Goal: Task Accomplishment & Management: Use online tool/utility

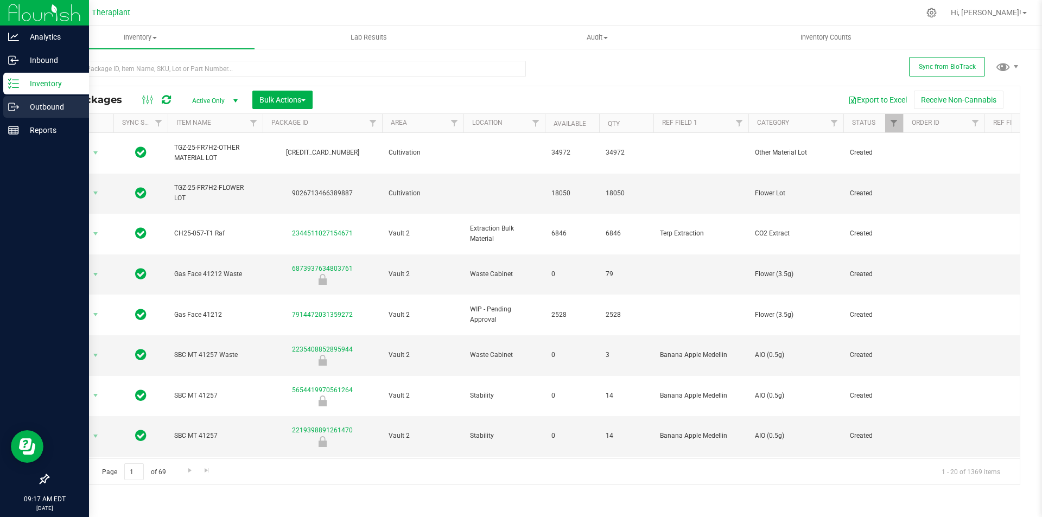
click at [22, 111] on p "Outbound" at bounding box center [51, 106] width 65 height 13
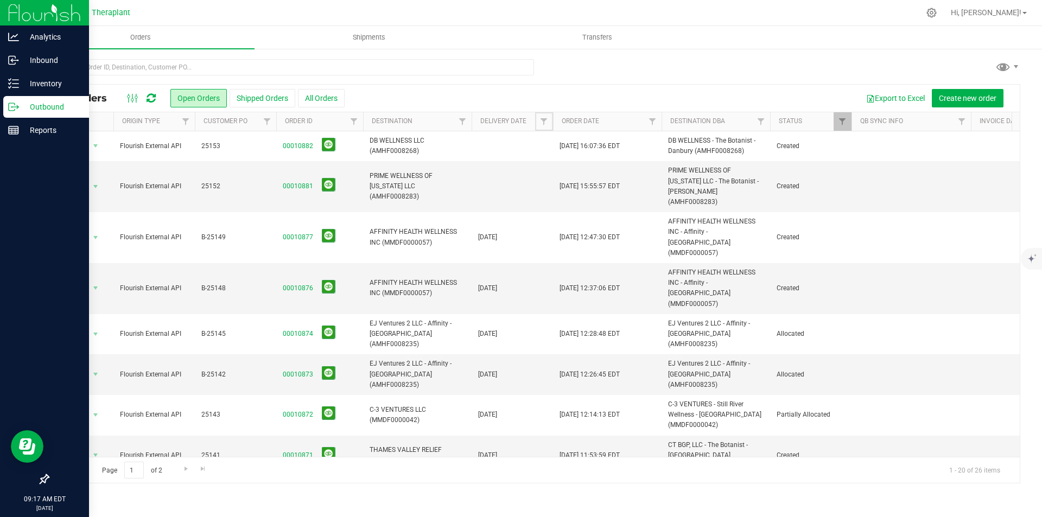
click at [549, 117] on link "Filter" at bounding box center [544, 121] width 18 height 18
click at [641, 181] on span "select" at bounding box center [645, 187] width 16 height 15
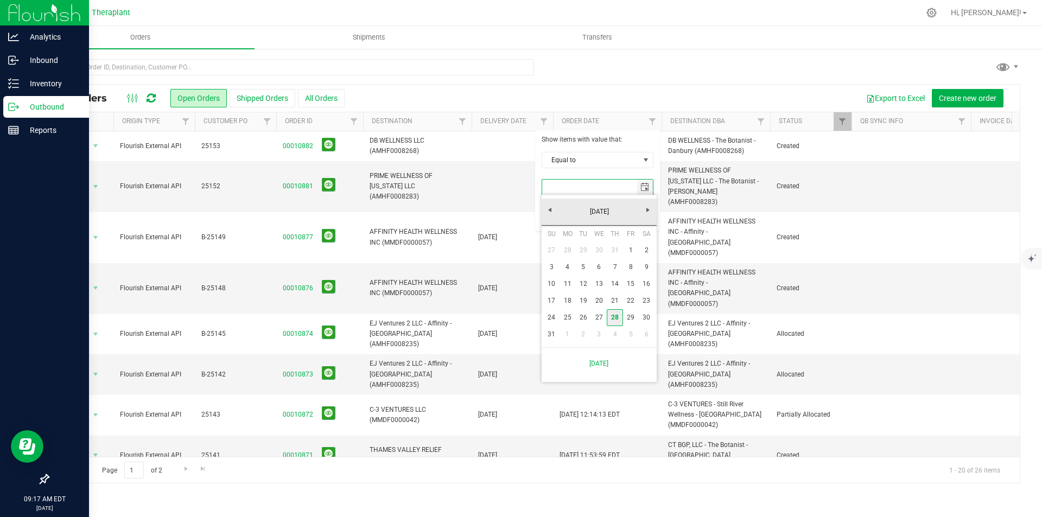
click at [618, 317] on link "28" at bounding box center [615, 317] width 16 height 17
type input "8/28/2025"
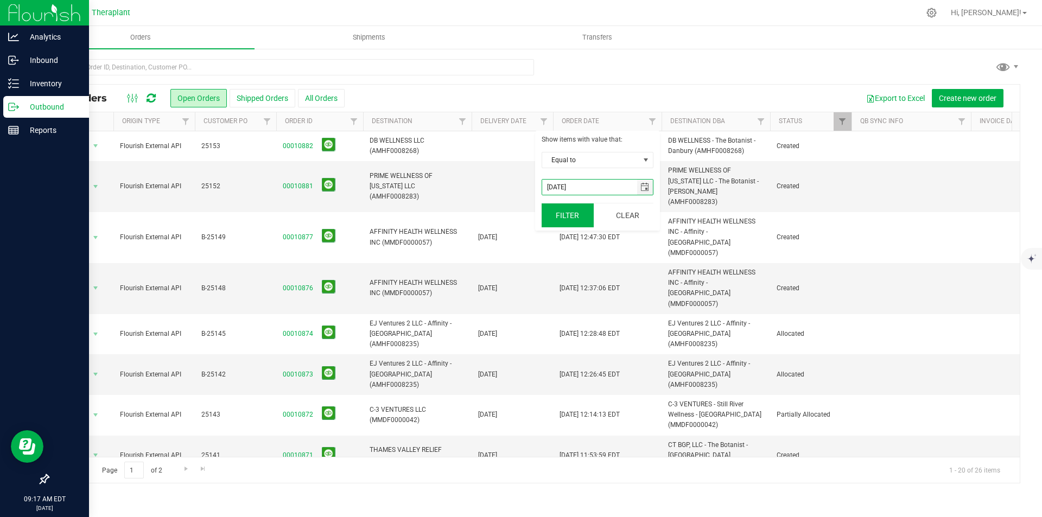
click at [567, 212] on button "Filter" at bounding box center [568, 216] width 52 height 24
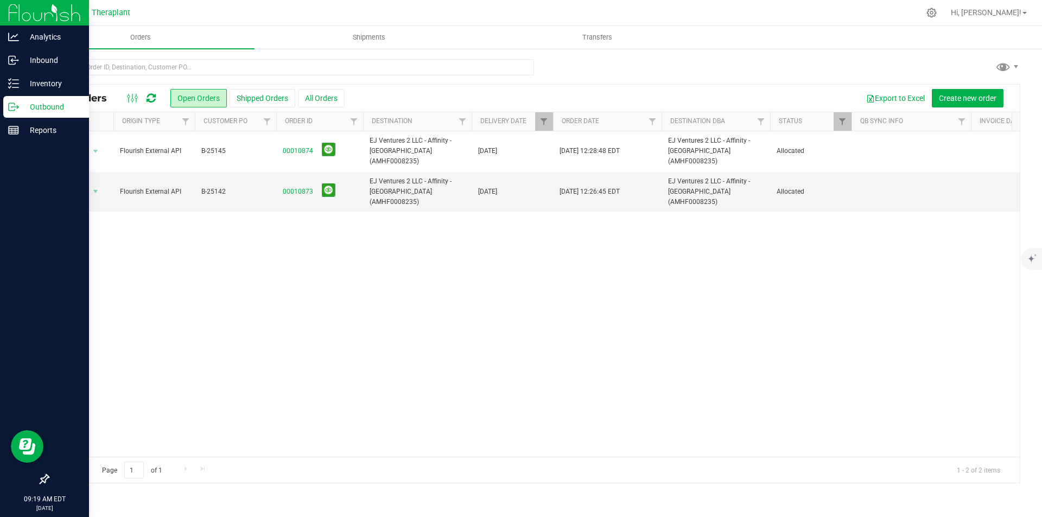
click at [147, 97] on icon at bounding box center [151, 98] width 9 height 11
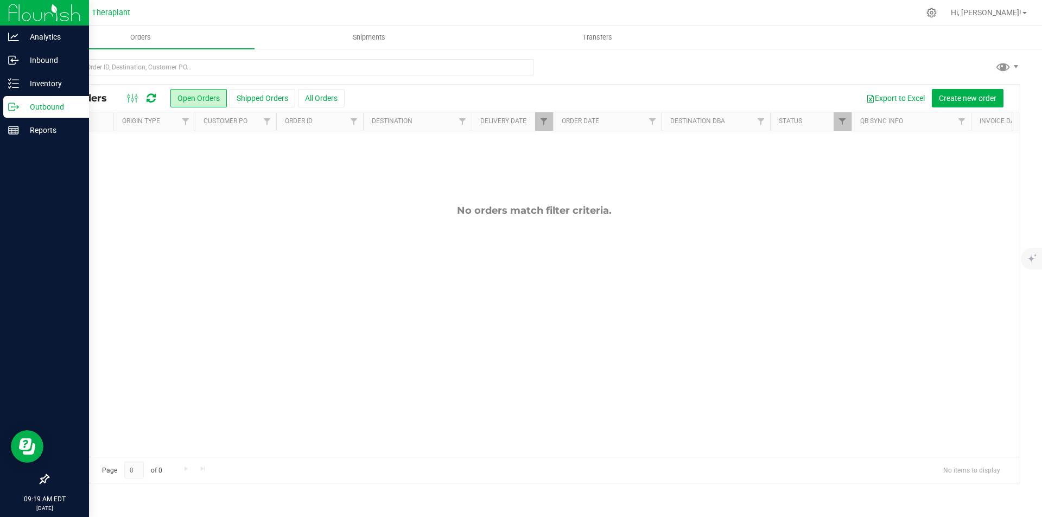
click at [17, 8] on img at bounding box center [44, 13] width 73 height 26
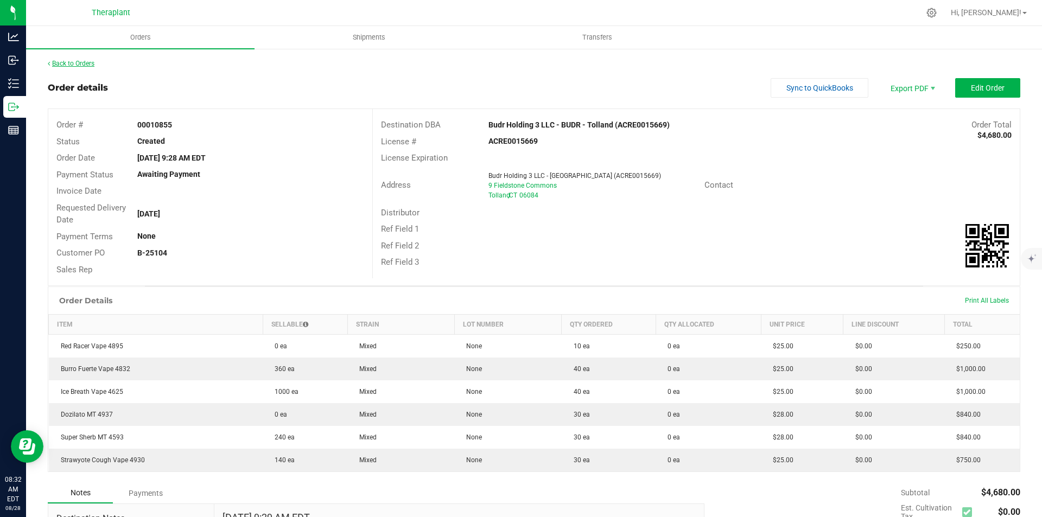
click at [88, 65] on link "Back to Orders" at bounding box center [71, 64] width 47 height 8
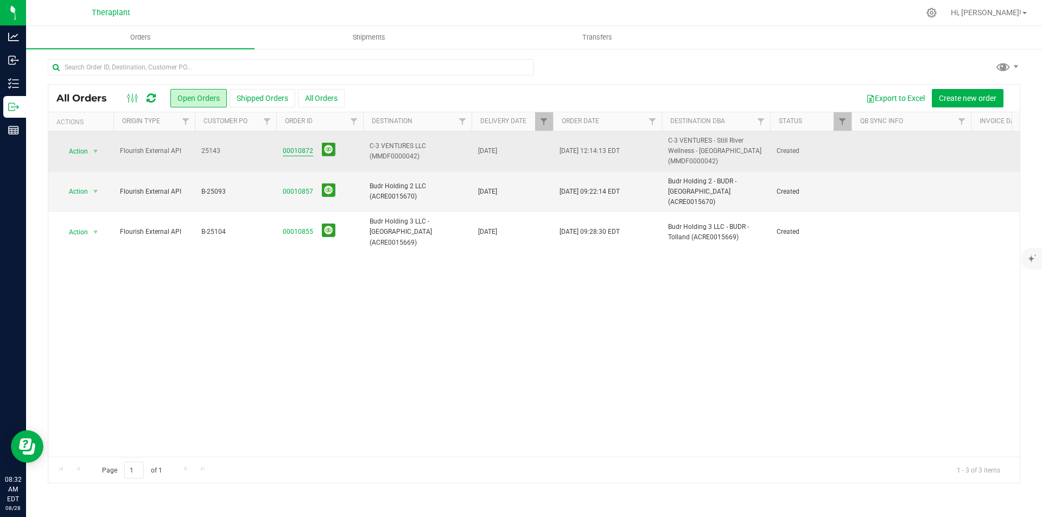
click at [301, 153] on link "00010872" at bounding box center [298, 151] width 30 height 10
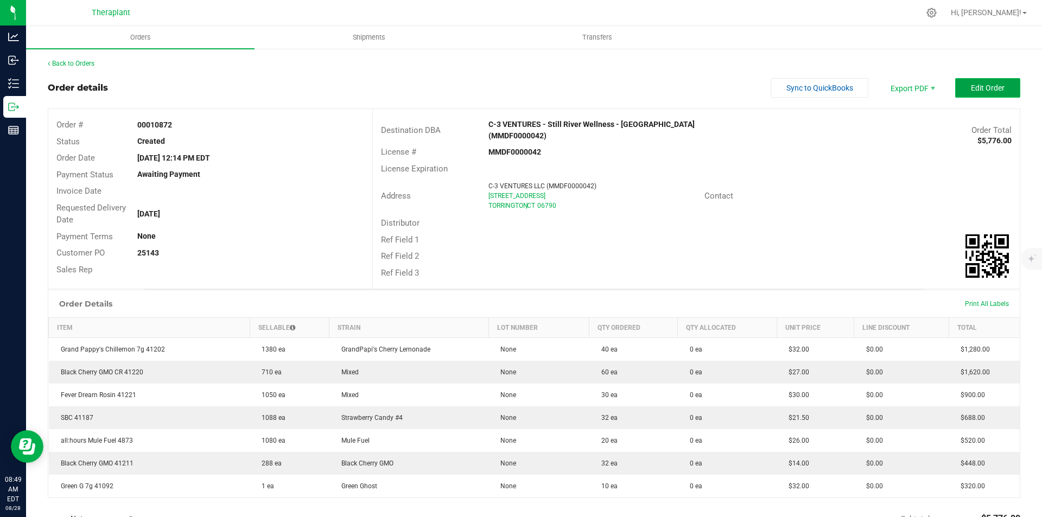
click at [974, 84] on button "Edit Order" at bounding box center [987, 88] width 65 height 20
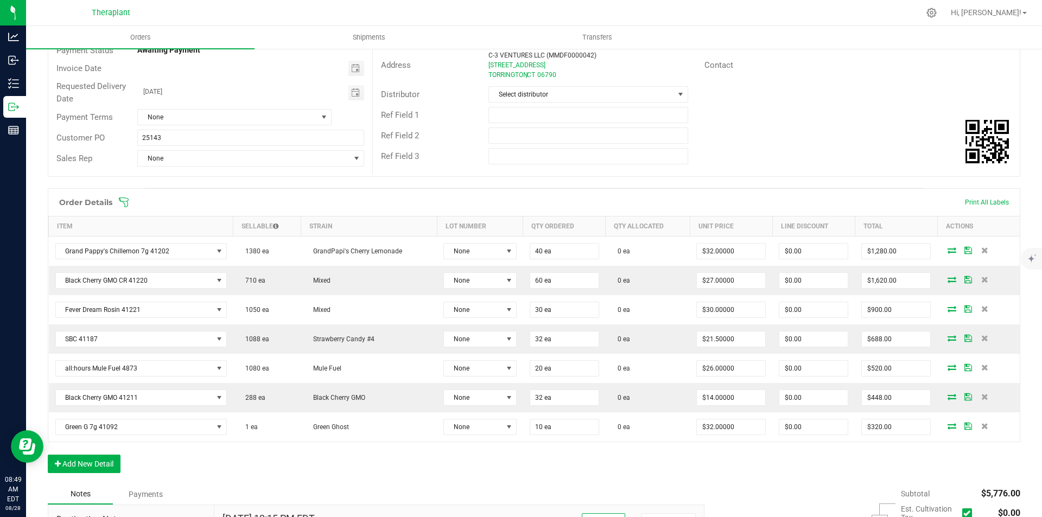
scroll to position [269, 0]
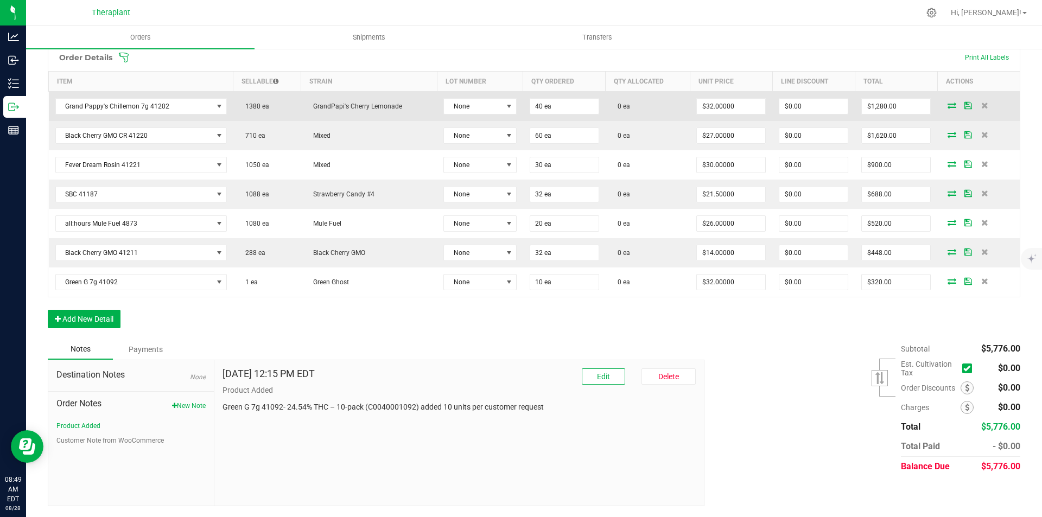
click at [948, 103] on icon at bounding box center [952, 105] width 9 height 7
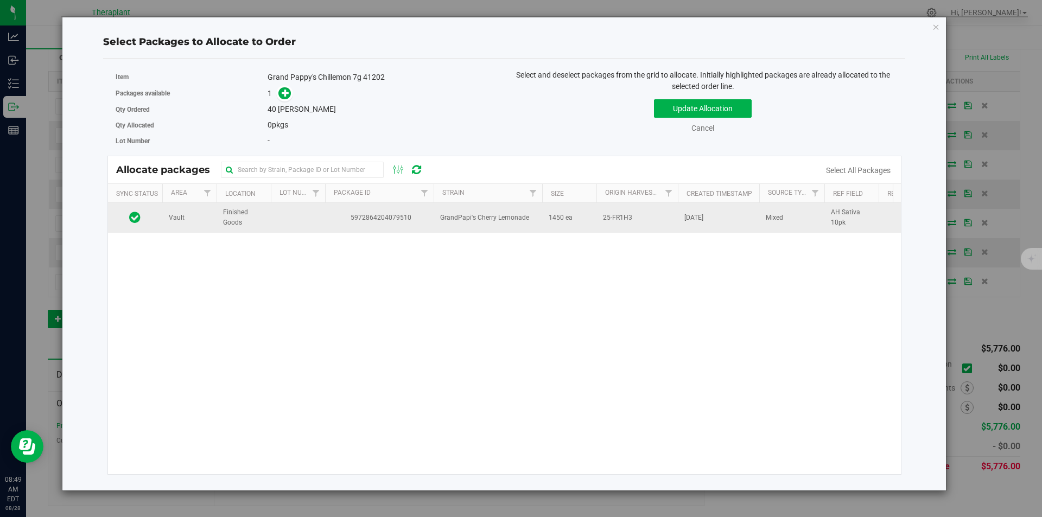
click at [358, 227] on td "5972864204079510" at bounding box center [379, 217] width 109 height 29
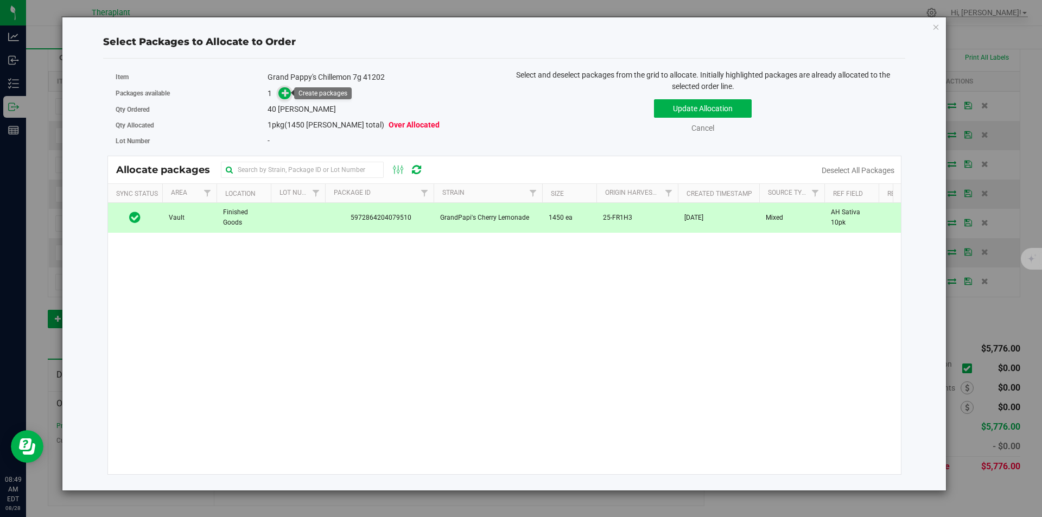
click at [284, 93] on icon at bounding box center [286, 93] width 8 height 8
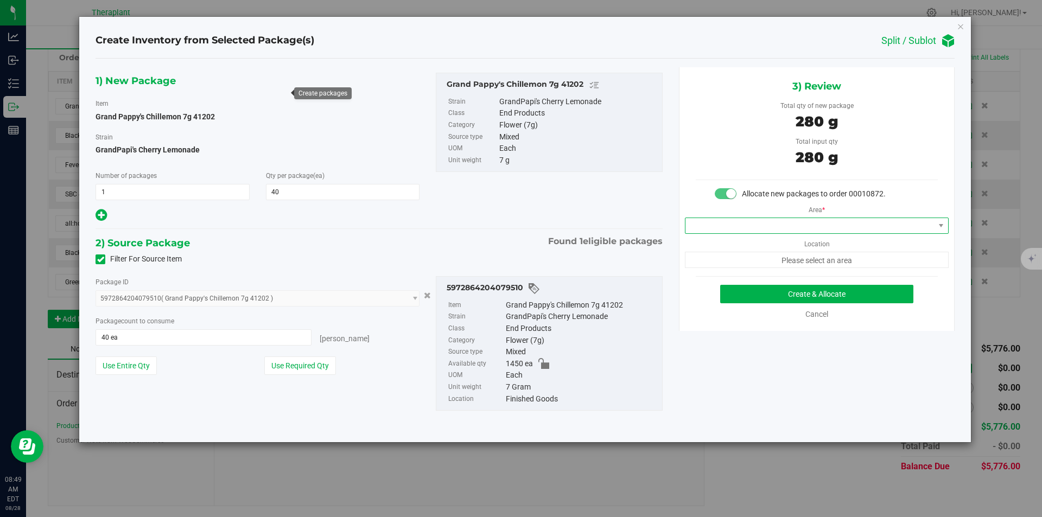
click at [720, 233] on span at bounding box center [809, 225] width 249 height 15
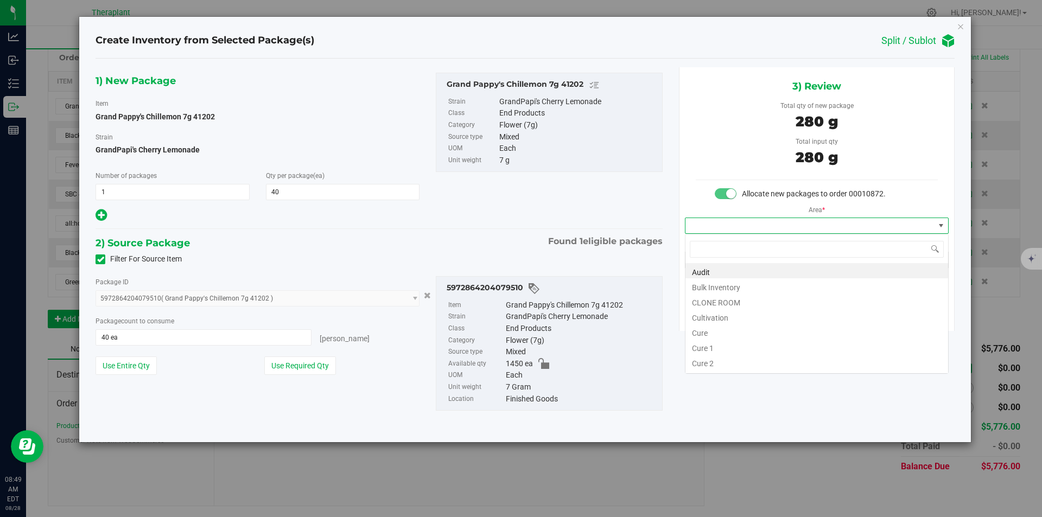
type input "v"
click at [708, 309] on li "Vault 2" at bounding box center [816, 316] width 263 height 15
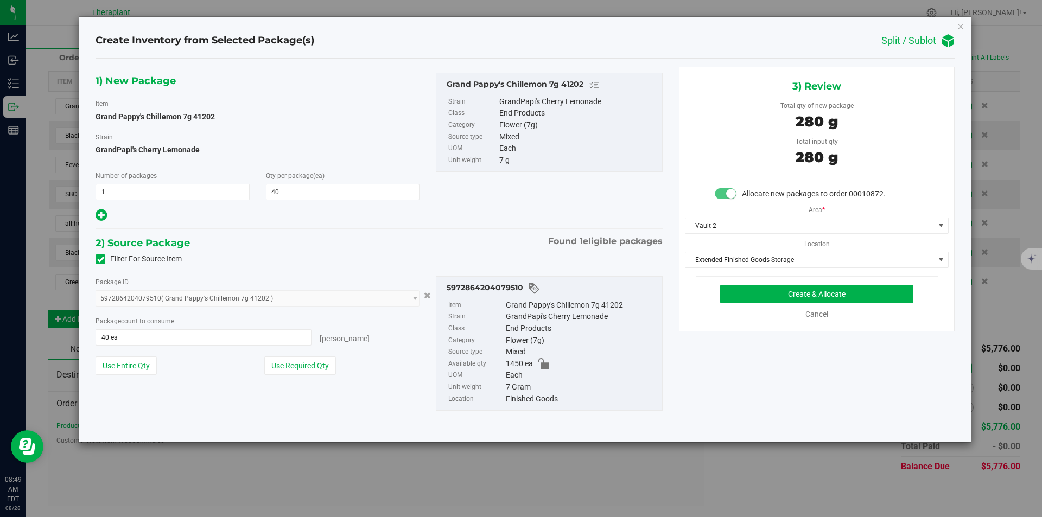
click at [721, 213] on div "Area * Vault 2 Location Extended Finished Goods Storage Extended Finished Goods…" at bounding box center [816, 234] width 275 height 68
click at [721, 229] on span "Vault 2" at bounding box center [809, 225] width 249 height 15
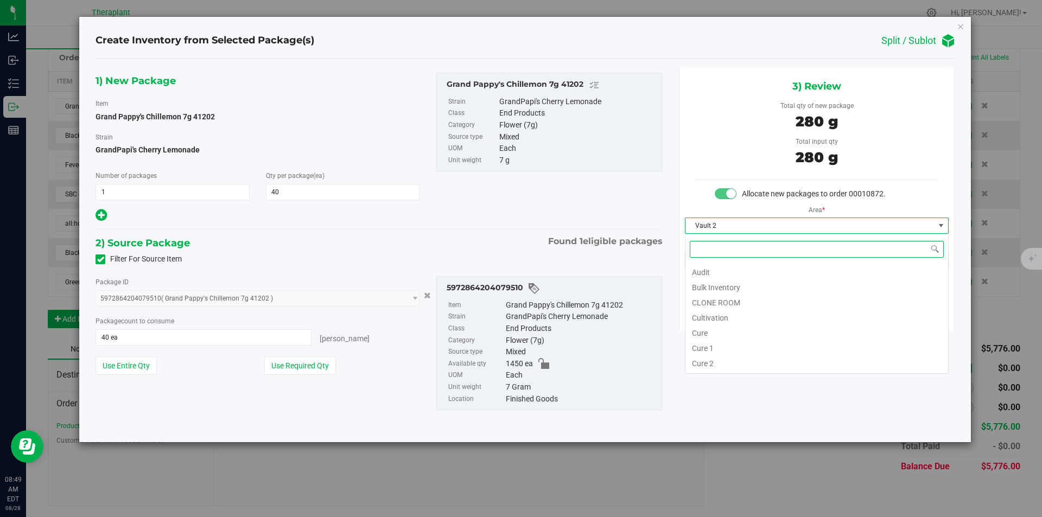
type input "v"
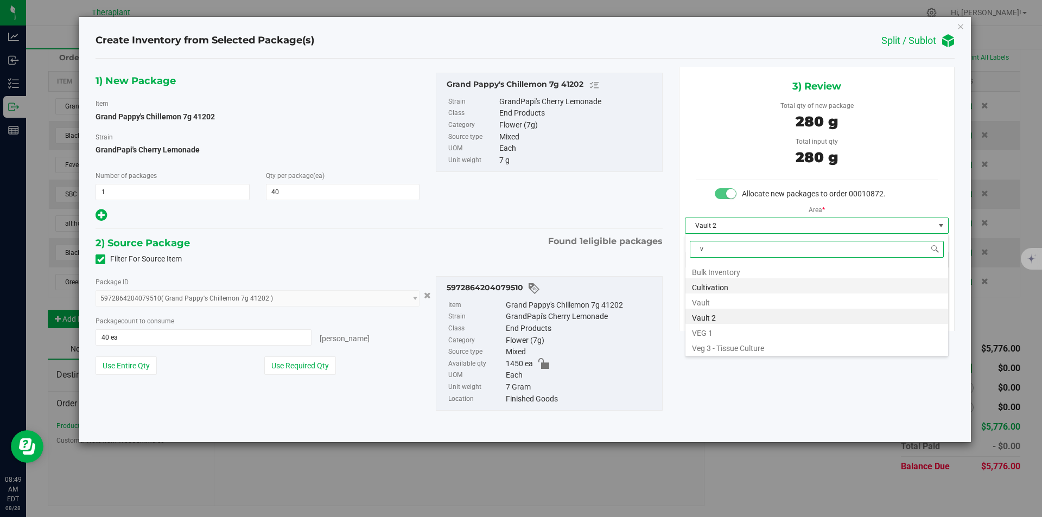
scroll to position [0, 0]
click at [723, 296] on li "Vault" at bounding box center [816, 301] width 263 height 15
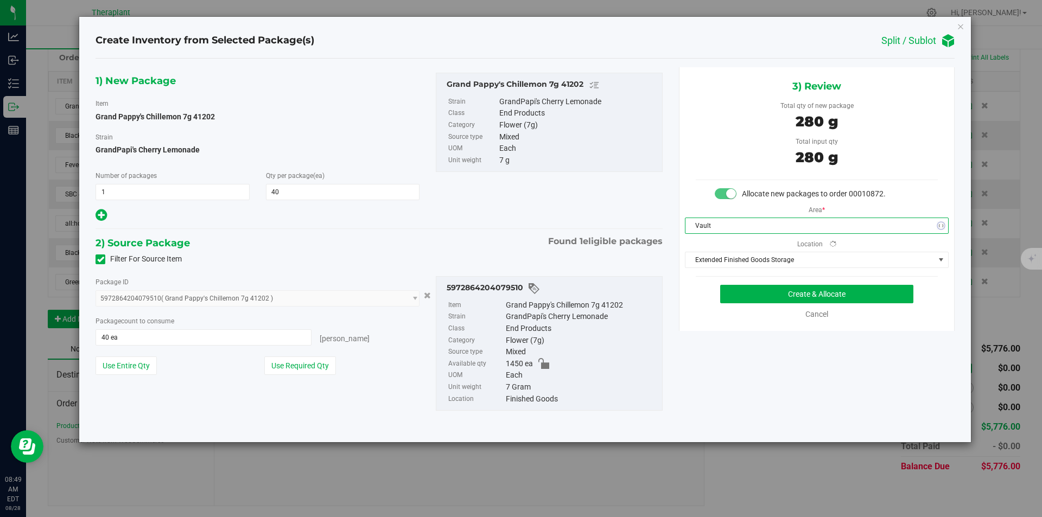
click at [727, 270] on div "3) Review Total qty of new package 280 g Total input qty 280 g Allocate new pac…" at bounding box center [817, 199] width 276 height 264
click at [721, 262] on span at bounding box center [809, 259] width 249 height 15
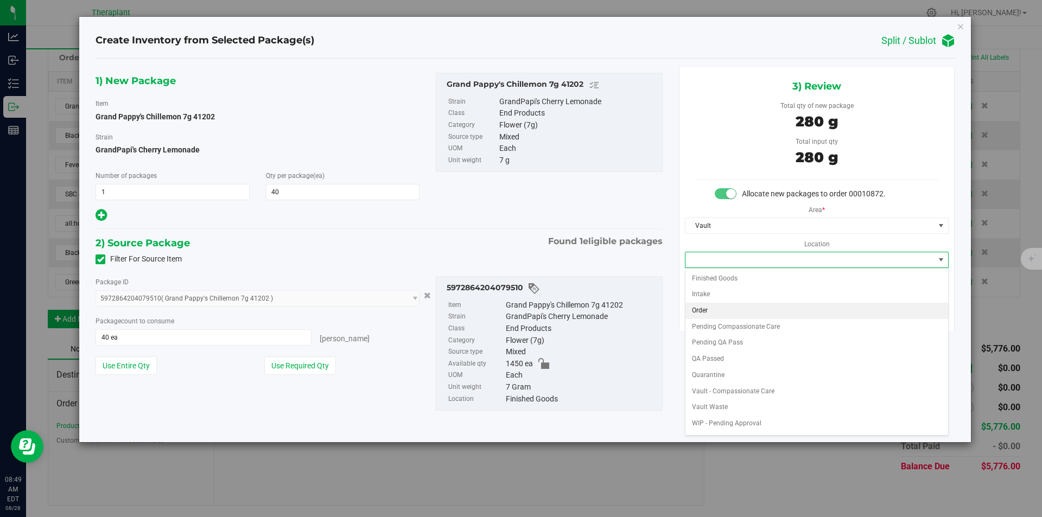
click at [722, 310] on li "Order" at bounding box center [816, 311] width 263 height 16
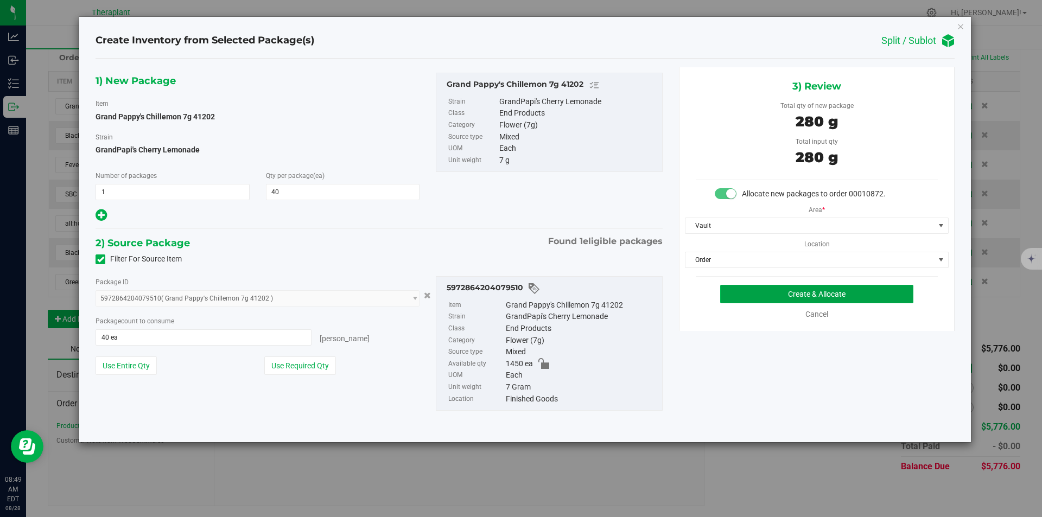
click at [728, 290] on button "Create & Allocate" at bounding box center [816, 294] width 193 height 18
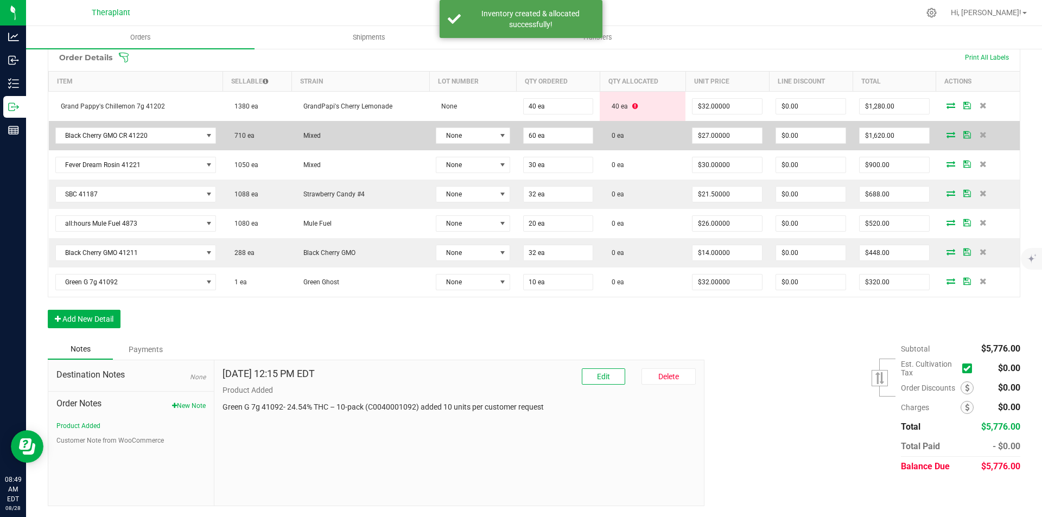
click at [947, 132] on icon at bounding box center [951, 134] width 9 height 7
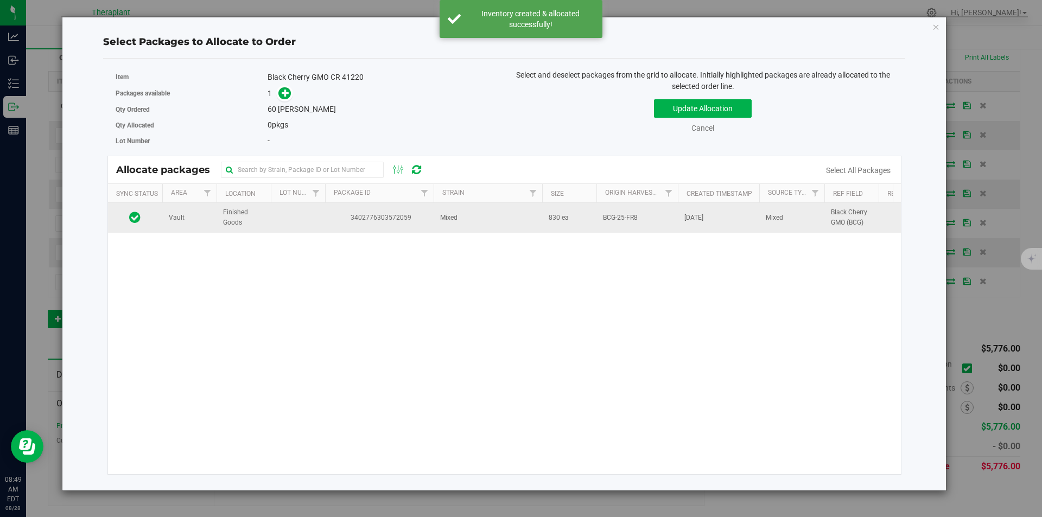
click at [361, 207] on td "3402776303572059" at bounding box center [379, 217] width 109 height 29
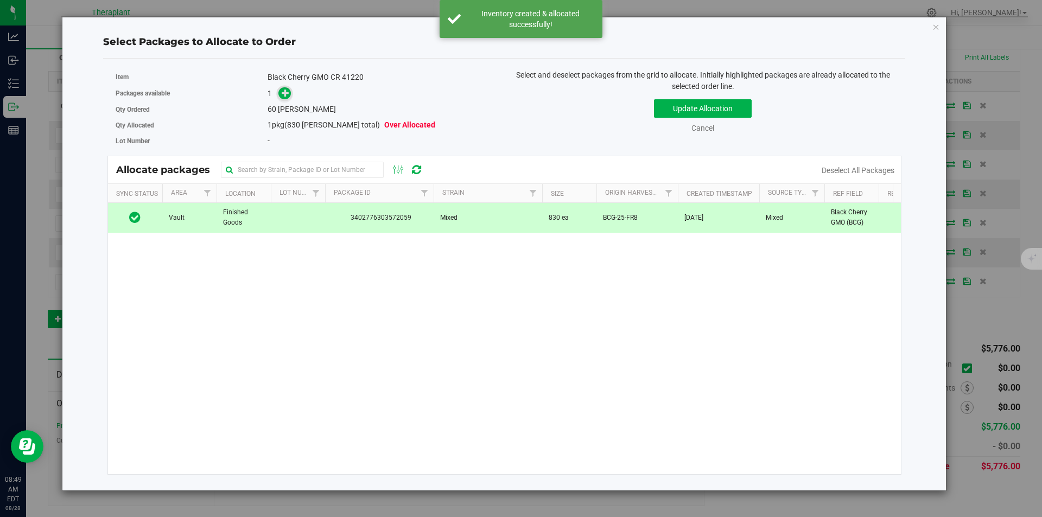
click at [283, 92] on icon at bounding box center [286, 92] width 8 height 8
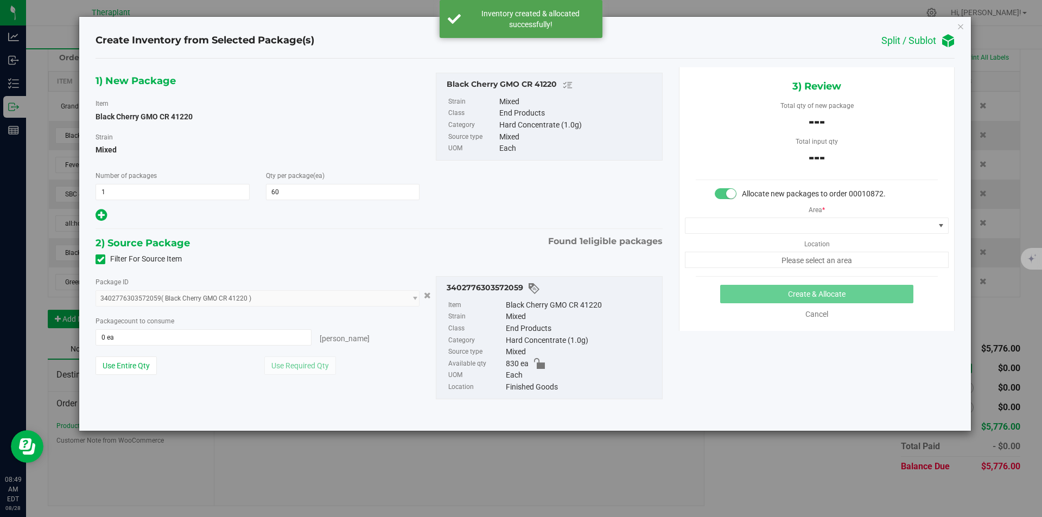
click at [769, 216] on div "Area * Location Please select an area" at bounding box center [816, 234] width 275 height 68
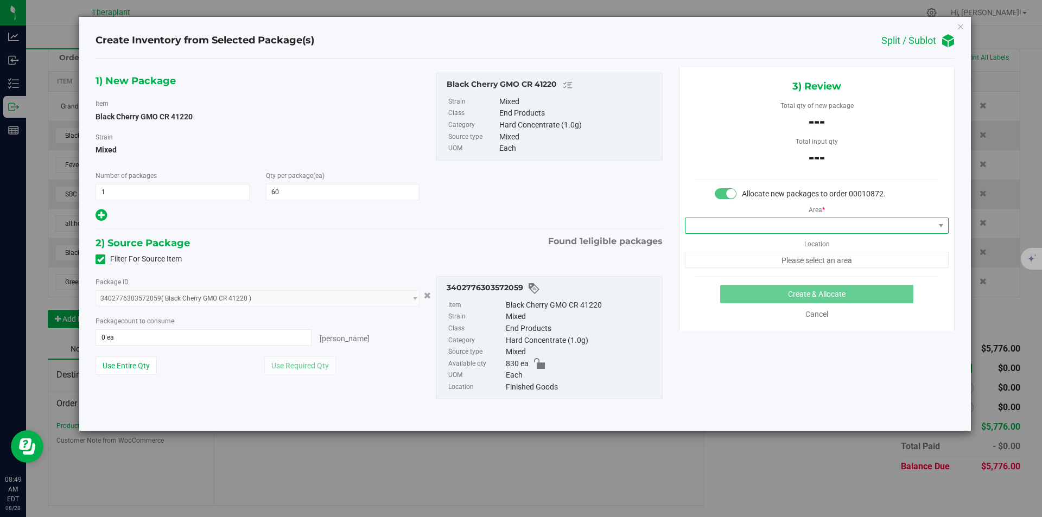
click at [765, 219] on span at bounding box center [809, 225] width 249 height 15
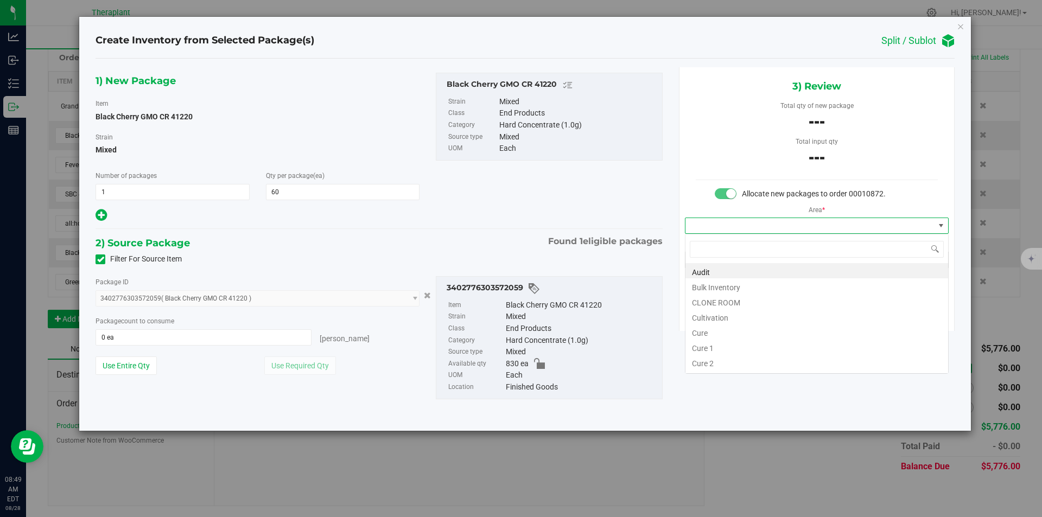
type input "v"
click at [713, 300] on li "Vault" at bounding box center [816, 301] width 263 height 15
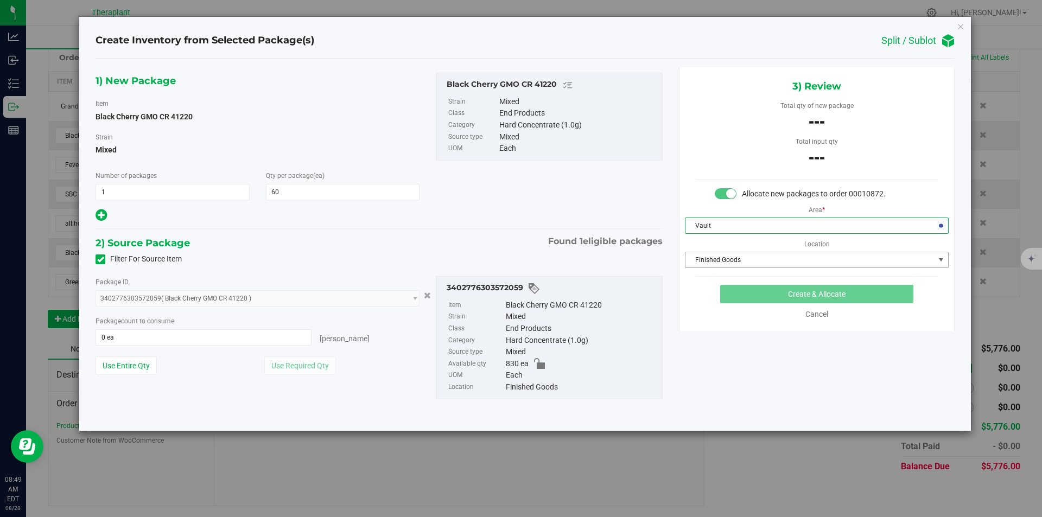
click at [714, 264] on span "Finished Goods" at bounding box center [809, 259] width 249 height 15
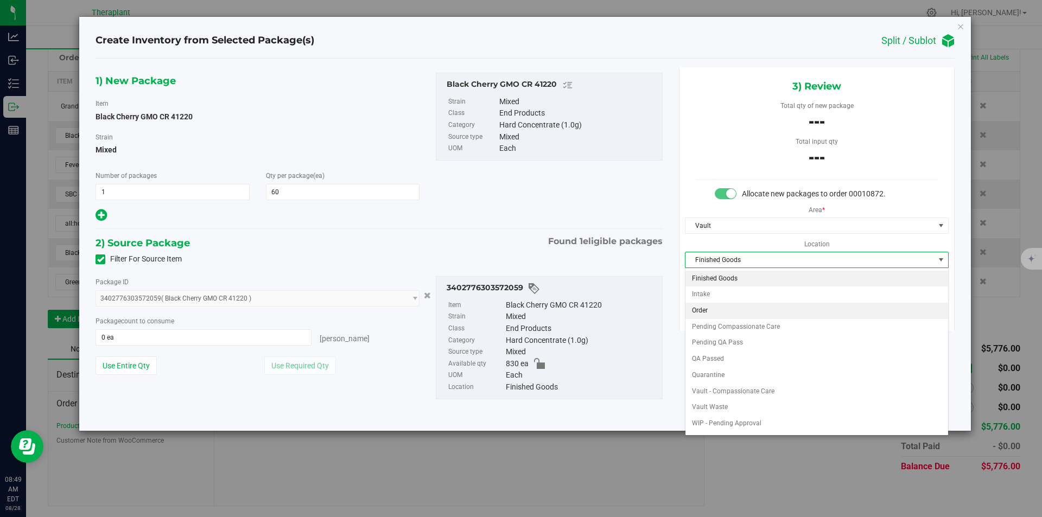
click at [706, 309] on li "Order" at bounding box center [816, 311] width 263 height 16
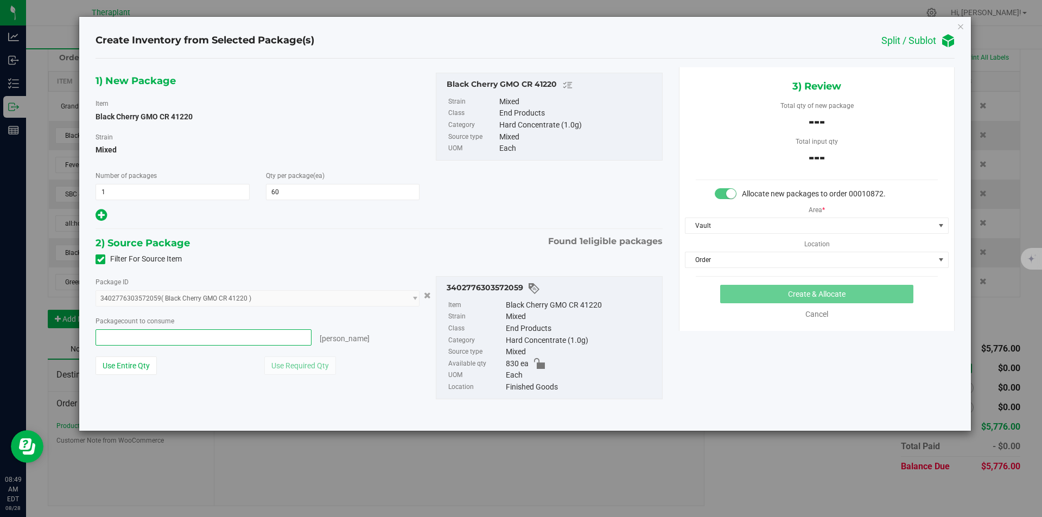
click at [223, 329] on span at bounding box center [204, 337] width 216 height 16
type input "60"
type input "60 ea"
click at [740, 293] on button "Create & Allocate" at bounding box center [816, 294] width 193 height 18
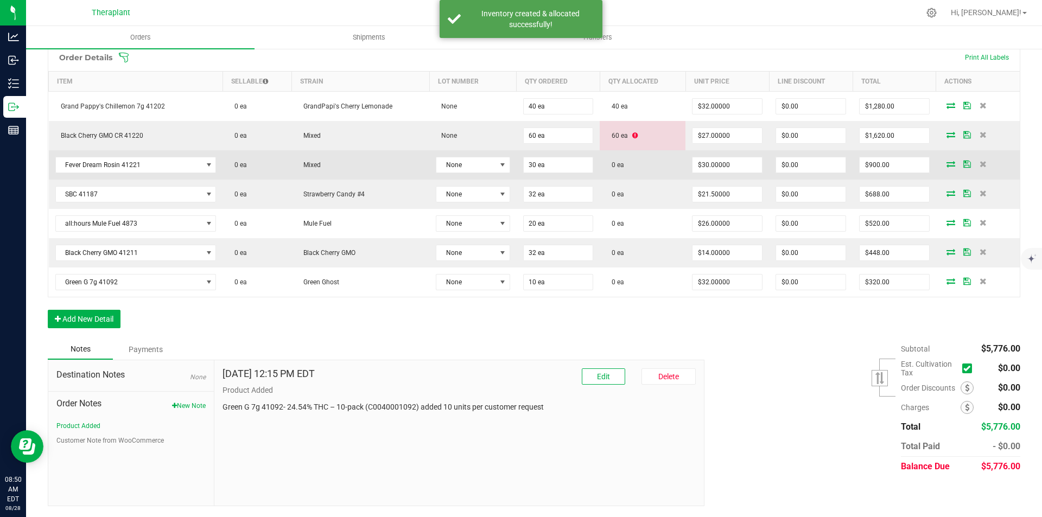
click at [947, 162] on icon at bounding box center [951, 164] width 9 height 7
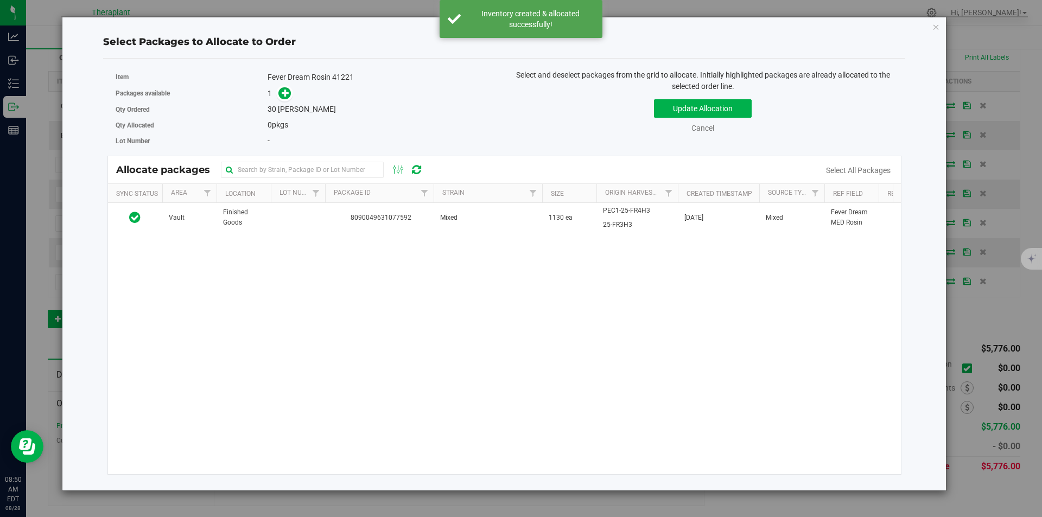
click at [435, 234] on div "Vault Finished Goods 8090049631077592 Mixed 1130 ea PEC1-25-FR4H3 25-FR3H3 Aug …" at bounding box center [504, 338] width 793 height 271
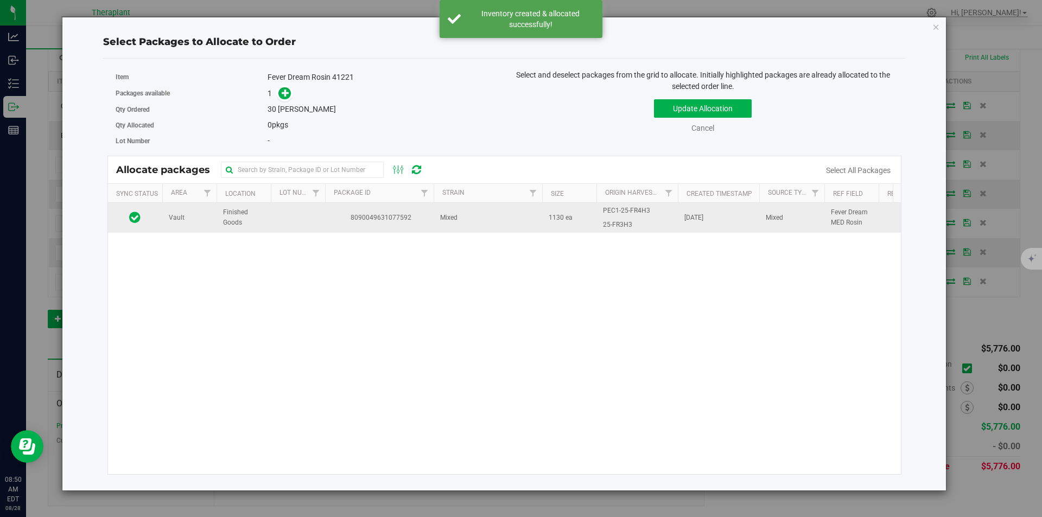
click at [415, 213] on span "8090049631077592" at bounding box center [380, 218] width 96 height 10
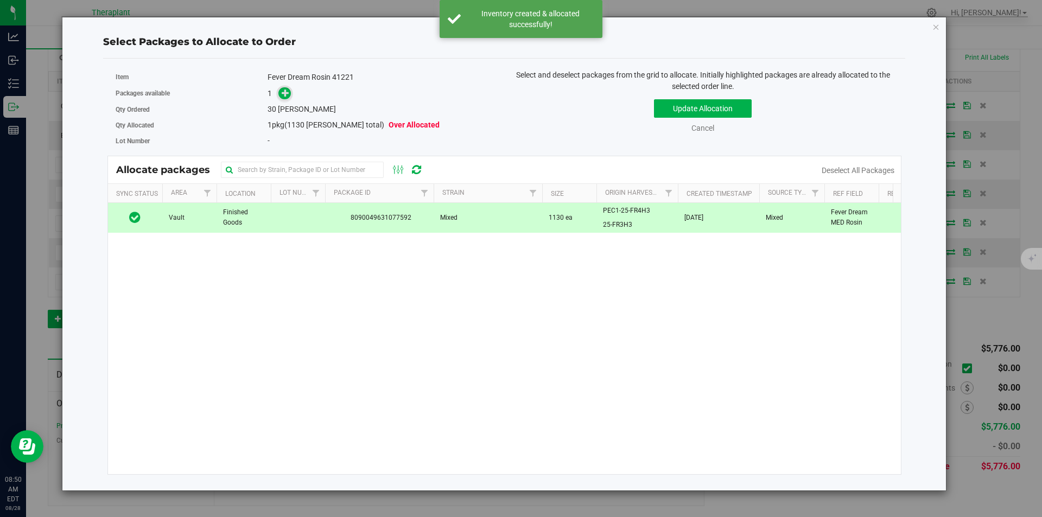
click at [287, 99] on span at bounding box center [284, 93] width 13 height 13
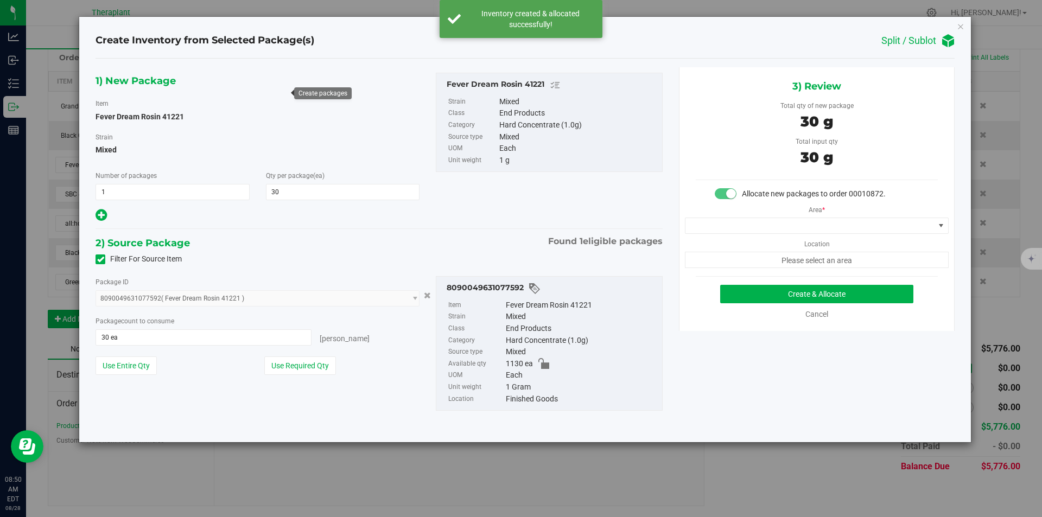
click at [717, 216] on div "Area * Location Please select an area" at bounding box center [816, 234] width 275 height 68
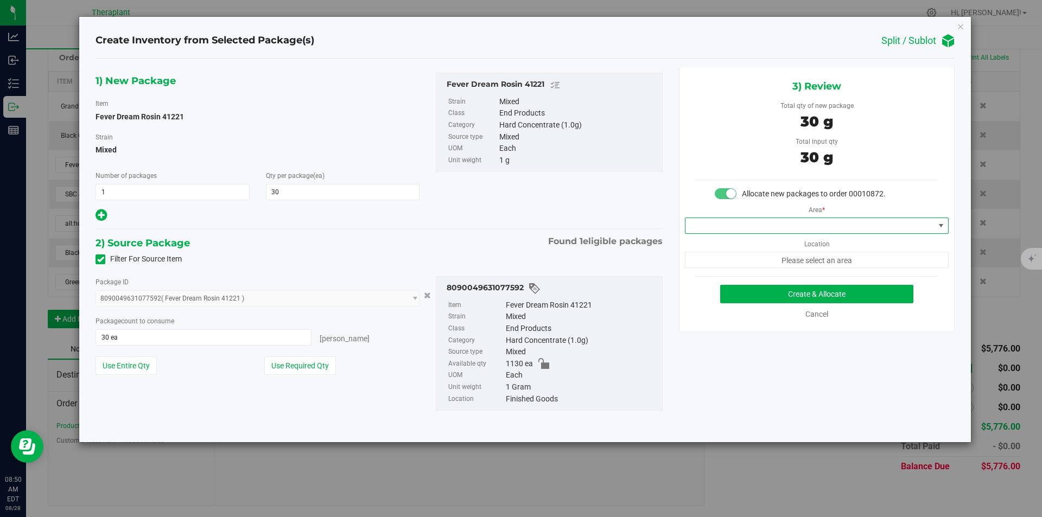
click at [718, 221] on span at bounding box center [809, 225] width 249 height 15
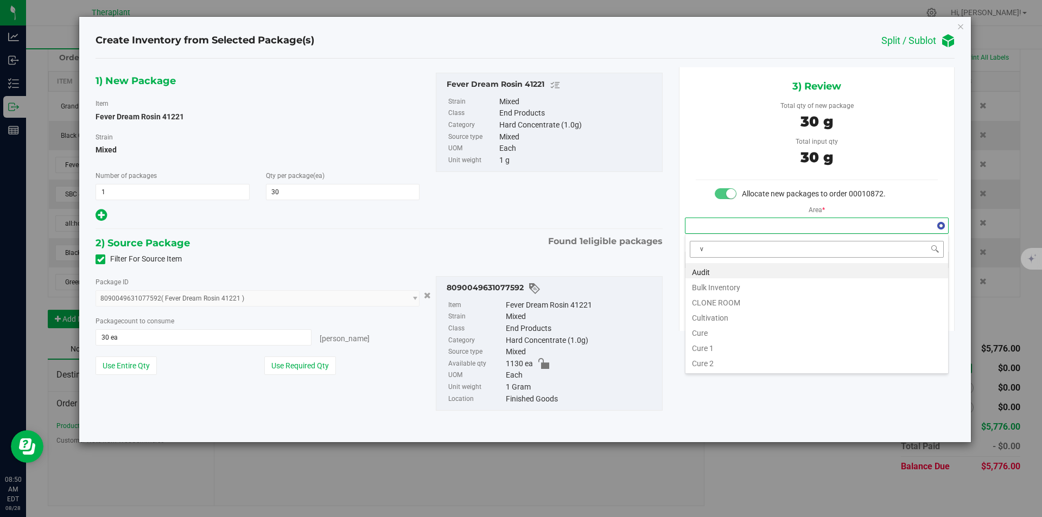
scroll to position [16, 263]
click at [710, 301] on li "Vault" at bounding box center [816, 301] width 263 height 15
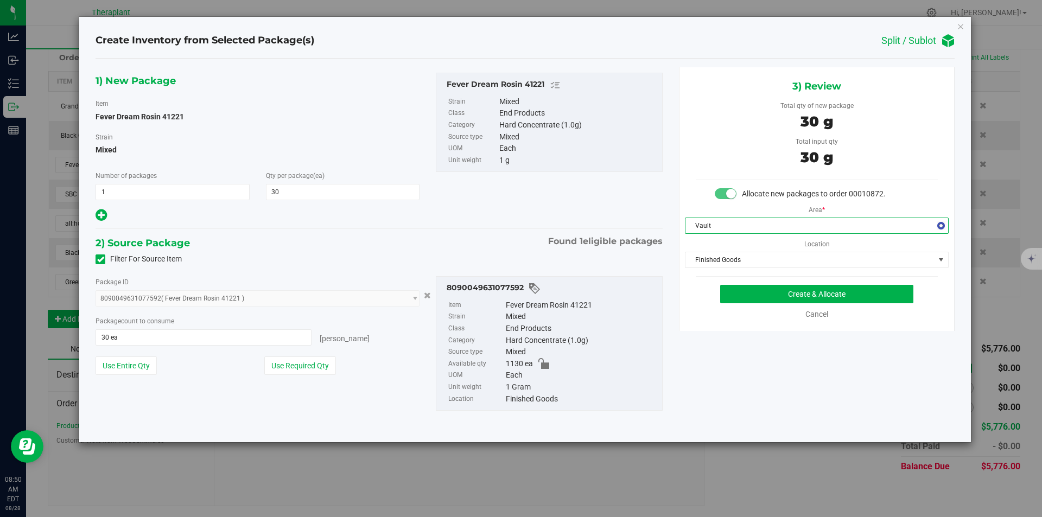
click at [712, 267] on span "Finished Goods" at bounding box center [817, 260] width 264 height 16
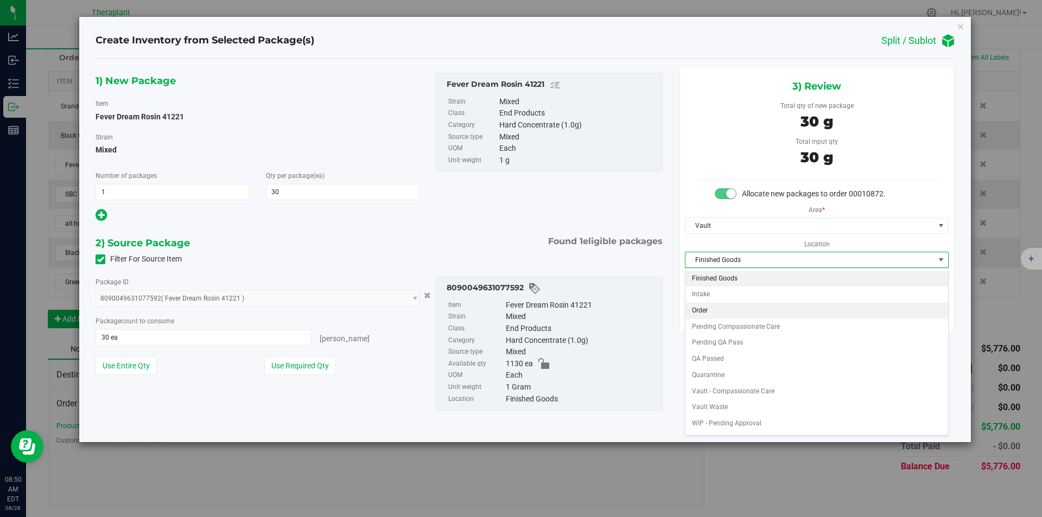
click at [704, 311] on li "Order" at bounding box center [816, 311] width 263 height 16
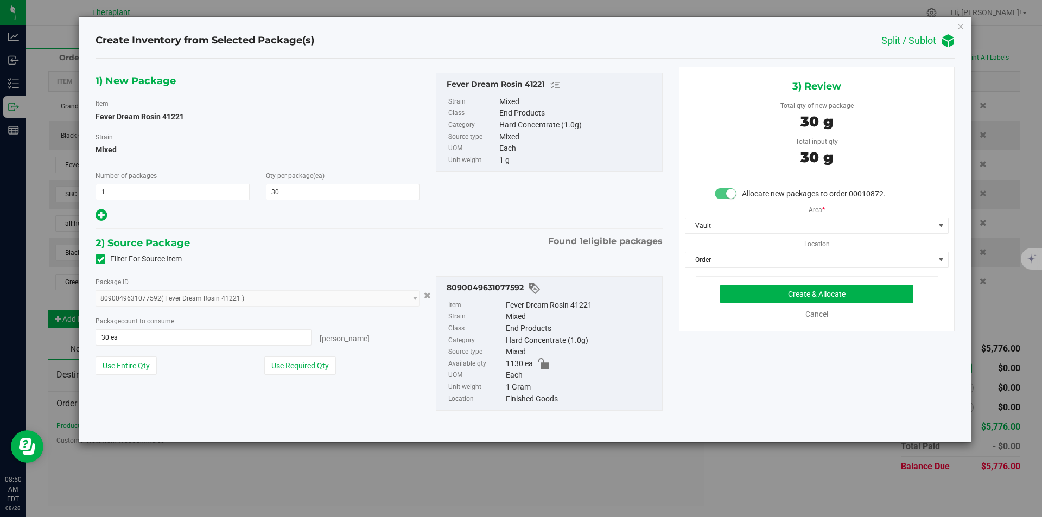
click at [727, 283] on div "3) Review Total qty of new package 30 g Total input qty 30 g Allocate new packa…" at bounding box center [817, 199] width 276 height 264
click at [731, 288] on button "Create & Allocate" at bounding box center [816, 294] width 193 height 18
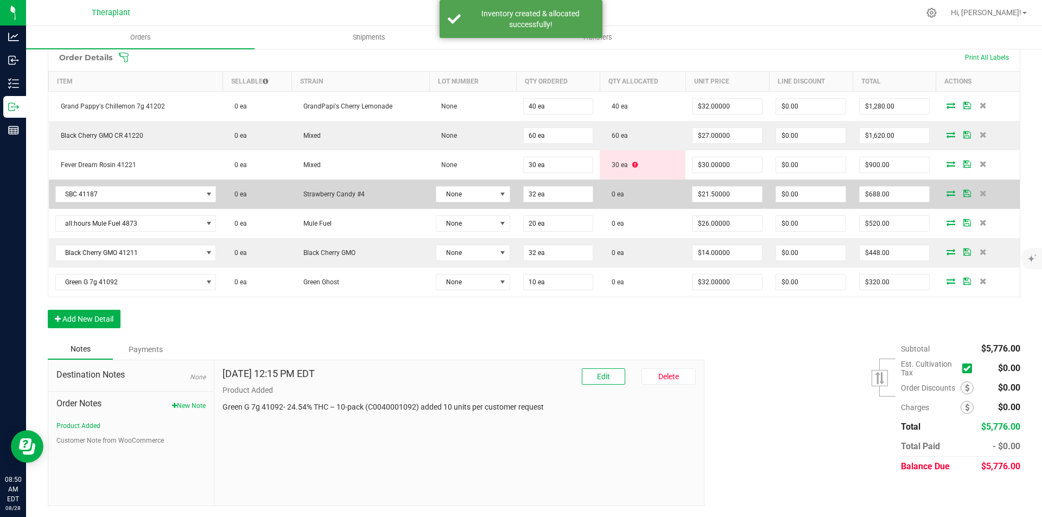
click at [947, 190] on icon at bounding box center [951, 193] width 9 height 7
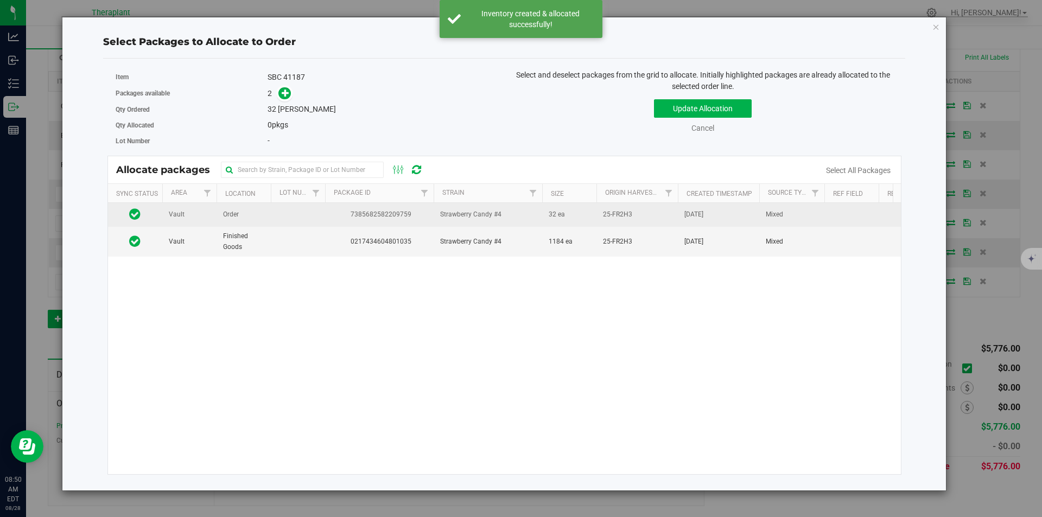
click at [288, 216] on td at bounding box center [298, 215] width 54 height 24
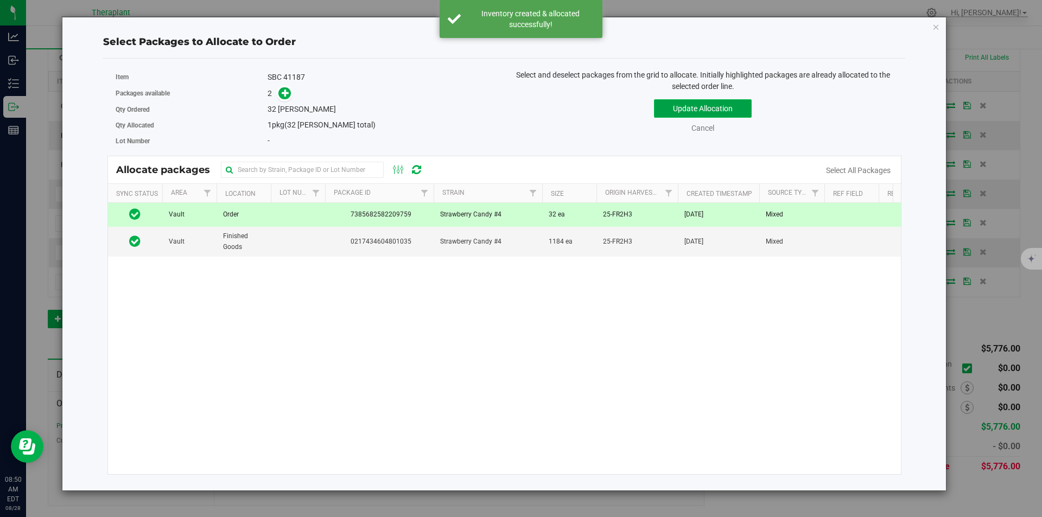
click at [669, 107] on button "Update Allocation" at bounding box center [703, 108] width 98 height 18
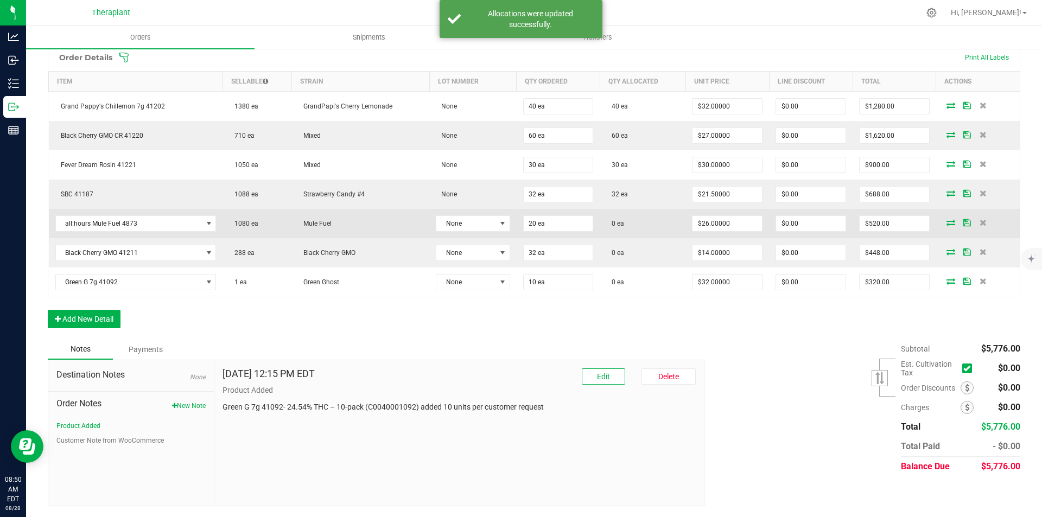
click at [947, 223] on icon at bounding box center [951, 222] width 9 height 7
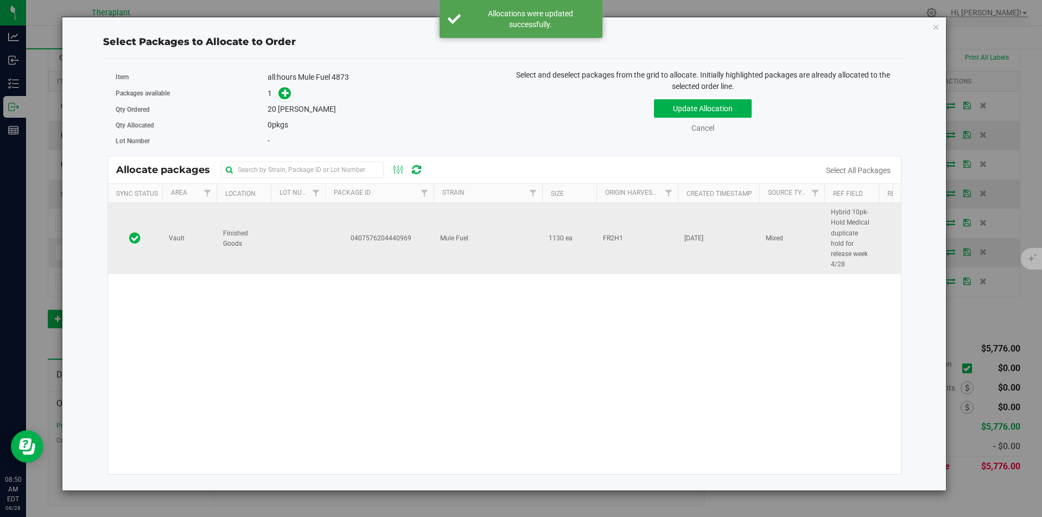
click at [278, 218] on td at bounding box center [298, 238] width 54 height 71
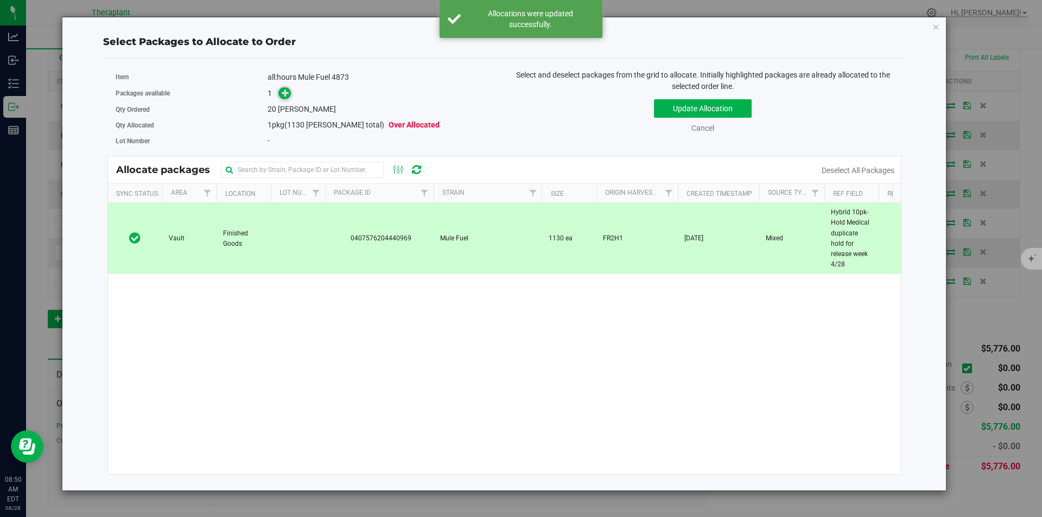
click at [290, 92] on span at bounding box center [284, 93] width 12 height 12
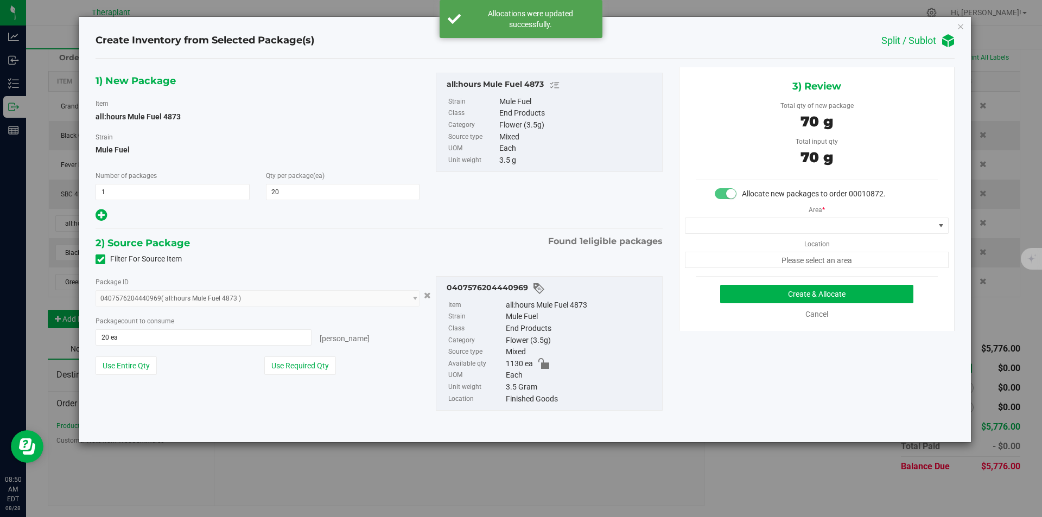
click at [708, 236] on div "Area * Location Please select an area" at bounding box center [816, 234] width 275 height 68
click at [707, 221] on span at bounding box center [809, 225] width 249 height 15
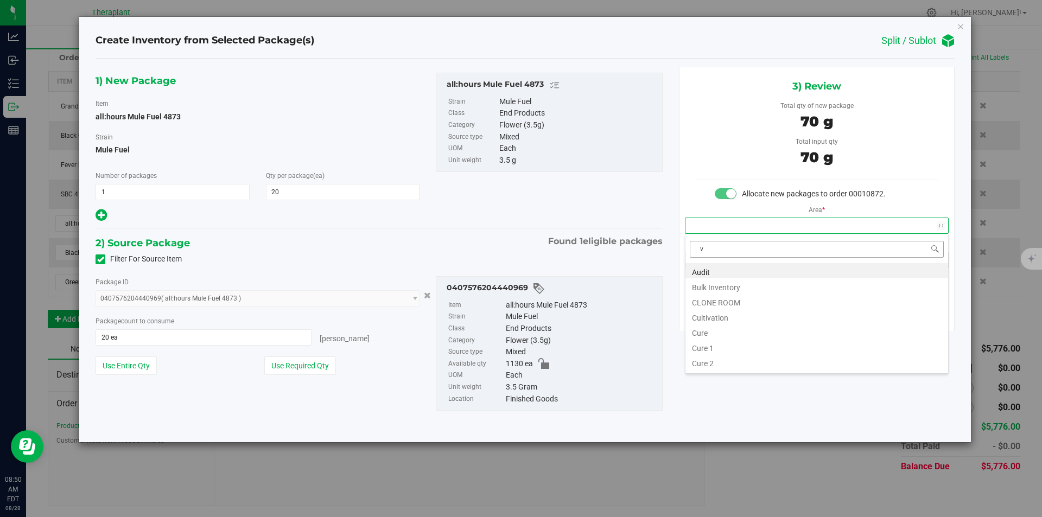
scroll to position [16, 263]
click at [712, 300] on li "Vault" at bounding box center [816, 301] width 263 height 15
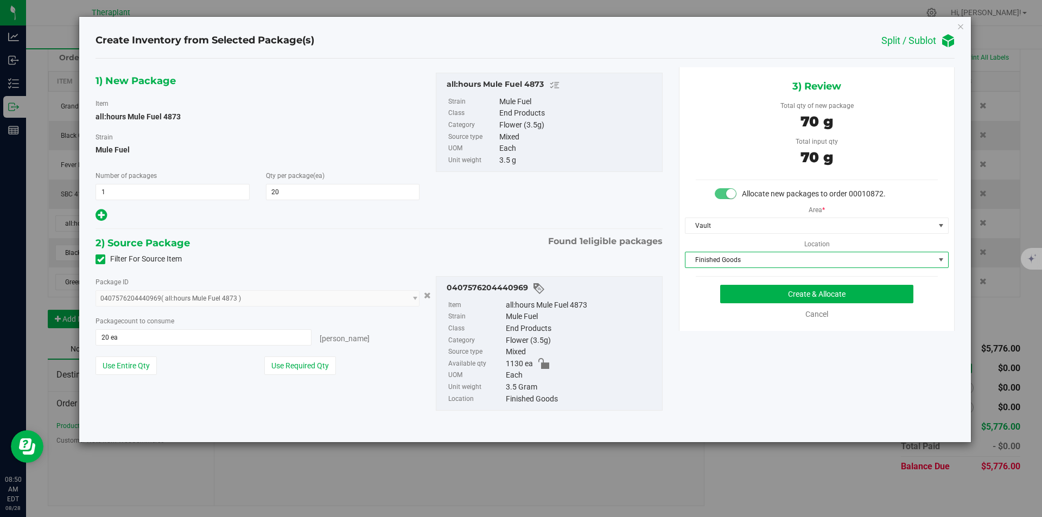
drag, startPoint x: 713, startPoint y: 262, endPoint x: 713, endPoint y: 211, distance: 51.6
click at [713, 262] on span "Finished Goods" at bounding box center [809, 259] width 249 height 15
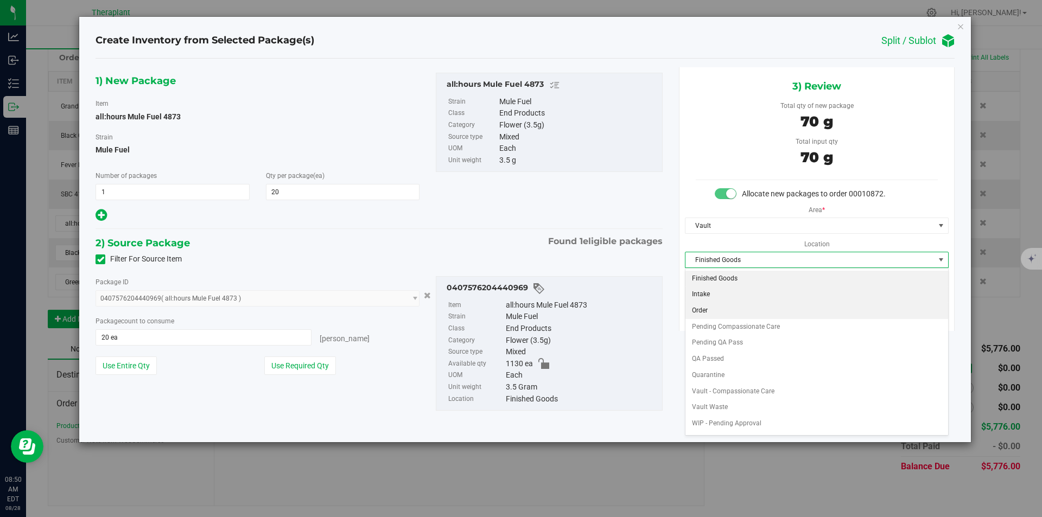
click at [714, 312] on li "Order" at bounding box center [816, 311] width 263 height 16
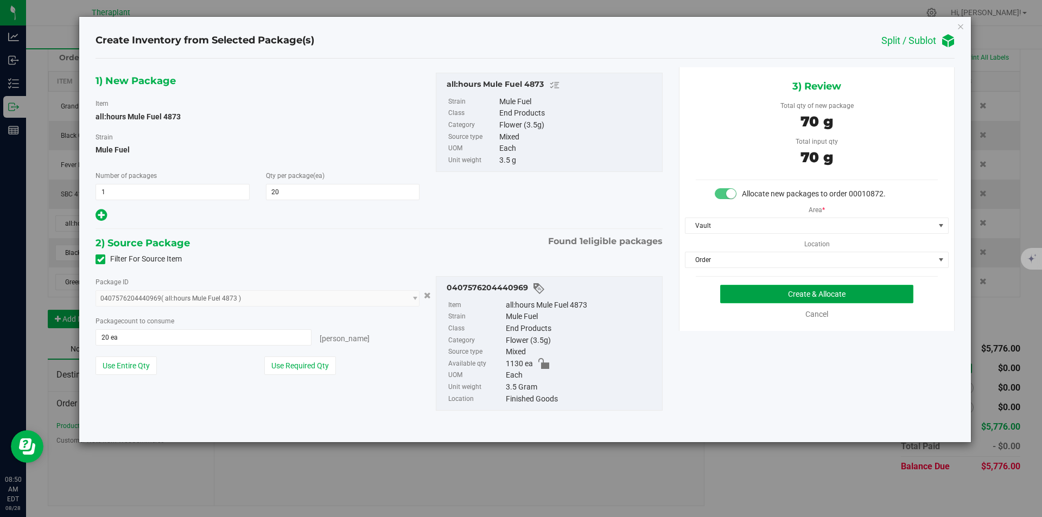
click at [724, 289] on button "Create & Allocate" at bounding box center [816, 294] width 193 height 18
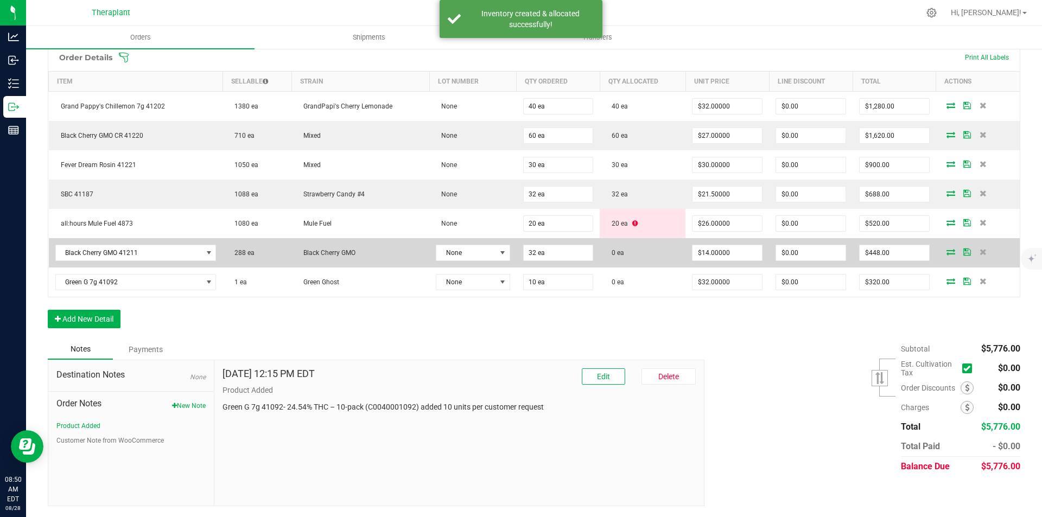
click at [947, 254] on icon at bounding box center [951, 252] width 9 height 7
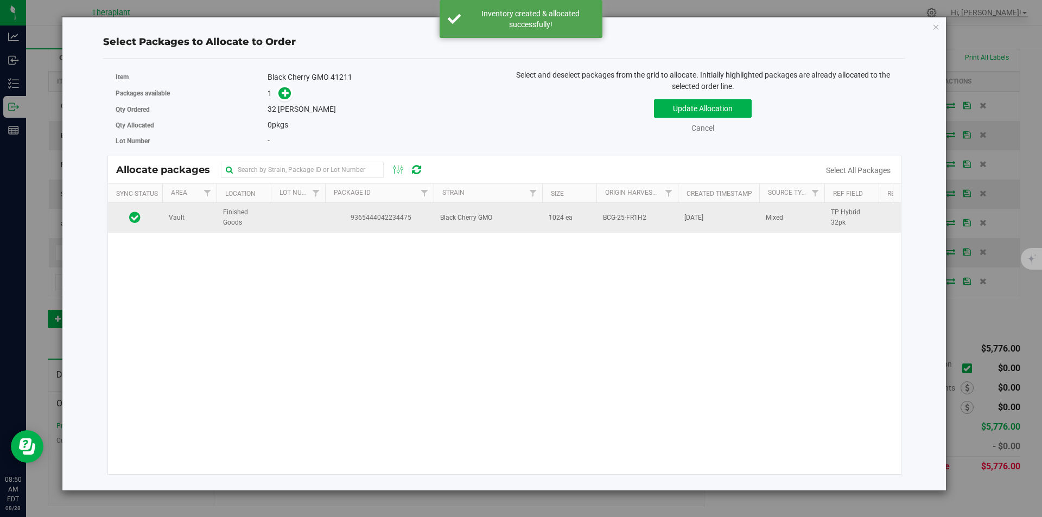
click at [403, 225] on td "9365444042234475" at bounding box center [379, 217] width 109 height 29
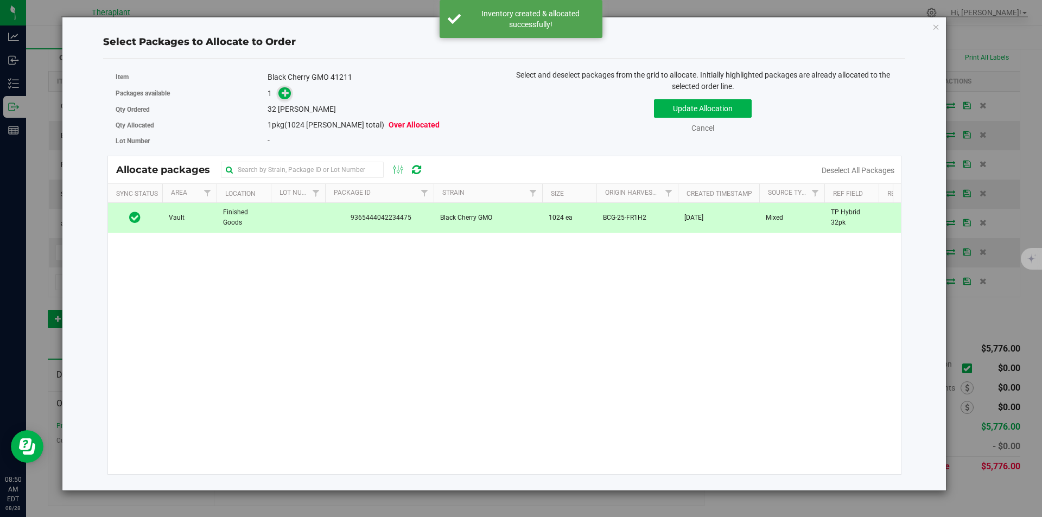
click at [288, 96] on icon at bounding box center [286, 93] width 8 height 8
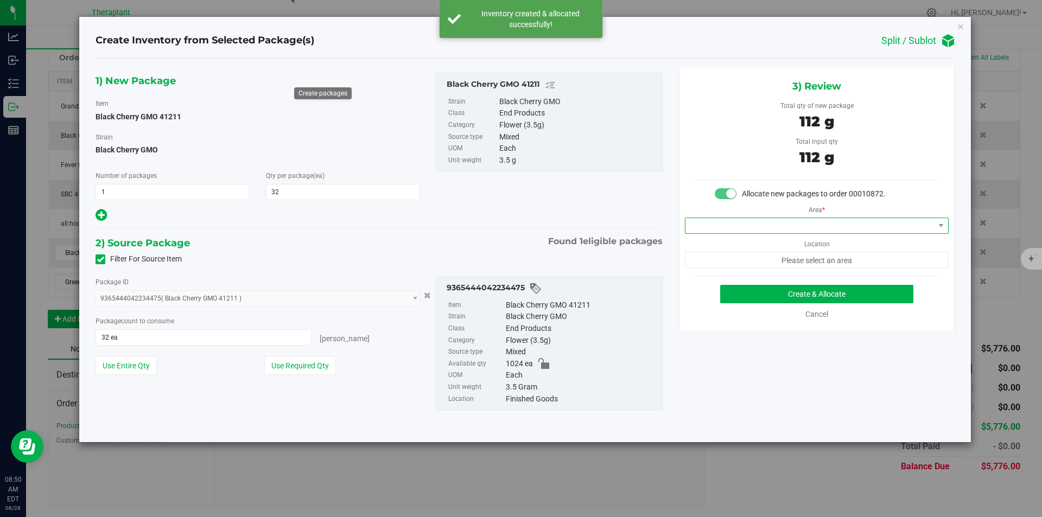
click at [714, 231] on span at bounding box center [809, 225] width 249 height 15
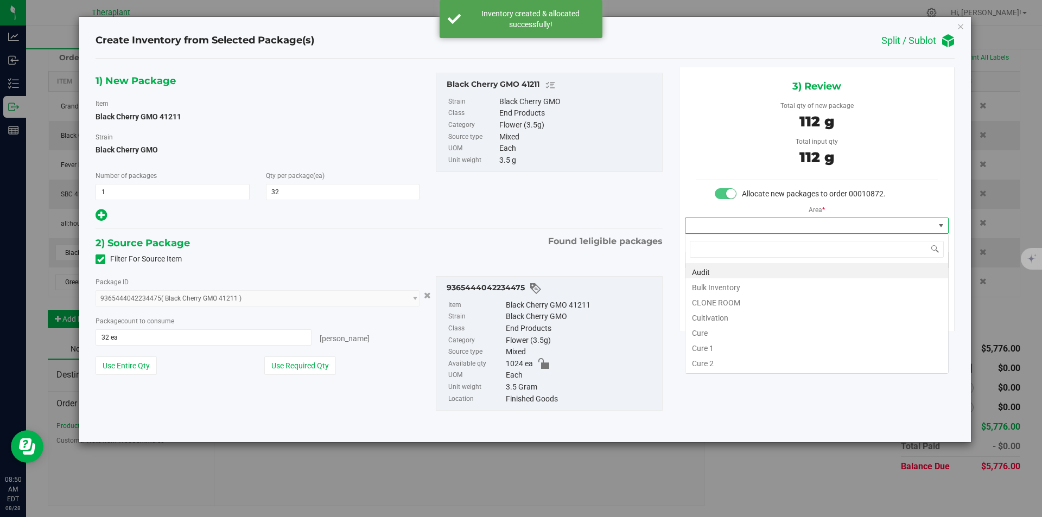
type input "v"
click at [710, 297] on li "Vault" at bounding box center [816, 301] width 263 height 15
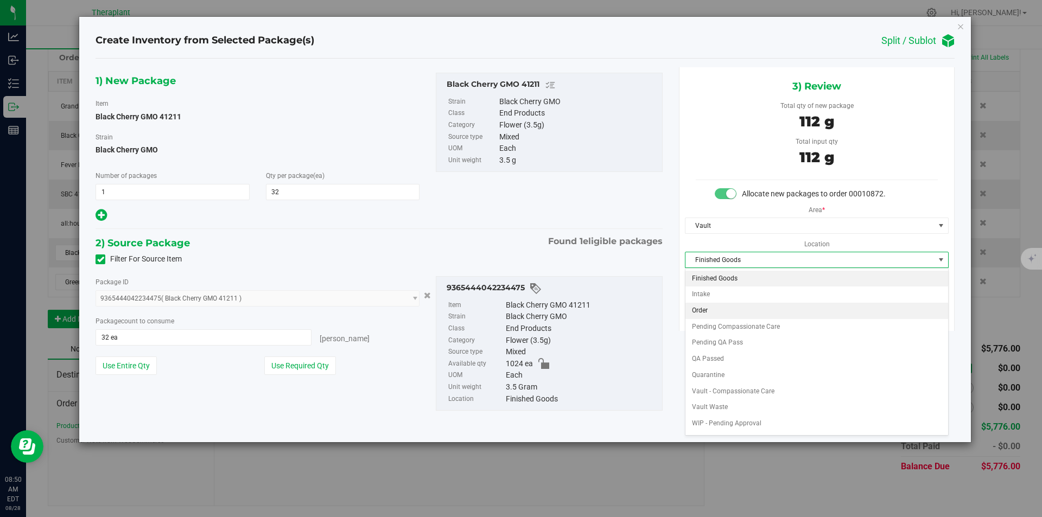
click at [715, 308] on li "Order" at bounding box center [816, 311] width 263 height 16
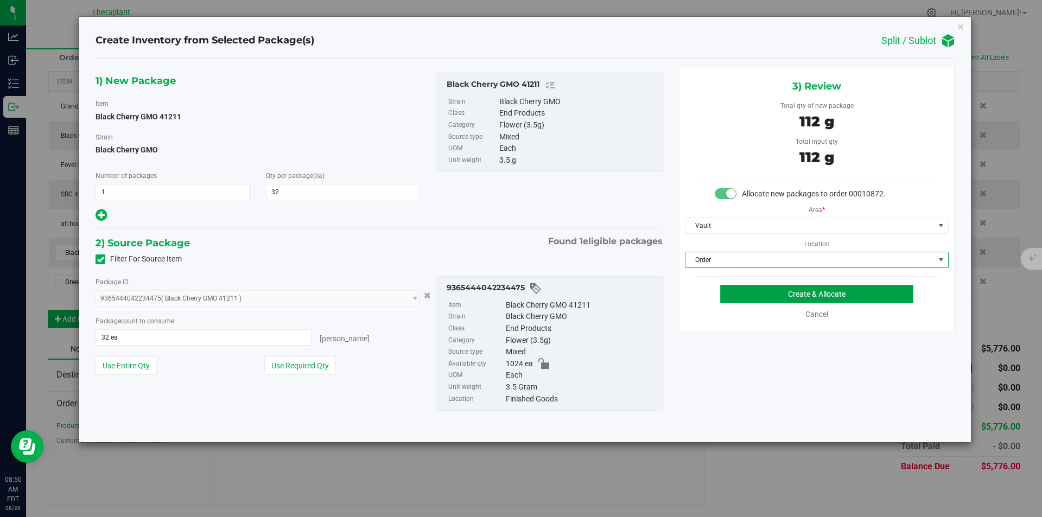
click at [729, 289] on button "Create & Allocate" at bounding box center [816, 294] width 193 height 18
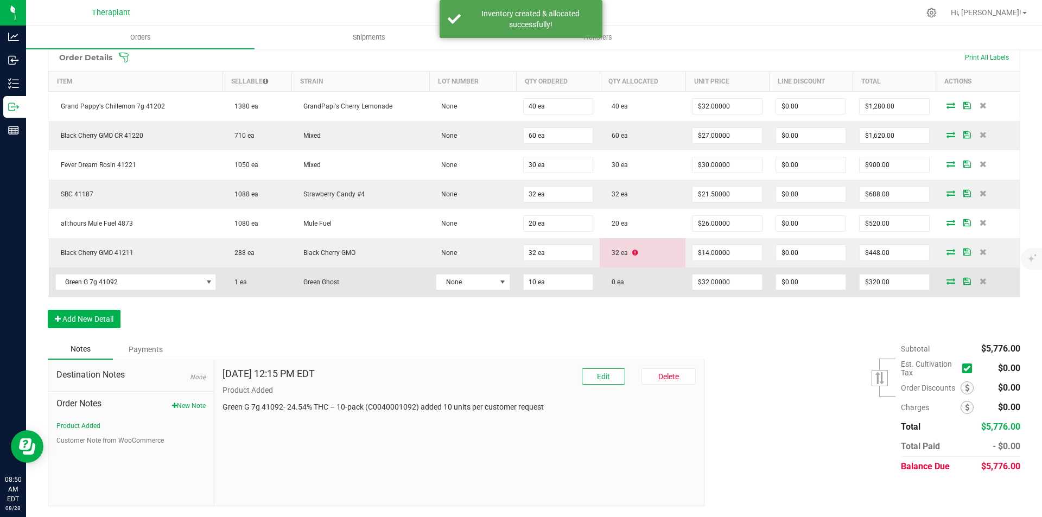
click at [947, 281] on icon at bounding box center [951, 281] width 9 height 7
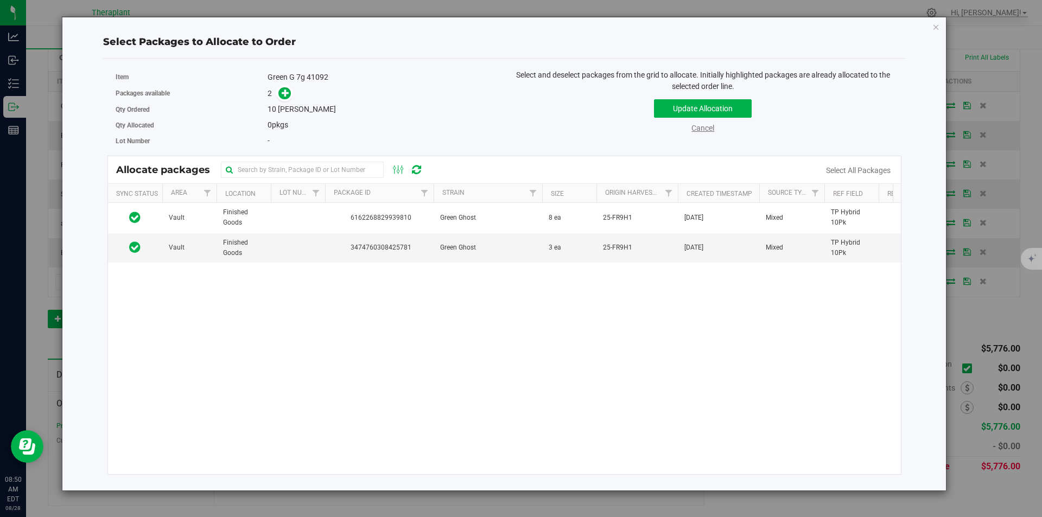
click at [695, 131] on link "Cancel" at bounding box center [702, 128] width 23 height 9
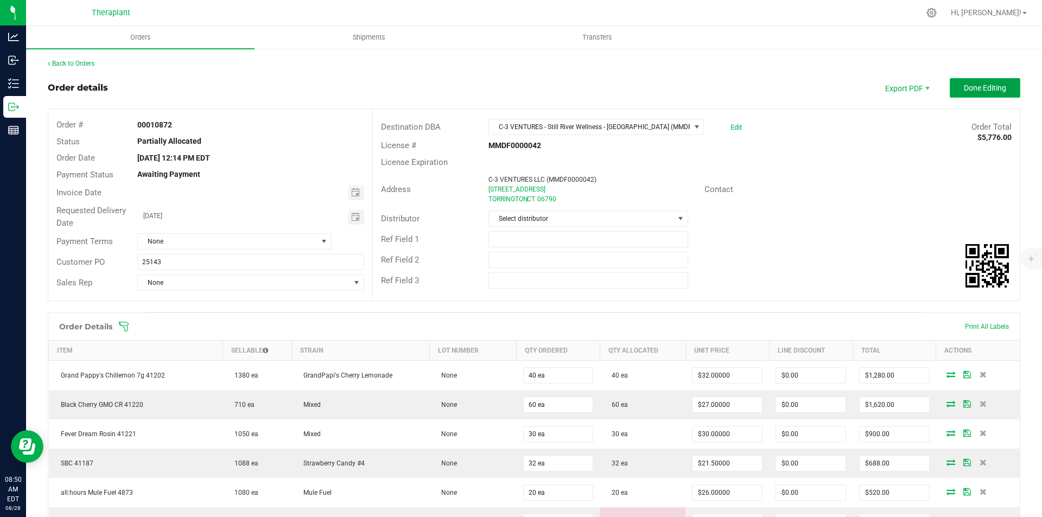
click at [977, 92] on span "Done Editing" at bounding box center [985, 88] width 42 height 9
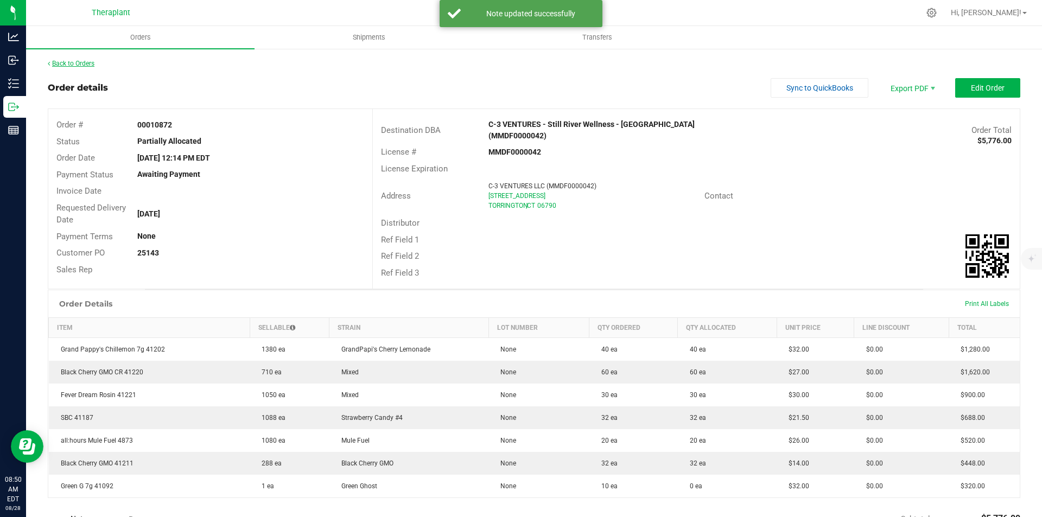
click at [74, 66] on link "Back to Orders" at bounding box center [71, 64] width 47 height 8
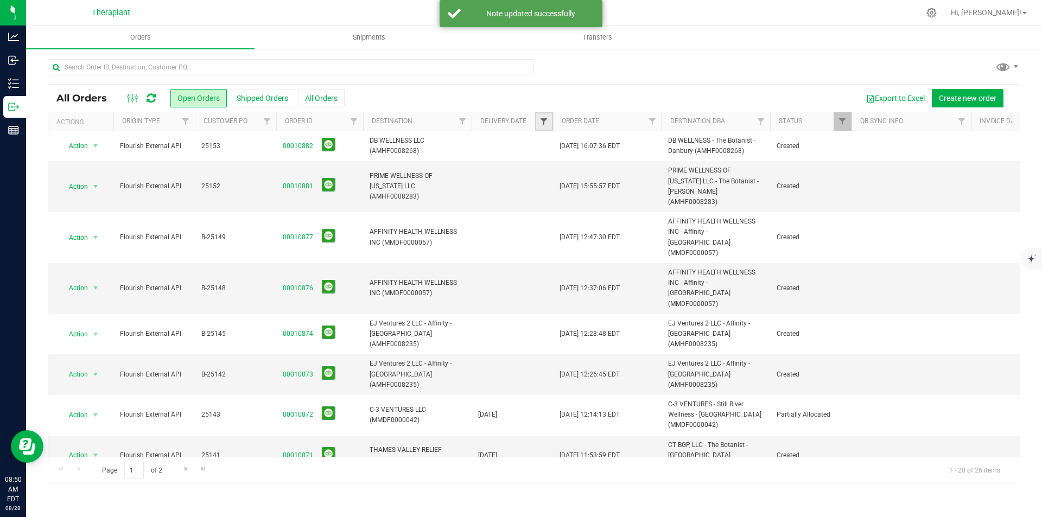
click at [544, 122] on span "Filter" at bounding box center [543, 121] width 9 height 9
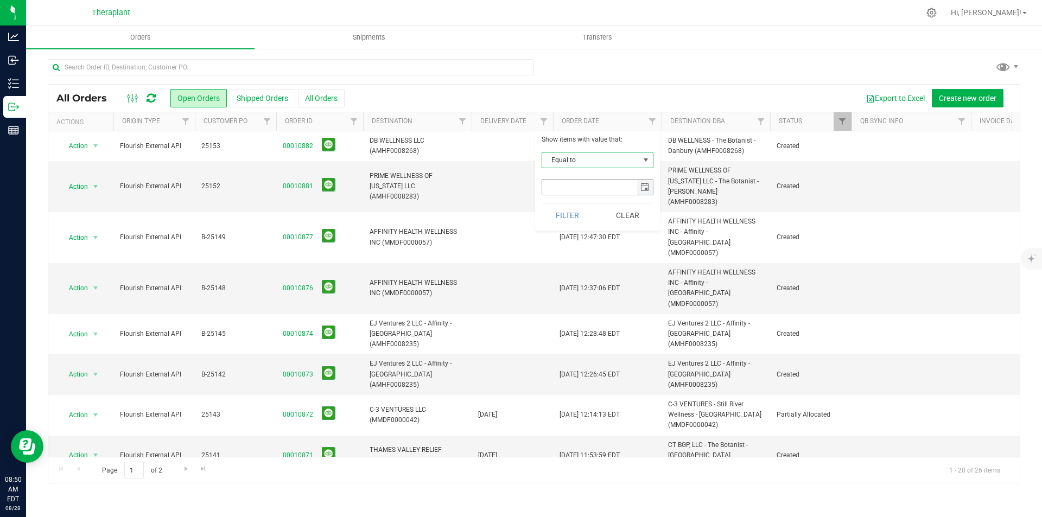
click at [643, 185] on span "select" at bounding box center [644, 187] width 9 height 9
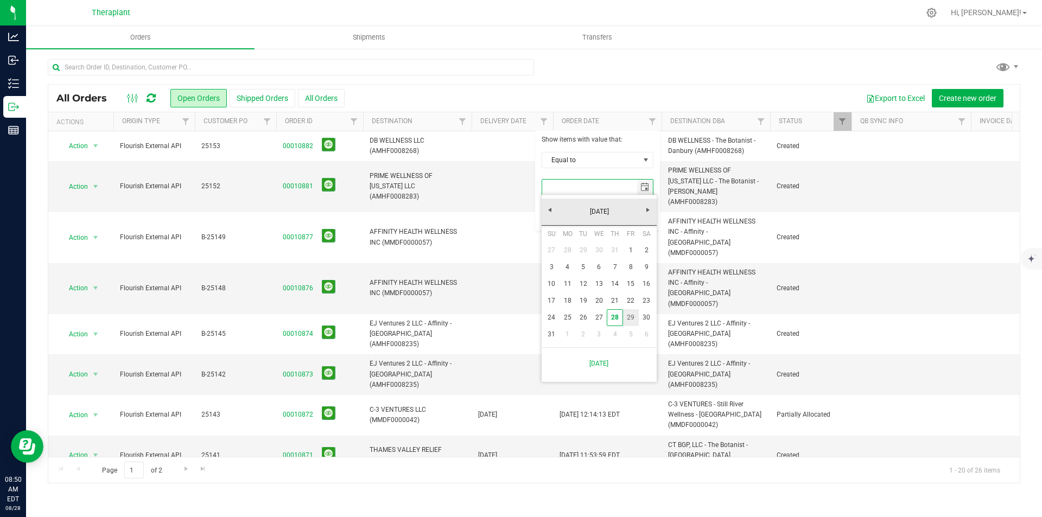
click at [631, 317] on link "29" at bounding box center [631, 317] width 16 height 17
type input "8/29/2025"
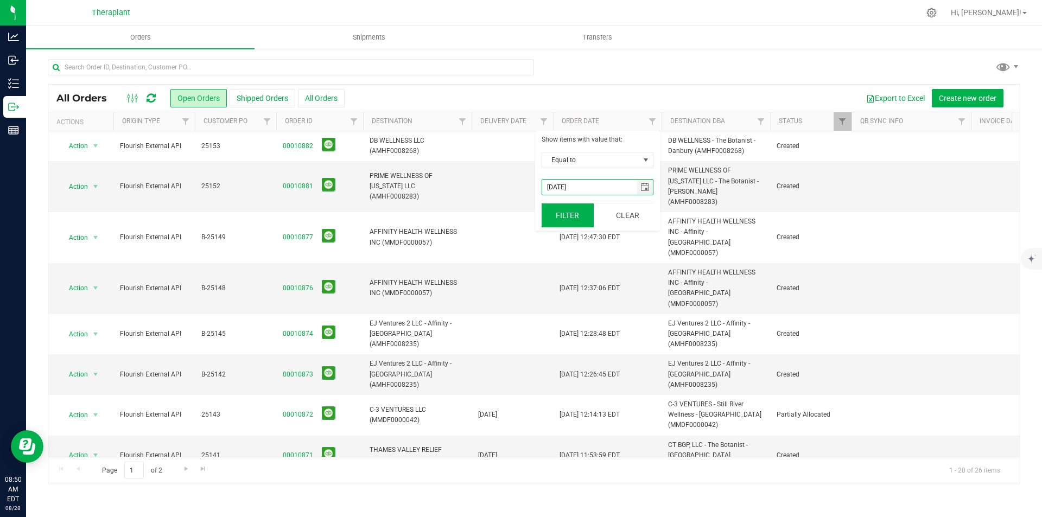
click at [565, 221] on button "Filter" at bounding box center [568, 216] width 52 height 24
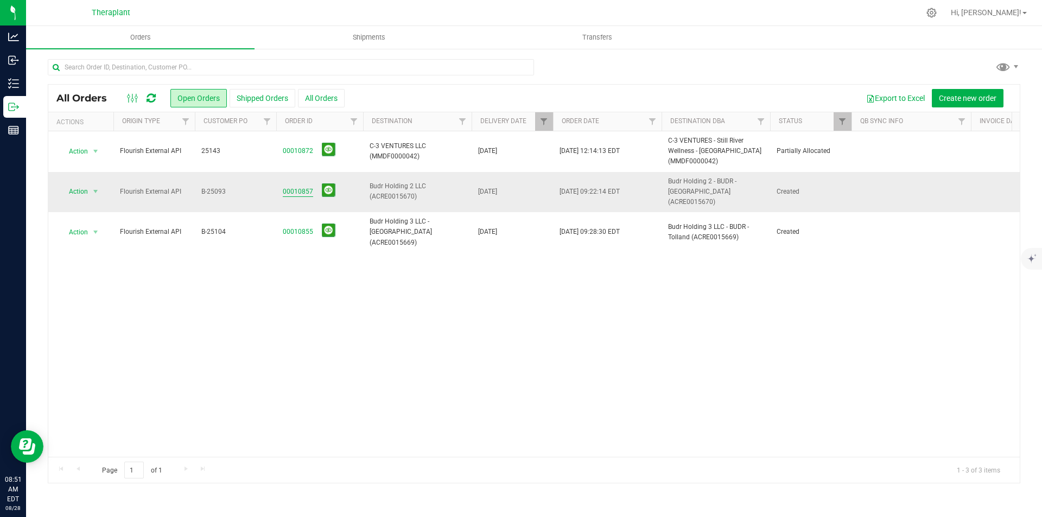
click at [300, 187] on link "00010857" at bounding box center [298, 192] width 30 height 10
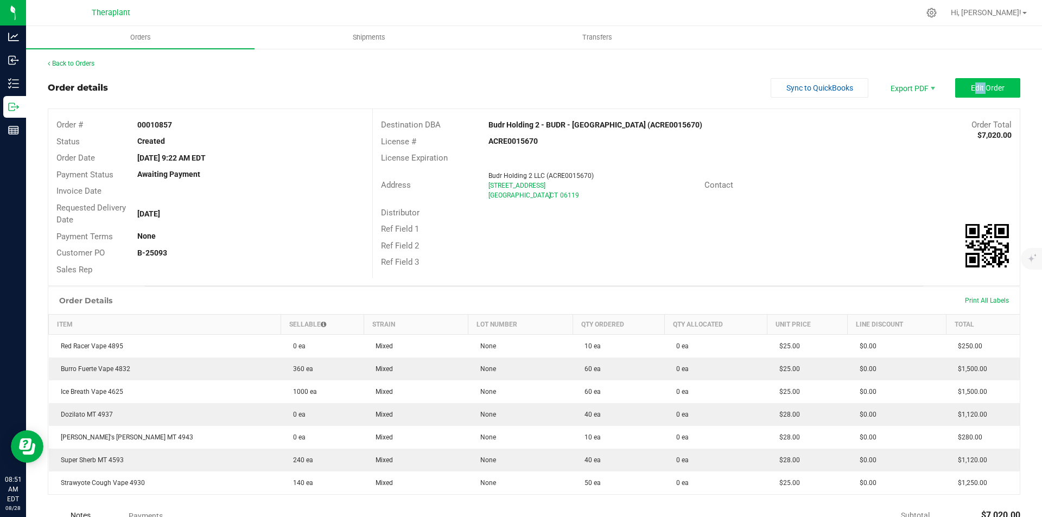
drag, startPoint x: 941, startPoint y: 96, endPoint x: 975, endPoint y: 90, distance: 35.2
click at [975, 90] on div "Sync to QuickBooks Export PDF Edit Order" at bounding box center [896, 88] width 250 height 20
click at [976, 89] on span "Edit Order" at bounding box center [988, 88] width 34 height 9
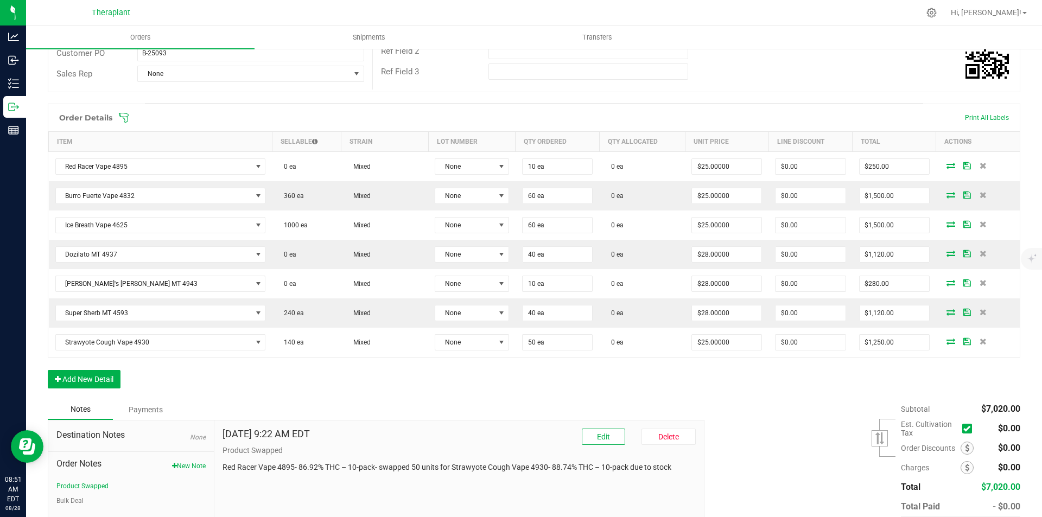
scroll to position [217, 0]
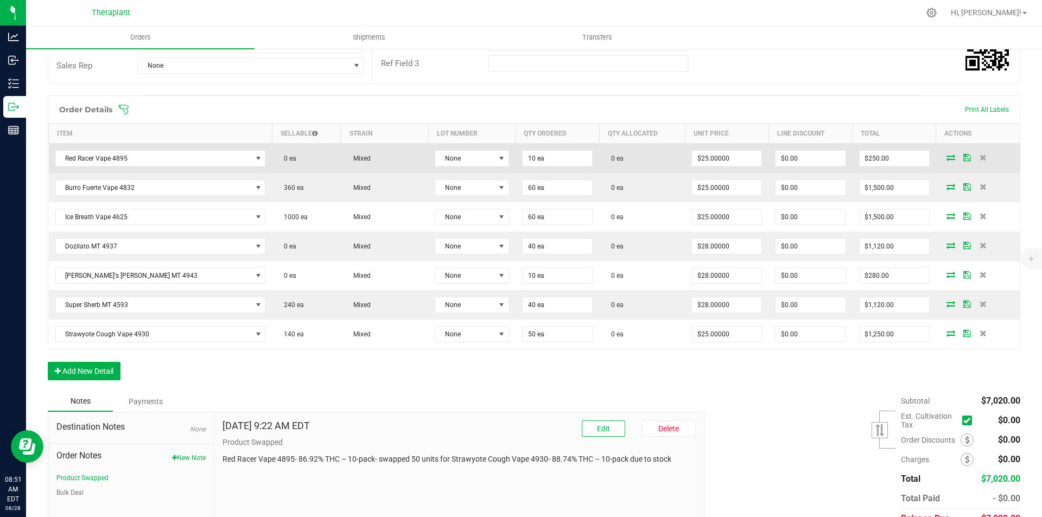
click at [947, 158] on icon at bounding box center [951, 157] width 9 height 7
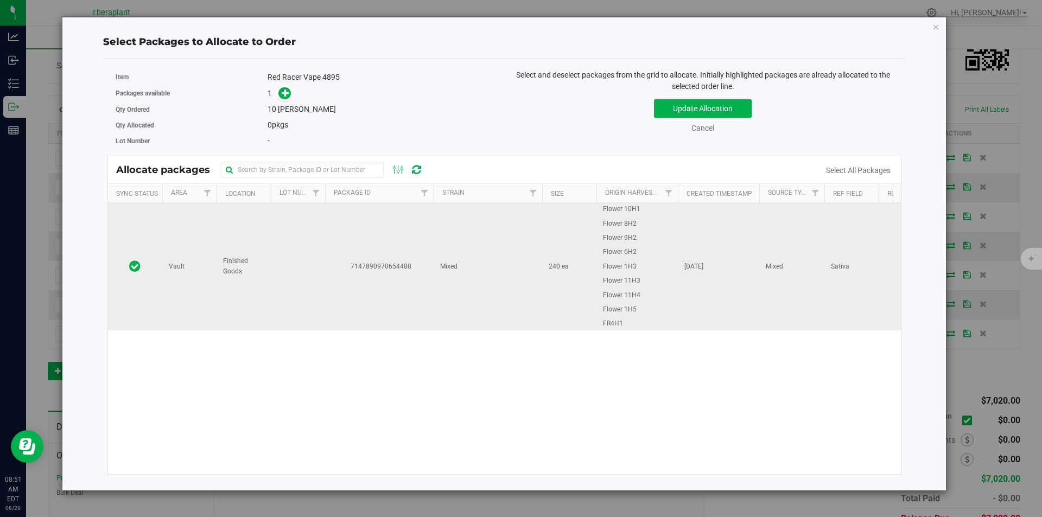
click at [360, 276] on td "7147890970654488" at bounding box center [379, 266] width 109 height 127
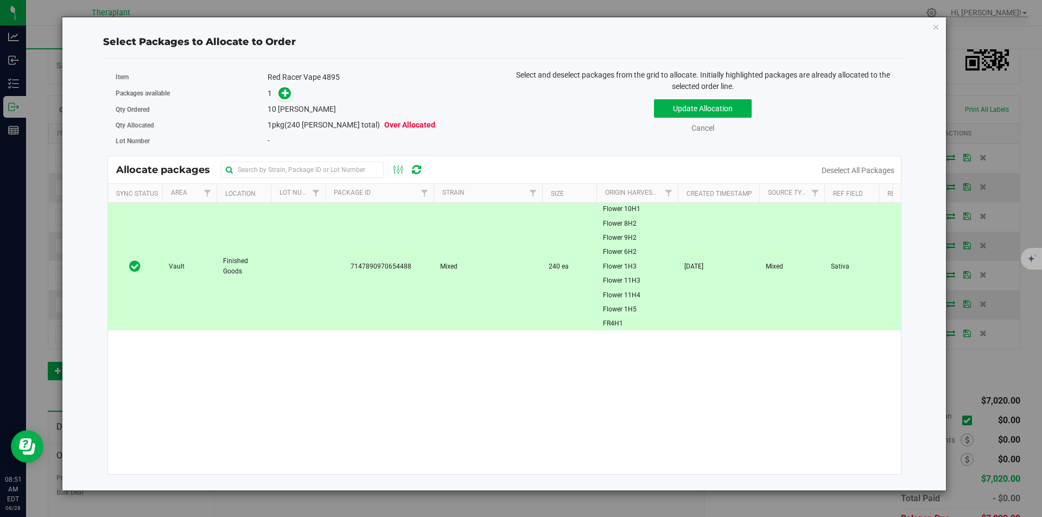
click at [295, 99] on div "1" at bounding box center [382, 93] width 228 height 12
click at [287, 95] on icon at bounding box center [286, 93] width 8 height 8
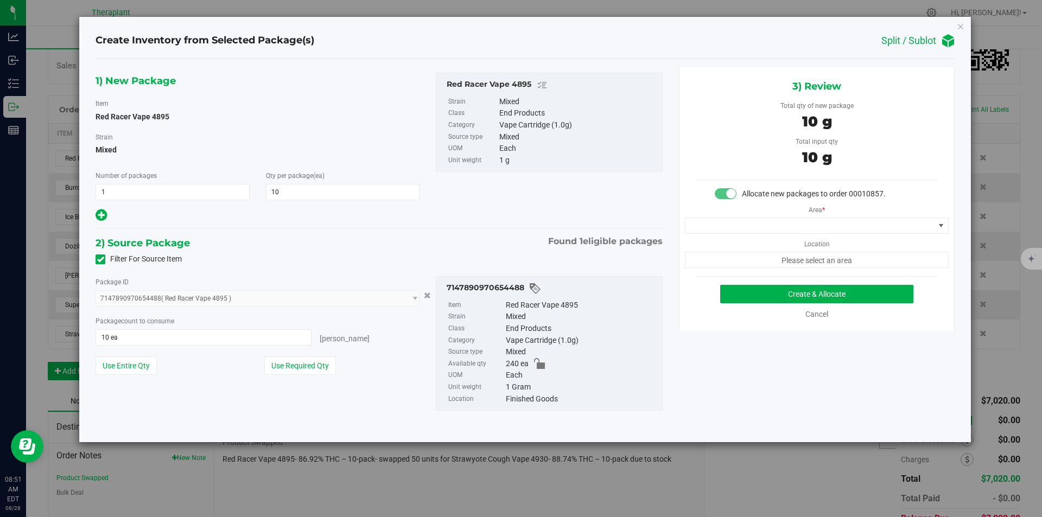
click at [726, 212] on div "Area * Location Please select an area" at bounding box center [816, 234] width 275 height 68
click at [725, 217] on div "Area * Location Please select an area" at bounding box center [816, 234] width 275 height 68
drag, startPoint x: 717, startPoint y: 232, endPoint x: 719, endPoint y: 213, distance: 19.6
click at [717, 232] on span at bounding box center [809, 225] width 249 height 15
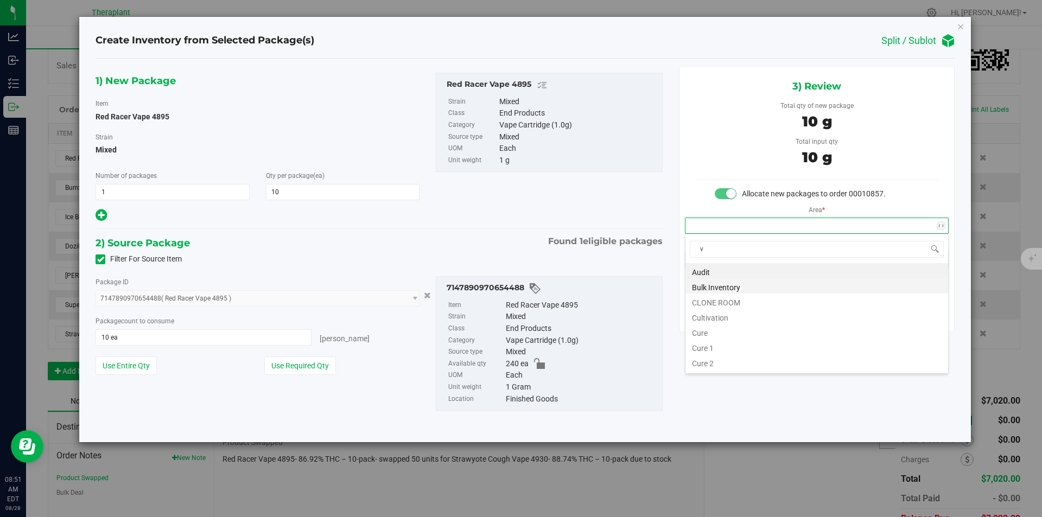
scroll to position [16, 263]
click at [717, 297] on li "Vault" at bounding box center [816, 301] width 263 height 15
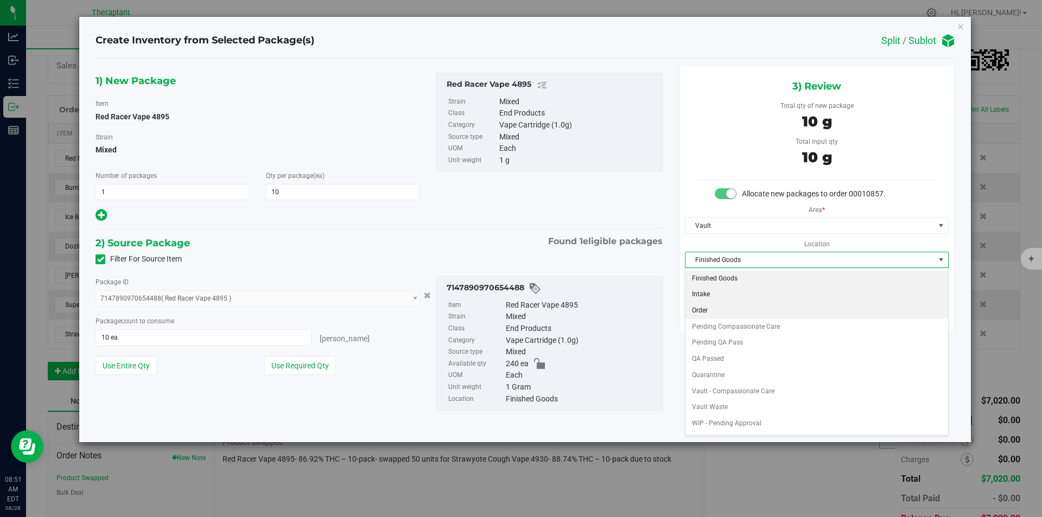
click at [707, 307] on li "Order" at bounding box center [816, 311] width 263 height 16
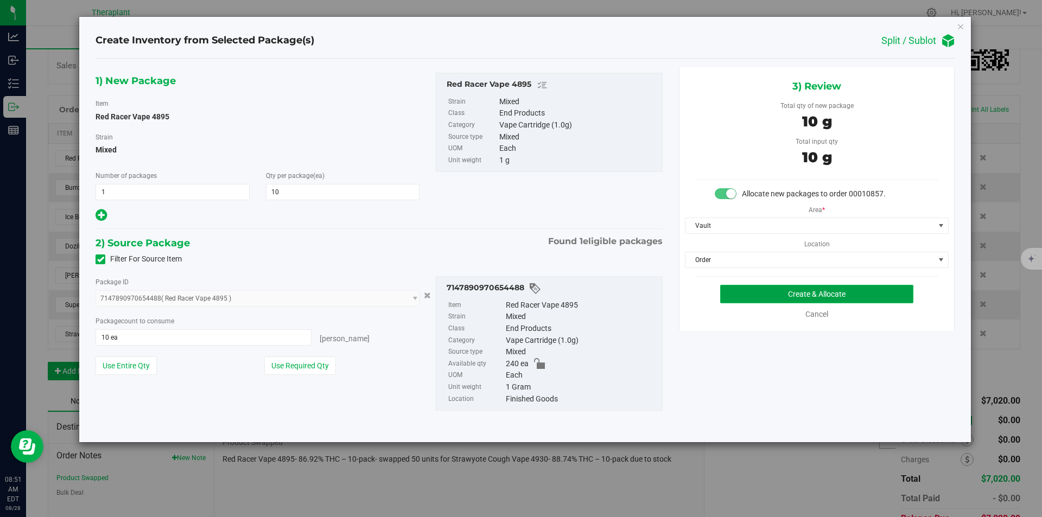
click at [739, 293] on button "Create & Allocate" at bounding box center [816, 294] width 193 height 18
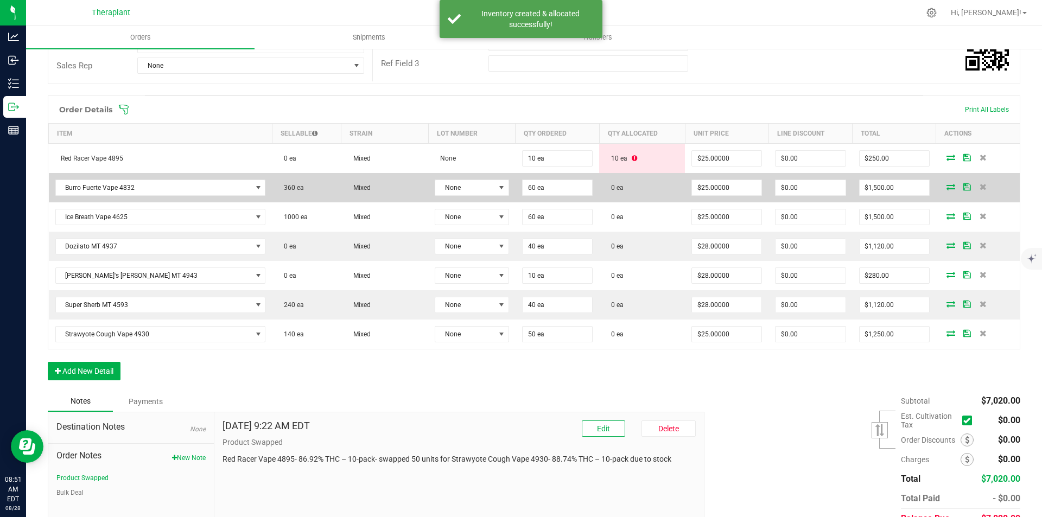
click at [947, 188] on icon at bounding box center [951, 186] width 9 height 7
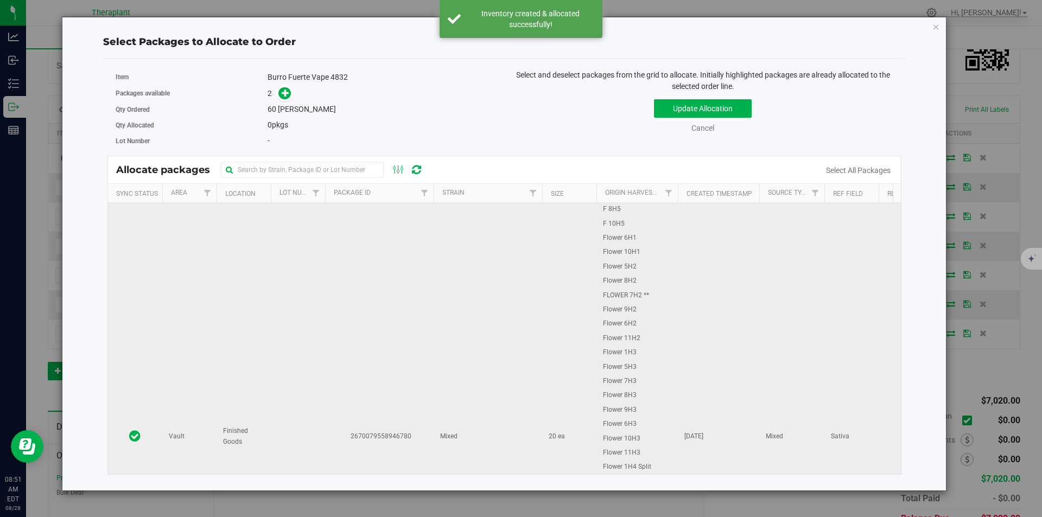
click at [421, 234] on td "2670079558946780" at bounding box center [379, 437] width 109 height 468
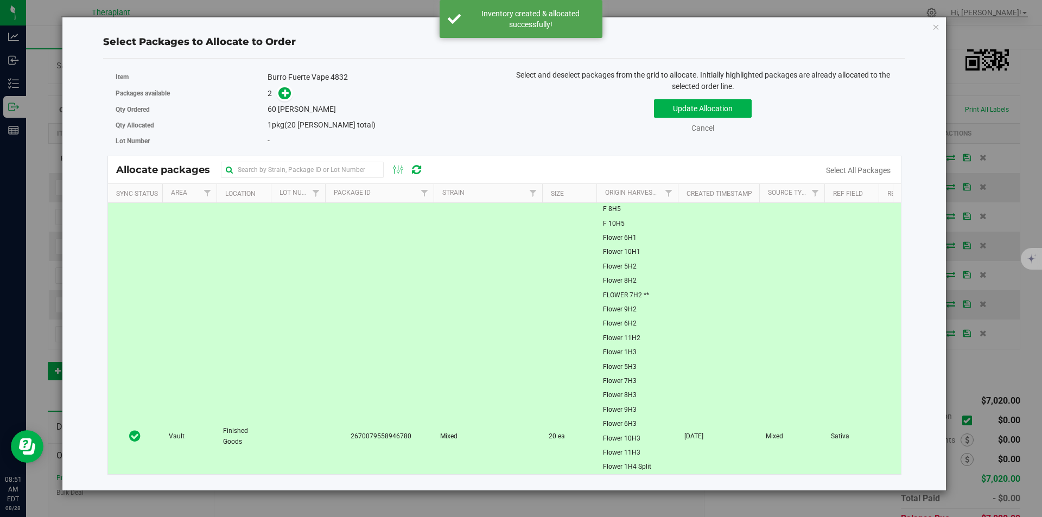
click at [354, 249] on td "2670079558946780" at bounding box center [379, 437] width 109 height 468
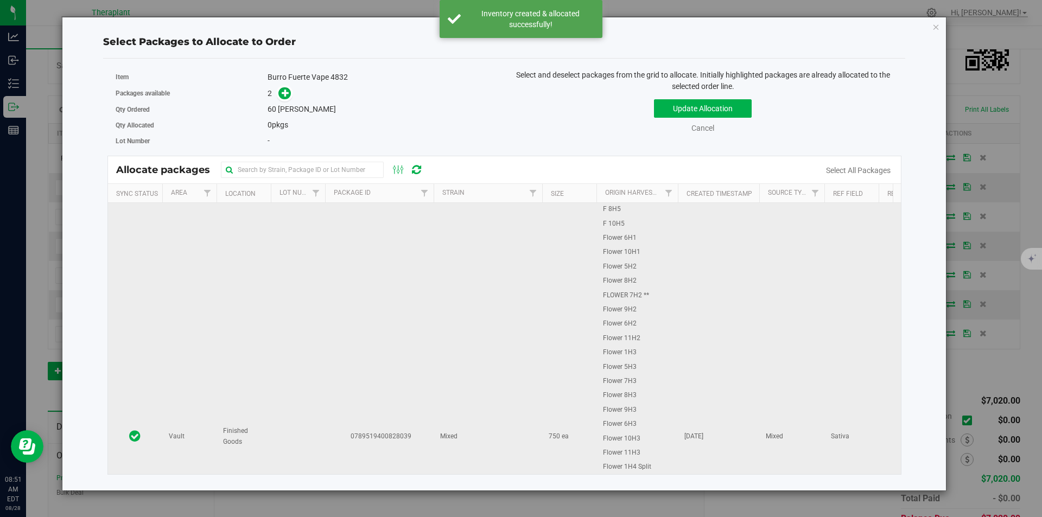
scroll to position [488, 0]
click at [376, 301] on td "0789519400828039" at bounding box center [379, 415] width 109 height 467
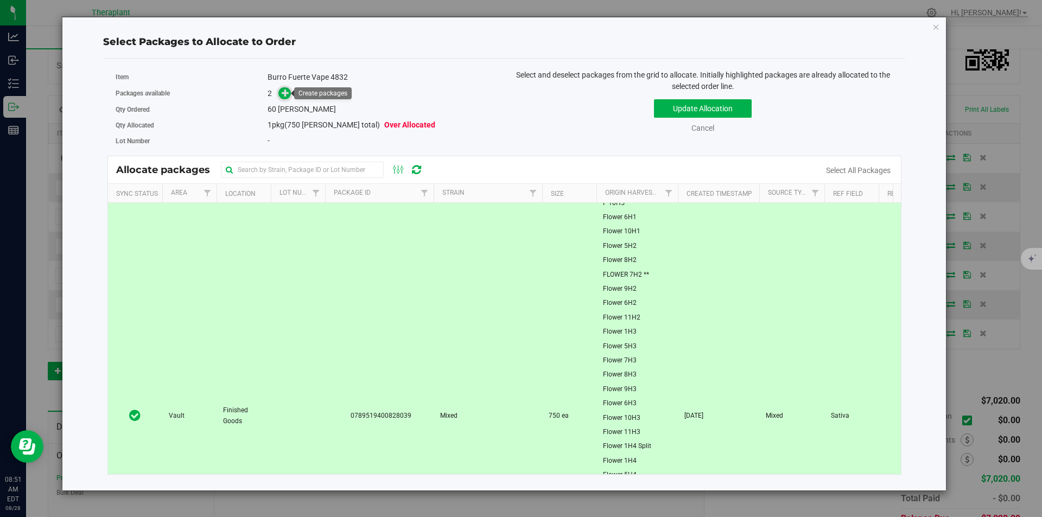
click at [288, 96] on icon at bounding box center [286, 93] width 8 height 8
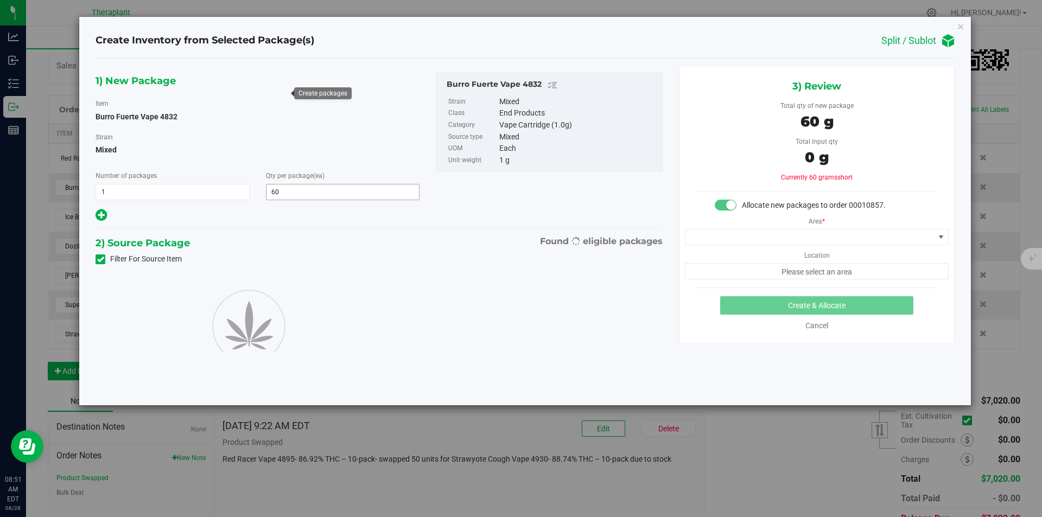
type input "60"
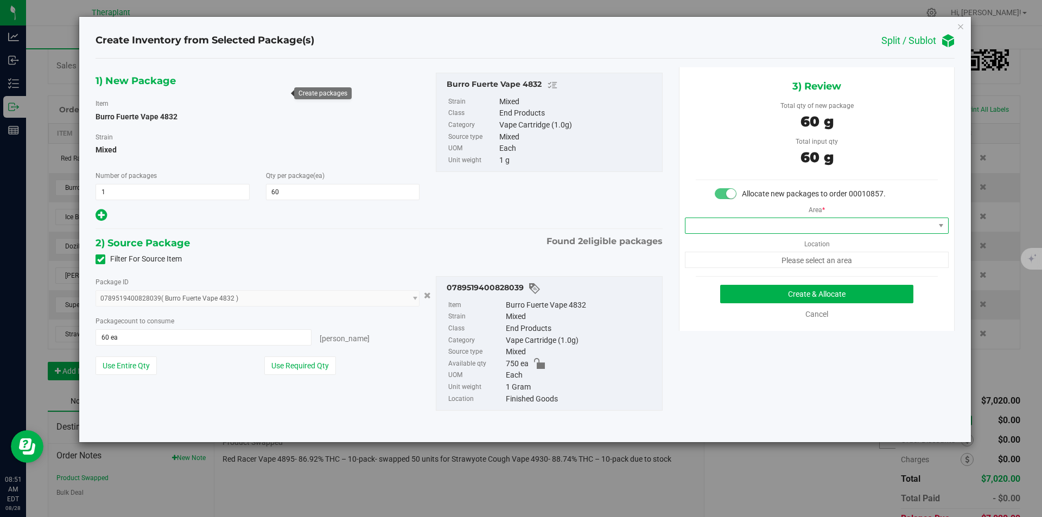
click at [698, 225] on span at bounding box center [809, 225] width 249 height 15
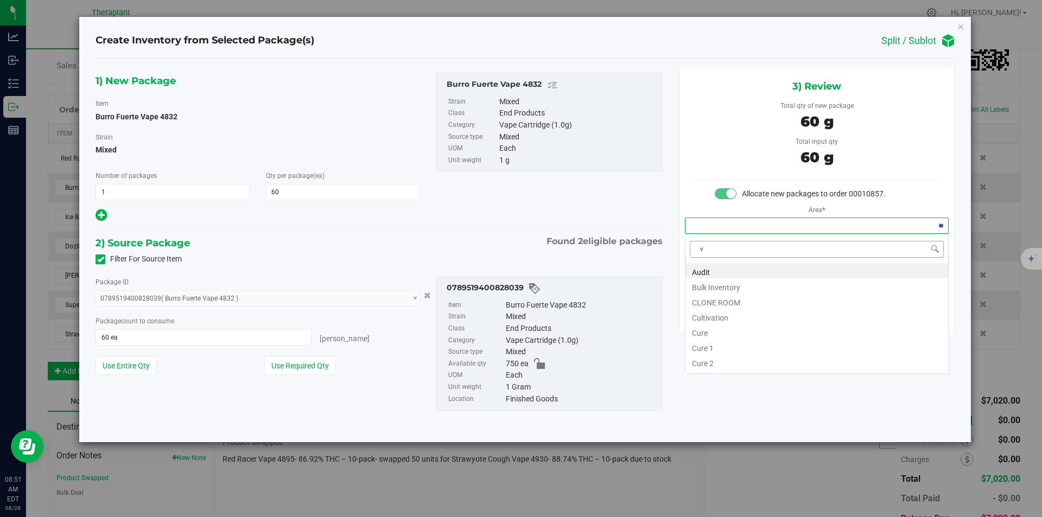
scroll to position [16, 263]
click at [707, 300] on li "Vault" at bounding box center [816, 301] width 263 height 15
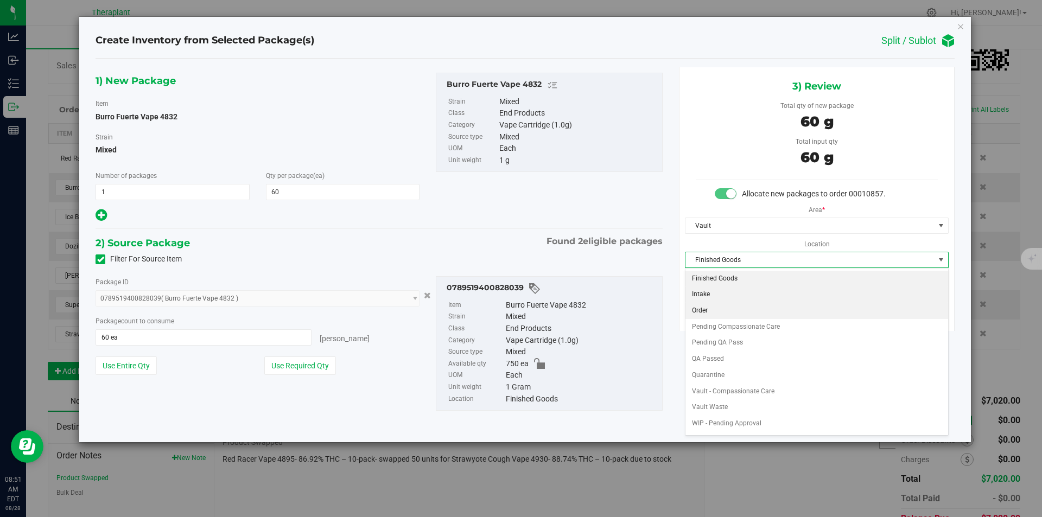
click at [711, 310] on li "Order" at bounding box center [816, 311] width 263 height 16
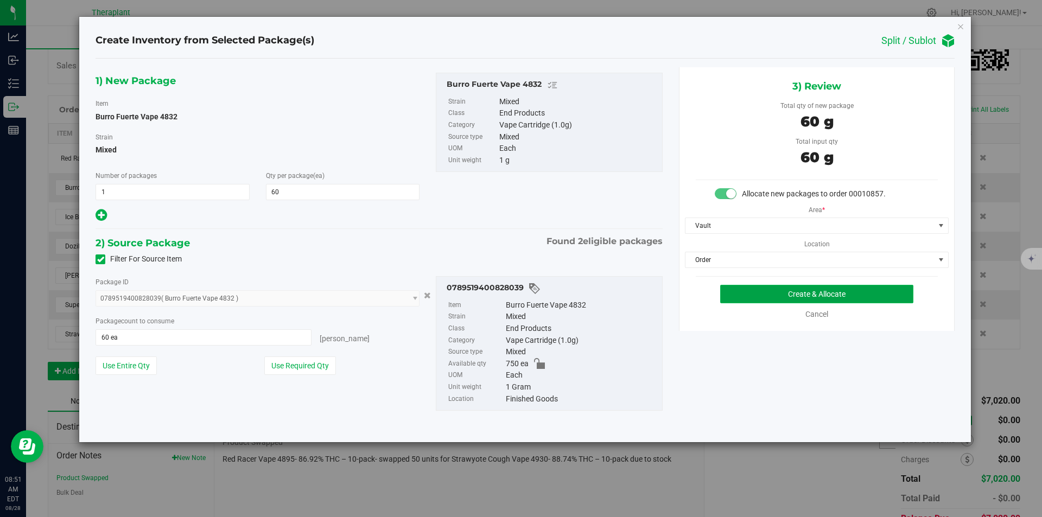
click at [739, 287] on button "Create & Allocate" at bounding box center [816, 294] width 193 height 18
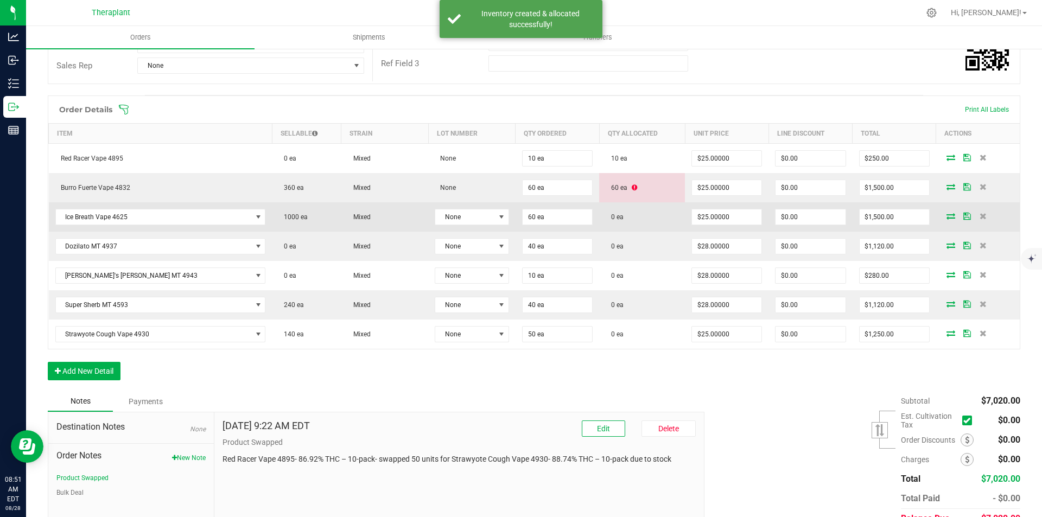
click at [947, 218] on span at bounding box center [951, 216] width 16 height 7
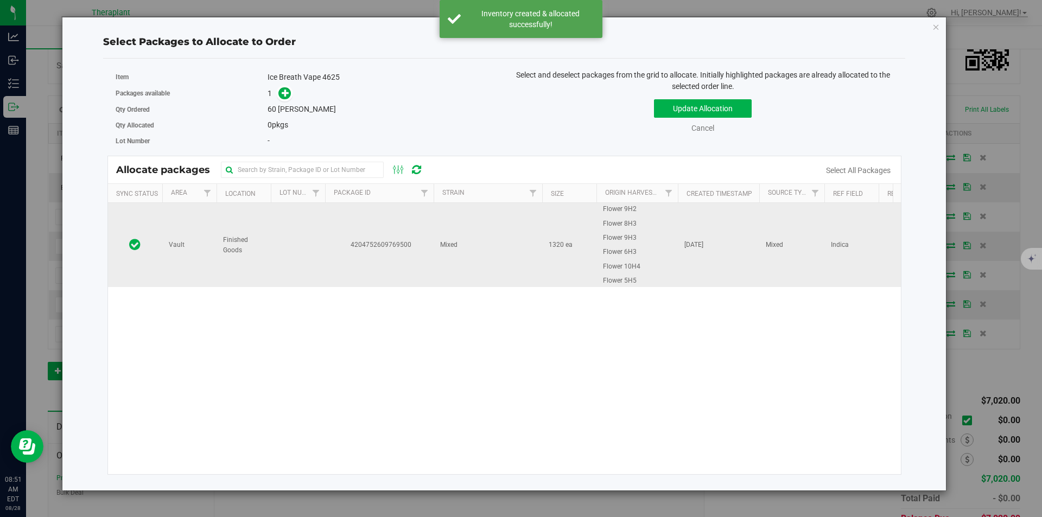
click at [444, 238] on td "Mixed" at bounding box center [488, 245] width 109 height 84
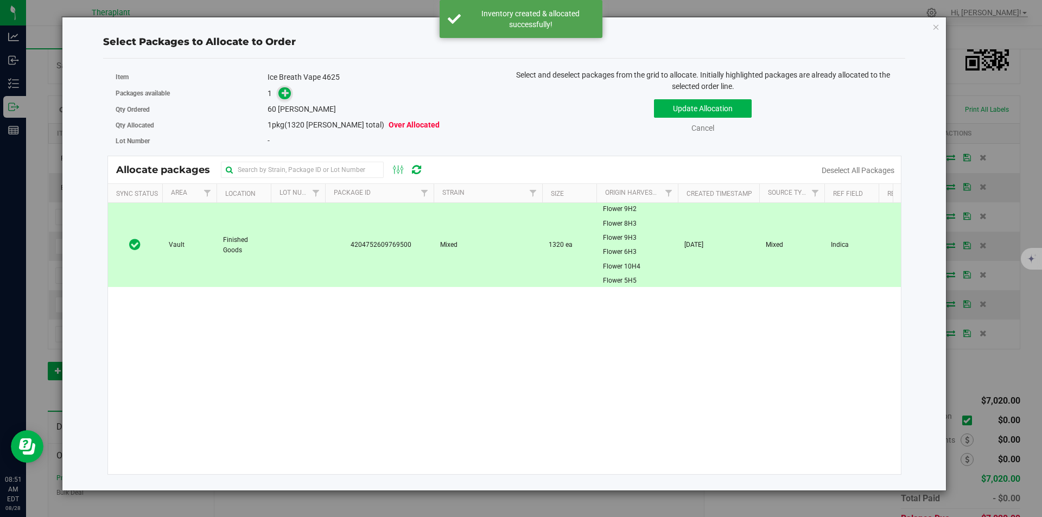
click at [282, 91] on icon at bounding box center [286, 92] width 8 height 8
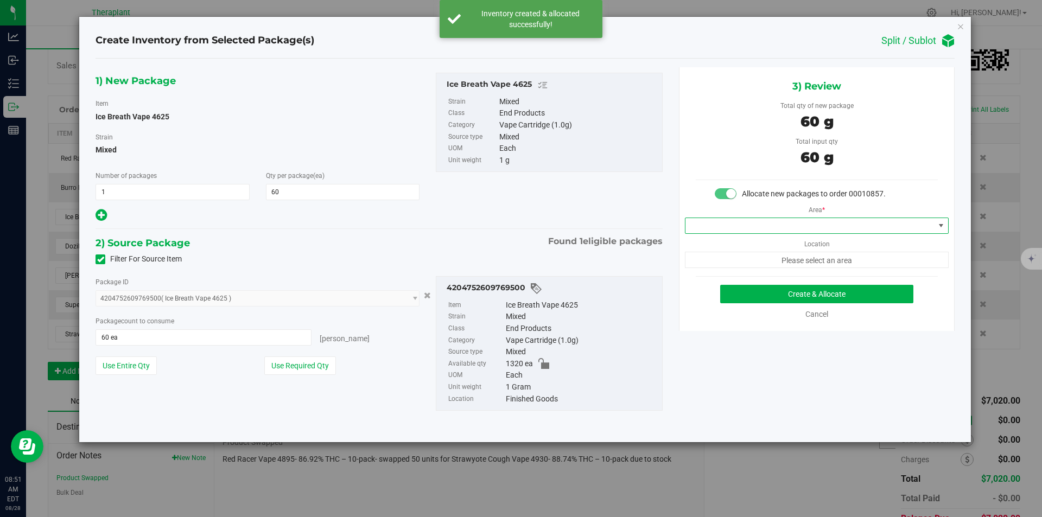
click at [719, 225] on span at bounding box center [809, 225] width 249 height 15
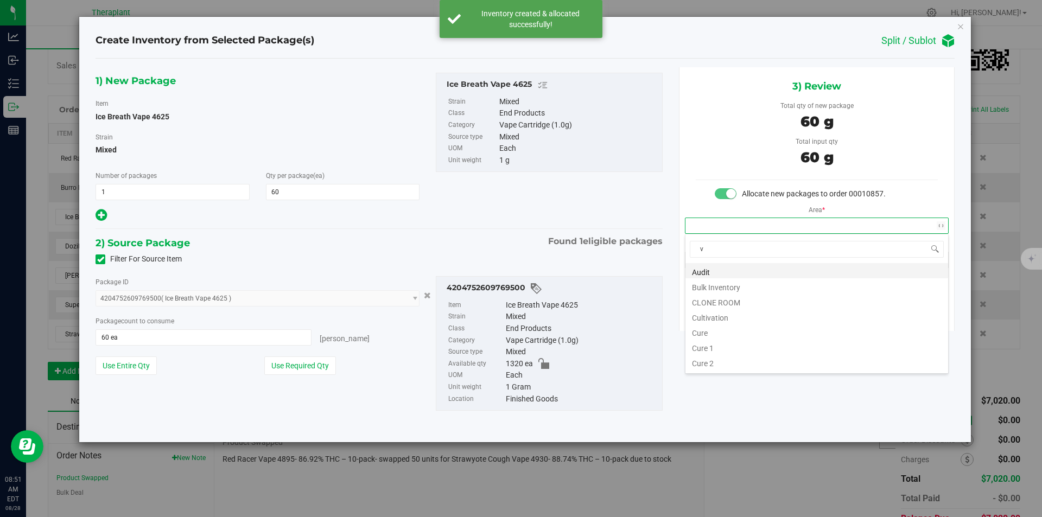
scroll to position [16, 263]
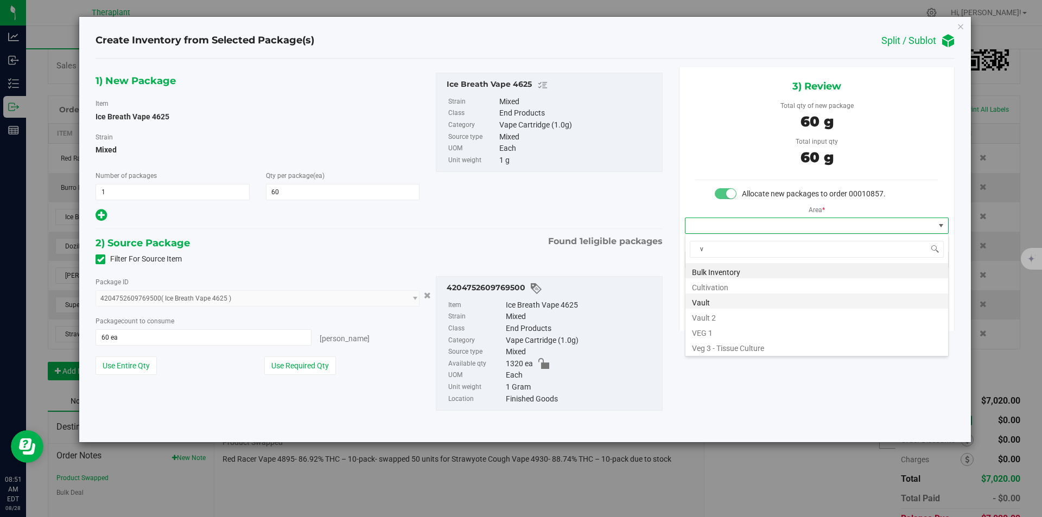
click at [710, 306] on li "Vault" at bounding box center [816, 301] width 263 height 15
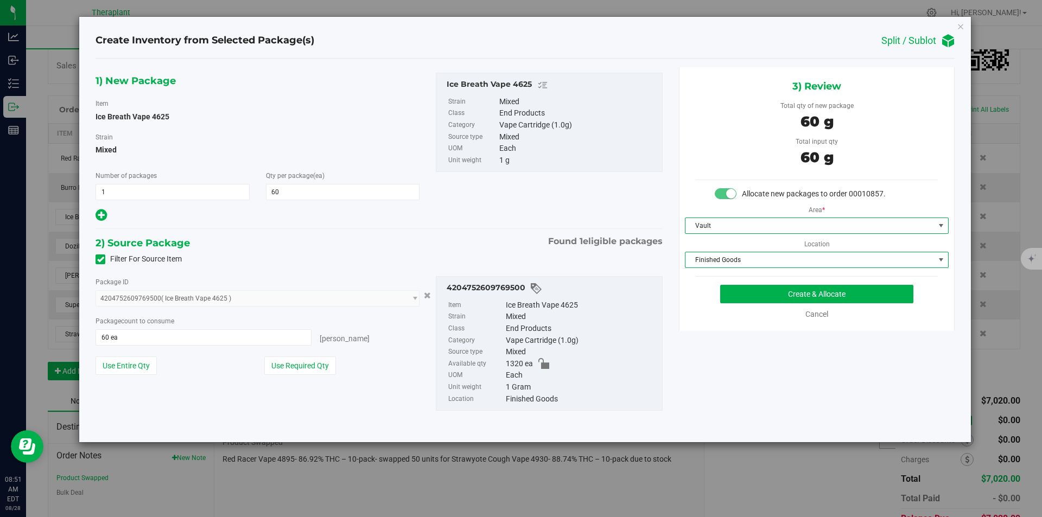
click at [712, 265] on span "Finished Goods" at bounding box center [809, 259] width 249 height 15
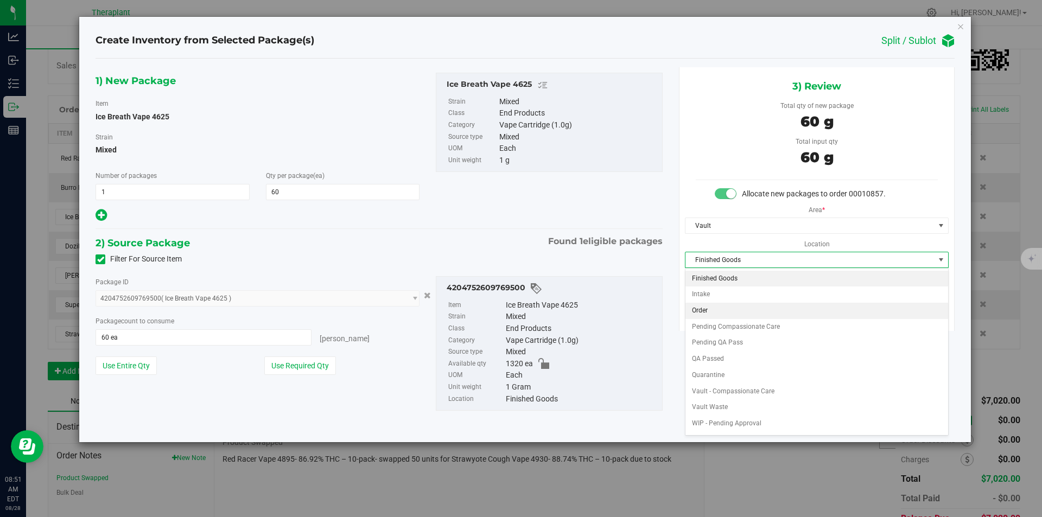
click at [702, 309] on li "Order" at bounding box center [816, 311] width 263 height 16
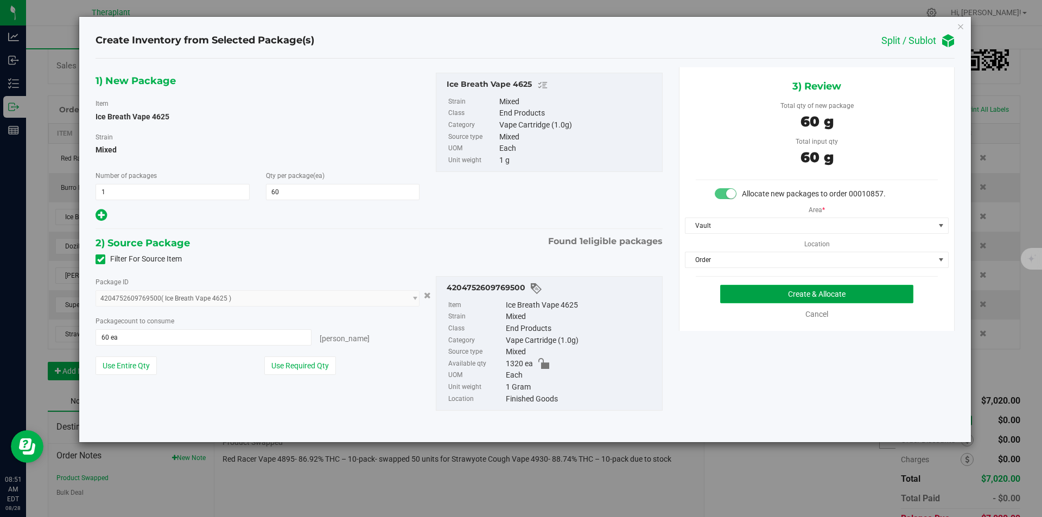
click at [744, 291] on button "Create & Allocate" at bounding box center [816, 294] width 193 height 18
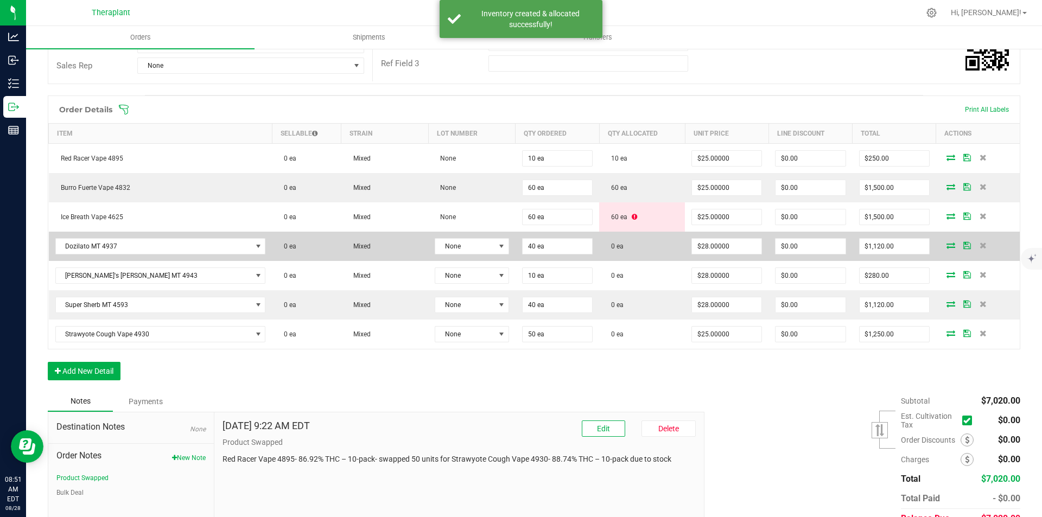
click at [947, 246] on icon at bounding box center [951, 245] width 9 height 7
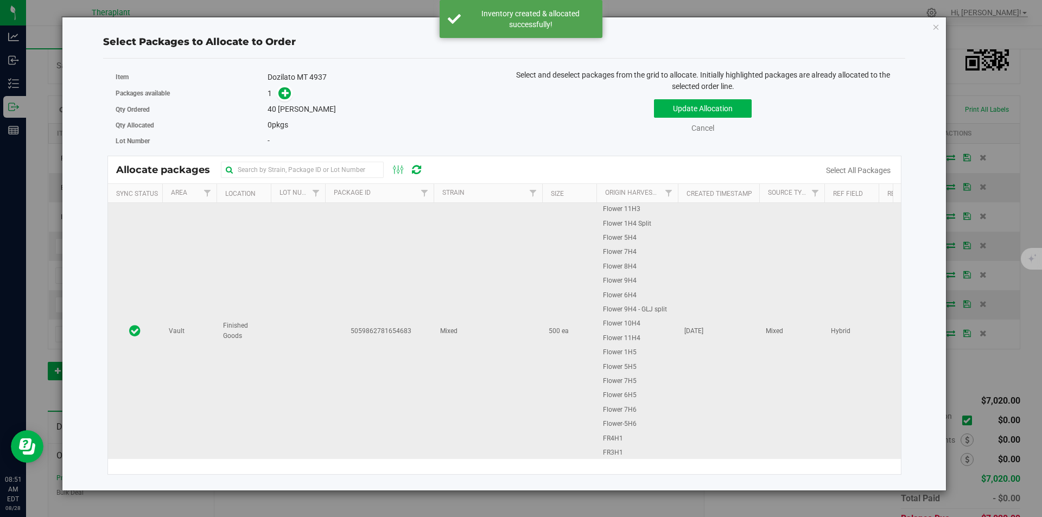
click at [367, 230] on td "5059862781654683" at bounding box center [379, 331] width 109 height 256
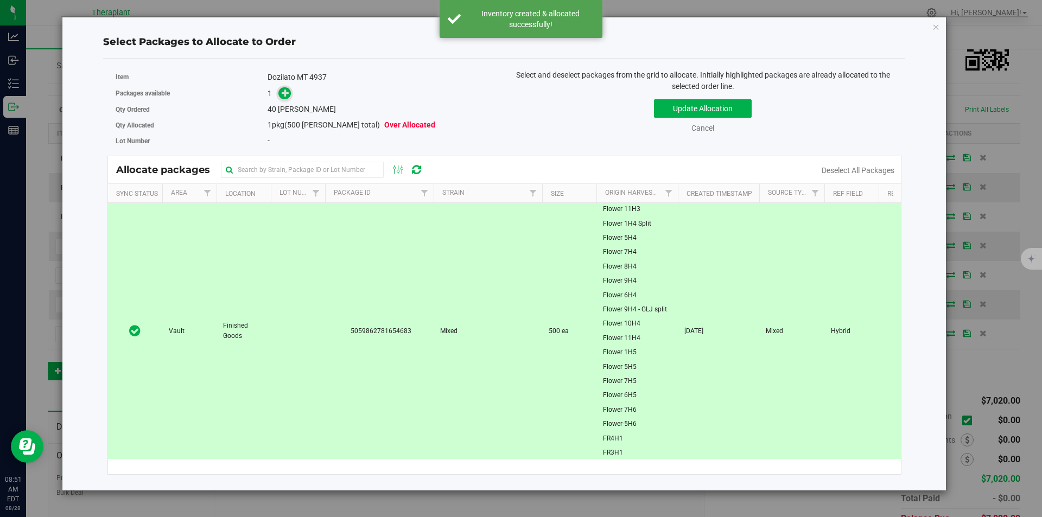
click at [283, 92] on icon at bounding box center [286, 93] width 8 height 8
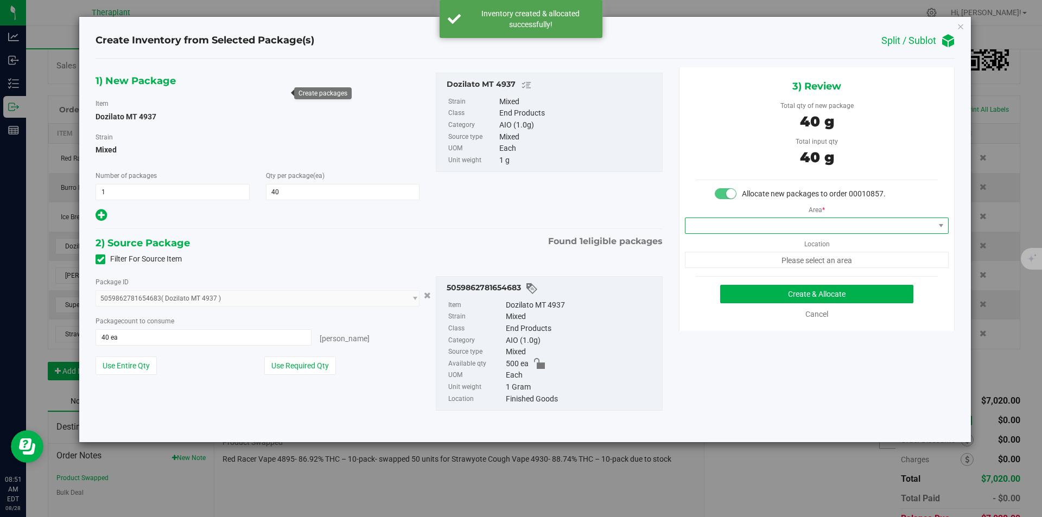
click at [720, 220] on span at bounding box center [809, 225] width 249 height 15
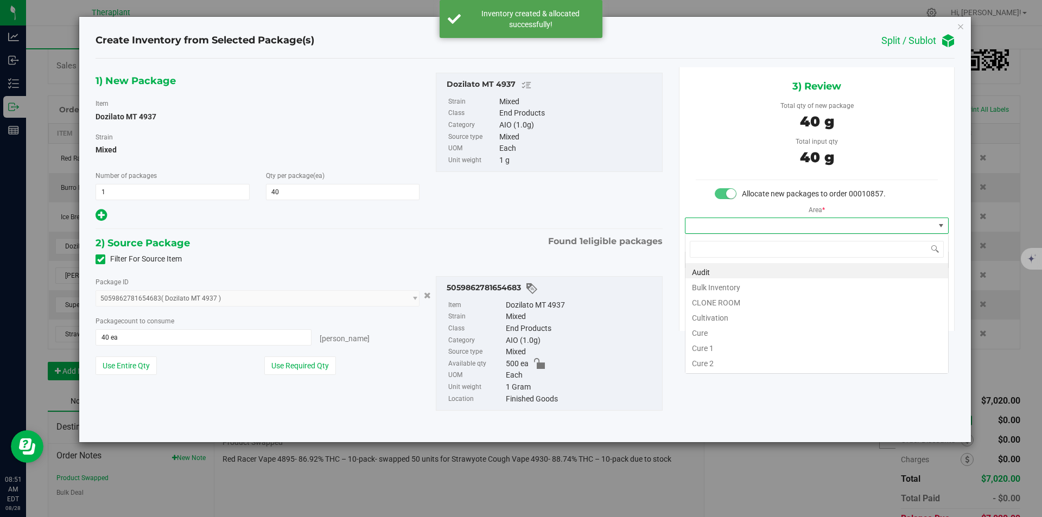
type input "v"
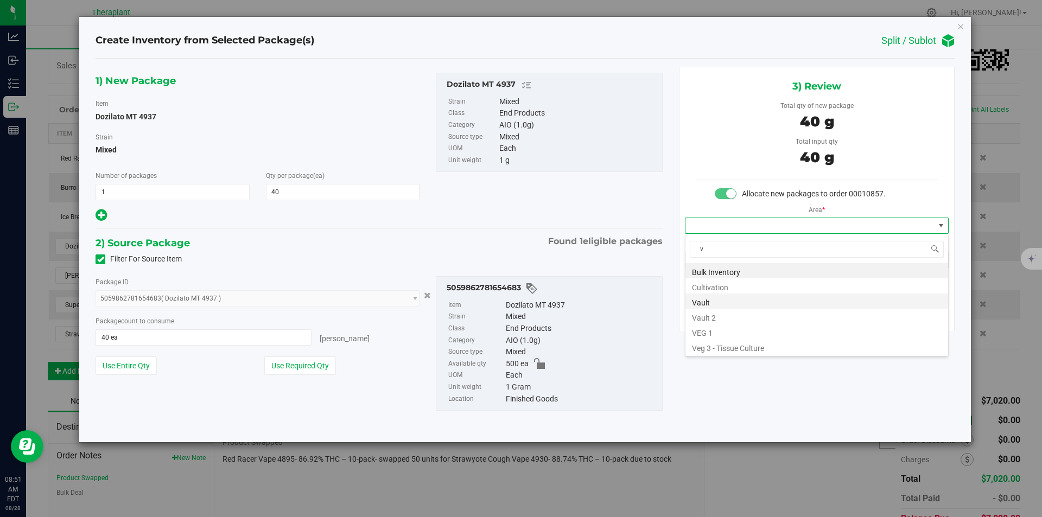
click at [708, 301] on li "Vault" at bounding box center [816, 301] width 263 height 15
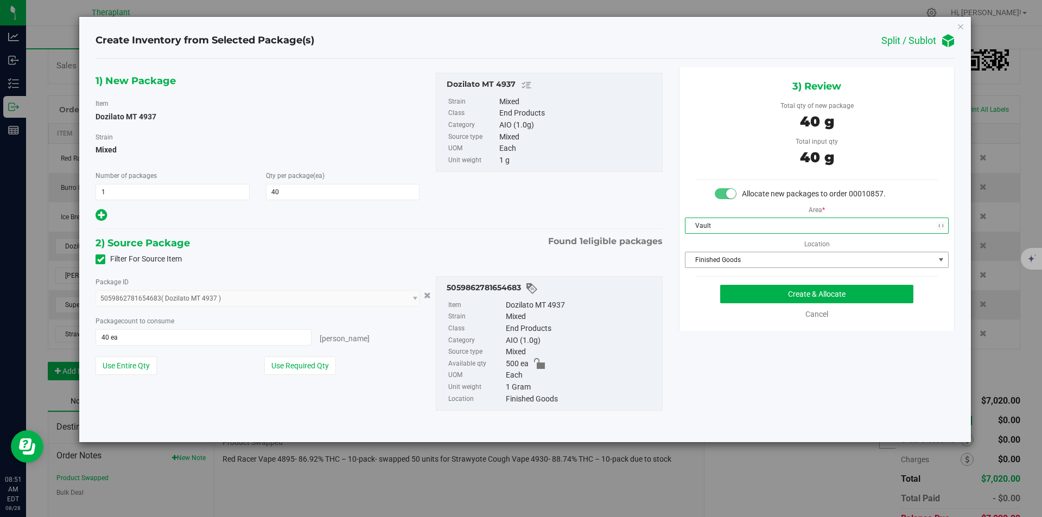
click at [715, 264] on span "Finished Goods" at bounding box center [809, 259] width 249 height 15
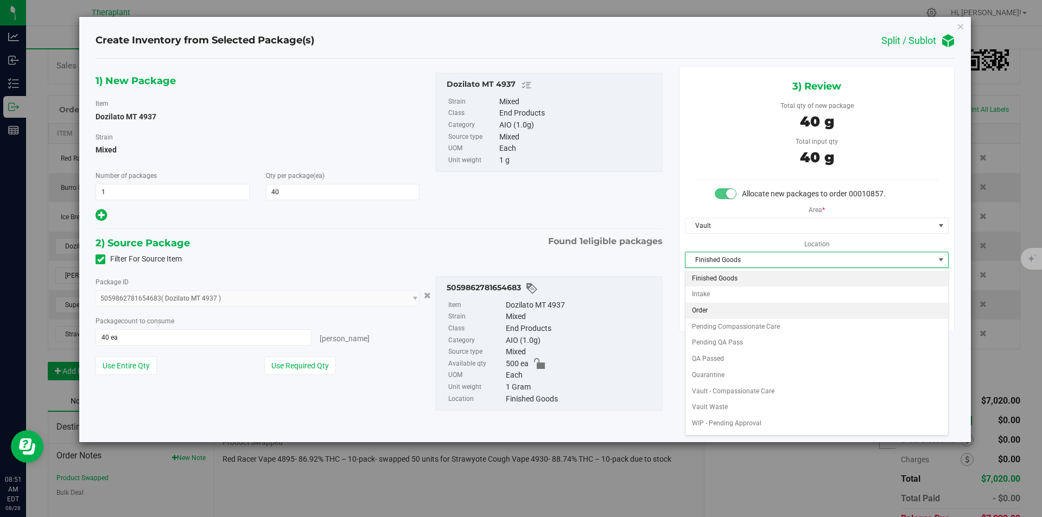
click at [704, 309] on li "Order" at bounding box center [816, 311] width 263 height 16
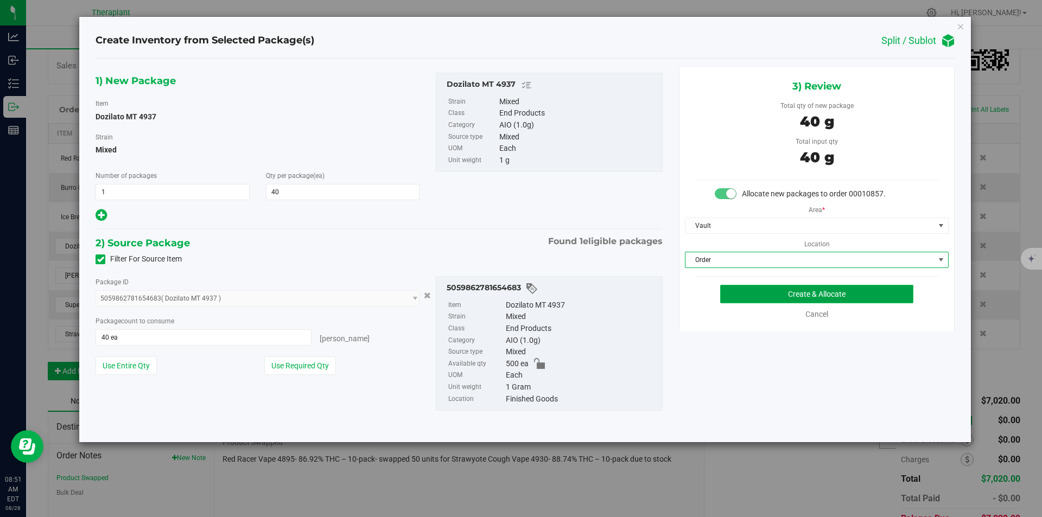
click at [733, 287] on button "Create & Allocate" at bounding box center [816, 294] width 193 height 18
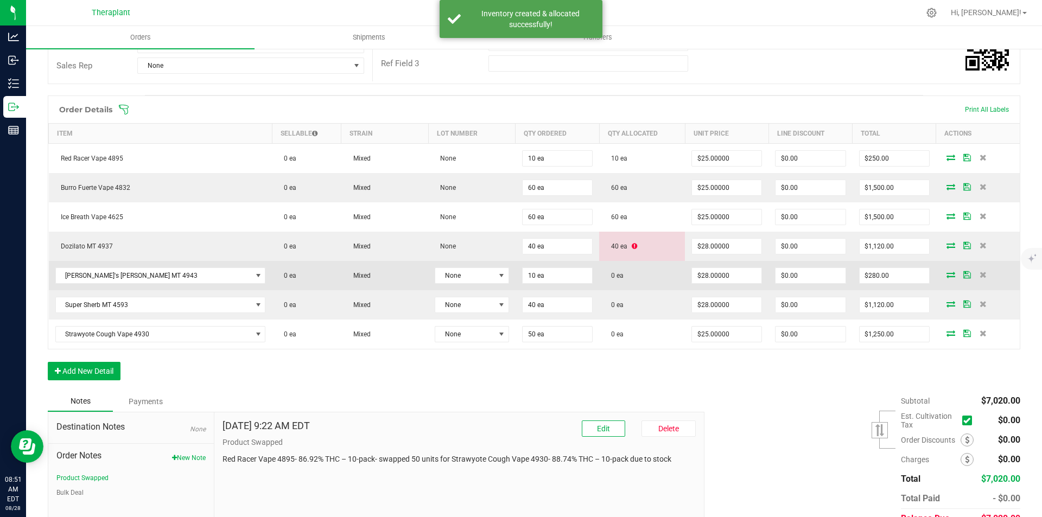
click at [942, 279] on td at bounding box center [978, 275] width 84 height 29
click at [947, 276] on icon at bounding box center [951, 274] width 9 height 7
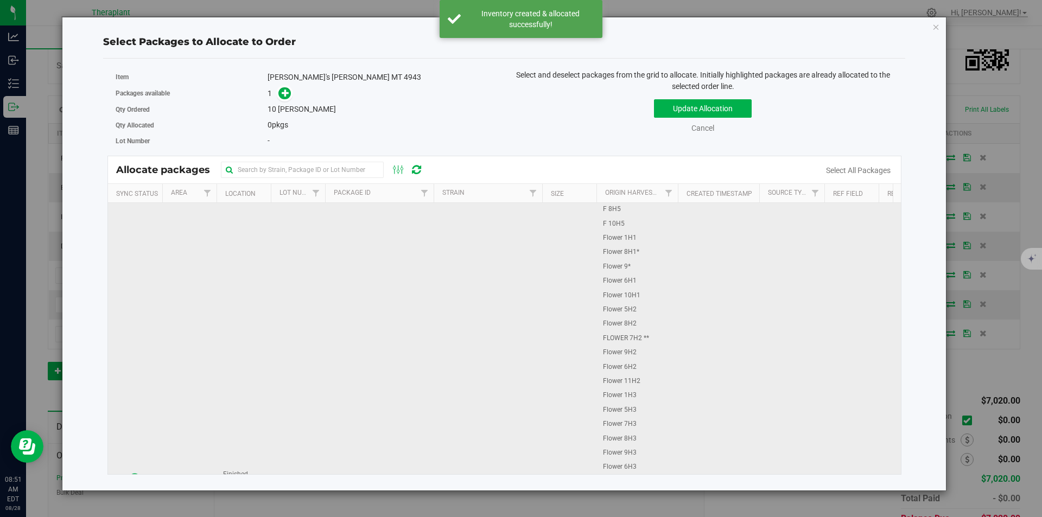
click at [348, 249] on td "4501514789566157" at bounding box center [379, 479] width 109 height 553
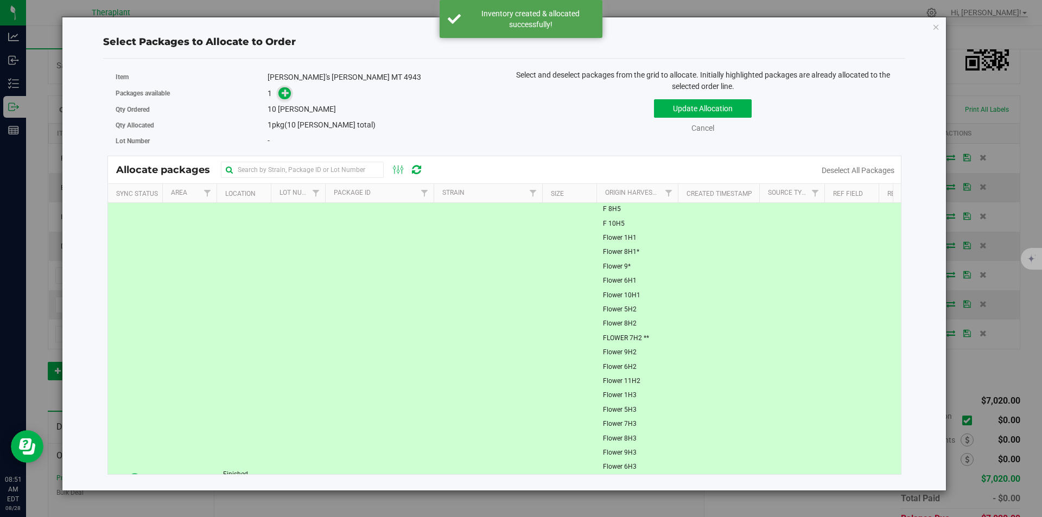
click at [283, 91] on icon at bounding box center [286, 93] width 8 height 8
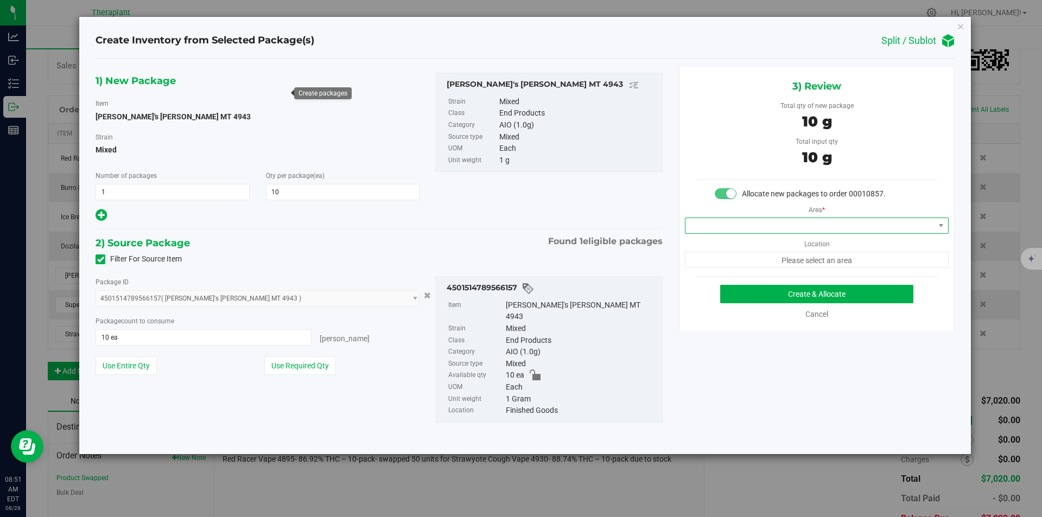
click at [733, 223] on span at bounding box center [809, 225] width 249 height 15
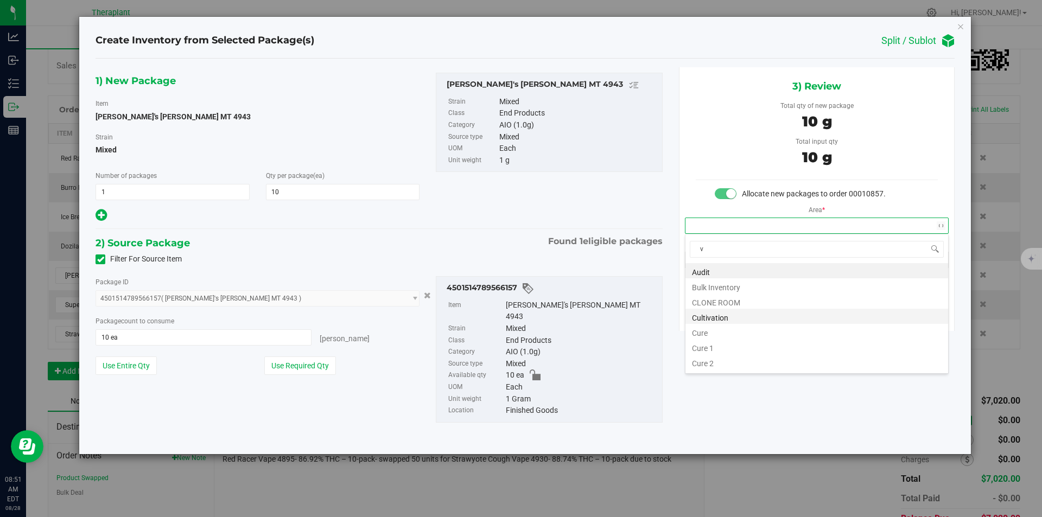
scroll to position [16, 263]
click at [698, 300] on li "Vault" at bounding box center [816, 301] width 263 height 15
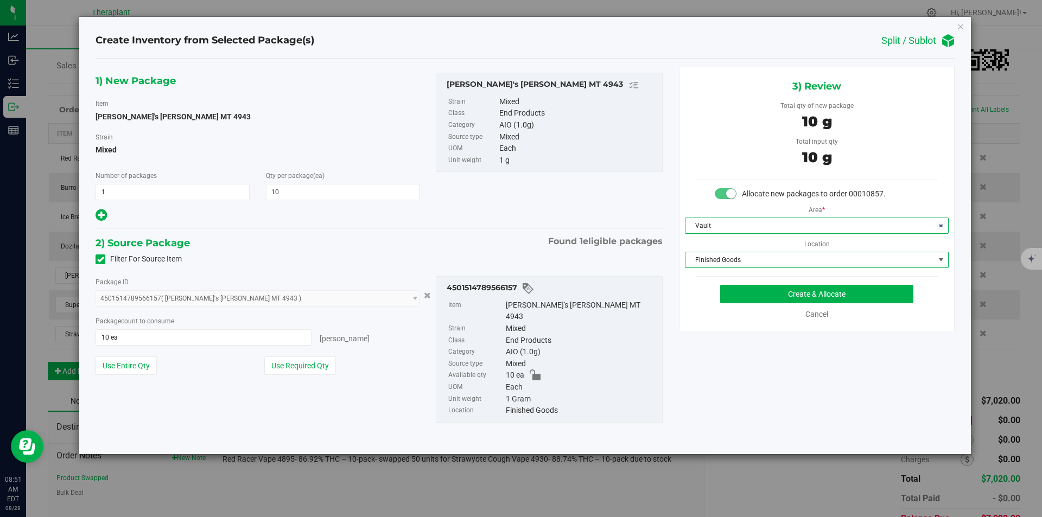
click at [707, 265] on span "Finished Goods" at bounding box center [809, 259] width 249 height 15
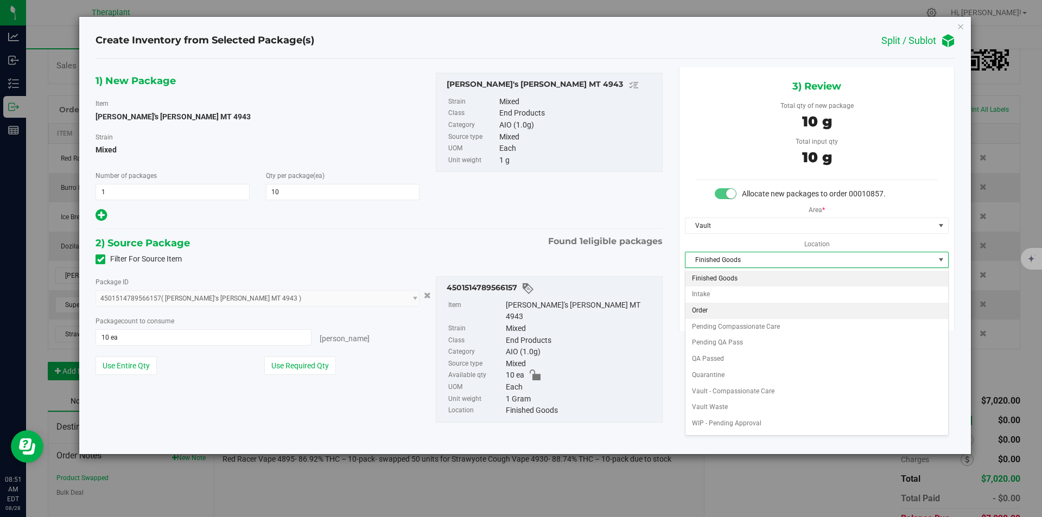
click at [713, 312] on li "Order" at bounding box center [816, 311] width 263 height 16
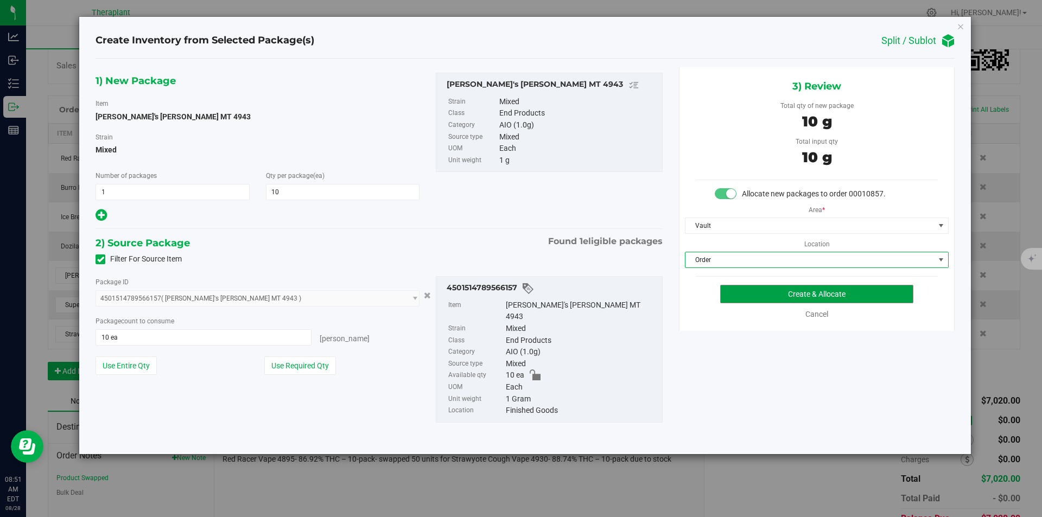
click at [738, 287] on button "Create & Allocate" at bounding box center [816, 294] width 193 height 18
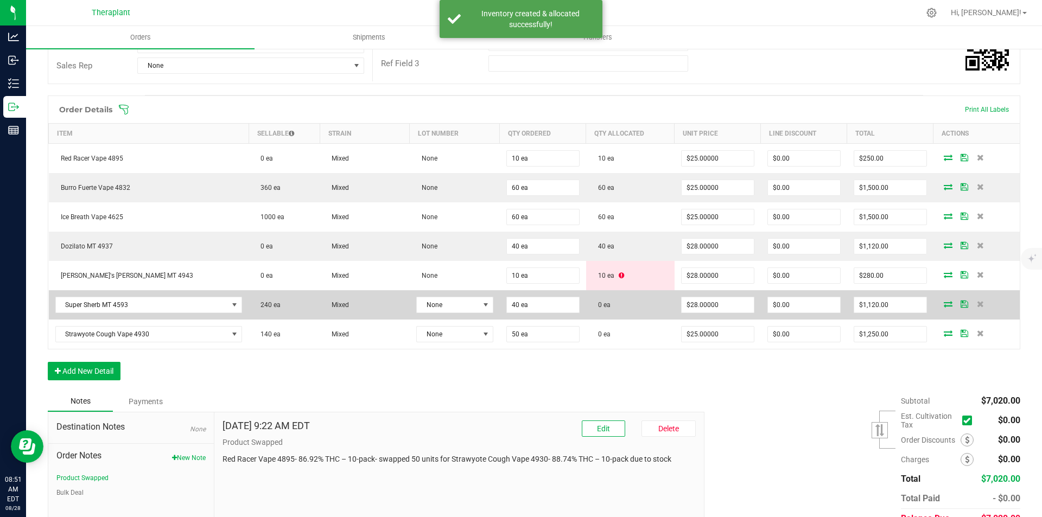
click at [944, 302] on icon at bounding box center [948, 304] width 9 height 7
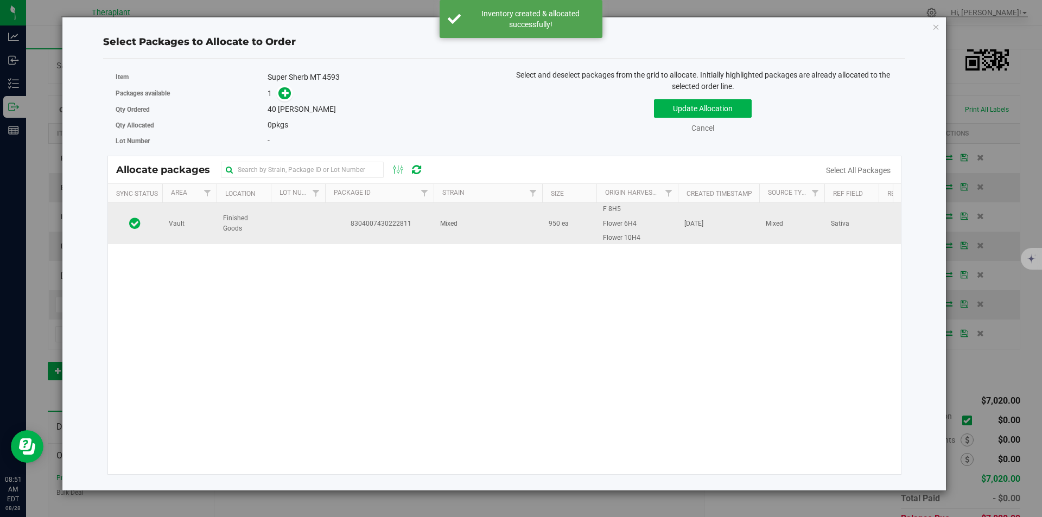
click at [477, 240] on td "Mixed" at bounding box center [488, 223] width 109 height 41
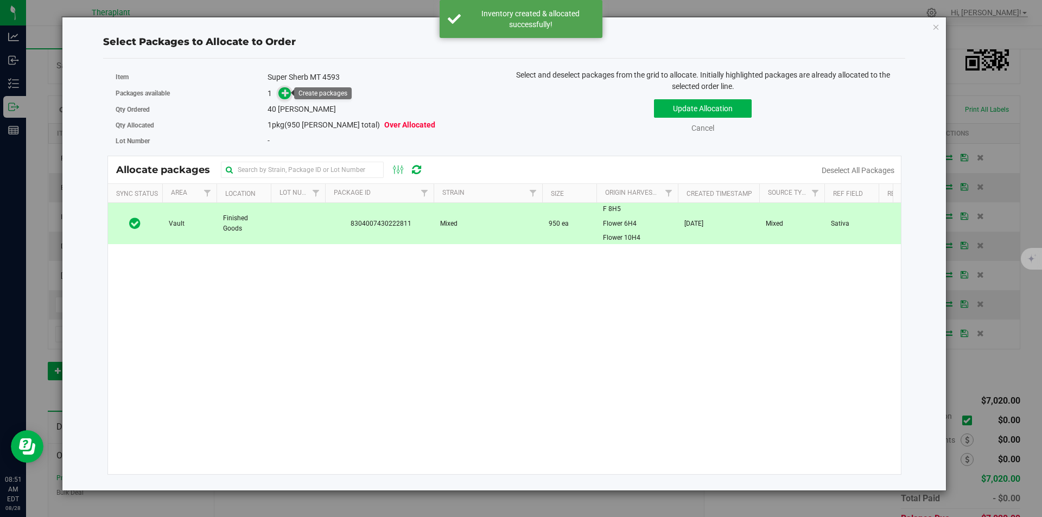
click at [289, 95] on icon at bounding box center [286, 92] width 8 height 8
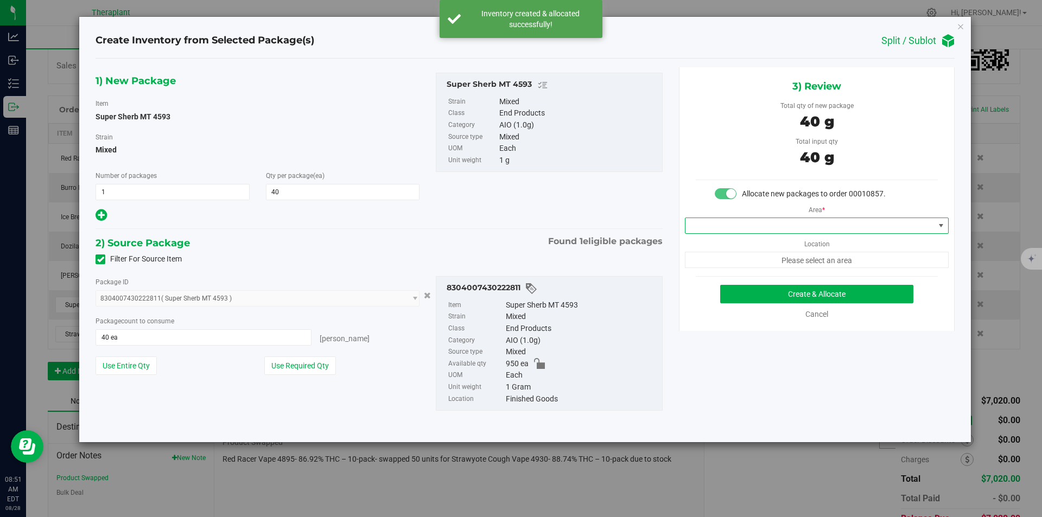
click at [727, 224] on span at bounding box center [809, 225] width 249 height 15
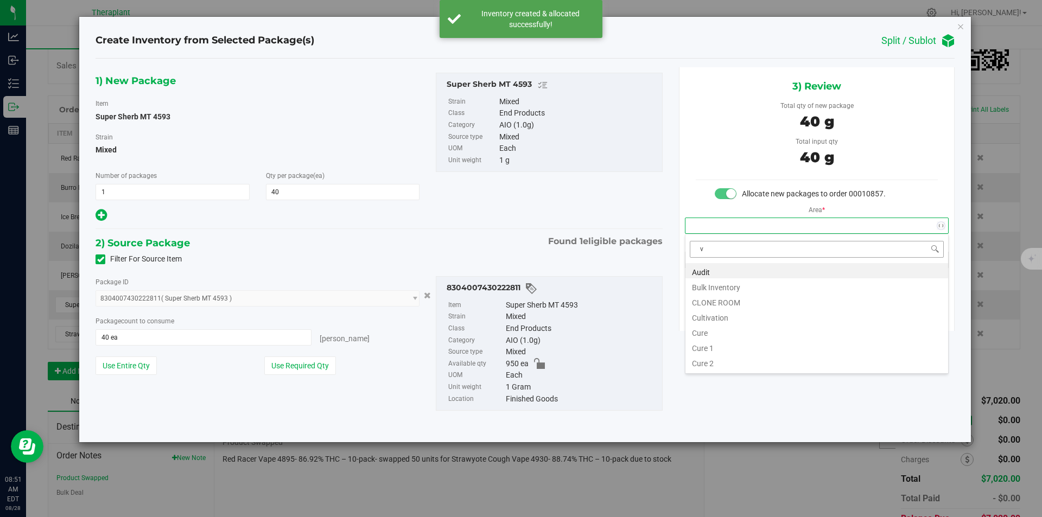
scroll to position [16, 263]
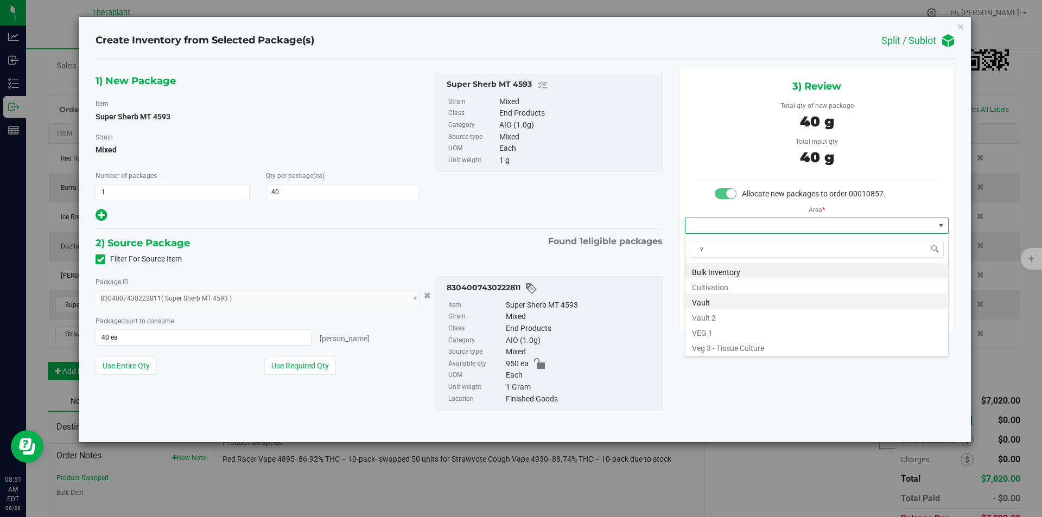
click at [710, 299] on li "Vault" at bounding box center [816, 301] width 263 height 15
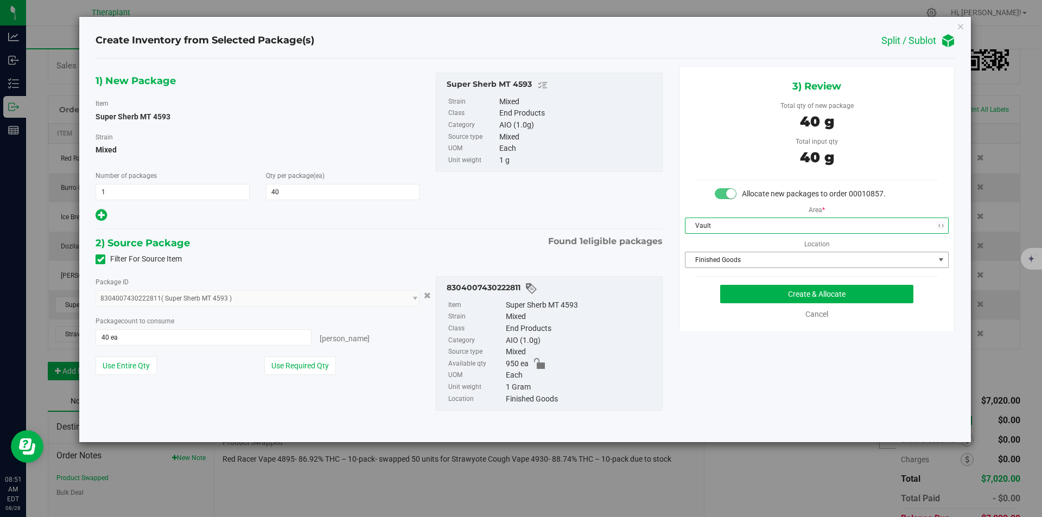
click at [720, 263] on span "Finished Goods" at bounding box center [809, 259] width 249 height 15
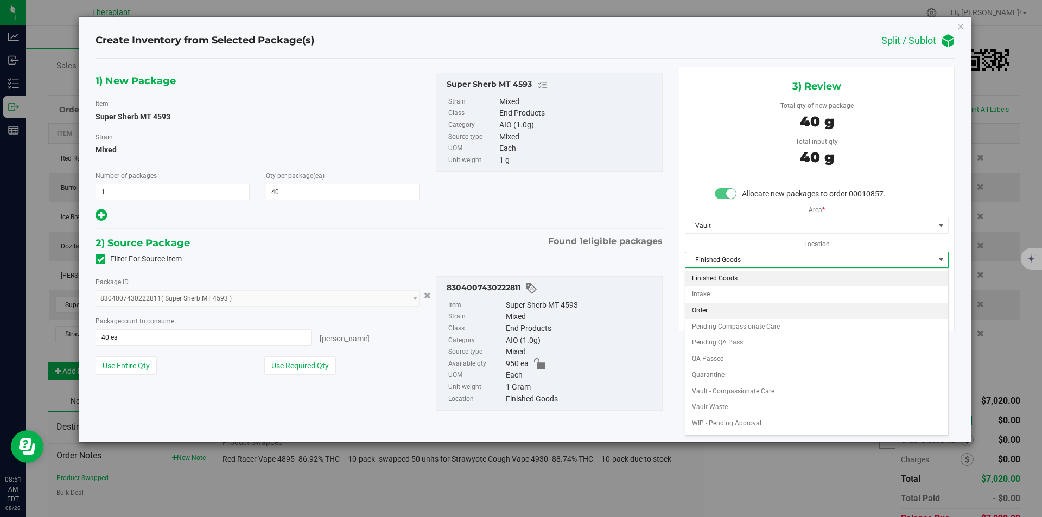
click at [702, 311] on li "Order" at bounding box center [816, 311] width 263 height 16
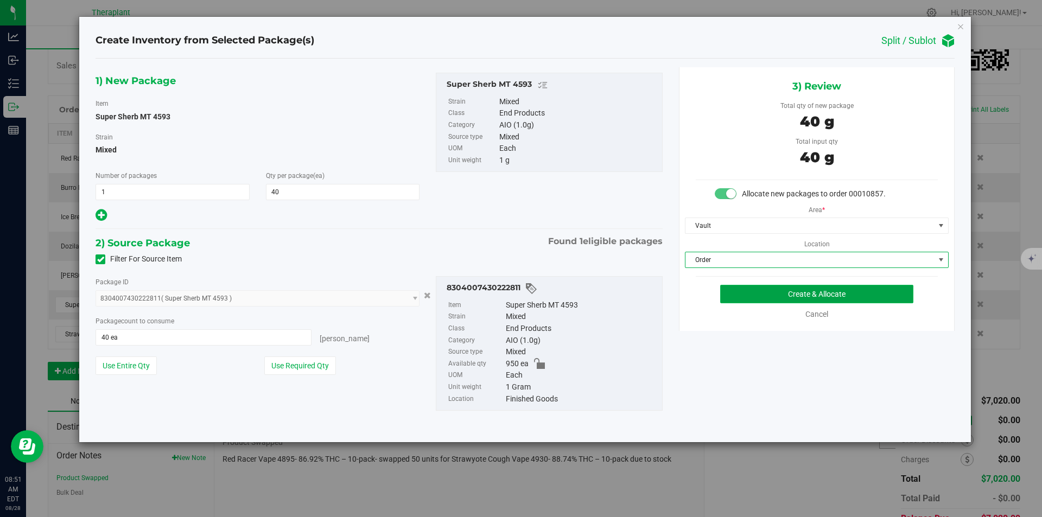
click at [774, 299] on button "Create & Allocate" at bounding box center [816, 294] width 193 height 18
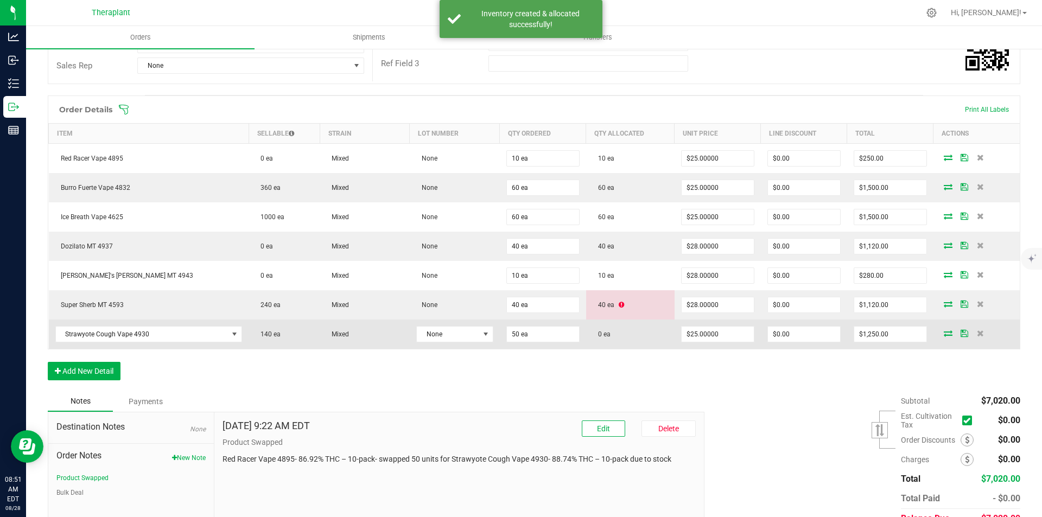
click at [944, 335] on icon at bounding box center [948, 333] width 9 height 7
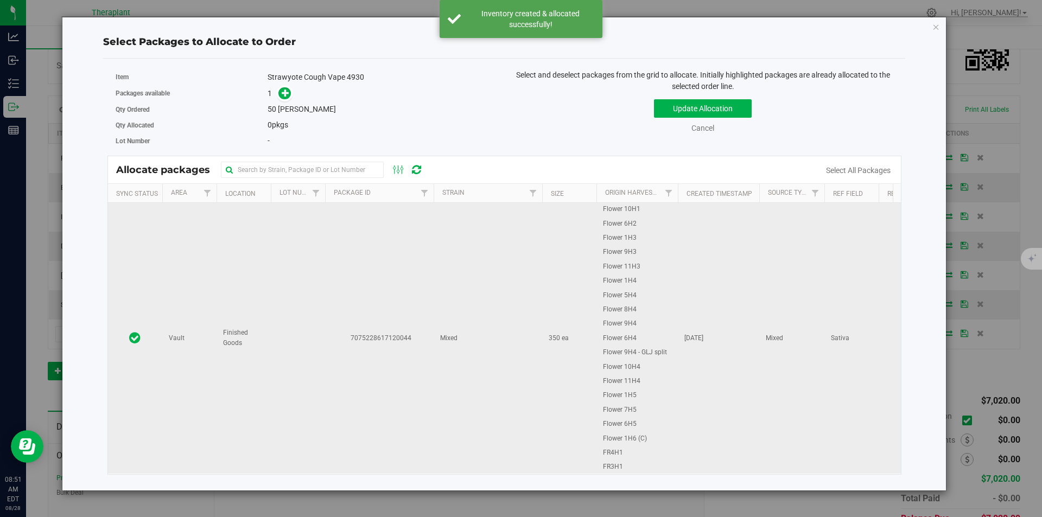
click at [429, 244] on td "7075228617120044" at bounding box center [379, 338] width 109 height 271
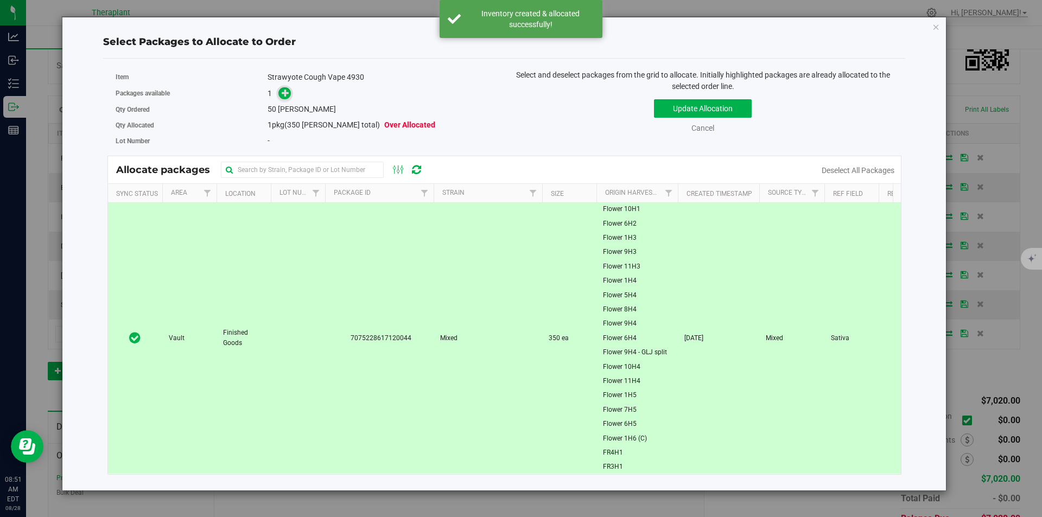
click at [286, 99] on span at bounding box center [284, 93] width 12 height 12
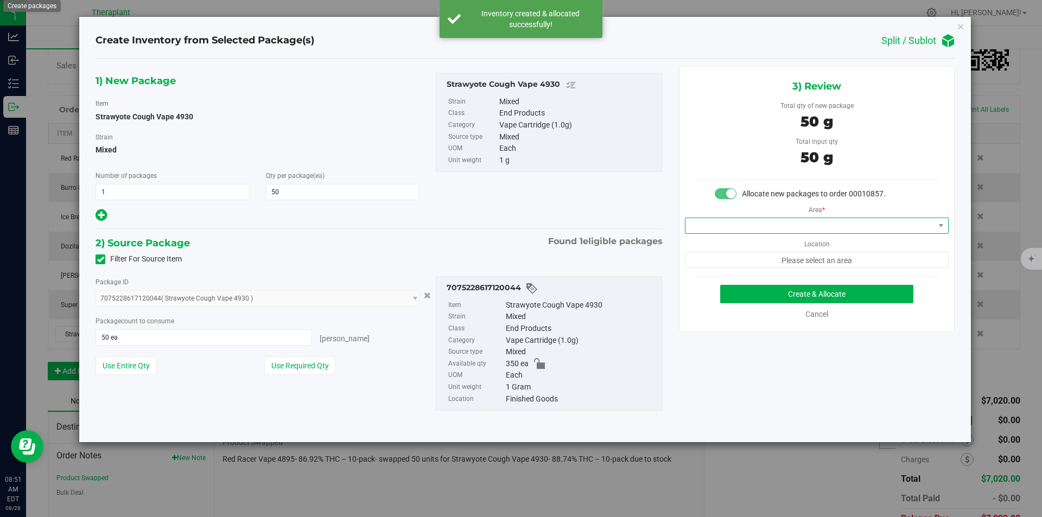
click at [722, 228] on span at bounding box center [809, 225] width 249 height 15
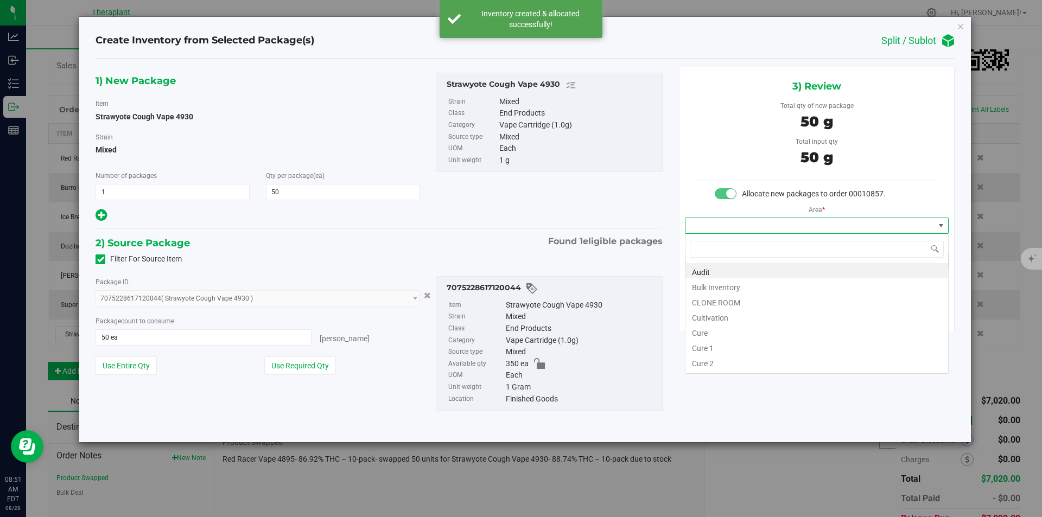
type input "v"
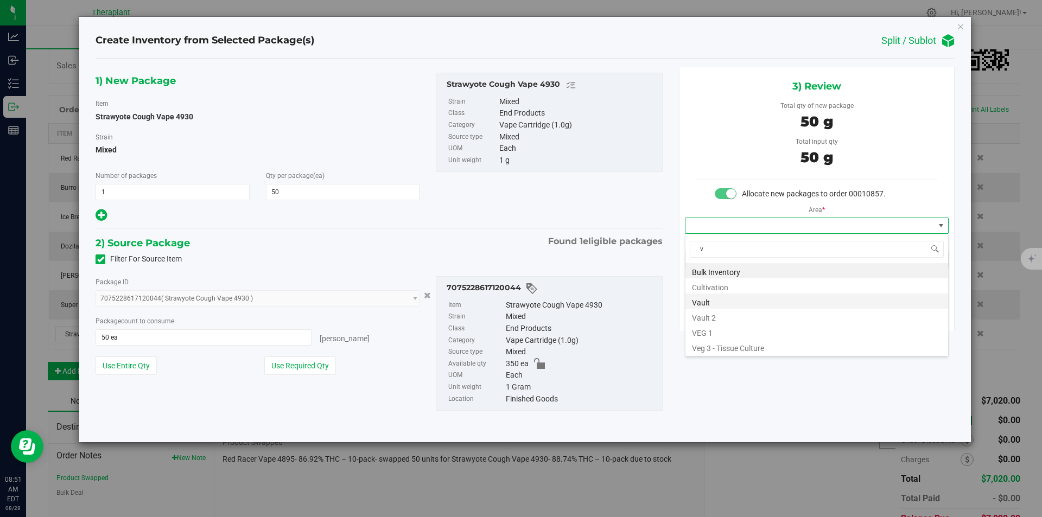
click at [707, 296] on li "Vault" at bounding box center [816, 301] width 263 height 15
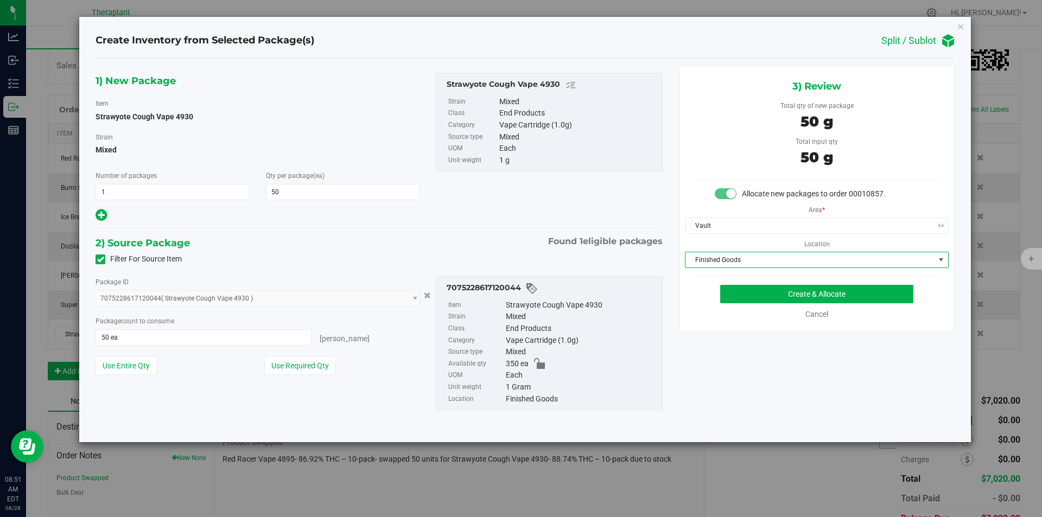
click at [712, 263] on span "Finished Goods" at bounding box center [809, 259] width 249 height 15
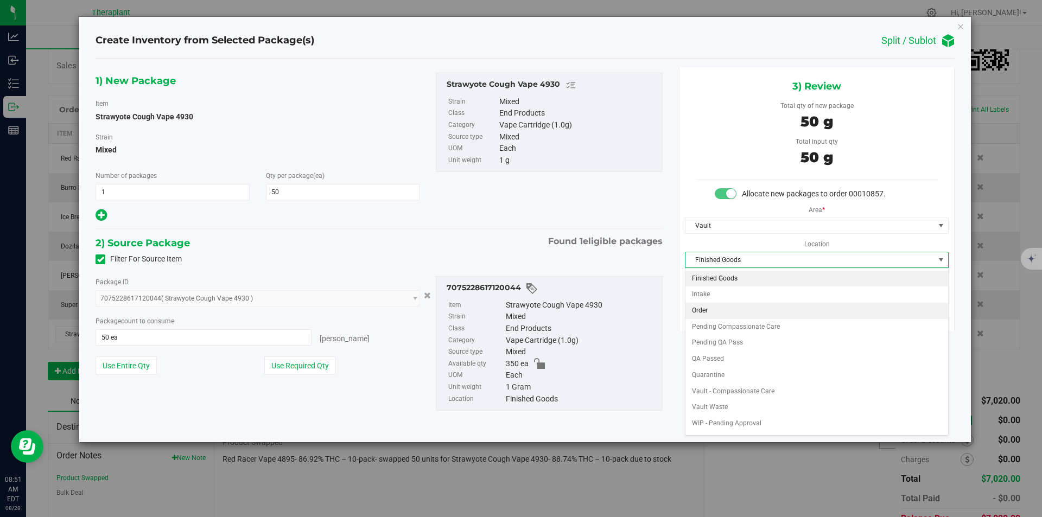
click at [706, 305] on li "Order" at bounding box center [816, 311] width 263 height 16
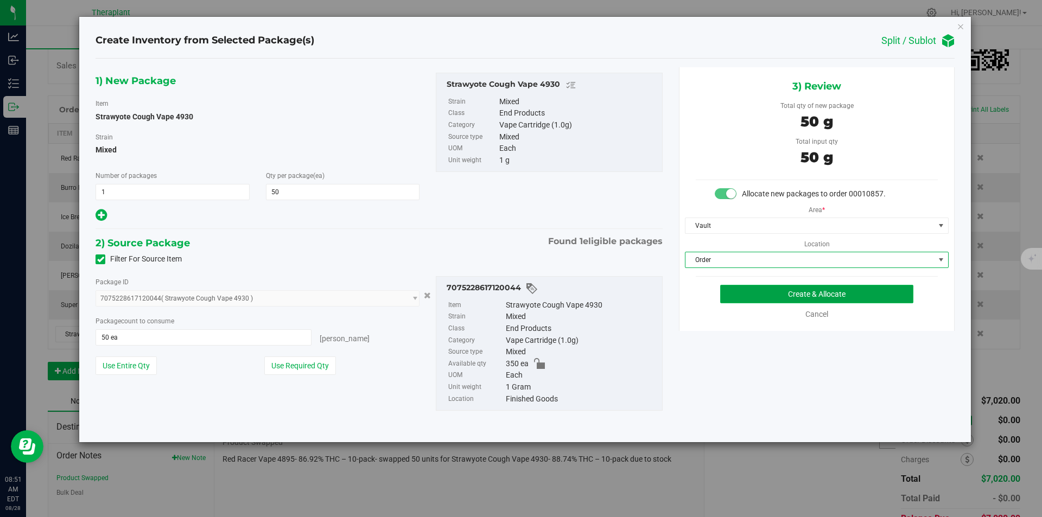
click at [722, 290] on button "Create & Allocate" at bounding box center [816, 294] width 193 height 18
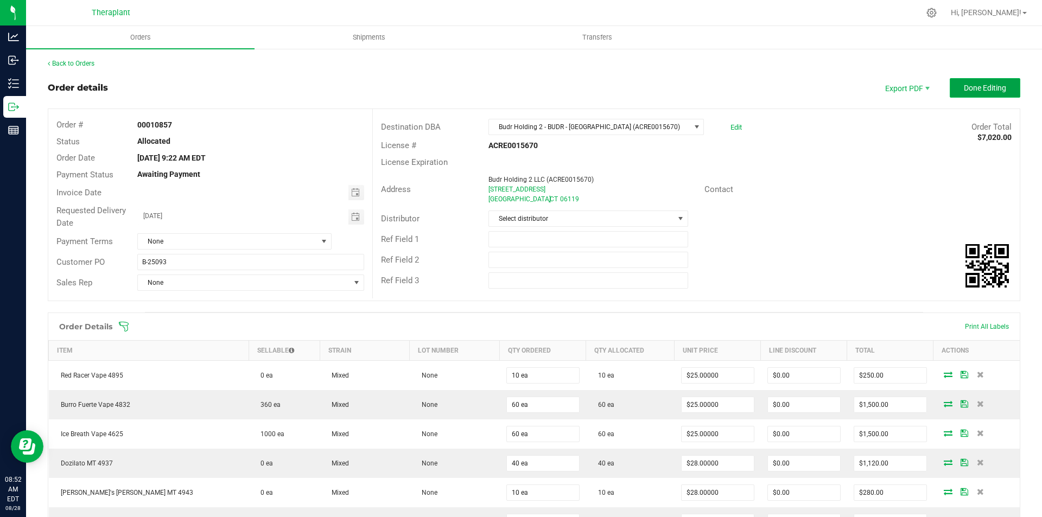
click at [950, 91] on button "Done Editing" at bounding box center [985, 88] width 71 height 20
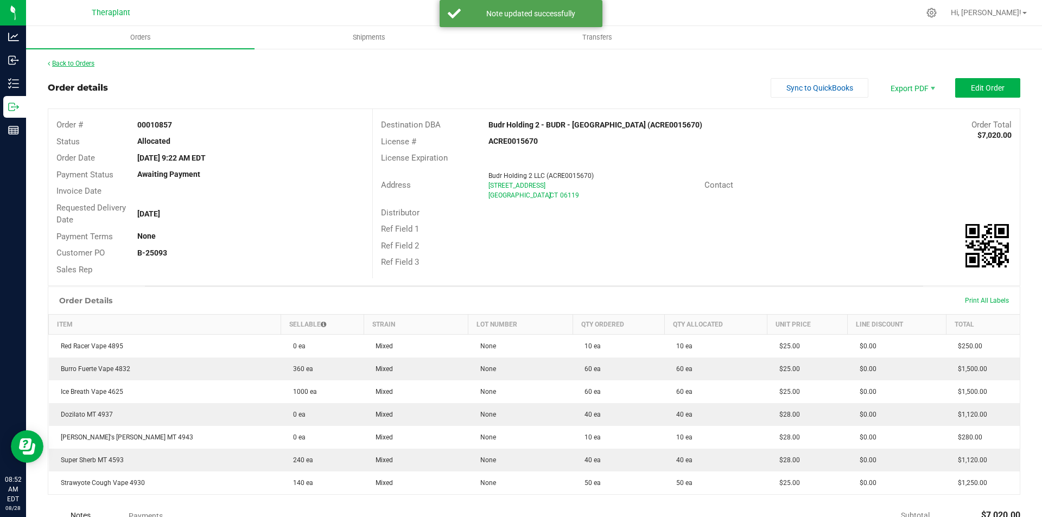
click at [81, 63] on link "Back to Orders" at bounding box center [71, 64] width 47 height 8
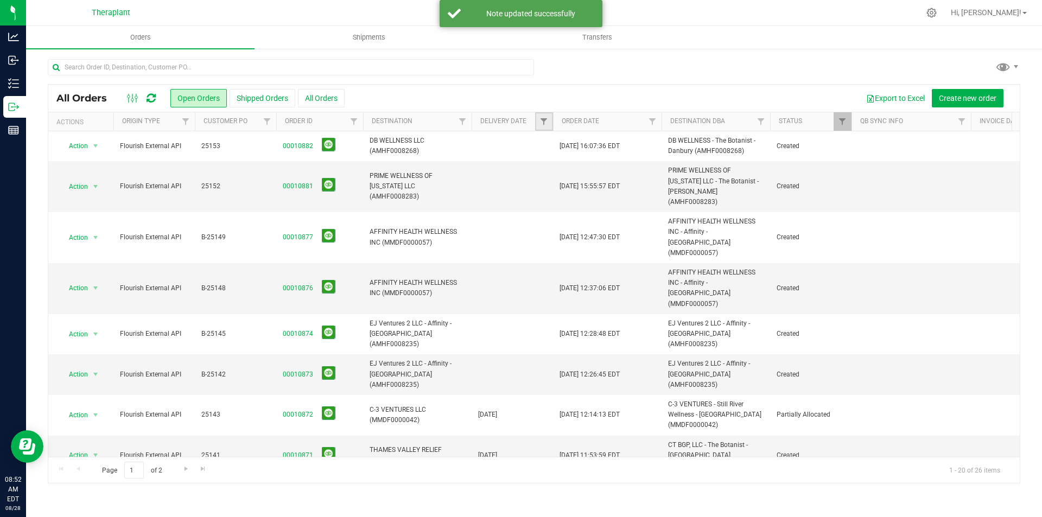
click at [543, 115] on link "Filter" at bounding box center [544, 121] width 18 height 18
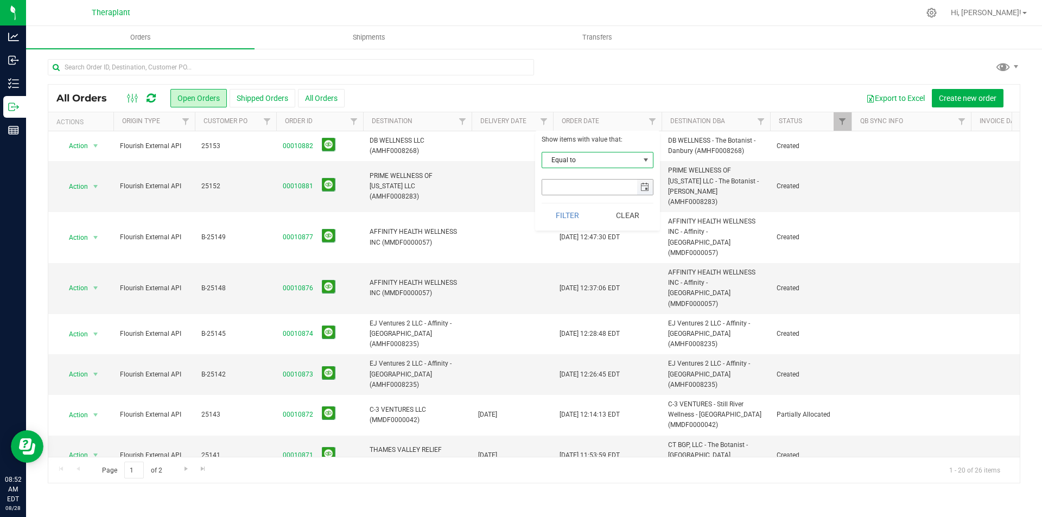
click at [644, 189] on span "select" at bounding box center [644, 187] width 9 height 9
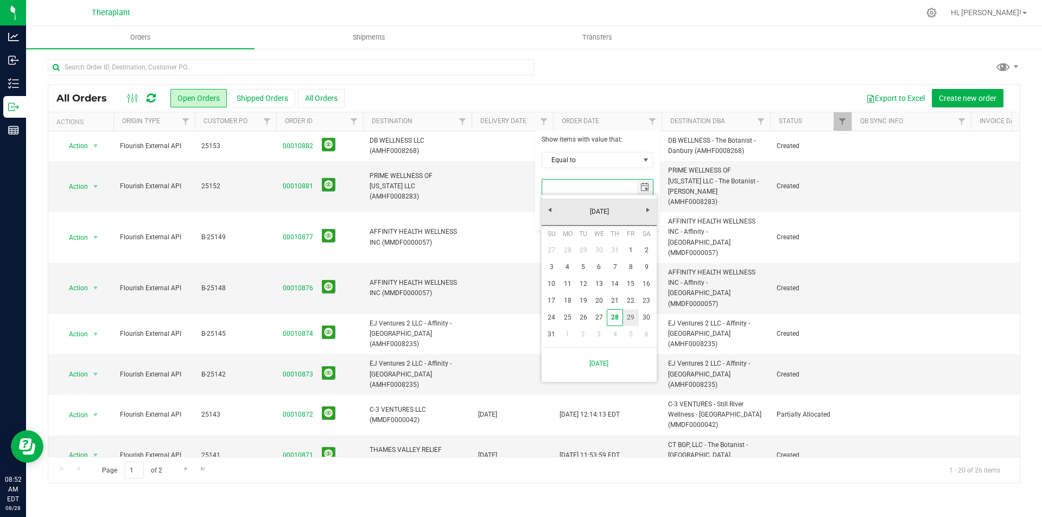
click at [630, 321] on link "29" at bounding box center [631, 317] width 16 height 17
type input "[DATE]"
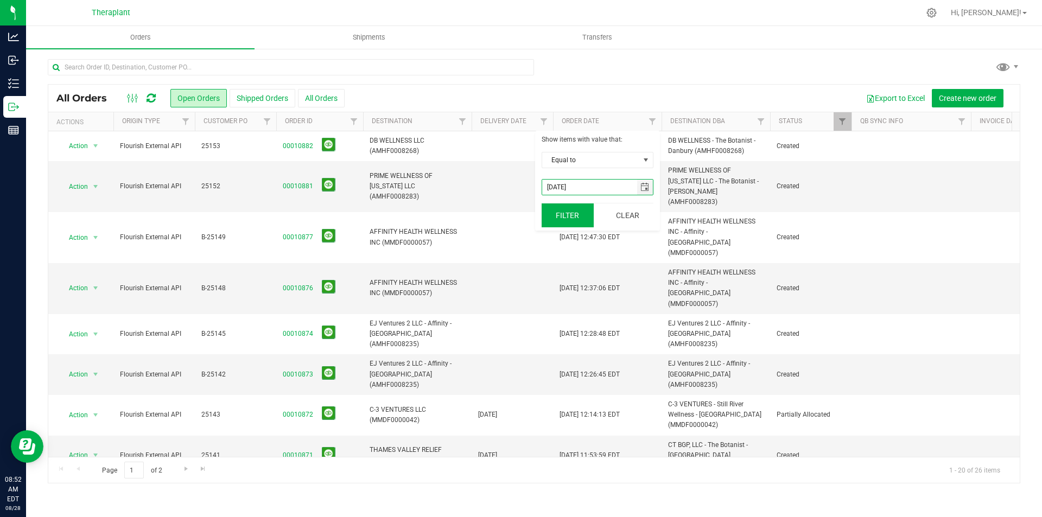
click at [568, 211] on button "Filter" at bounding box center [568, 216] width 52 height 24
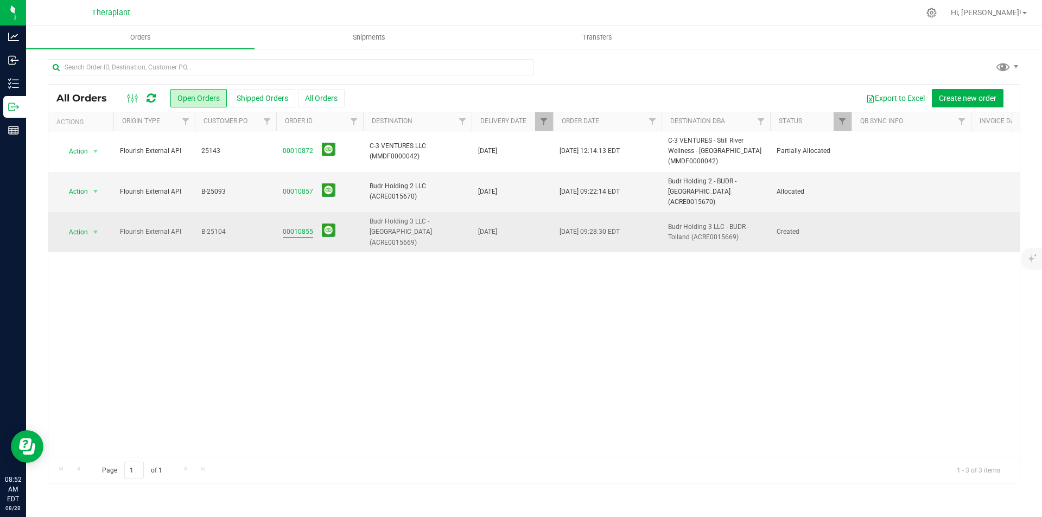
click at [303, 227] on link "00010855" at bounding box center [298, 232] width 30 height 10
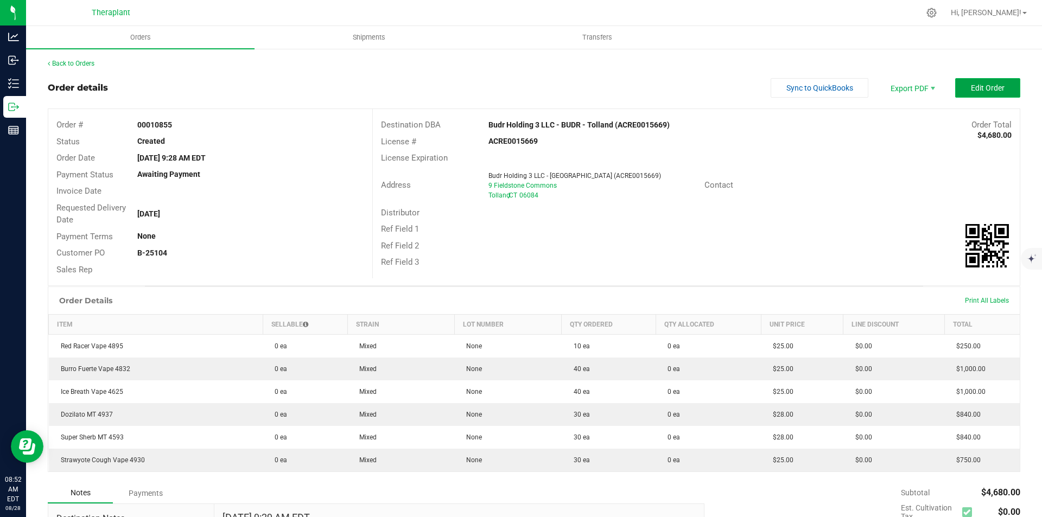
click at [957, 84] on button "Edit Order" at bounding box center [987, 88] width 65 height 20
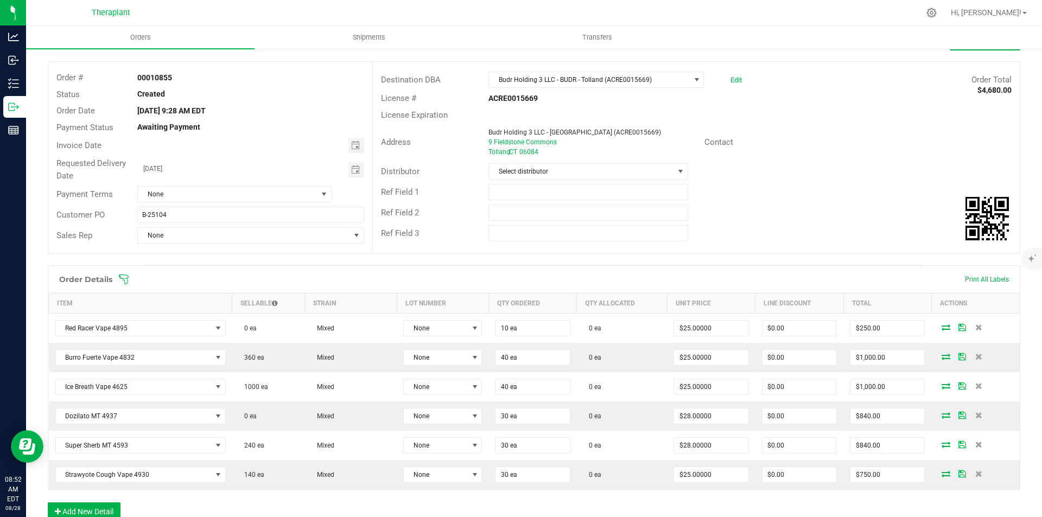
scroll to position [109, 0]
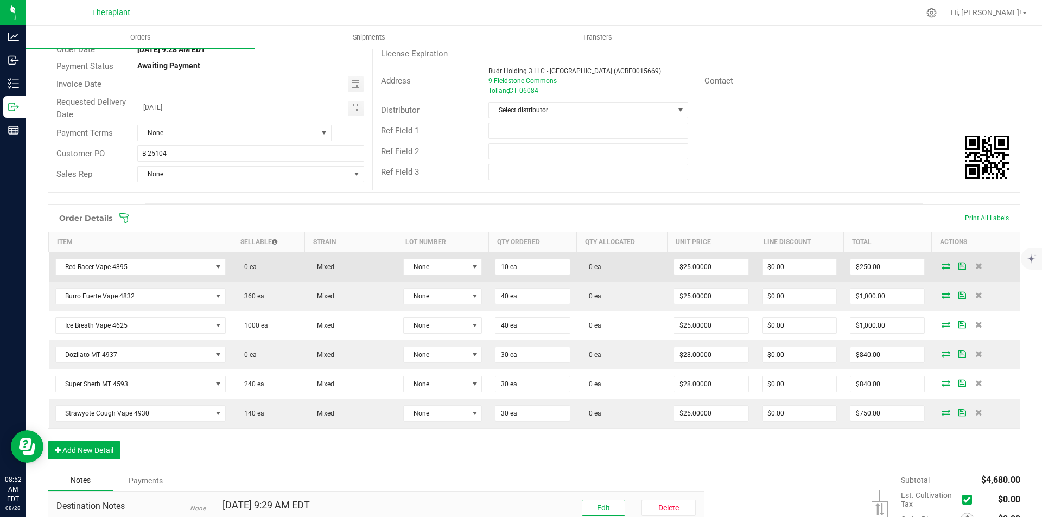
click at [942, 266] on icon at bounding box center [946, 266] width 9 height 7
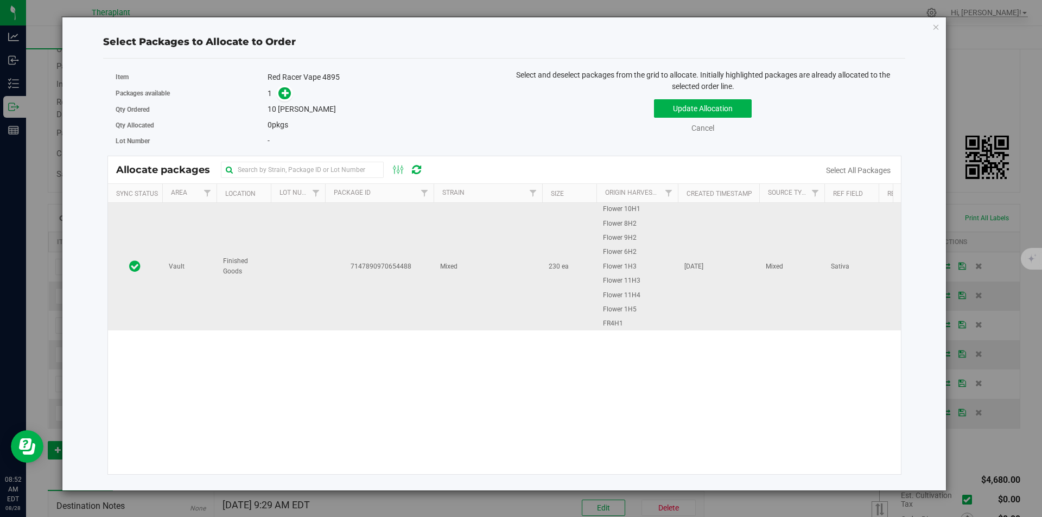
click at [410, 227] on td "7147890970654488" at bounding box center [379, 266] width 109 height 127
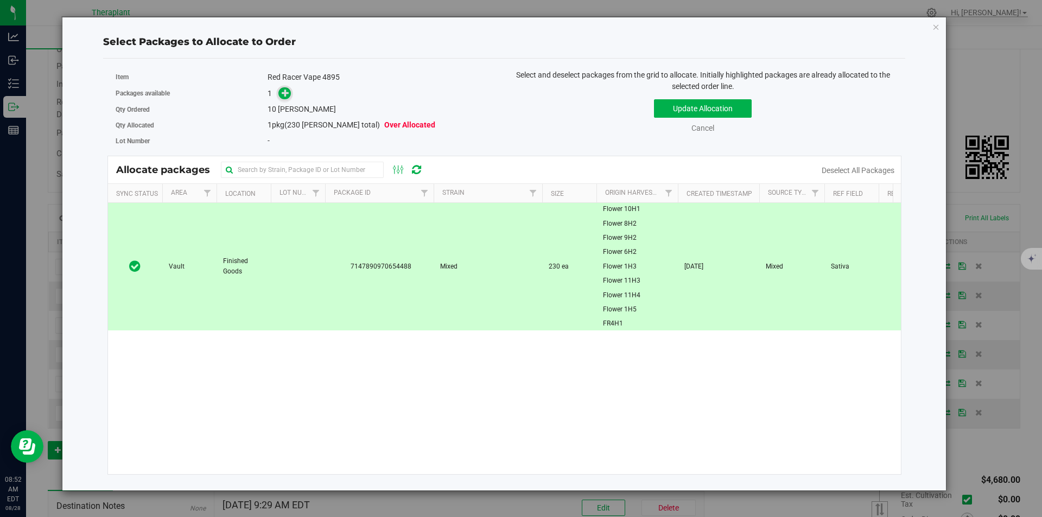
click at [285, 89] on icon at bounding box center [286, 93] width 8 height 8
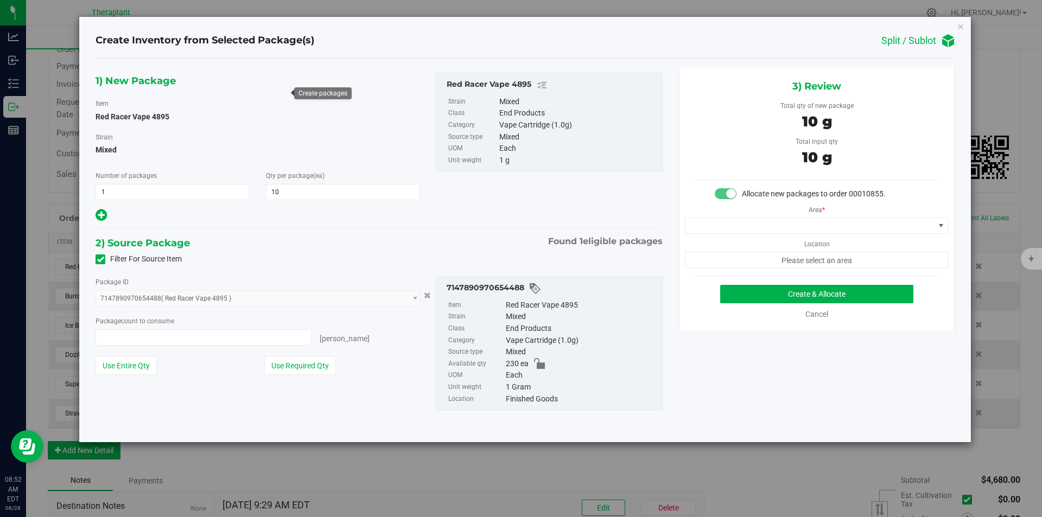
type input "10 ea"
click at [770, 227] on span at bounding box center [809, 225] width 249 height 15
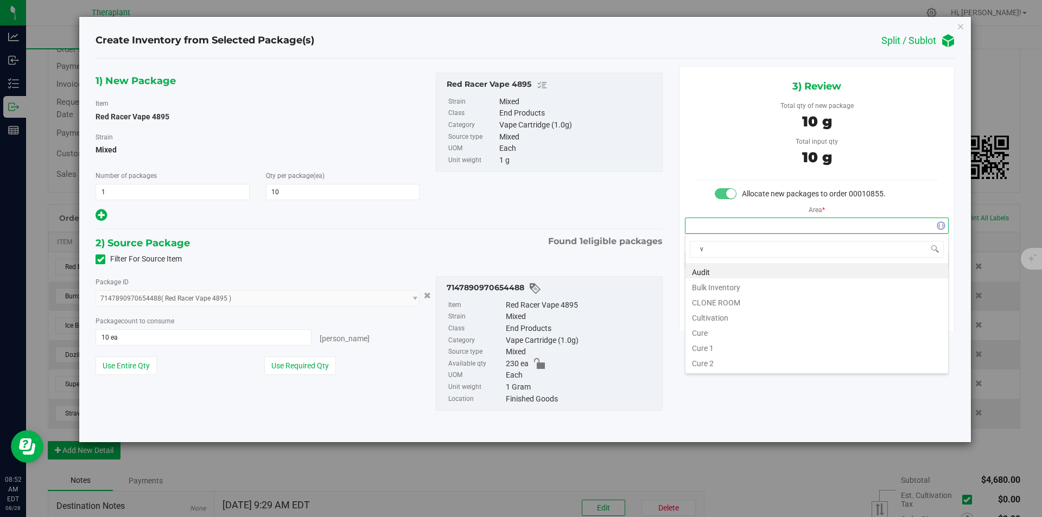
scroll to position [16, 263]
click at [725, 295] on li "Vault" at bounding box center [816, 301] width 263 height 15
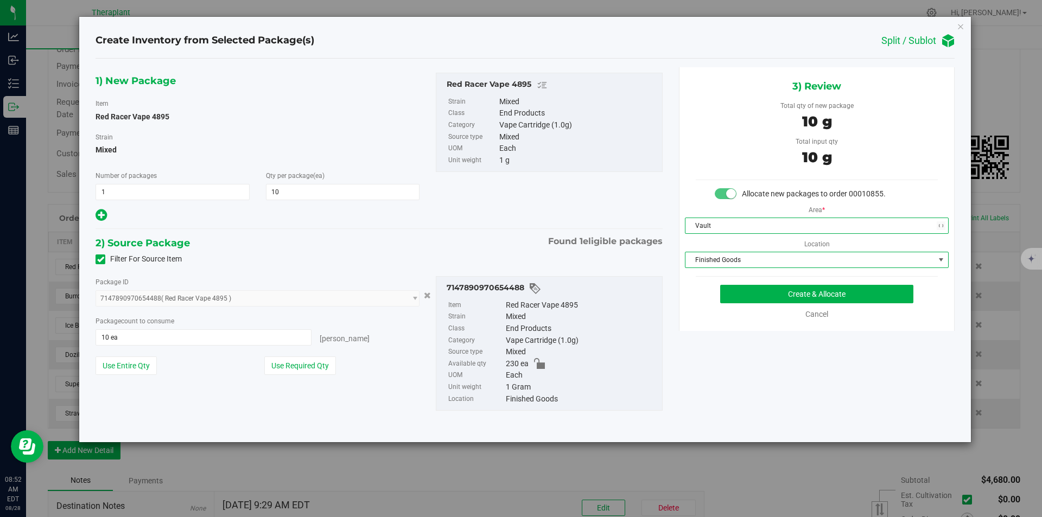
click at [720, 262] on span "Finished Goods" at bounding box center [809, 259] width 249 height 15
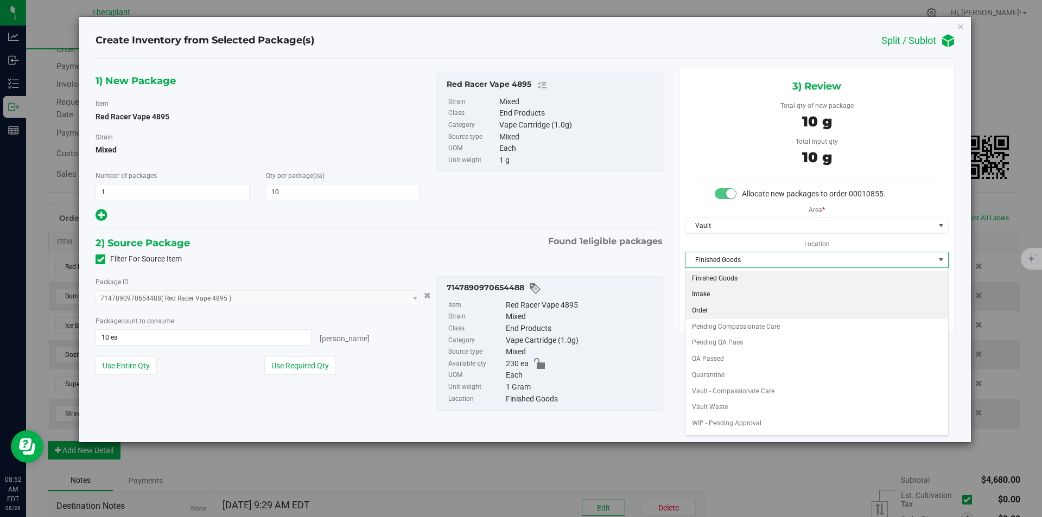
click at [716, 307] on li "Order" at bounding box center [816, 311] width 263 height 16
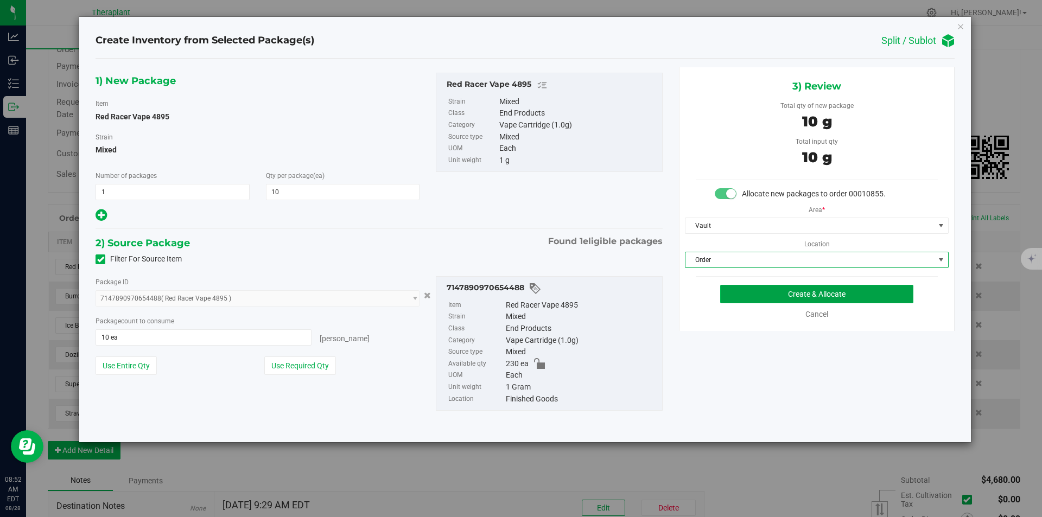
click at [758, 294] on button "Create & Allocate" at bounding box center [816, 294] width 193 height 18
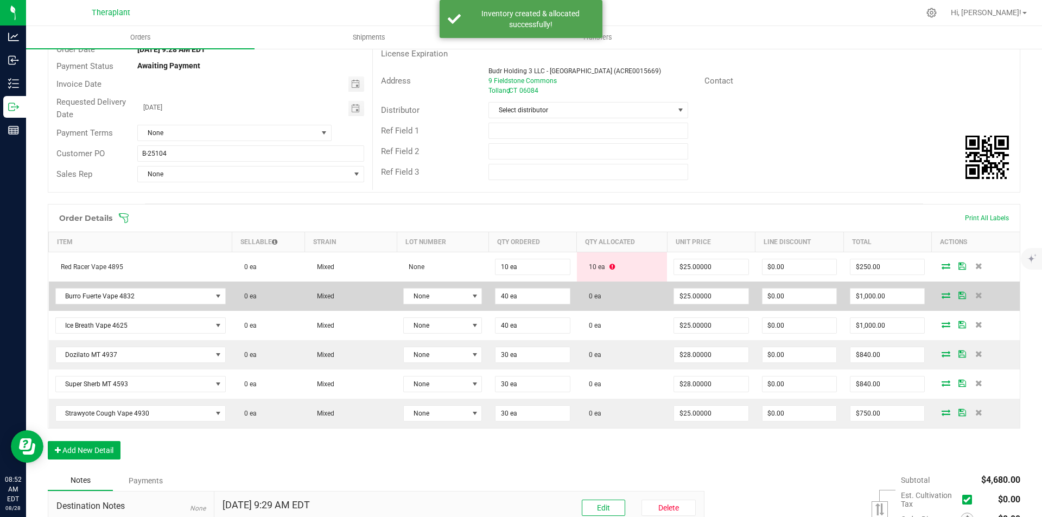
click at [942, 296] on icon at bounding box center [946, 295] width 9 height 7
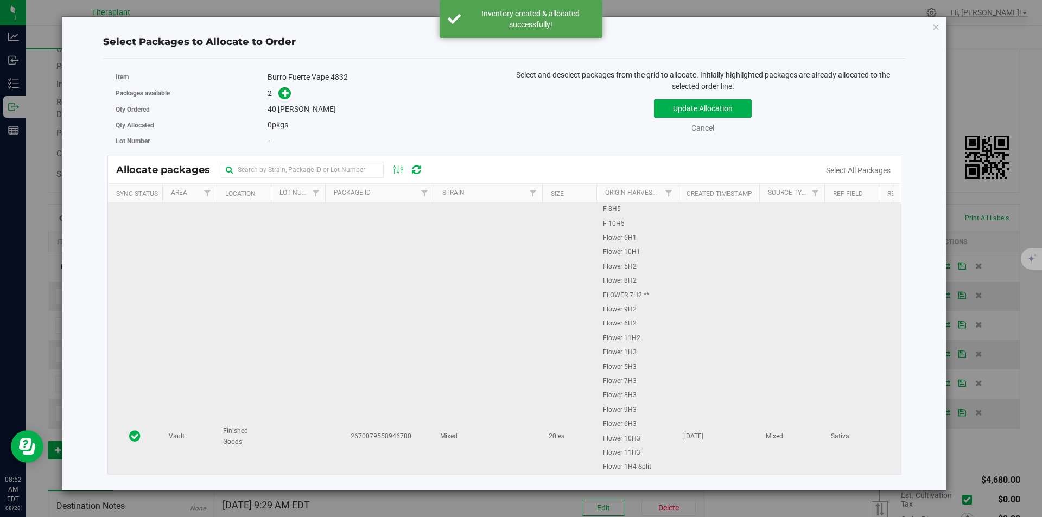
click at [397, 238] on td "2670079558946780" at bounding box center [379, 437] width 109 height 468
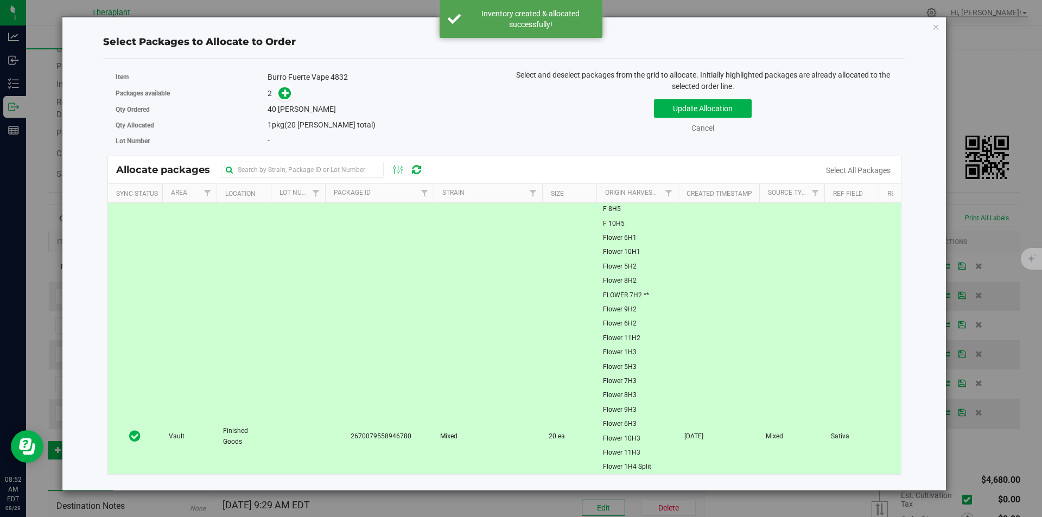
click at [359, 259] on td "2670079558946780" at bounding box center [379, 437] width 109 height 468
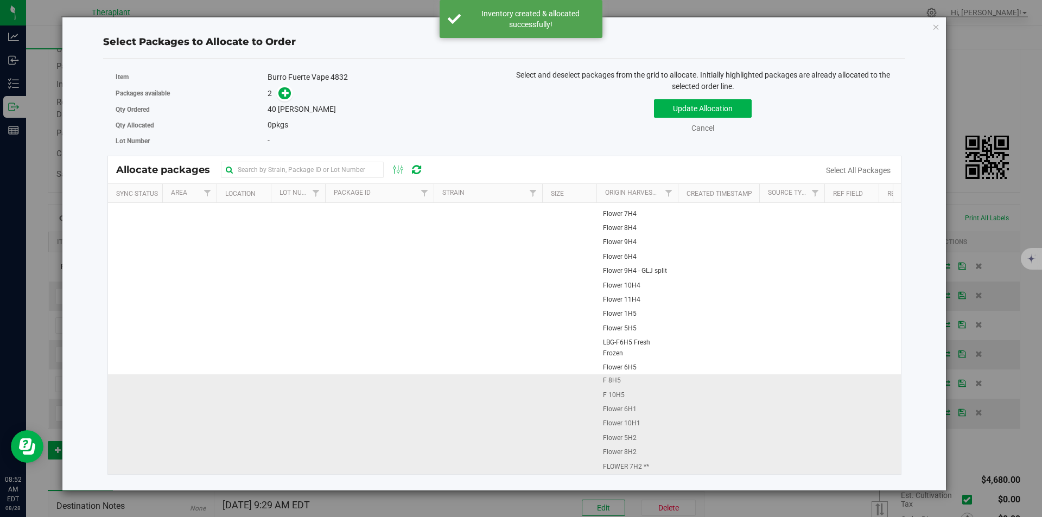
scroll to position [434, 0]
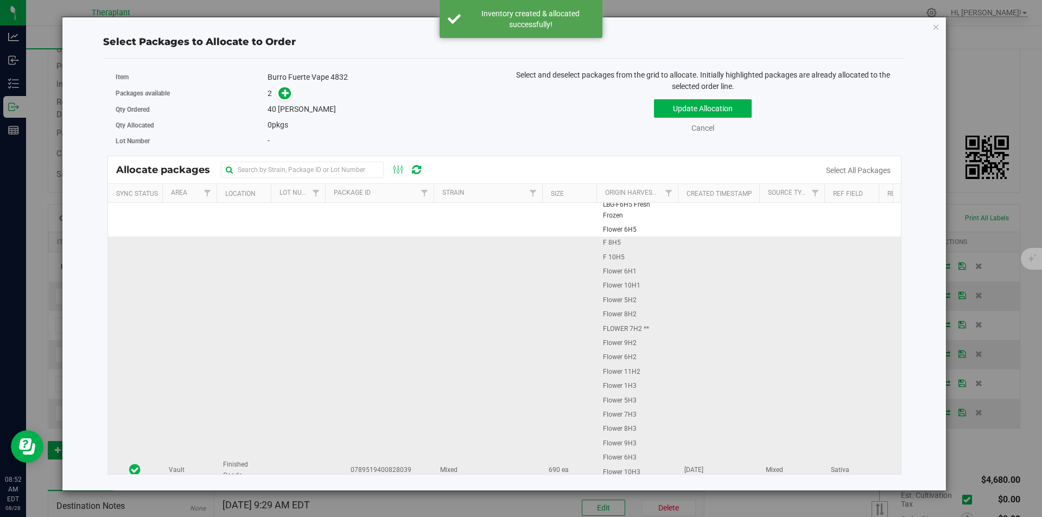
click at [387, 361] on td "0789519400828039" at bounding box center [379, 470] width 109 height 467
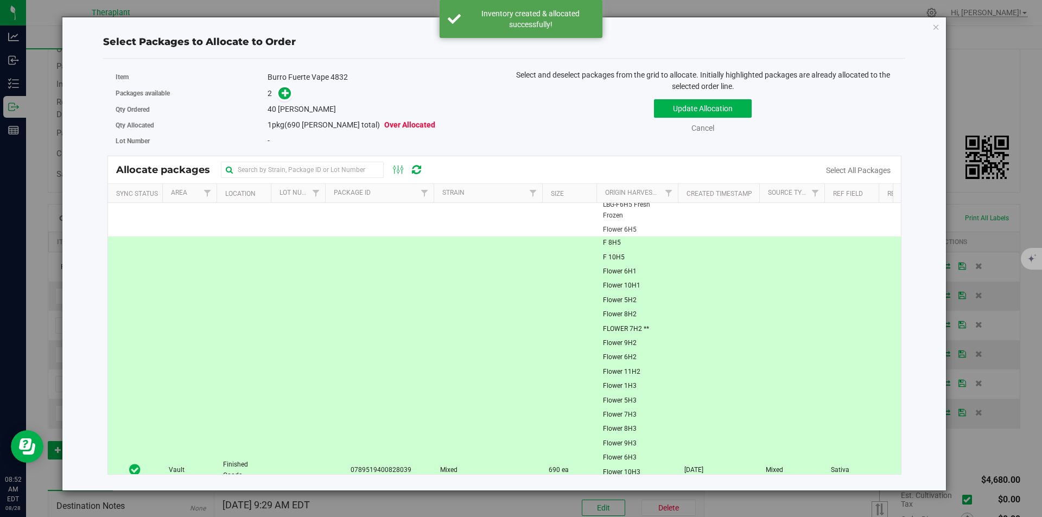
click at [290, 99] on span at bounding box center [282, 93] width 17 height 12
click at [284, 95] on icon at bounding box center [286, 93] width 8 height 8
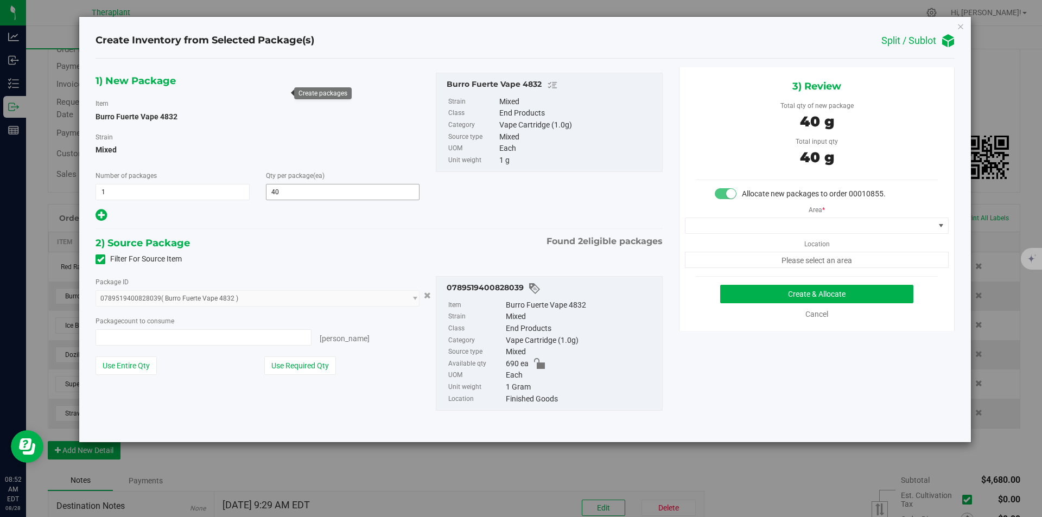
type input "40 ea"
click at [726, 226] on span at bounding box center [809, 225] width 249 height 15
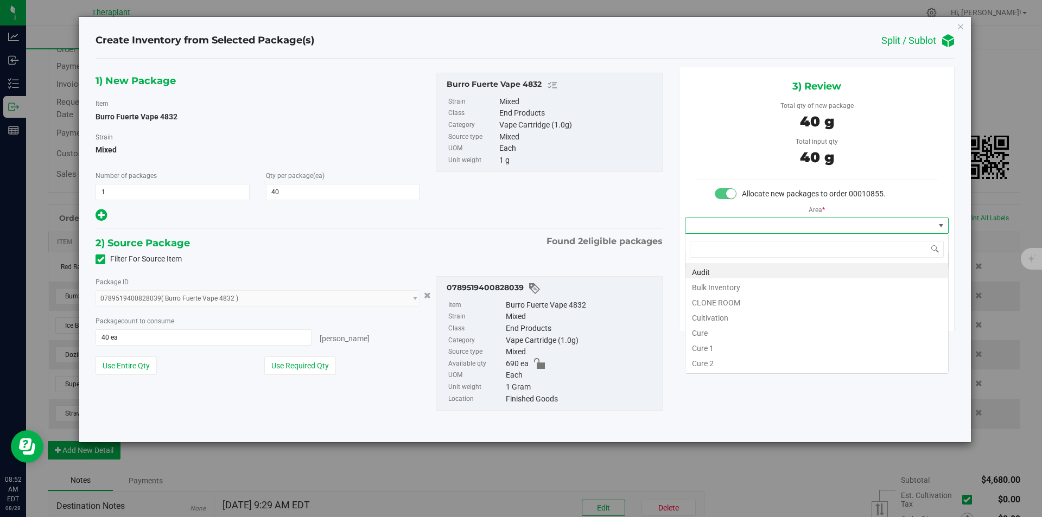
type input "v"
click at [715, 300] on li "Vault" at bounding box center [816, 301] width 263 height 15
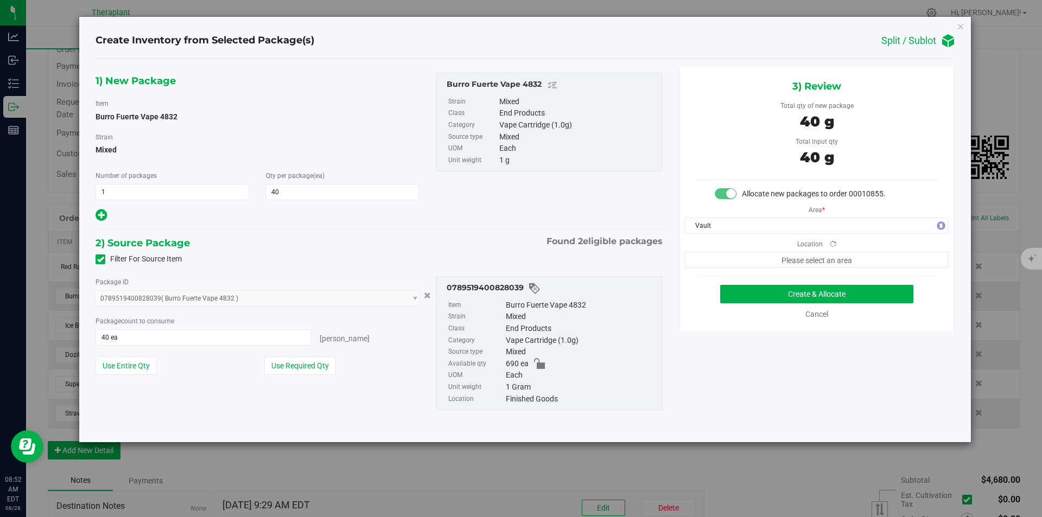
click at [714, 249] on div "Area * Vault Location Please select an area" at bounding box center [816, 234] width 275 height 68
click at [717, 258] on span "Finished Goods" at bounding box center [809, 259] width 249 height 15
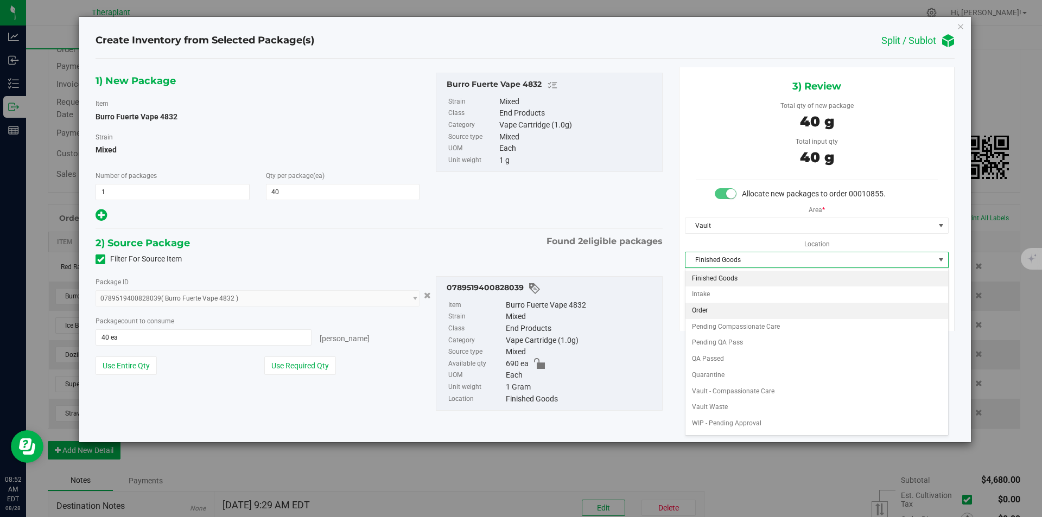
click at [712, 309] on li "Order" at bounding box center [816, 311] width 263 height 16
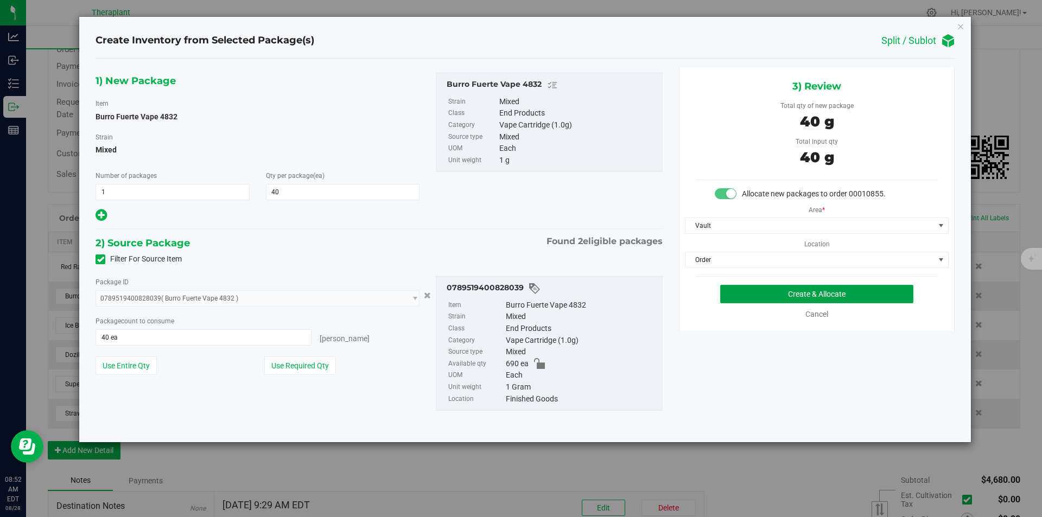
click at [759, 294] on button "Create & Allocate" at bounding box center [816, 294] width 193 height 18
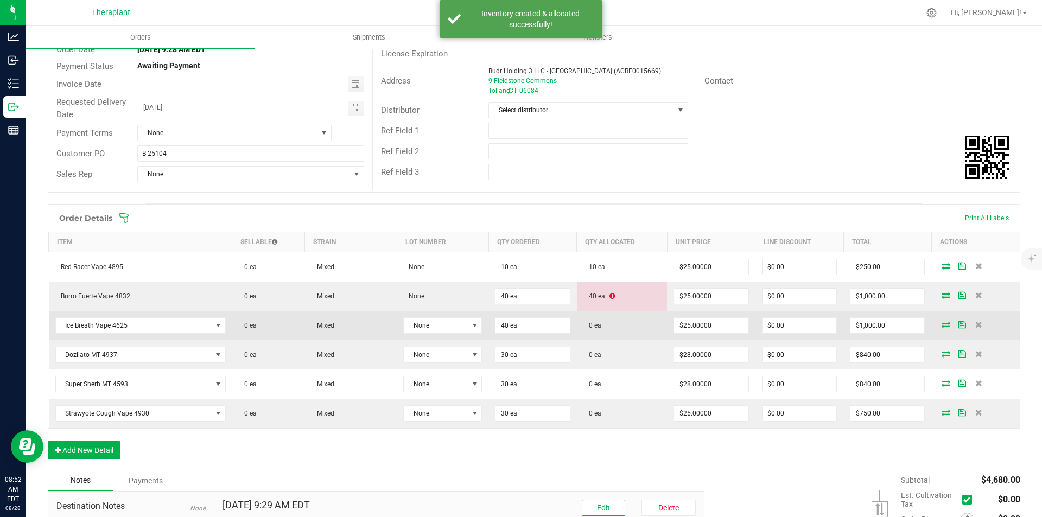
click at [942, 323] on icon at bounding box center [946, 324] width 9 height 7
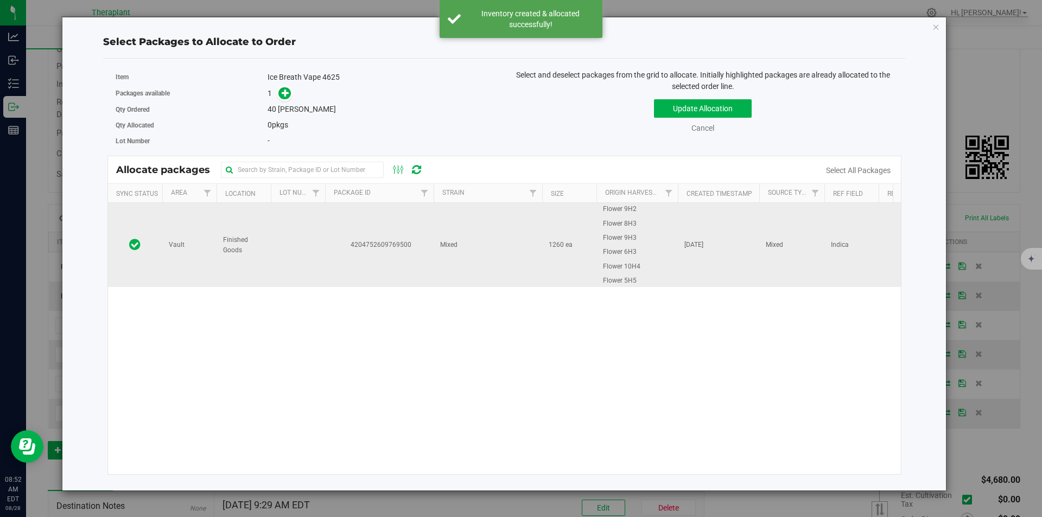
click at [410, 250] on span "4204752609769500" at bounding box center [380, 245] width 96 height 10
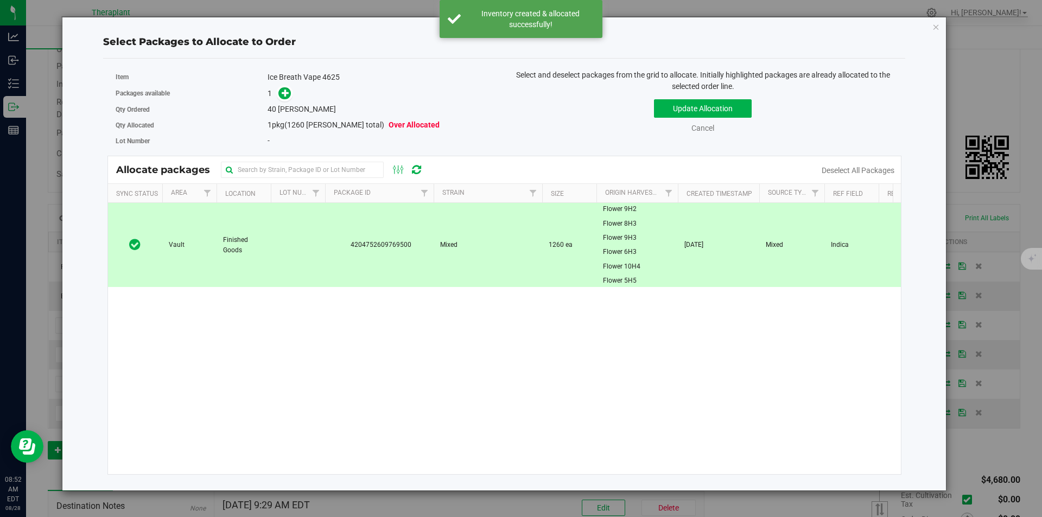
click at [280, 88] on span at bounding box center [282, 93] width 17 height 12
click at [284, 96] on icon at bounding box center [286, 93] width 8 height 8
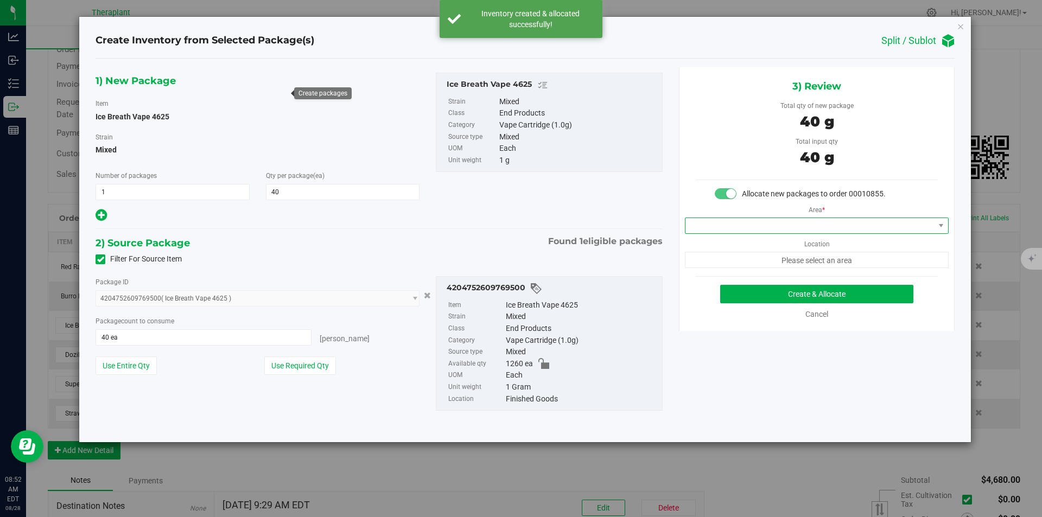
click at [752, 220] on span at bounding box center [809, 225] width 249 height 15
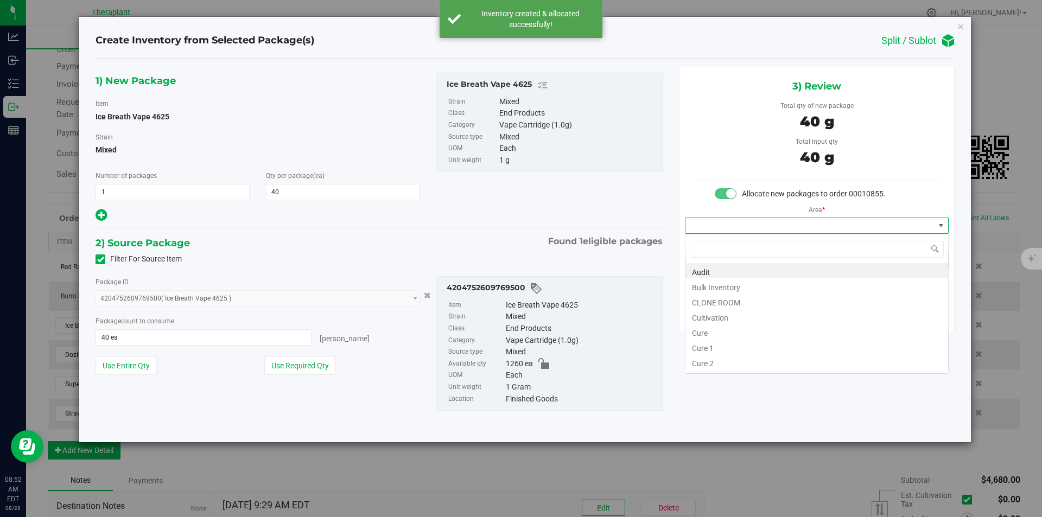
type input "v"
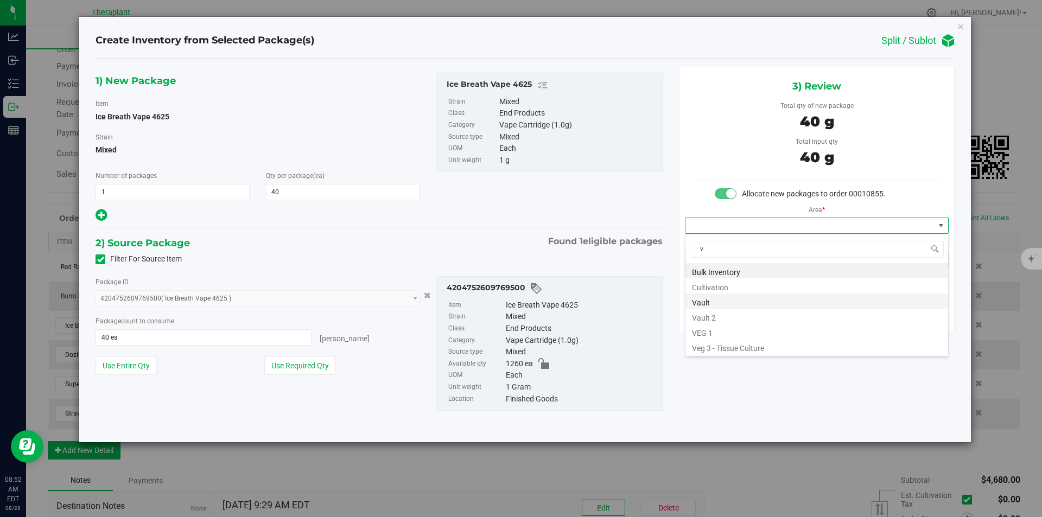
click at [710, 306] on li "Vault" at bounding box center [816, 301] width 263 height 15
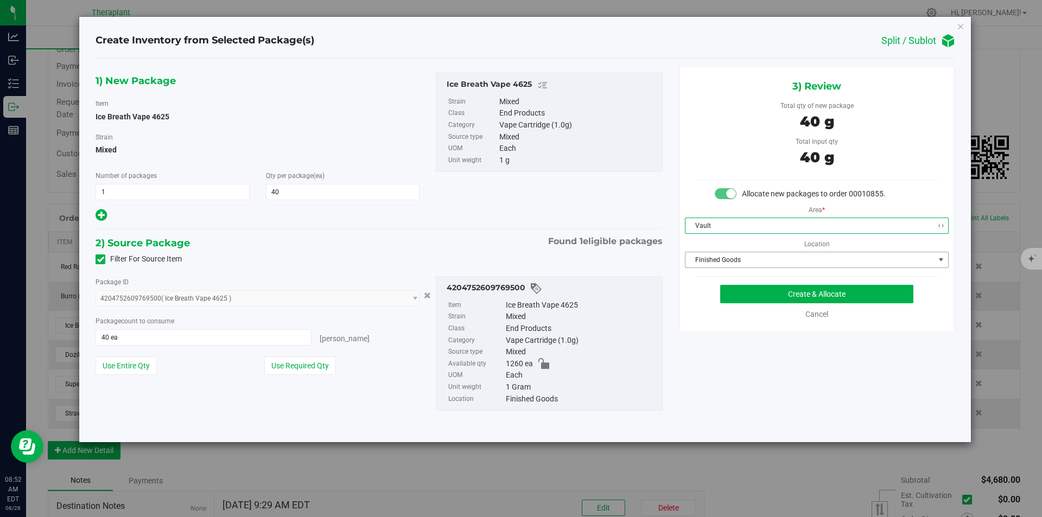
click at [714, 266] on span "Finished Goods" at bounding box center [809, 259] width 249 height 15
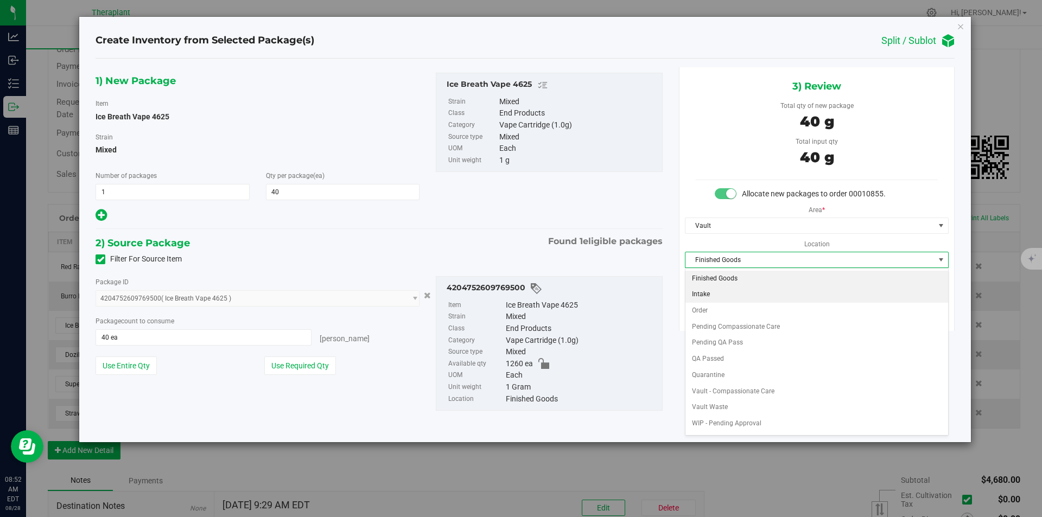
click at [704, 310] on li "Order" at bounding box center [816, 311] width 263 height 16
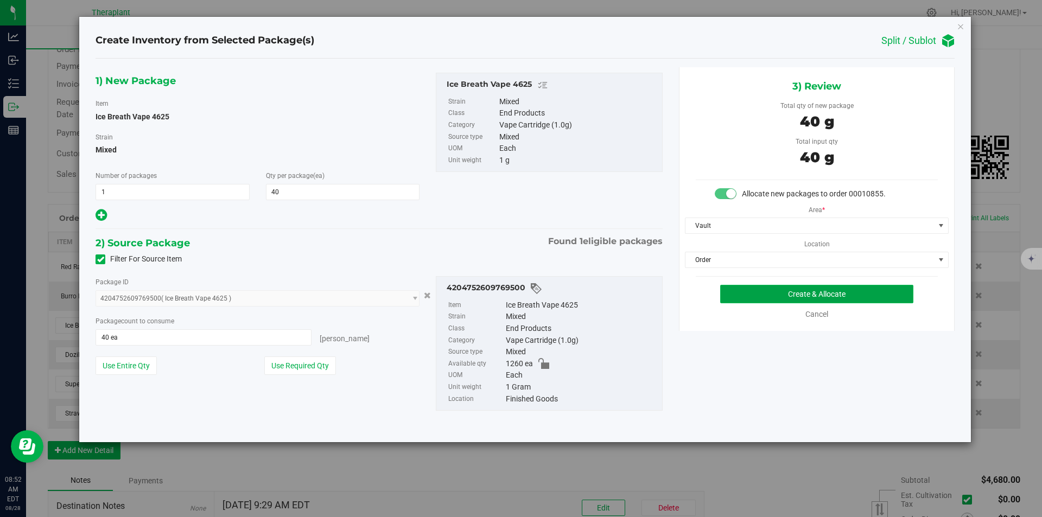
click at [728, 291] on button "Create & Allocate" at bounding box center [816, 294] width 193 height 18
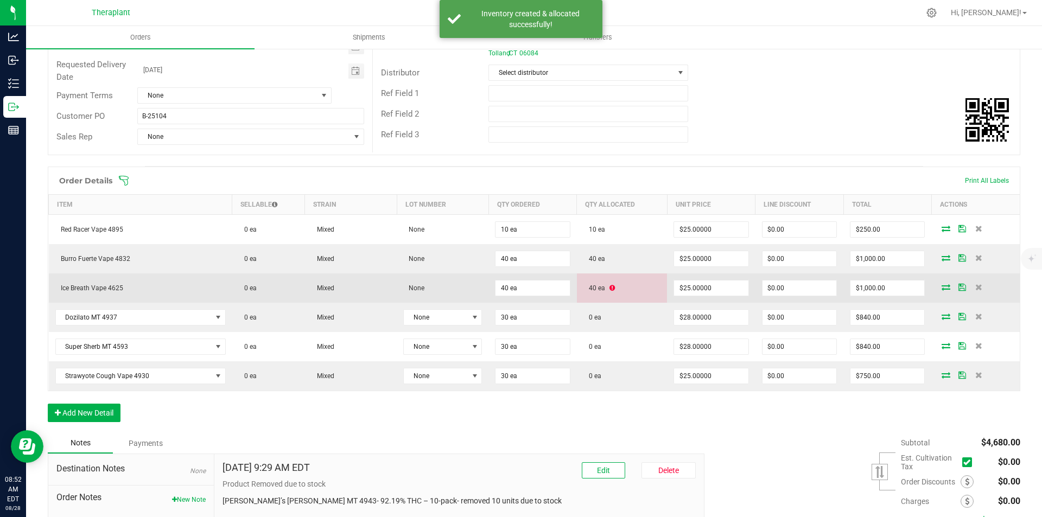
scroll to position [163, 0]
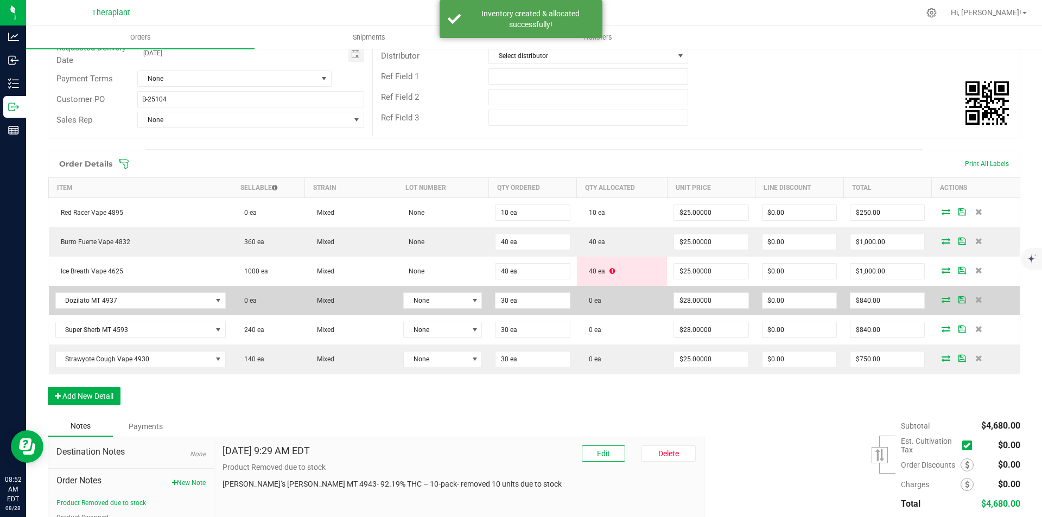
click at [942, 296] on icon at bounding box center [946, 299] width 9 height 7
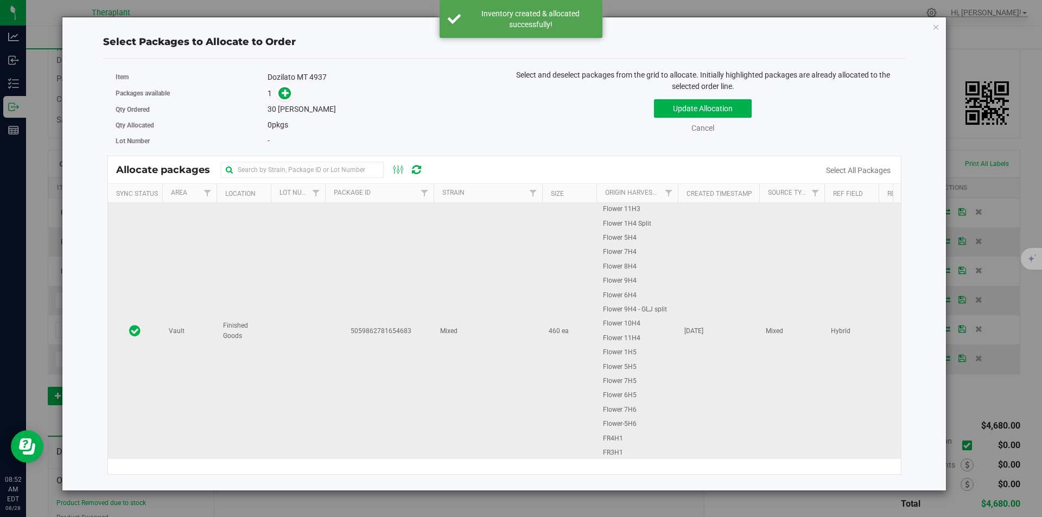
click at [340, 245] on td "5059862781654683" at bounding box center [379, 331] width 109 height 256
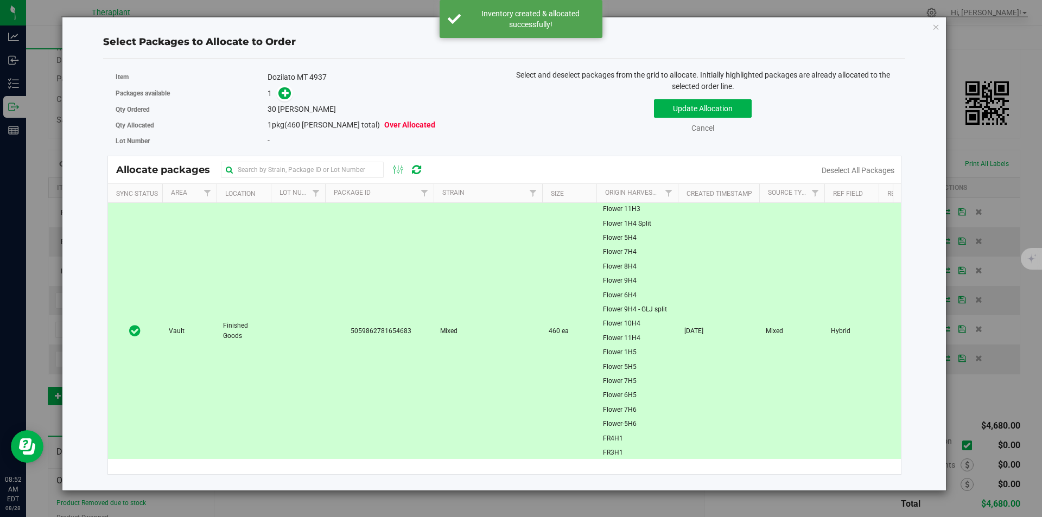
click at [282, 100] on div "Packages available 1" at bounding box center [306, 93] width 381 height 17
click at [281, 96] on span at bounding box center [284, 93] width 12 height 12
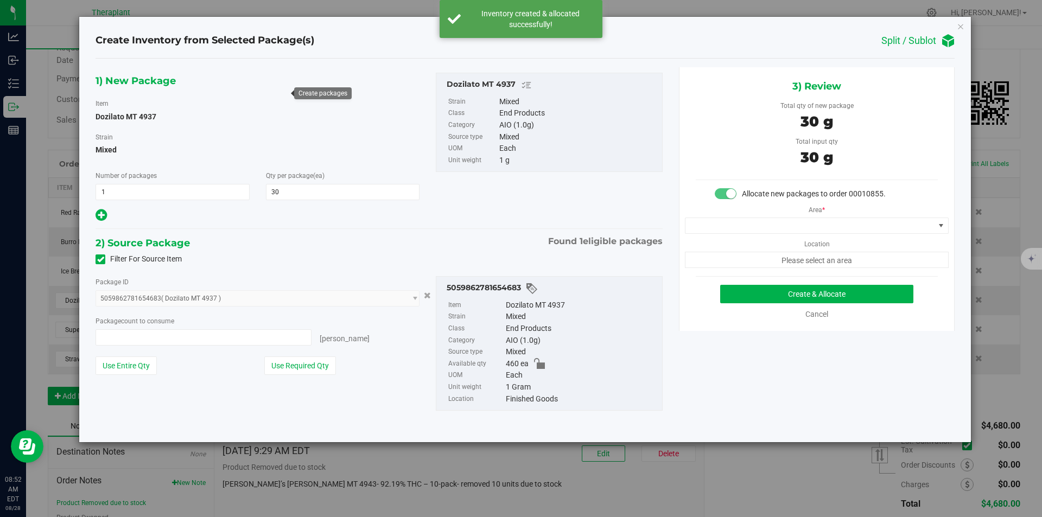
type input "30 ea"
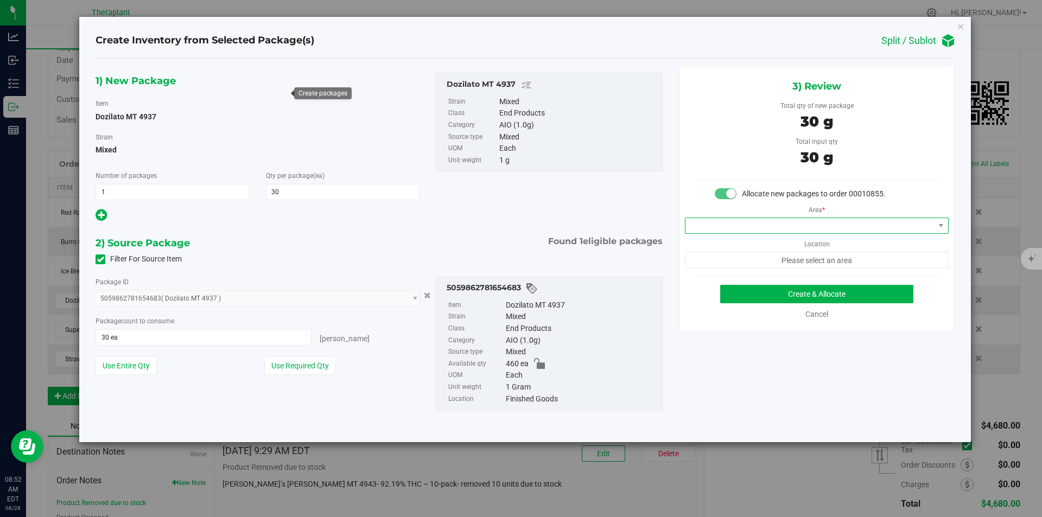
click at [733, 226] on span at bounding box center [809, 225] width 249 height 15
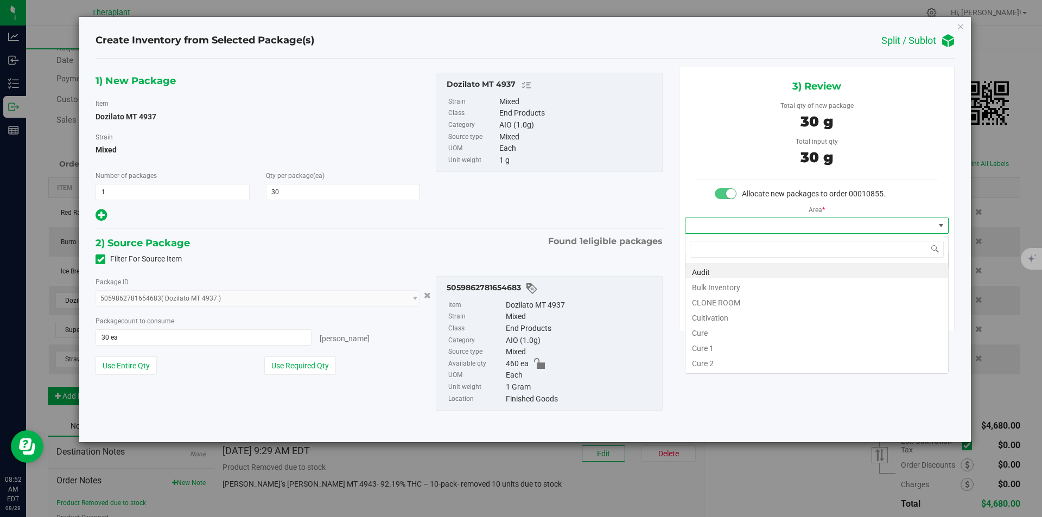
type input "v"
click at [716, 299] on li "Vault" at bounding box center [816, 301] width 263 height 15
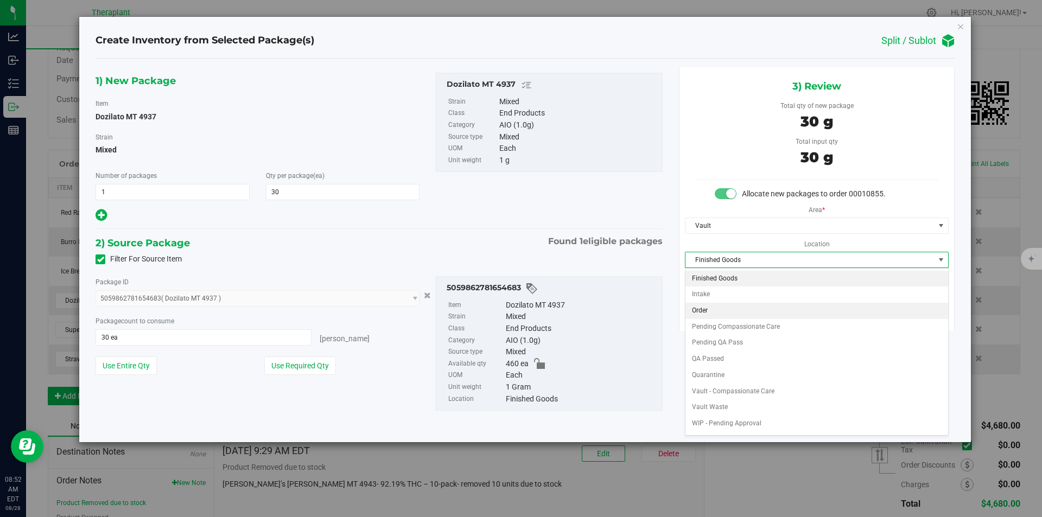
click at [713, 312] on li "Order" at bounding box center [816, 311] width 263 height 16
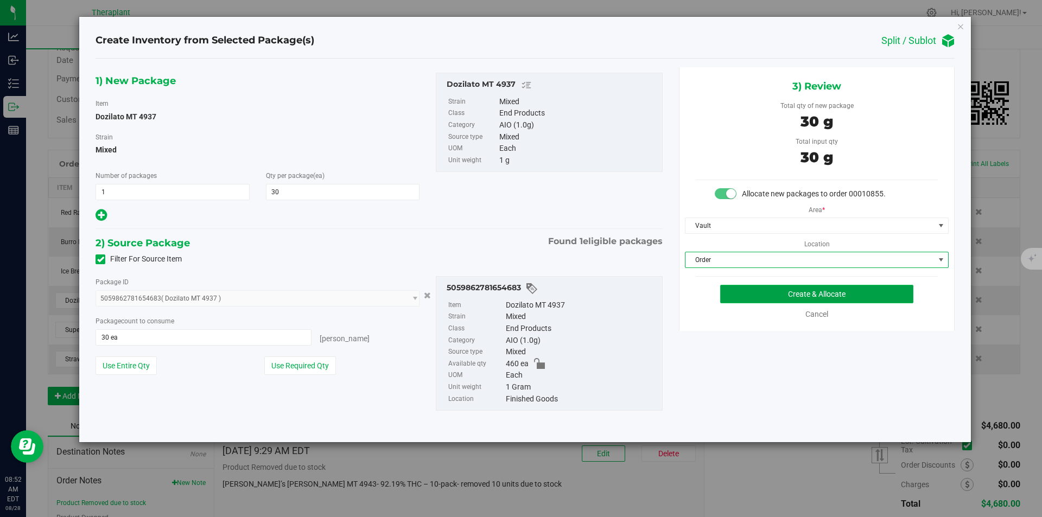
click at [737, 297] on button "Create & Allocate" at bounding box center [816, 294] width 193 height 18
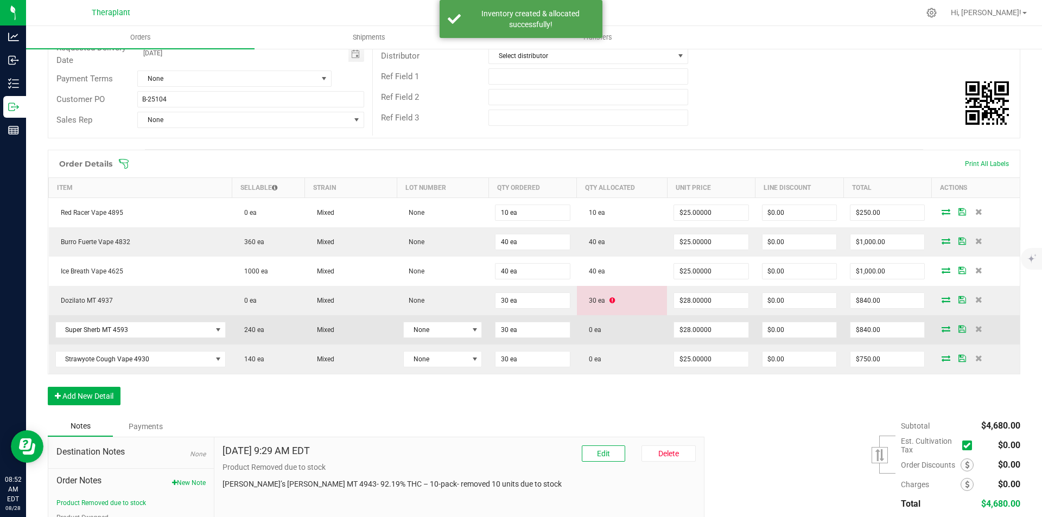
click at [942, 329] on icon at bounding box center [946, 329] width 9 height 7
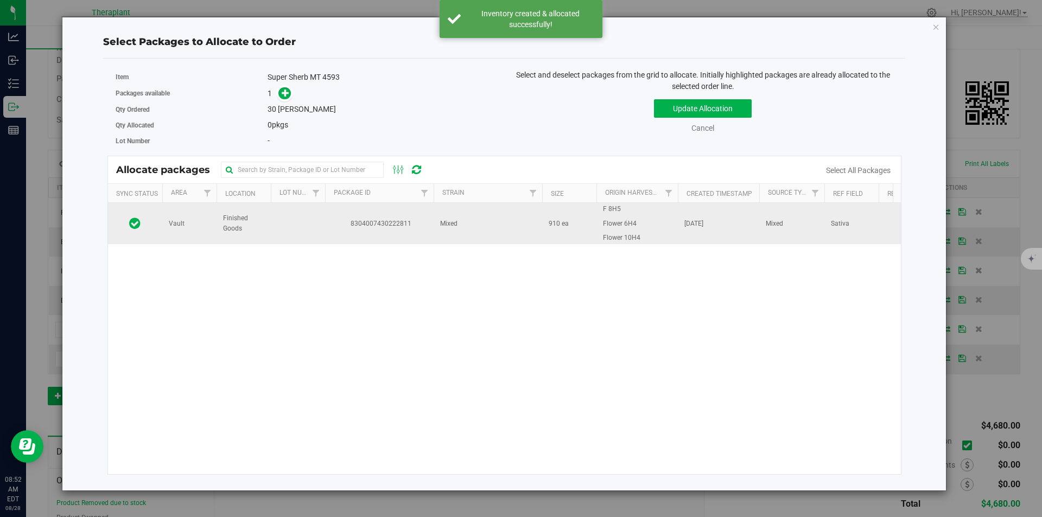
click at [323, 220] on td at bounding box center [298, 223] width 54 height 41
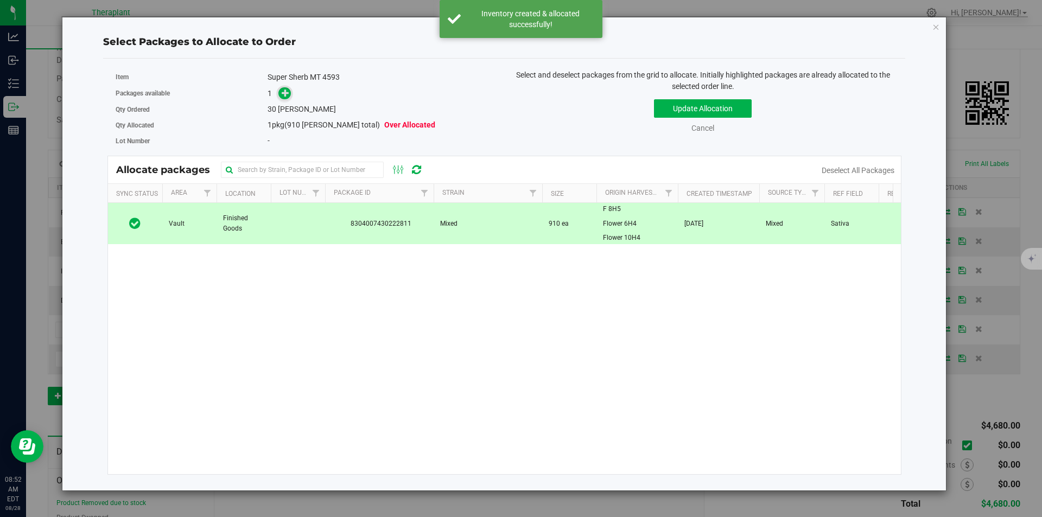
click at [285, 96] on icon at bounding box center [286, 93] width 8 height 8
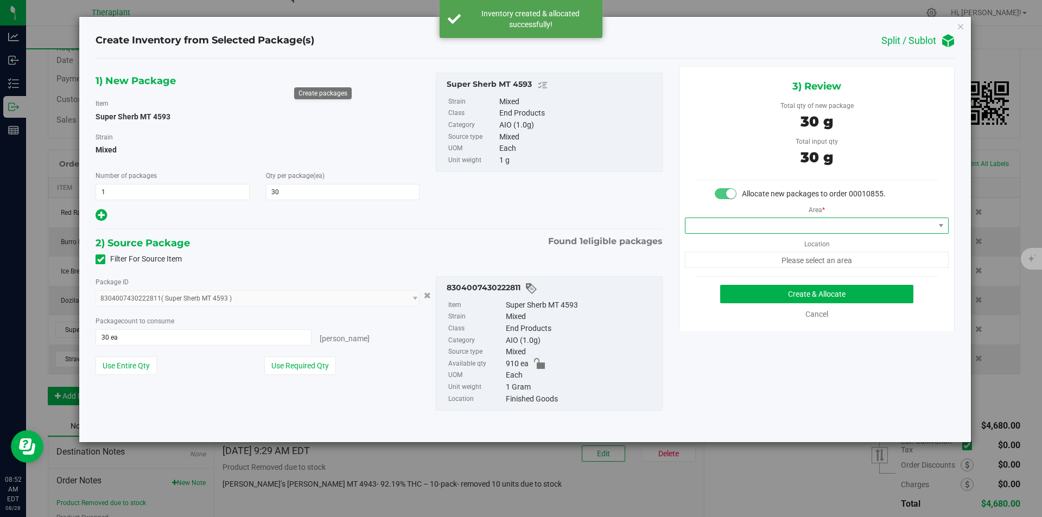
click at [732, 231] on span at bounding box center [809, 225] width 249 height 15
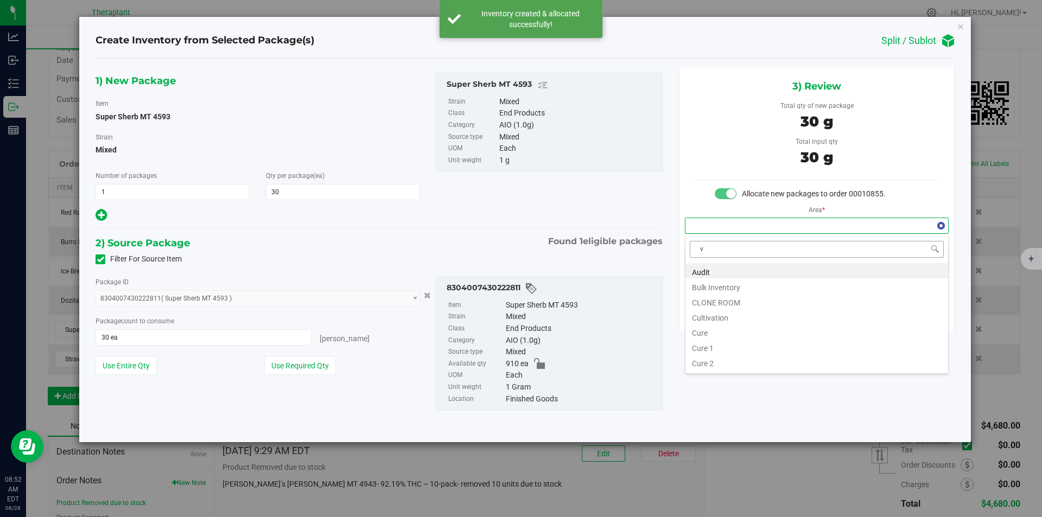
scroll to position [16, 263]
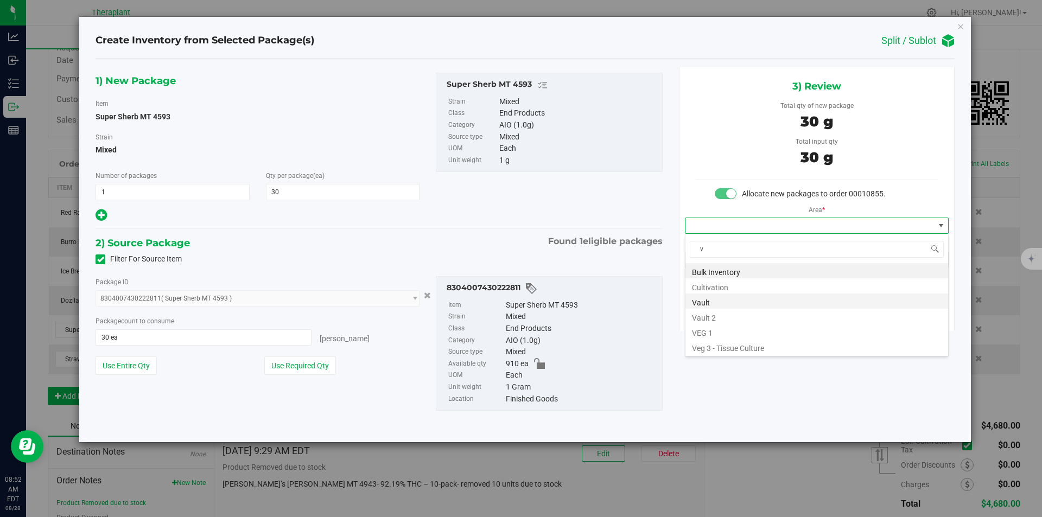
click at [713, 297] on li "Vault" at bounding box center [816, 301] width 263 height 15
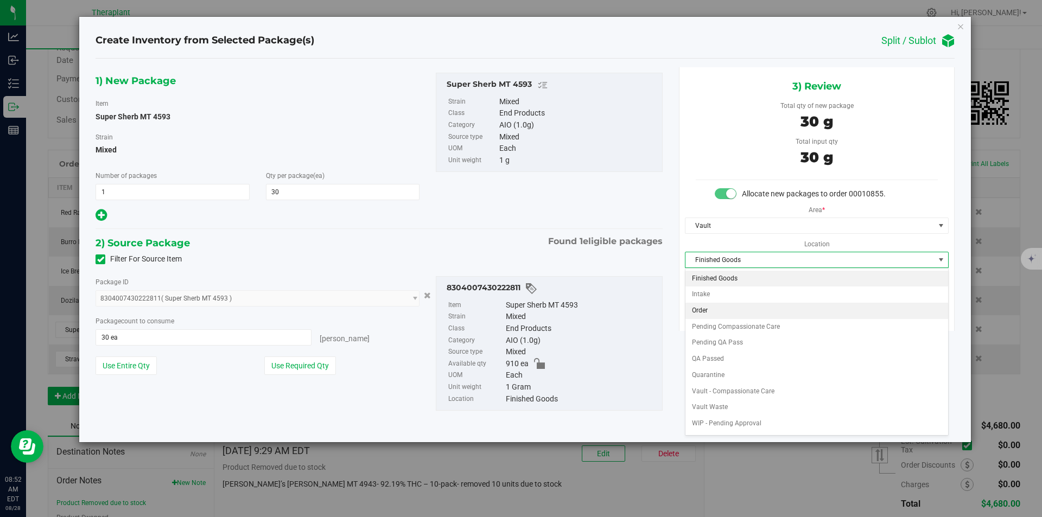
click at [710, 311] on li "Order" at bounding box center [816, 311] width 263 height 16
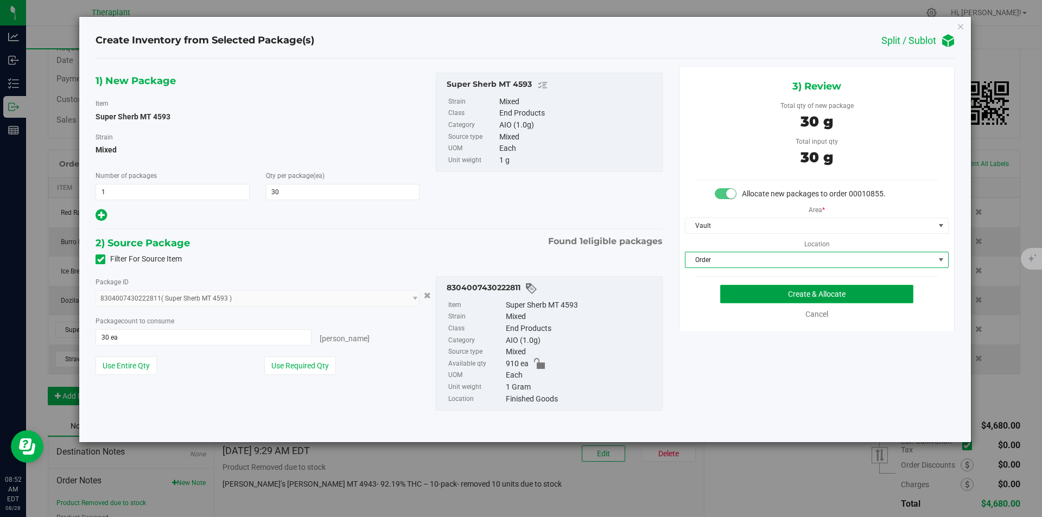
click at [744, 296] on button "Create & Allocate" at bounding box center [816, 294] width 193 height 18
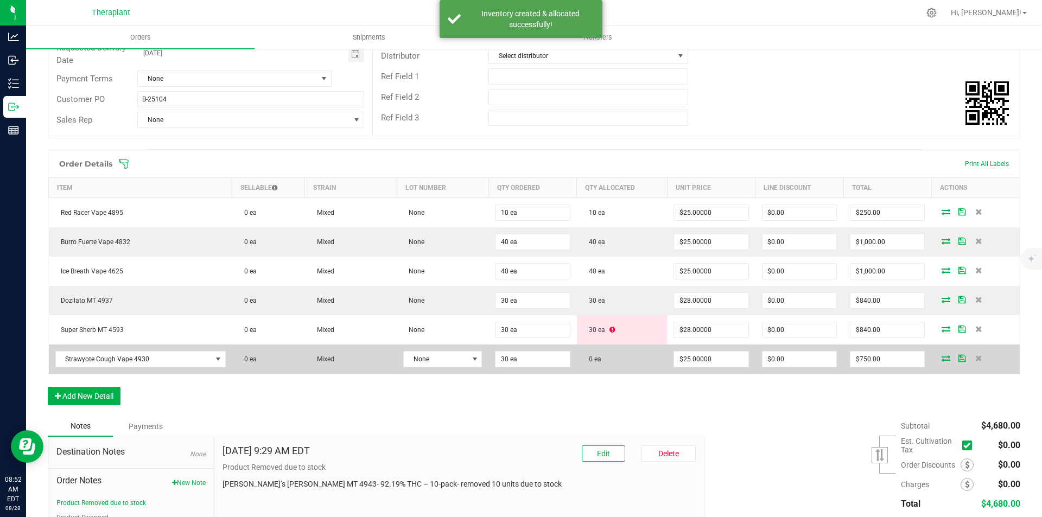
click at [942, 358] on icon at bounding box center [946, 358] width 9 height 7
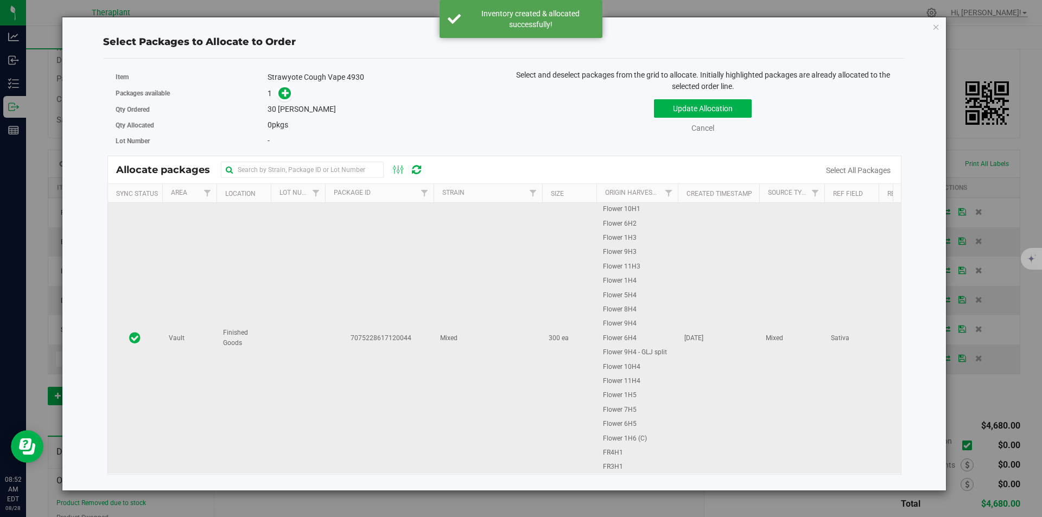
click at [331, 221] on td "7075228617120044" at bounding box center [379, 338] width 109 height 271
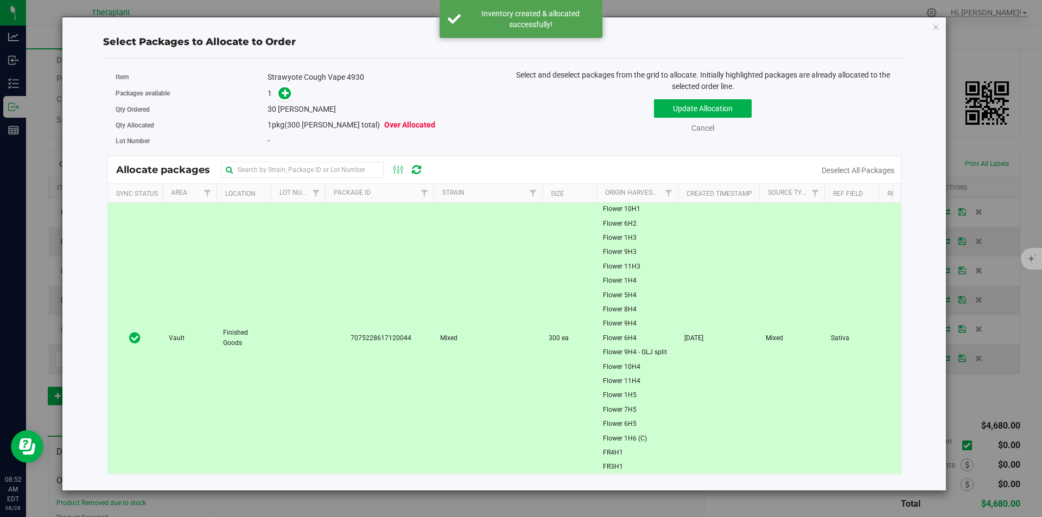
click at [288, 101] on div "Packages available 1" at bounding box center [306, 93] width 381 height 17
click at [287, 98] on span at bounding box center [284, 93] width 12 height 12
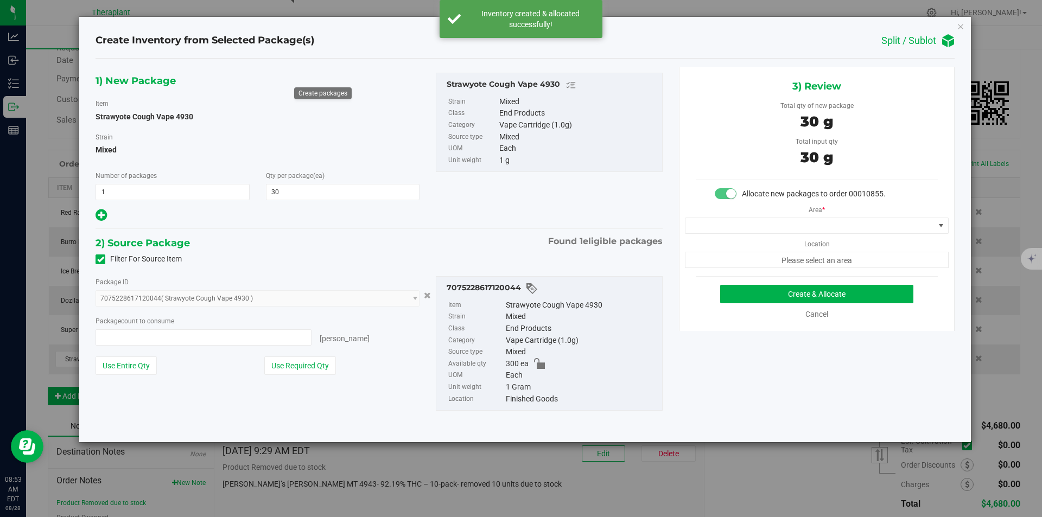
type input "30 ea"
click at [726, 227] on span at bounding box center [809, 225] width 249 height 15
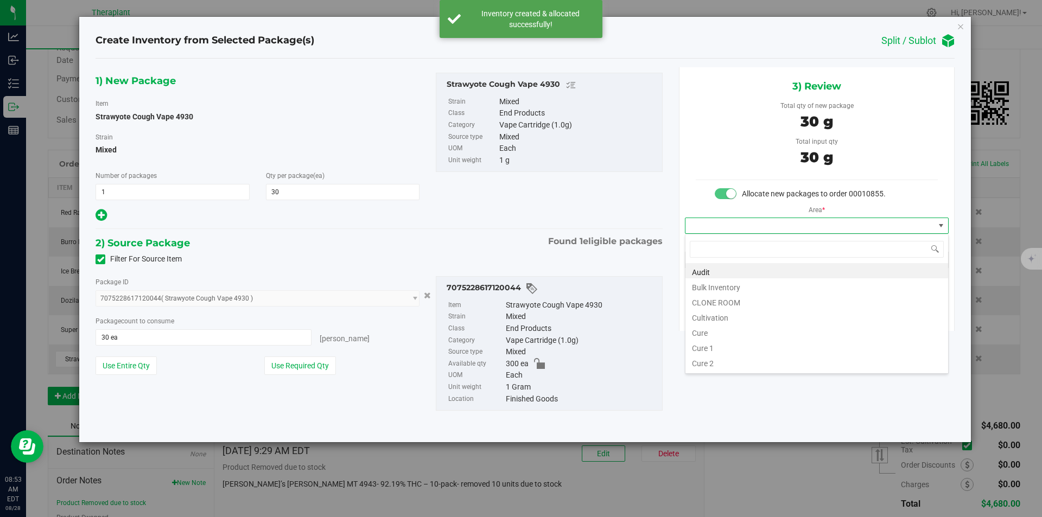
type input "v"
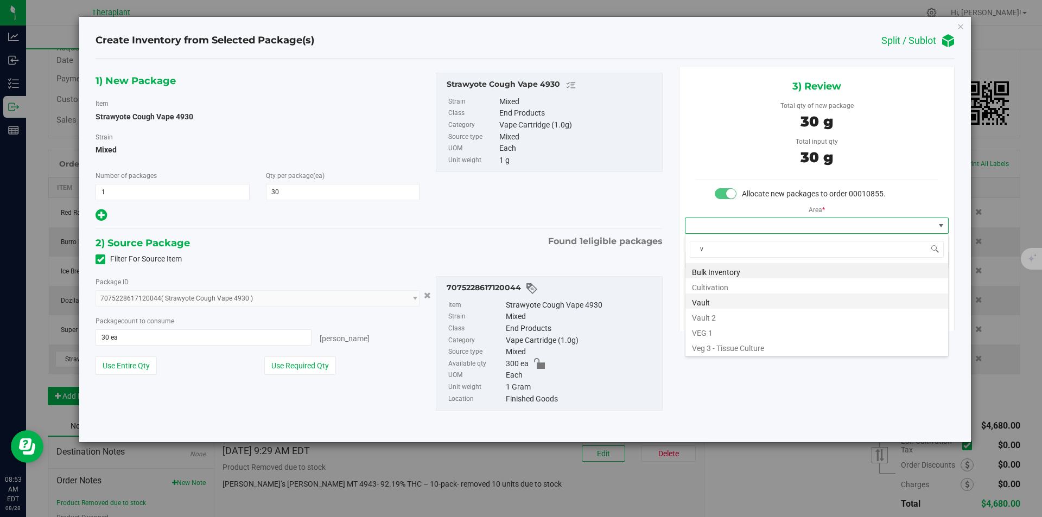
click at [704, 295] on li "Vault" at bounding box center [816, 301] width 263 height 15
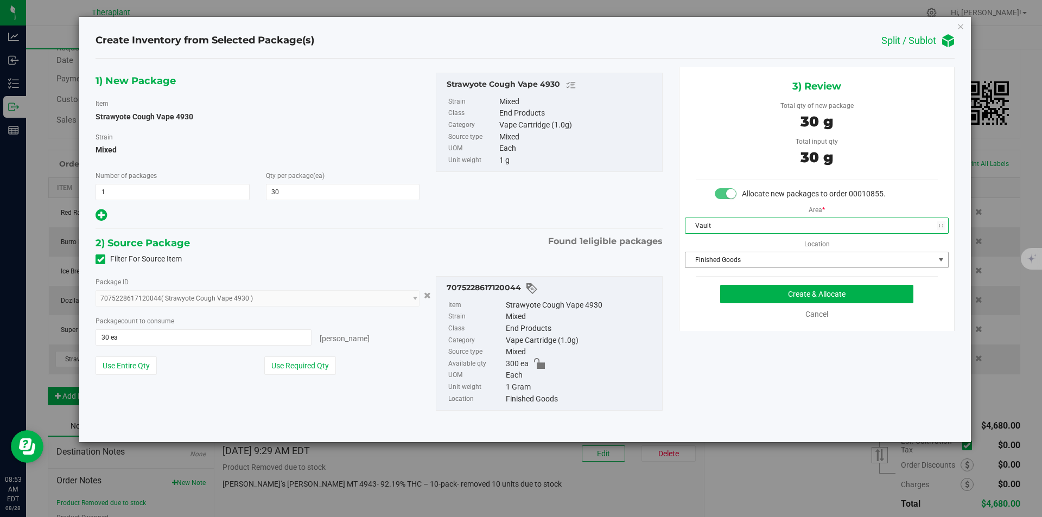
click at [709, 264] on span "Finished Goods" at bounding box center [809, 259] width 249 height 15
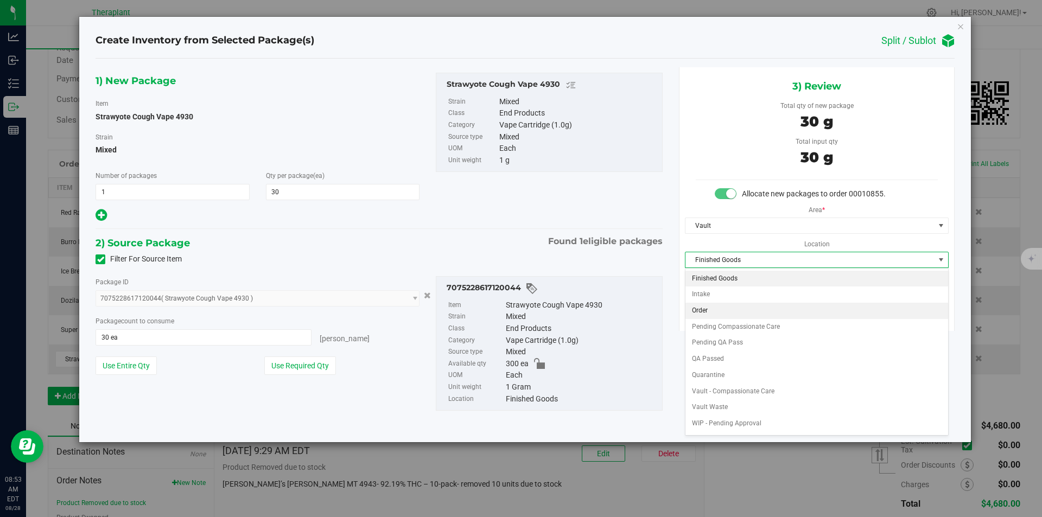
click at [716, 312] on li "Order" at bounding box center [816, 311] width 263 height 16
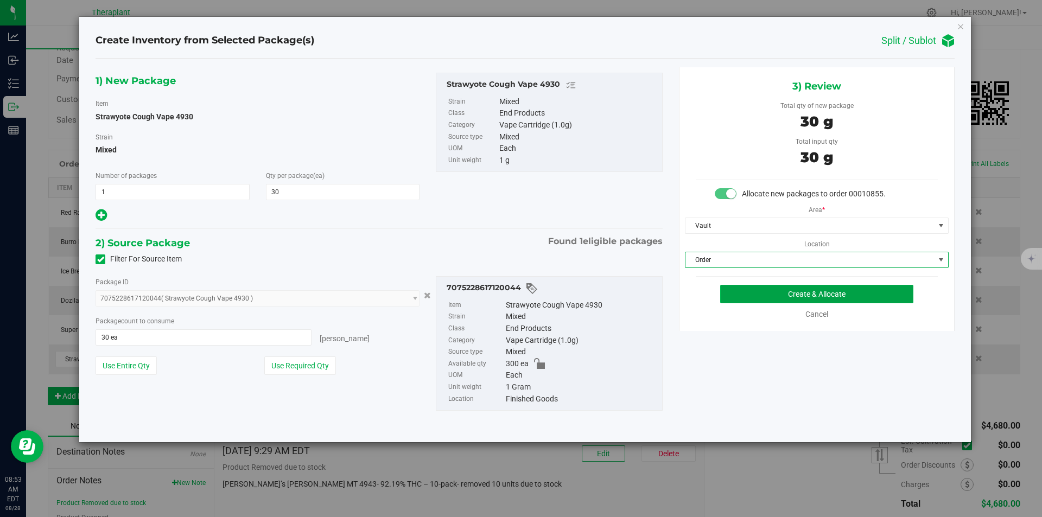
click at [730, 285] on button "Create & Allocate" at bounding box center [816, 294] width 193 height 18
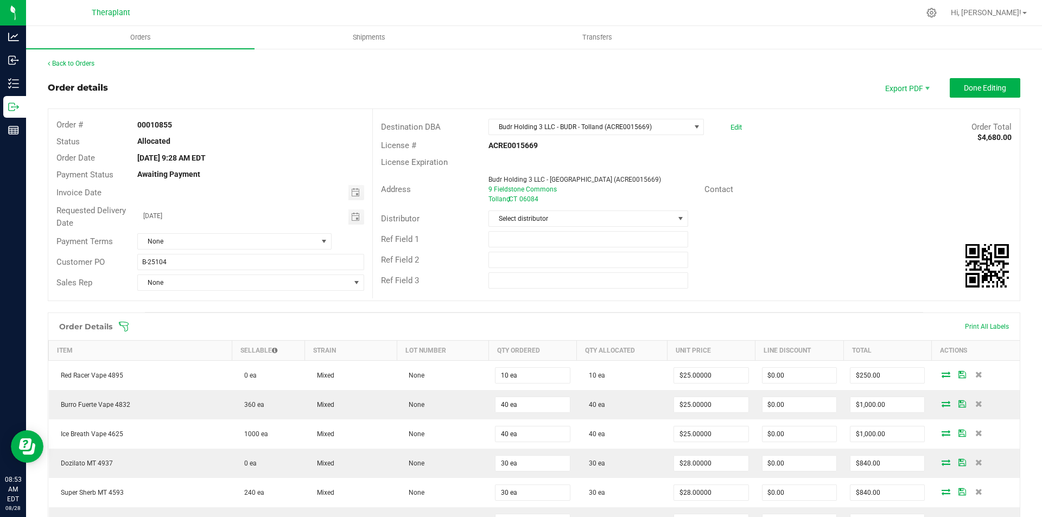
click at [990, 77] on div "Back to Orders Order details Export PDF Done Editing Order # 00010855 Status Al…" at bounding box center [534, 403] width 973 height 688
click at [987, 81] on button "Done Editing" at bounding box center [985, 88] width 71 height 20
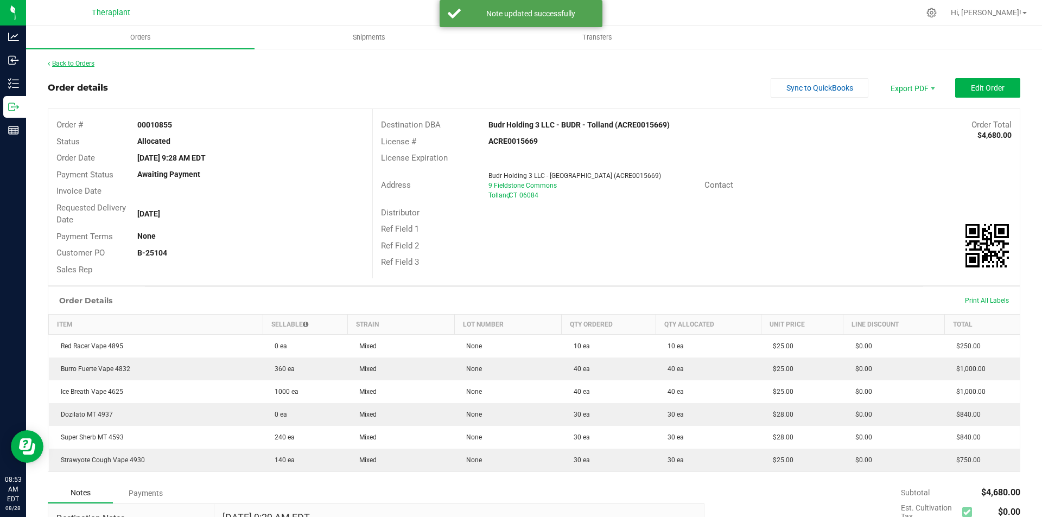
click at [86, 65] on link "Back to Orders" at bounding box center [71, 64] width 47 height 8
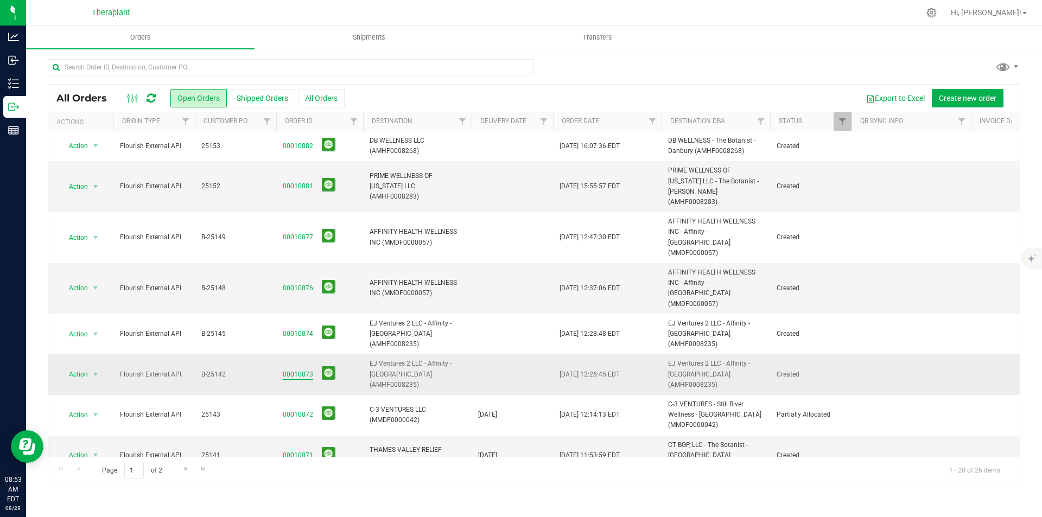
click at [302, 370] on link "00010873" at bounding box center [298, 375] width 30 height 10
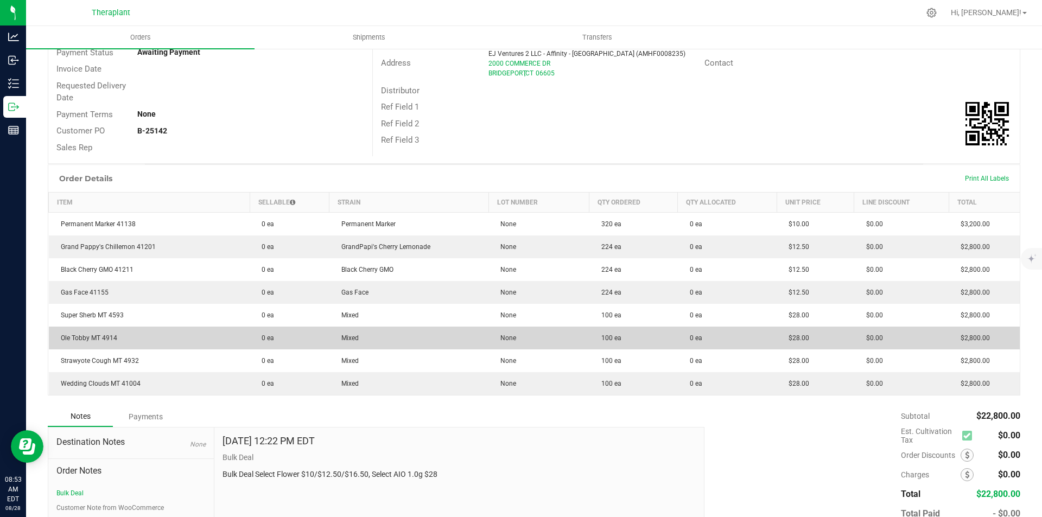
scroll to position [189, 0]
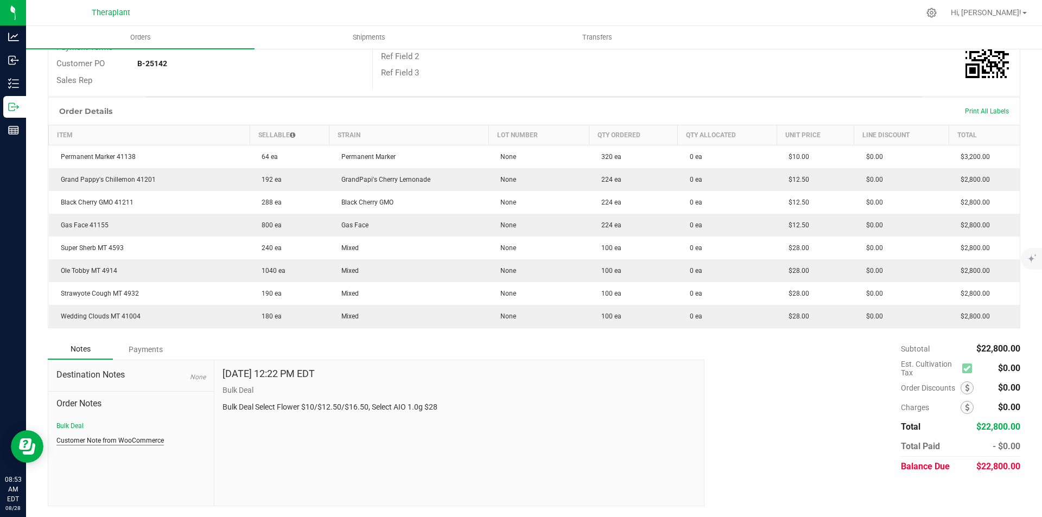
click at [132, 440] on button "Customer Note from WooCommerce" at bounding box center [109, 441] width 107 height 10
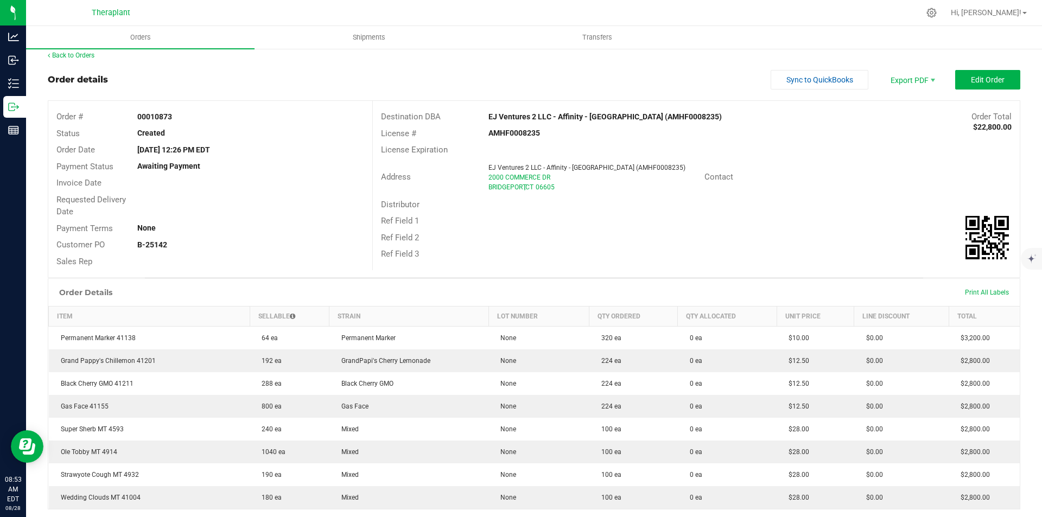
scroll to position [0, 0]
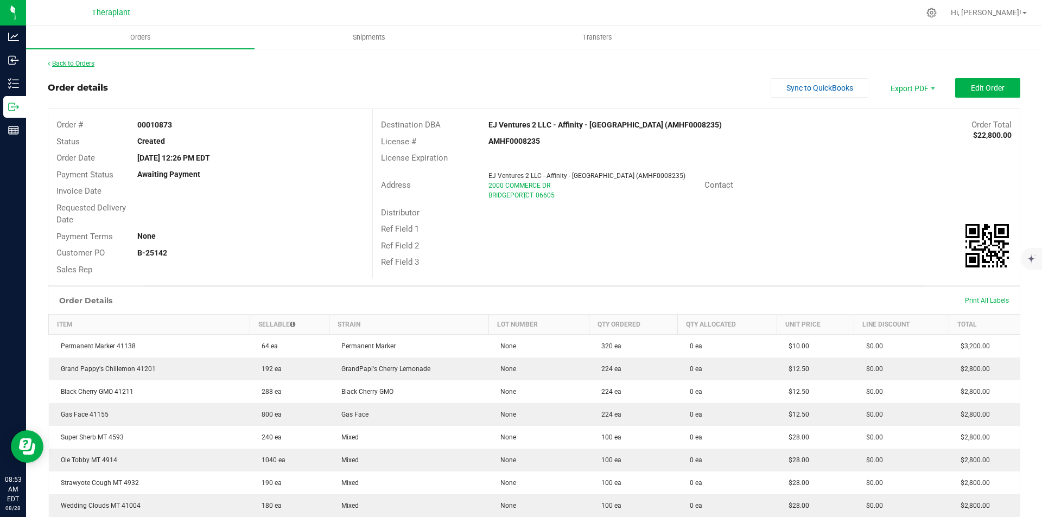
click at [73, 65] on link "Back to Orders" at bounding box center [71, 64] width 47 height 8
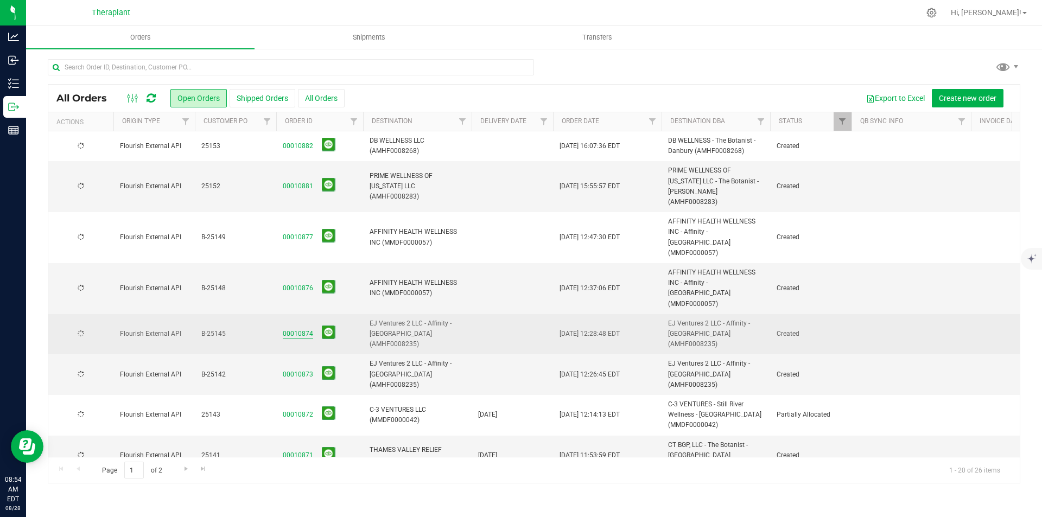
click at [302, 329] on link "00010874" at bounding box center [298, 334] width 30 height 10
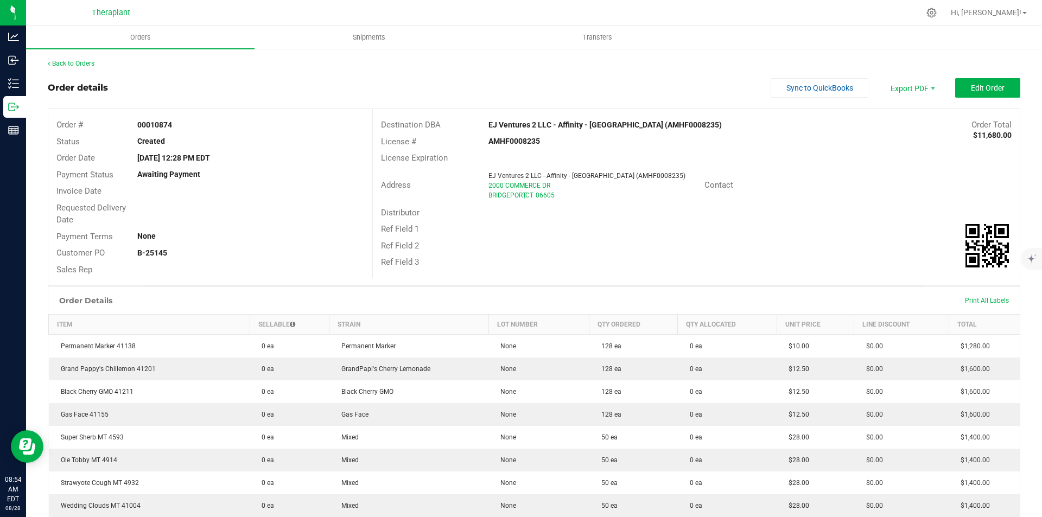
scroll to position [189, 0]
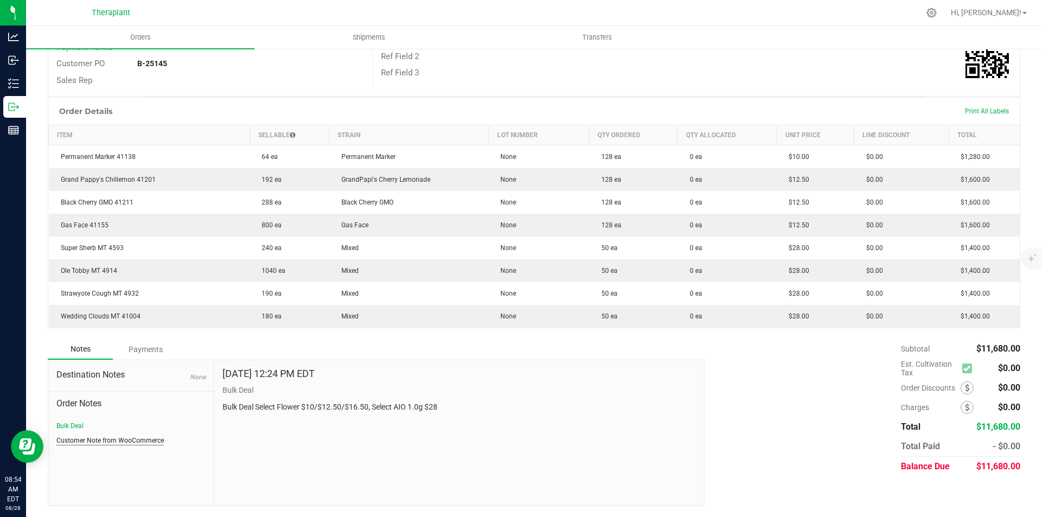
click at [93, 437] on button "Customer Note from WooCommerce" at bounding box center [109, 441] width 107 height 10
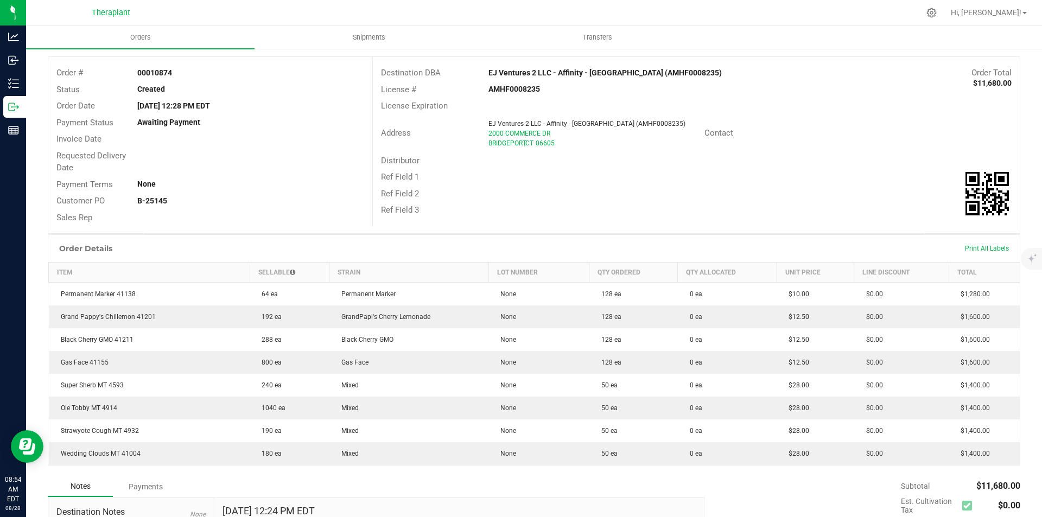
scroll to position [0, 0]
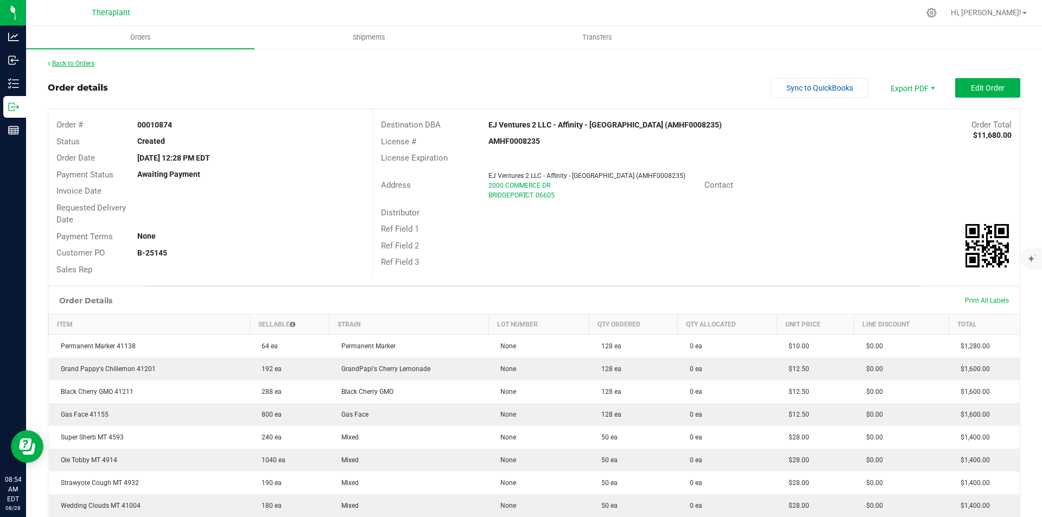
click at [91, 60] on link "Back to Orders" at bounding box center [71, 64] width 47 height 8
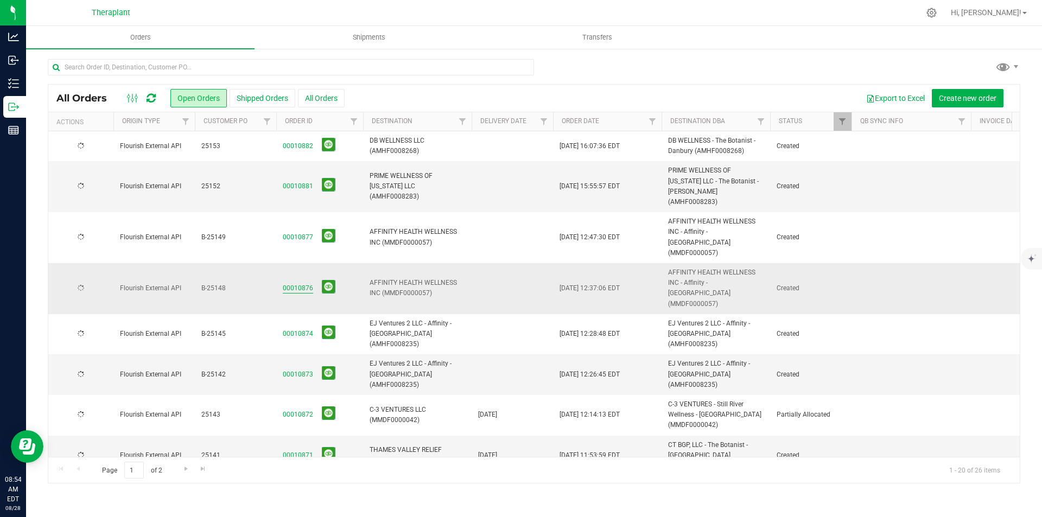
click at [295, 283] on link "00010876" at bounding box center [298, 288] width 30 height 10
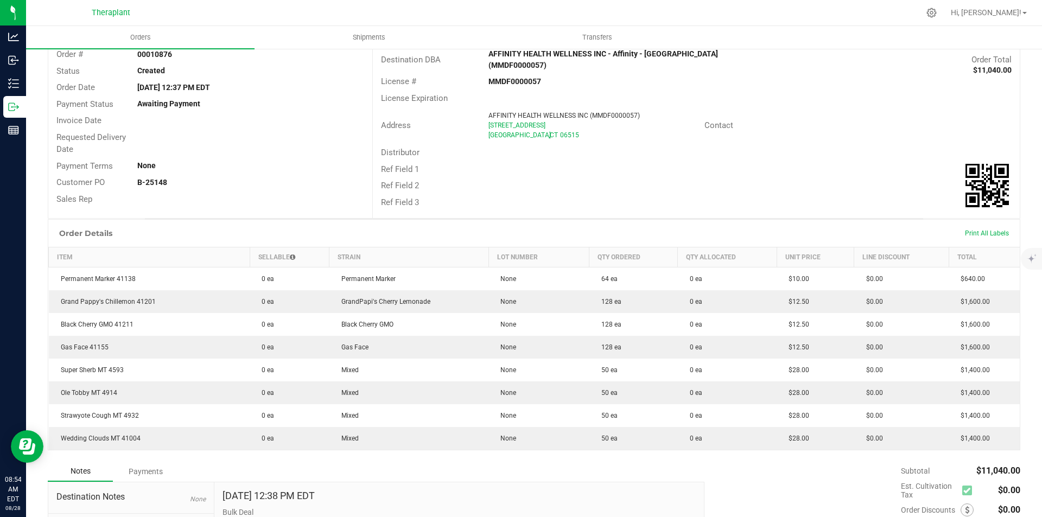
scroll to position [193, 0]
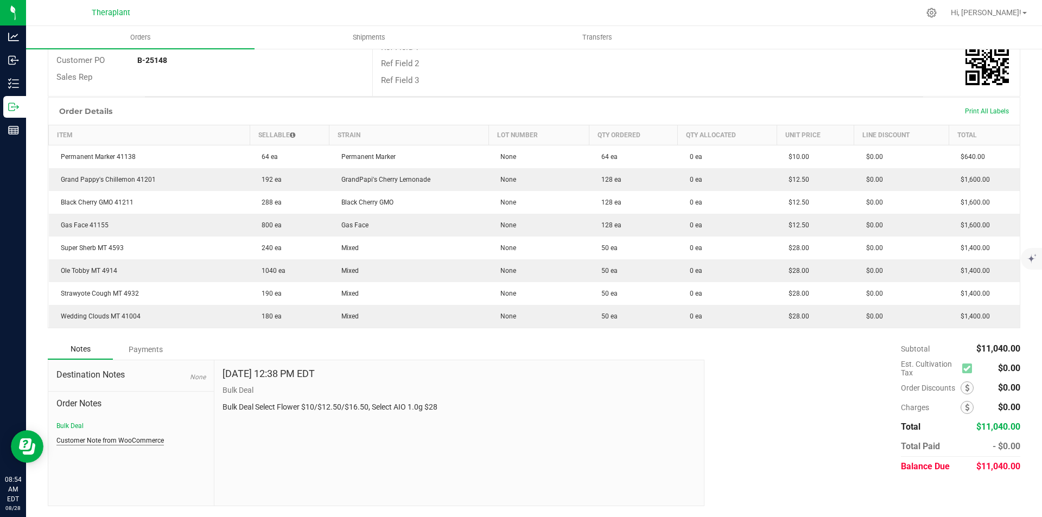
click at [110, 439] on button "Customer Note from WooCommerce" at bounding box center [109, 441] width 107 height 10
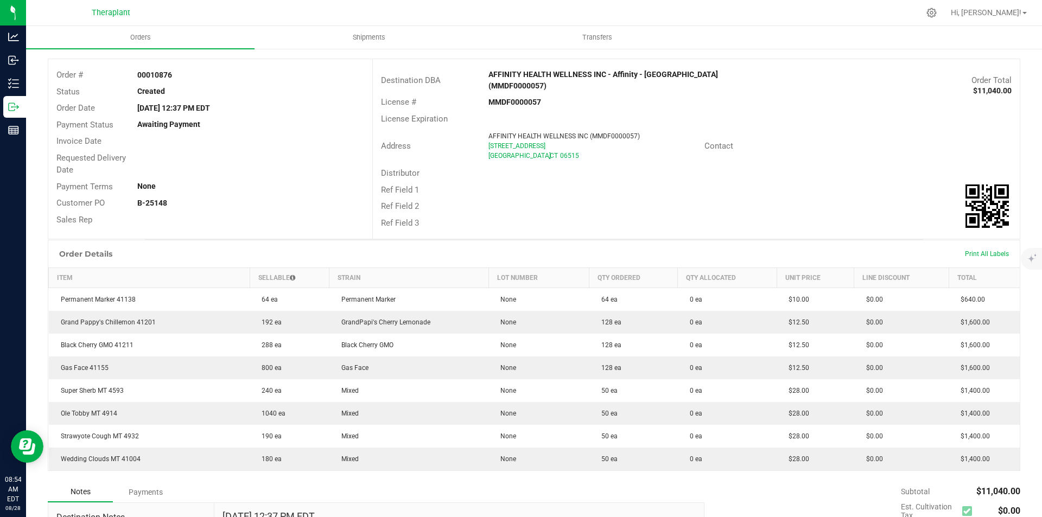
scroll to position [0, 0]
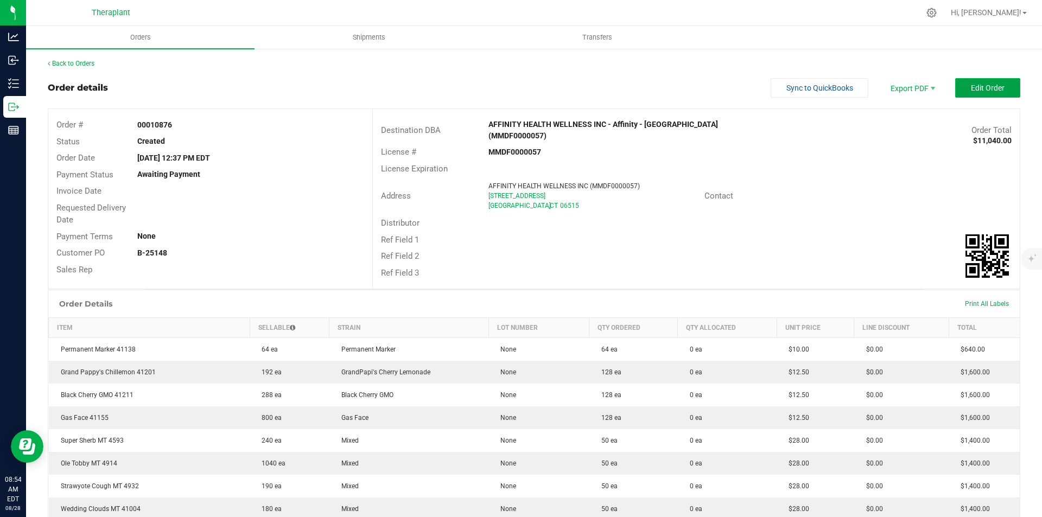
click at [971, 80] on button "Edit Order" at bounding box center [987, 88] width 65 height 20
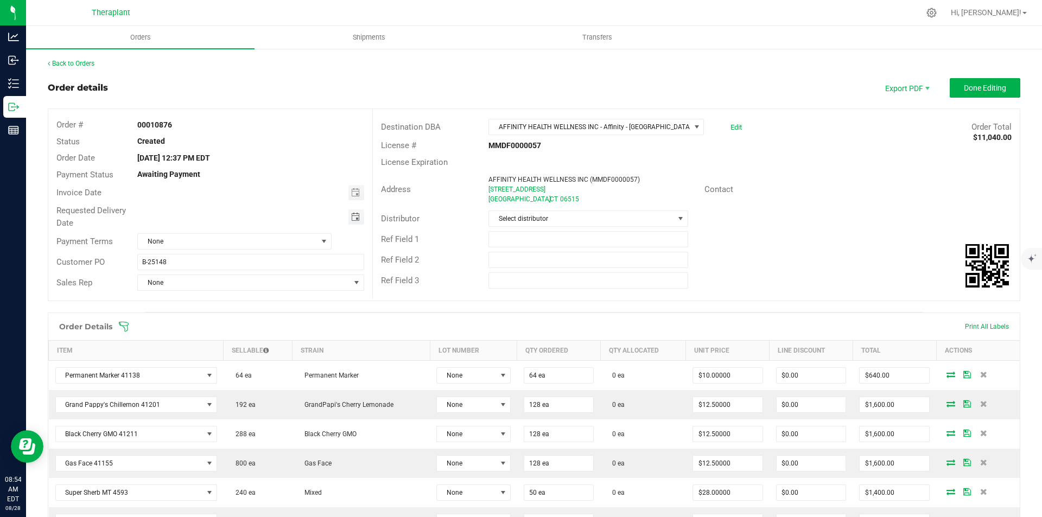
click at [357, 214] on span "Toggle calendar" at bounding box center [355, 217] width 9 height 9
click at [265, 334] on span "29" at bounding box center [266, 341] width 16 height 17
type input "08/29/2025"
click at [983, 87] on span "Done Editing" at bounding box center [985, 88] width 42 height 9
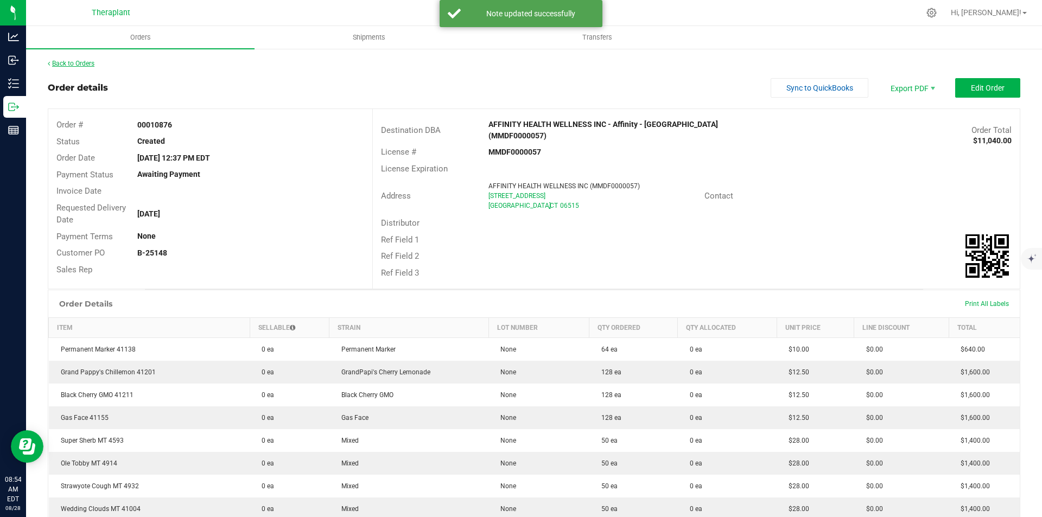
click at [54, 64] on link "Back to Orders" at bounding box center [71, 64] width 47 height 8
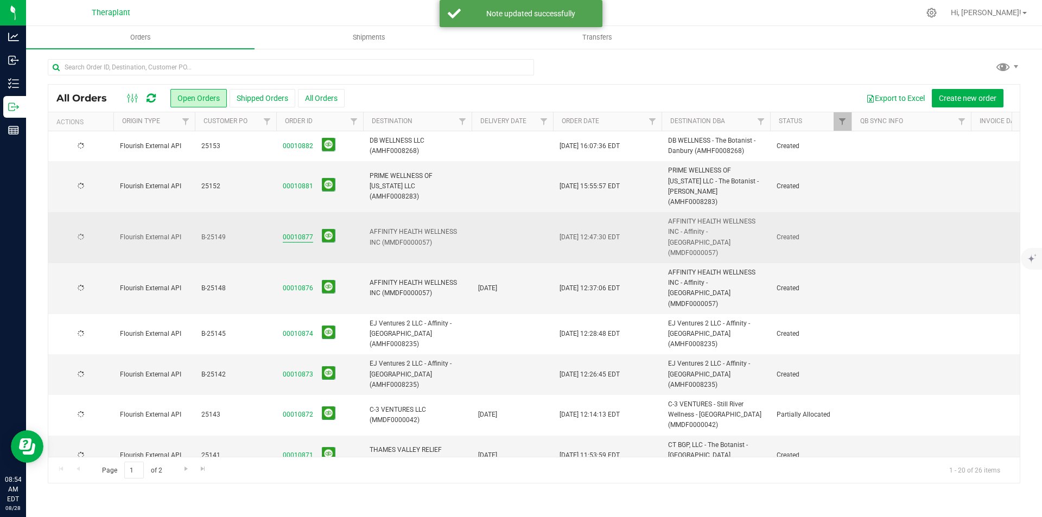
click at [288, 232] on link "00010877" at bounding box center [298, 237] width 30 height 10
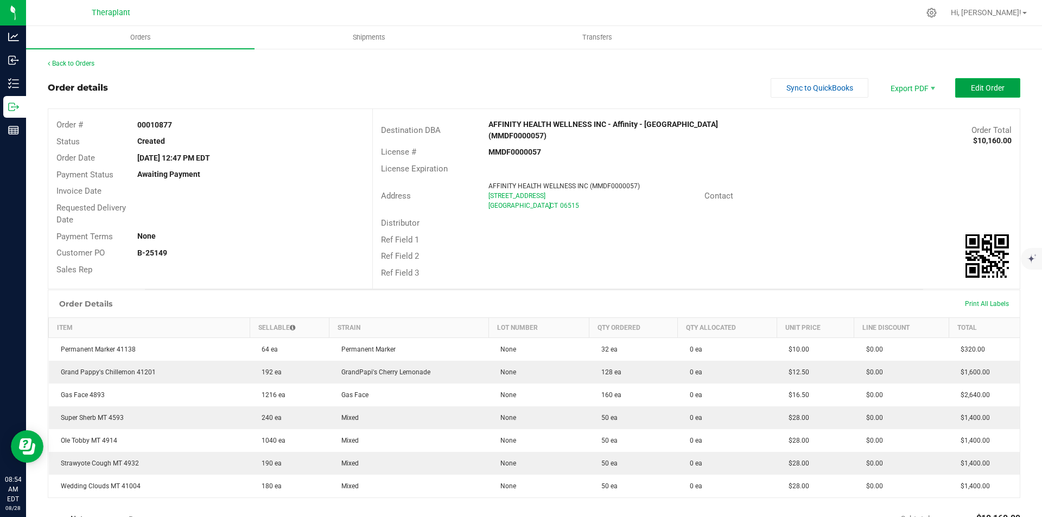
click at [971, 87] on span "Edit Order" at bounding box center [988, 88] width 34 height 9
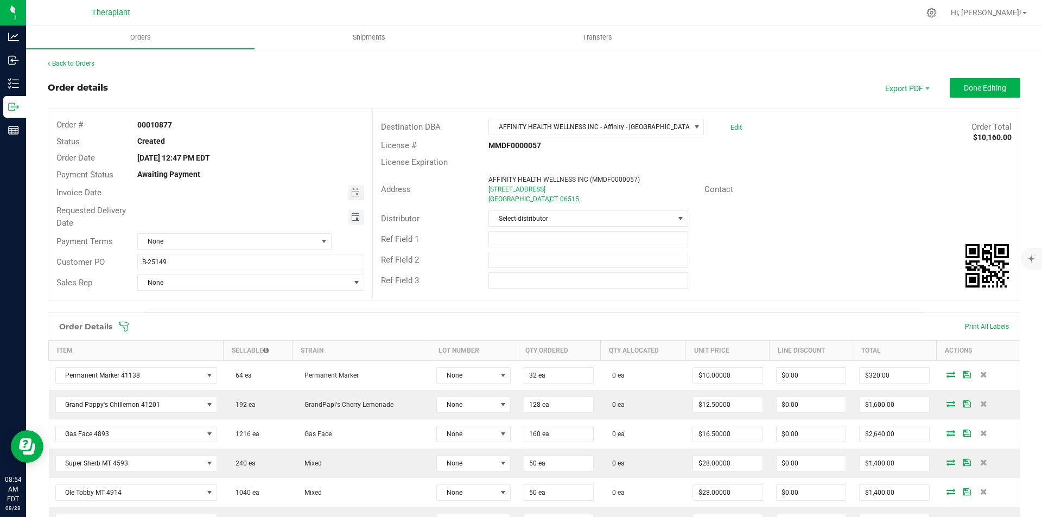
click at [353, 219] on span "Toggle calendar" at bounding box center [355, 217] width 9 height 9
click at [265, 336] on span "29" at bounding box center [266, 341] width 16 height 17
type input "08/29/2025"
click at [984, 85] on span "Done Editing" at bounding box center [985, 88] width 42 height 9
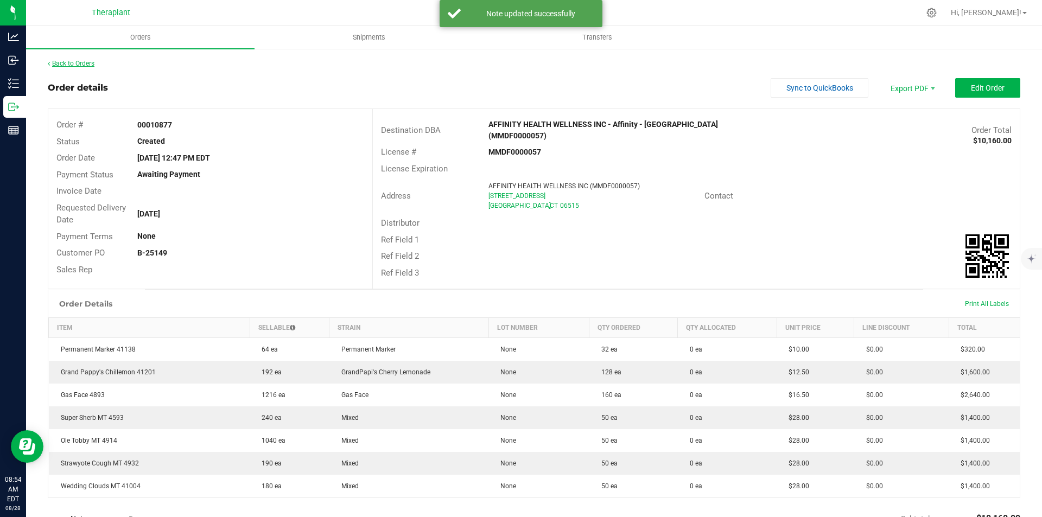
click at [77, 63] on link "Back to Orders" at bounding box center [71, 64] width 47 height 8
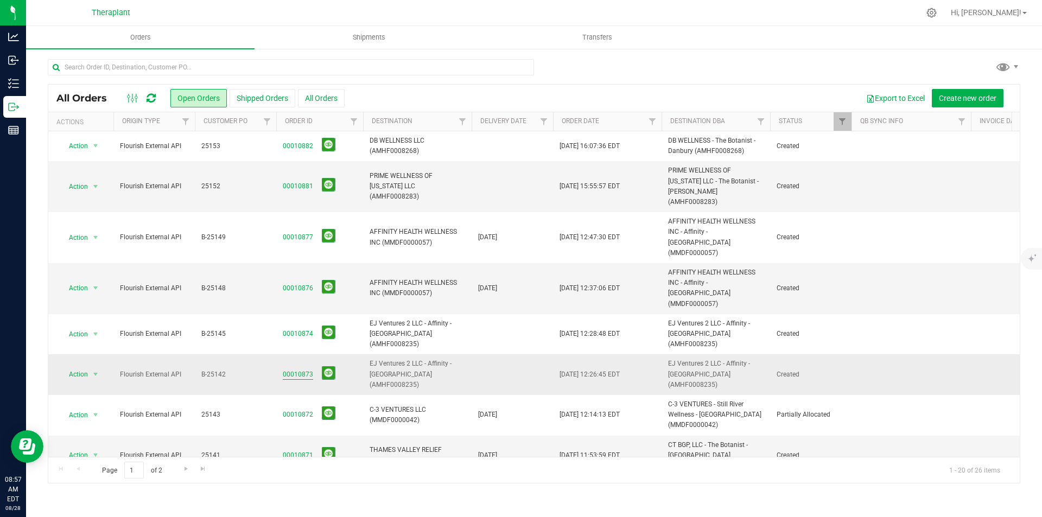
click at [304, 370] on link "00010873" at bounding box center [298, 375] width 30 height 10
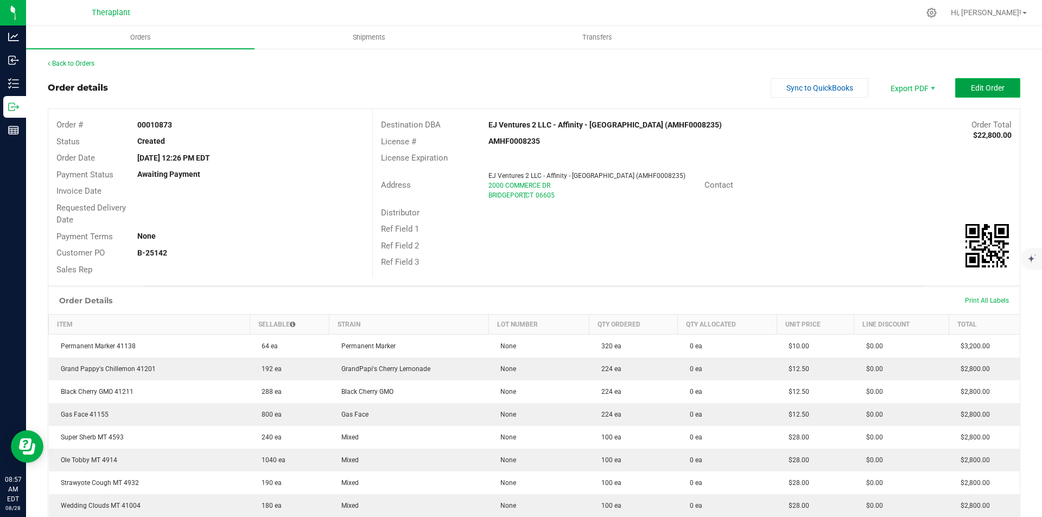
click at [967, 93] on button "Edit Order" at bounding box center [987, 88] width 65 height 20
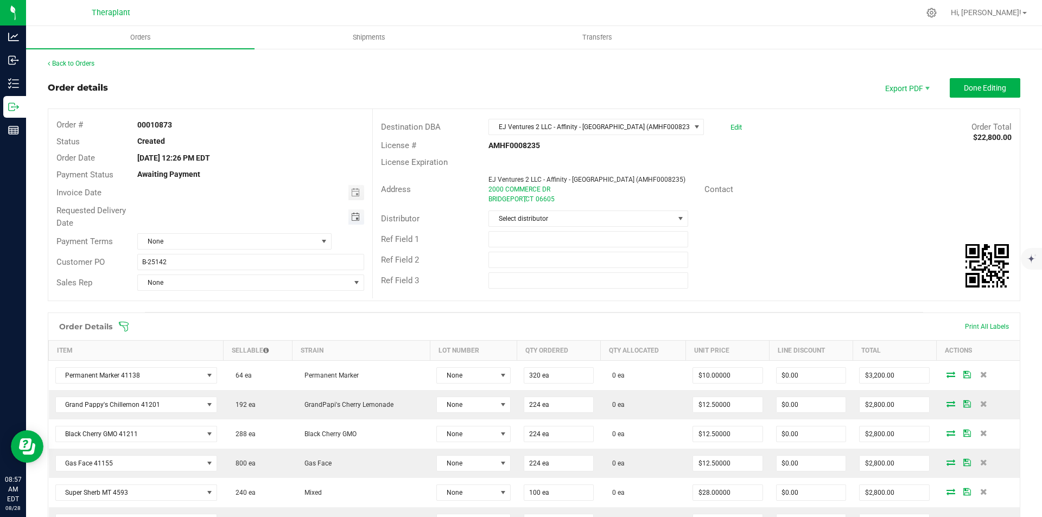
click at [355, 217] on span "Toggle calendar" at bounding box center [355, 217] width 9 height 9
click at [392, 318] on div "Order Details Print All Labels" at bounding box center [533, 326] width 971 height 27
click at [356, 215] on span "Toggle calendar" at bounding box center [355, 217] width 9 height 9
click at [248, 339] on span "28" at bounding box center [250, 341] width 16 height 17
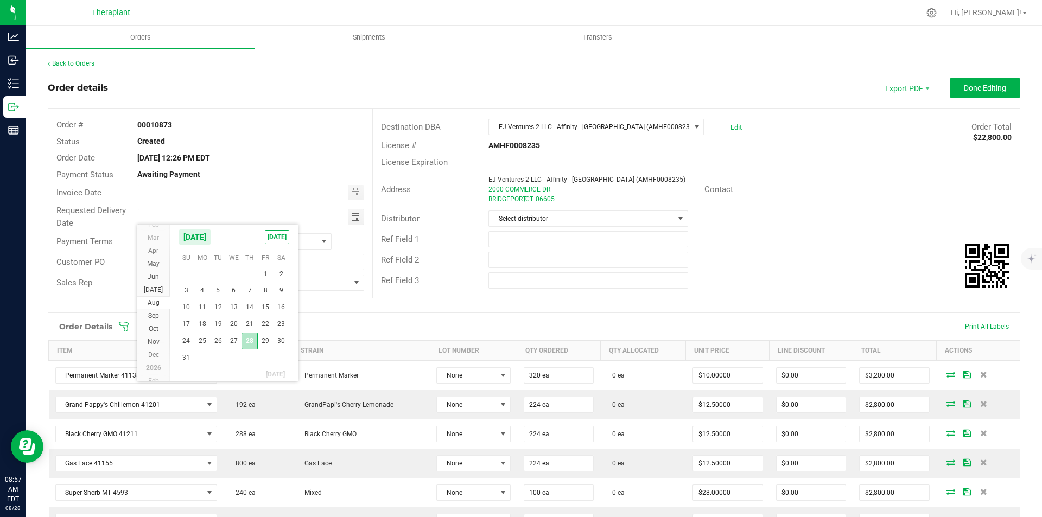
type input "[DATE]"
click at [948, 78] on div "Back to Orders Order details Export PDF Done Editing Order # 00010873 Status Cr…" at bounding box center [534, 432] width 973 height 746
click at [951, 86] on button "Done Editing" at bounding box center [985, 88] width 71 height 20
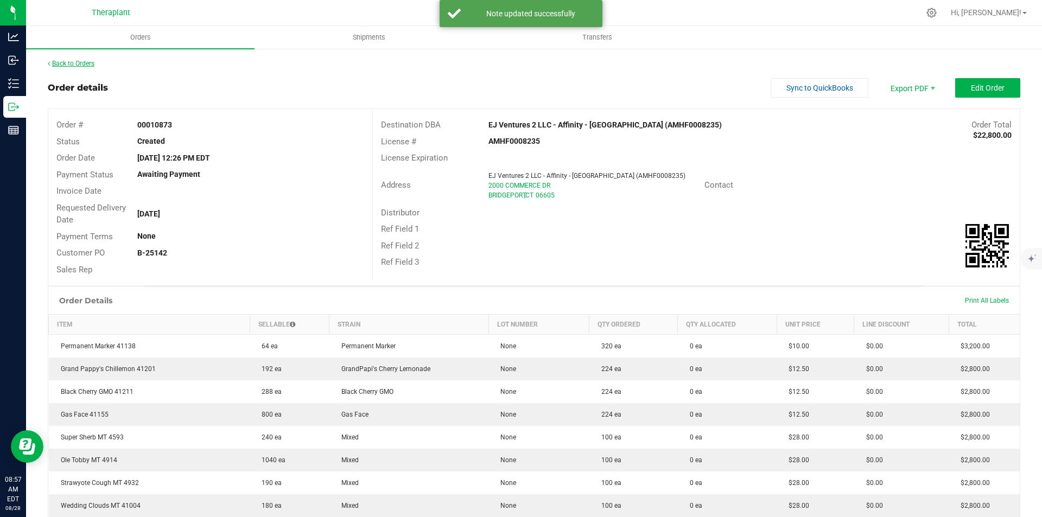
click at [86, 62] on link "Back to Orders" at bounding box center [71, 64] width 47 height 8
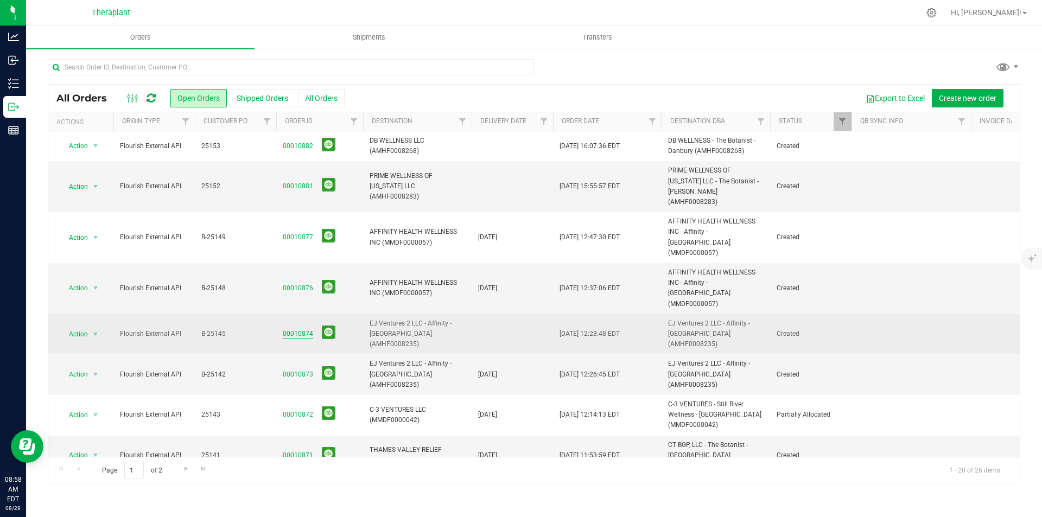
click at [292, 329] on link "00010874" at bounding box center [298, 334] width 30 height 10
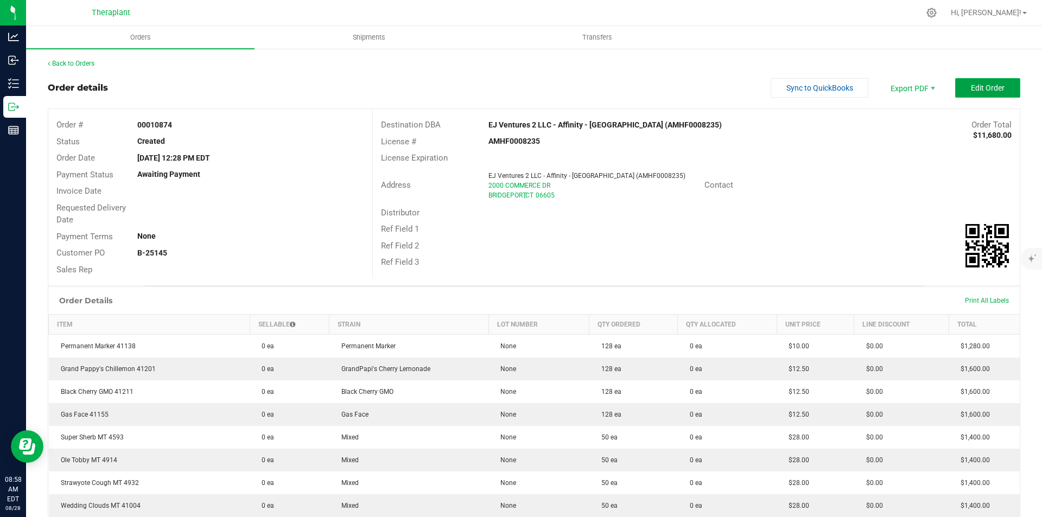
click at [999, 82] on button "Edit Order" at bounding box center [987, 88] width 65 height 20
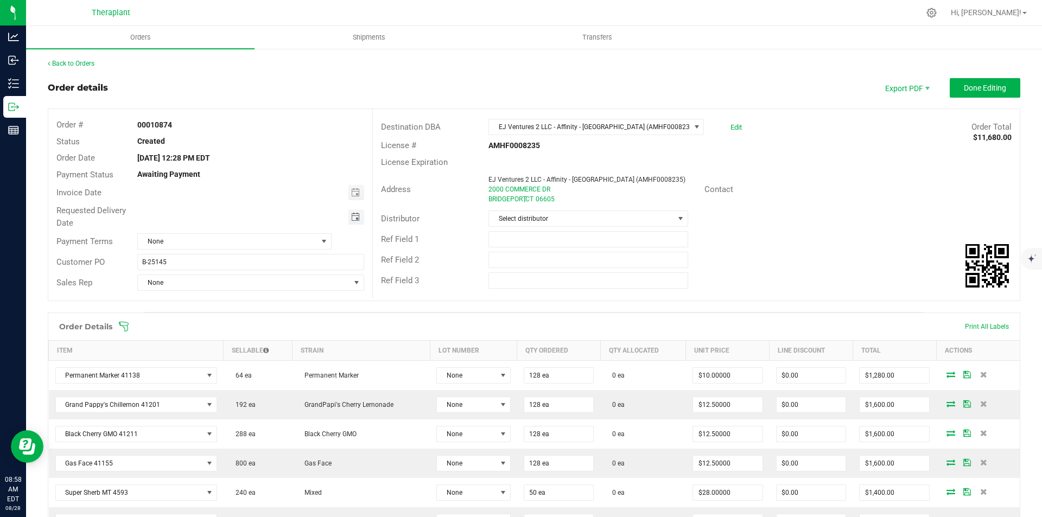
click at [351, 217] on span "Toggle calendar" at bounding box center [355, 217] width 9 height 9
click at [252, 342] on span "28" at bounding box center [250, 341] width 16 height 17
type input "[DATE]"
click at [964, 88] on span "Done Editing" at bounding box center [985, 88] width 42 height 9
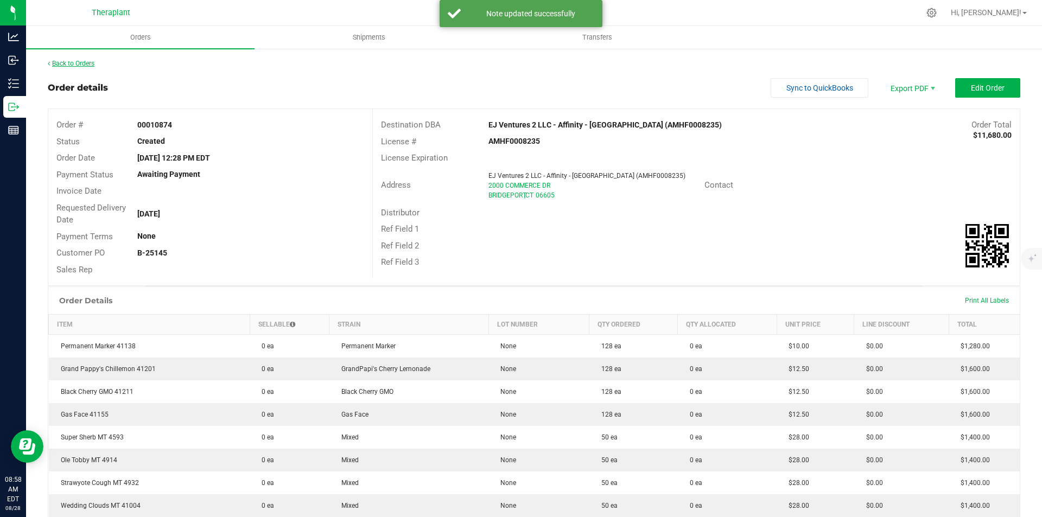
click at [66, 63] on link "Back to Orders" at bounding box center [71, 64] width 47 height 8
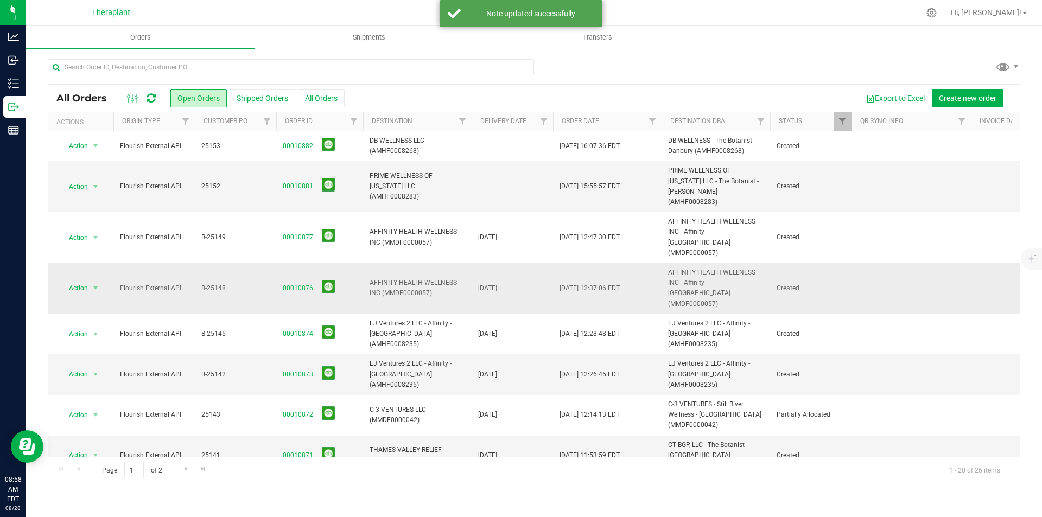
click at [300, 283] on link "00010876" at bounding box center [298, 288] width 30 height 10
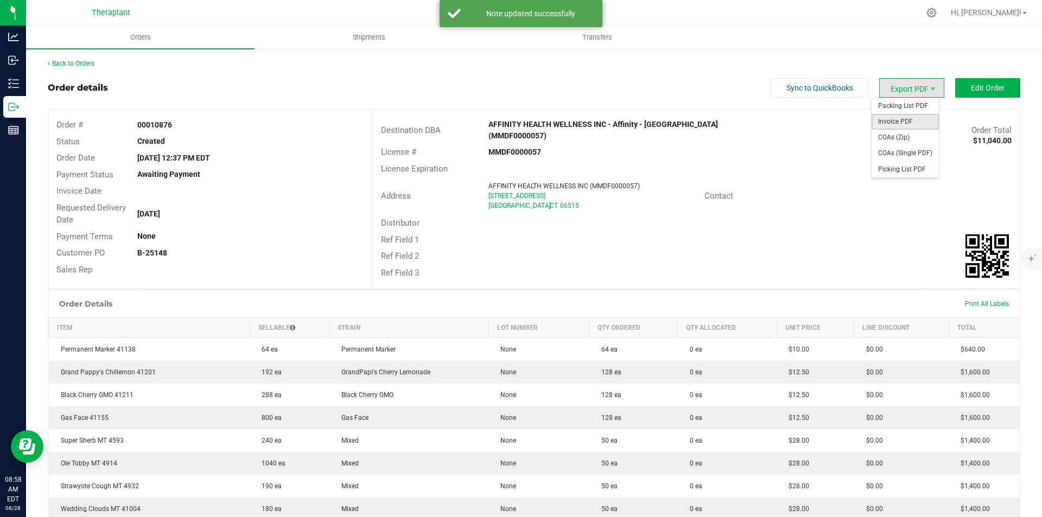
click at [899, 117] on span "Invoice PDF" at bounding box center [905, 122] width 67 height 16
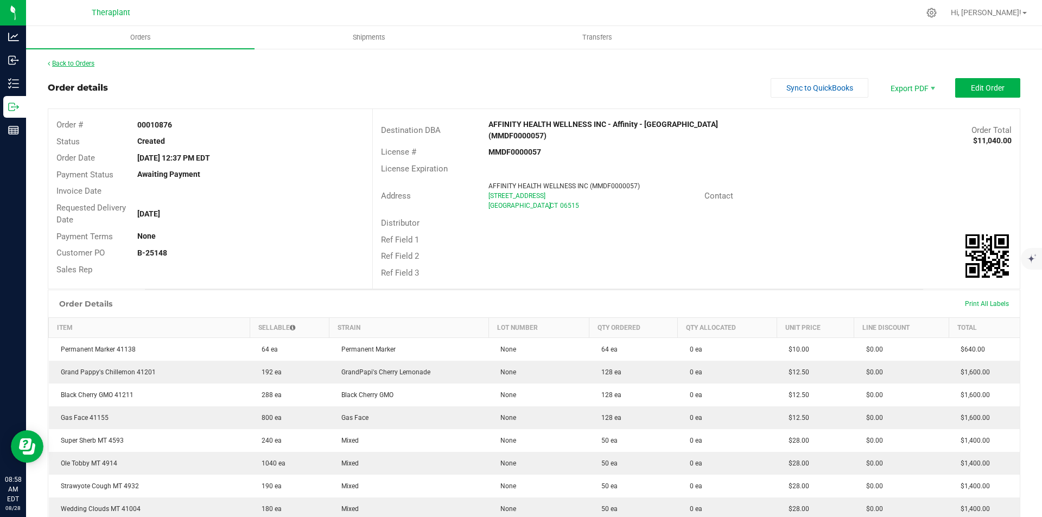
click at [73, 65] on link "Back to Orders" at bounding box center [71, 64] width 47 height 8
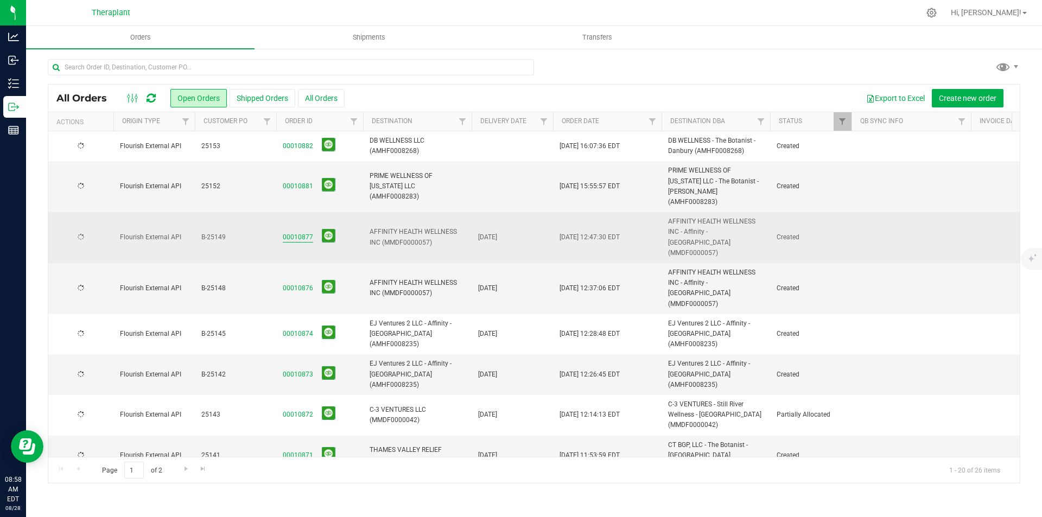
click at [304, 233] on link "00010877" at bounding box center [298, 237] width 30 height 10
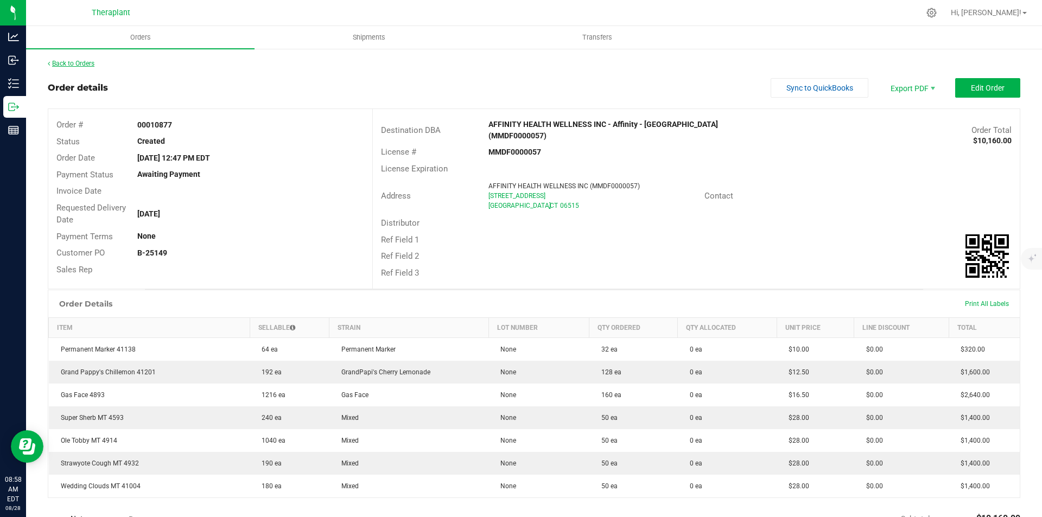
click at [86, 65] on link "Back to Orders" at bounding box center [71, 64] width 47 height 8
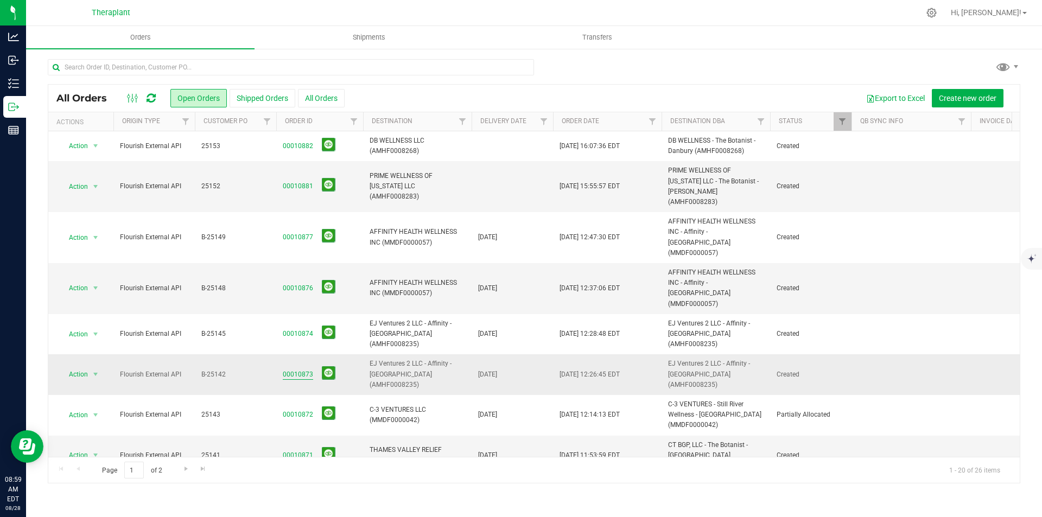
click at [302, 370] on link "00010873" at bounding box center [298, 375] width 30 height 10
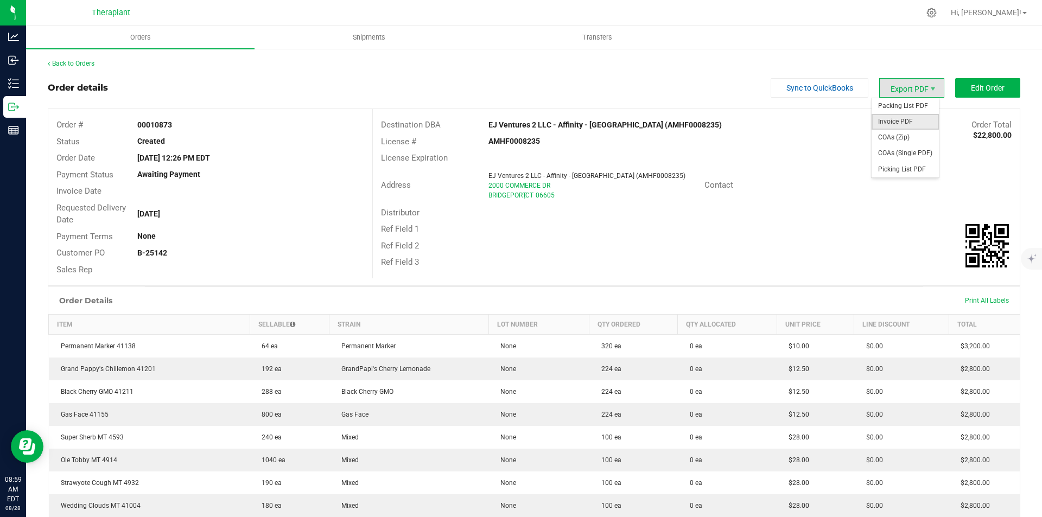
click at [901, 119] on span "Invoice PDF" at bounding box center [905, 122] width 67 height 16
click at [87, 66] on link "Back to Orders" at bounding box center [71, 64] width 47 height 8
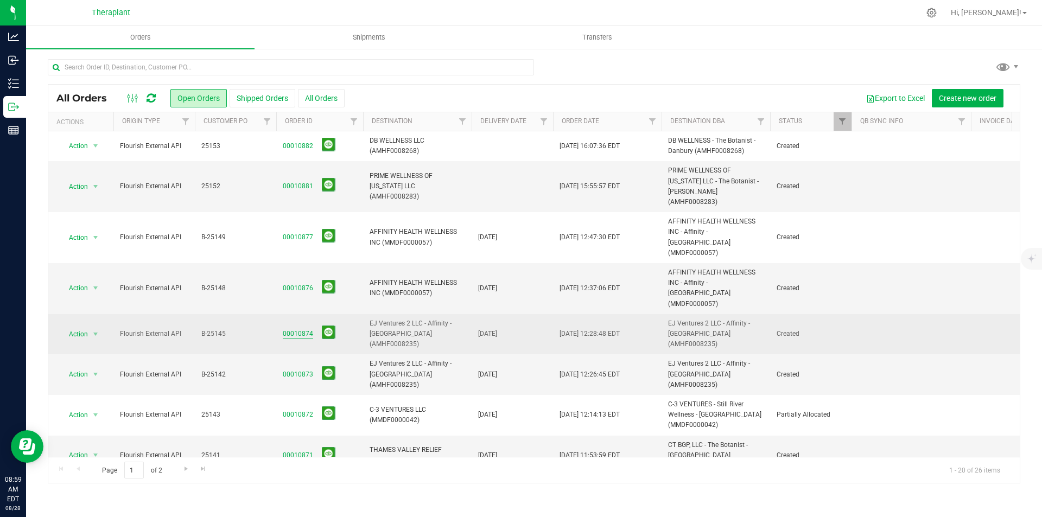
click at [308, 329] on link "00010874" at bounding box center [298, 334] width 30 height 10
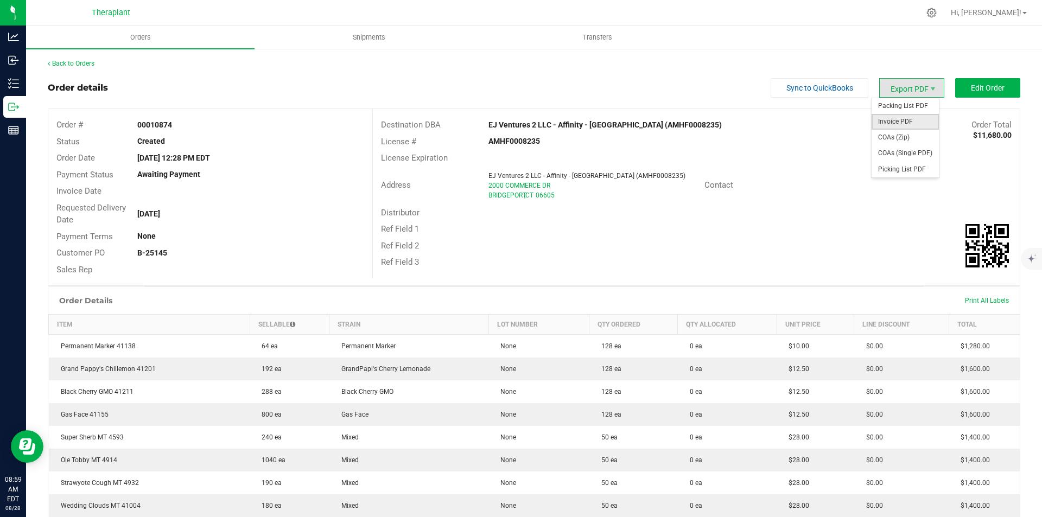
click at [908, 116] on span "Invoice PDF" at bounding box center [905, 122] width 67 height 16
click at [964, 76] on div "Back to Orders Order details Sync to QuickBooks Export PDF Edit Order Order # 0…" at bounding box center [534, 377] width 973 height 637
click at [971, 84] on span "Edit Order" at bounding box center [988, 88] width 34 height 9
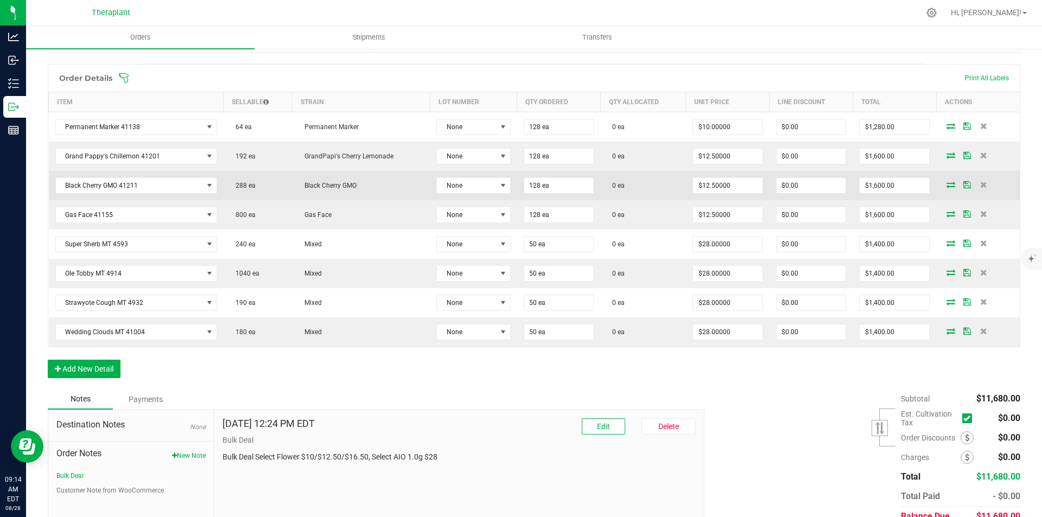
scroll to position [271, 0]
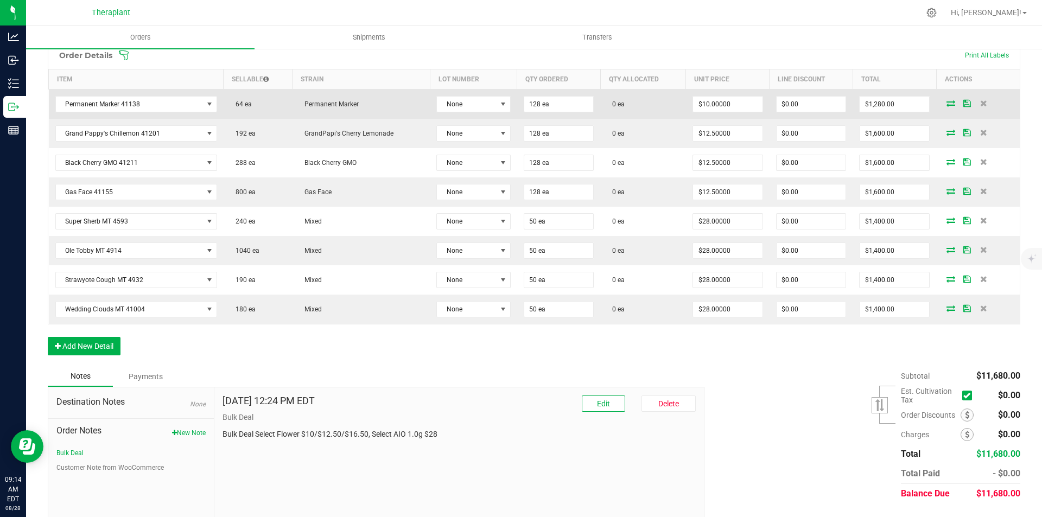
click at [947, 101] on icon at bounding box center [951, 103] width 9 height 7
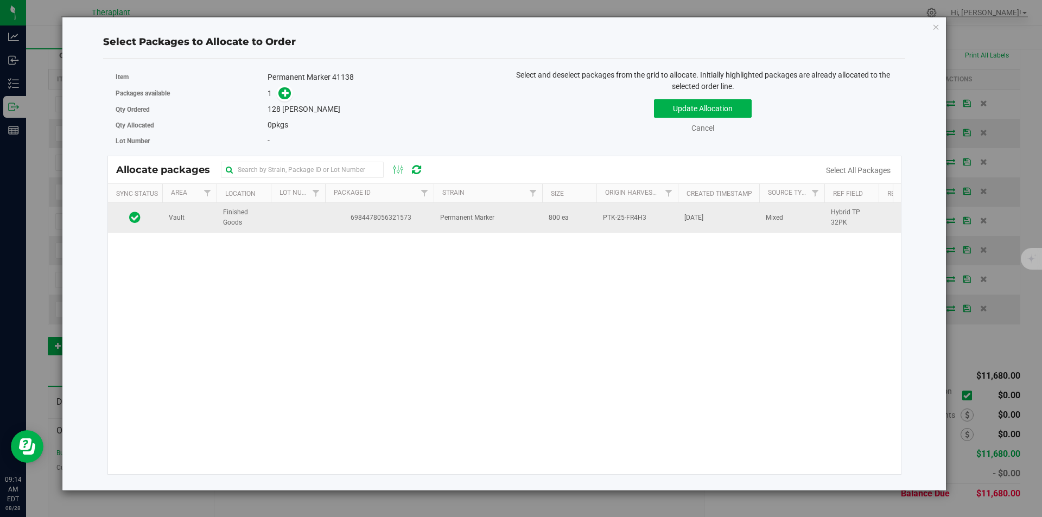
click at [412, 224] on td "6984478056321573" at bounding box center [379, 217] width 109 height 29
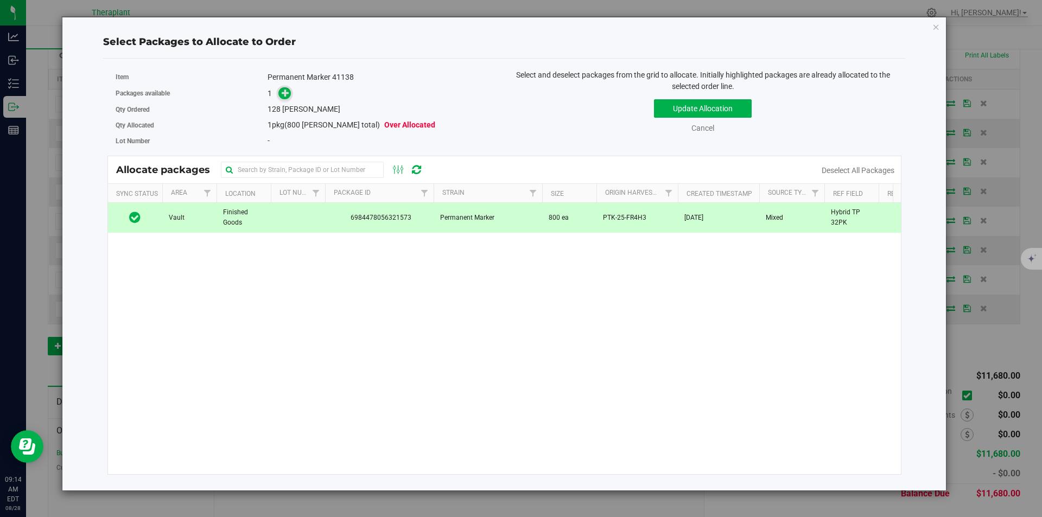
click at [284, 93] on icon at bounding box center [286, 93] width 8 height 8
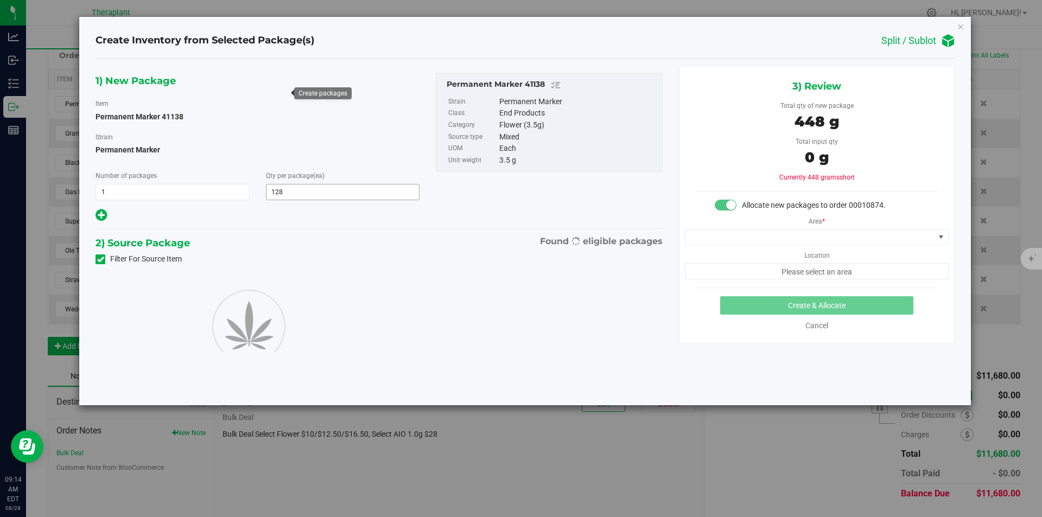
type input "128"
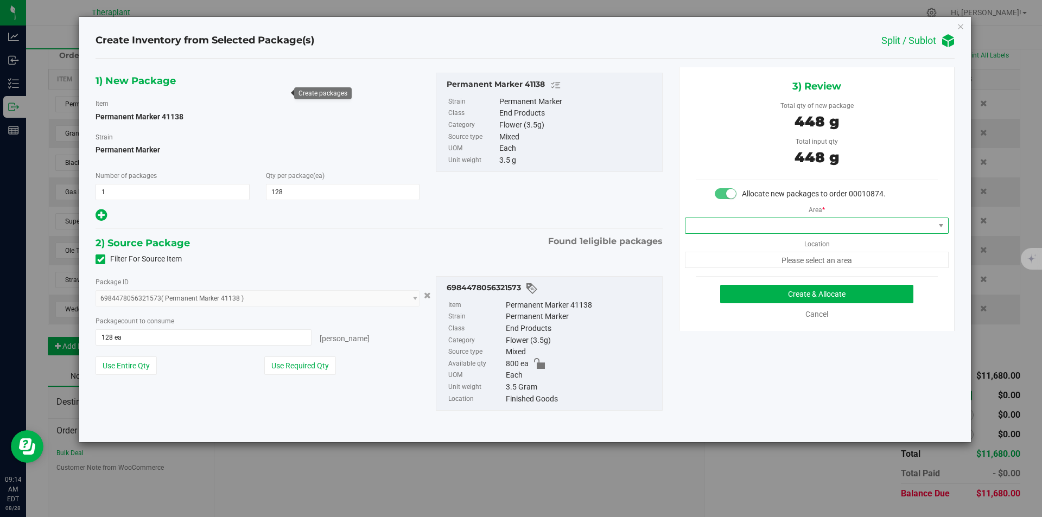
click at [727, 227] on span at bounding box center [809, 225] width 249 height 15
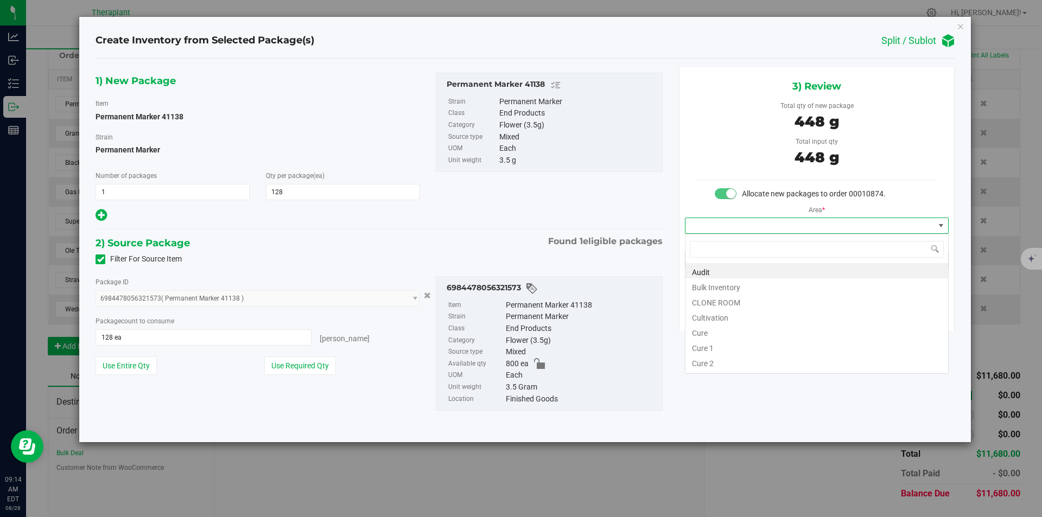
type input "v"
click at [713, 302] on li "Vault" at bounding box center [816, 301] width 263 height 15
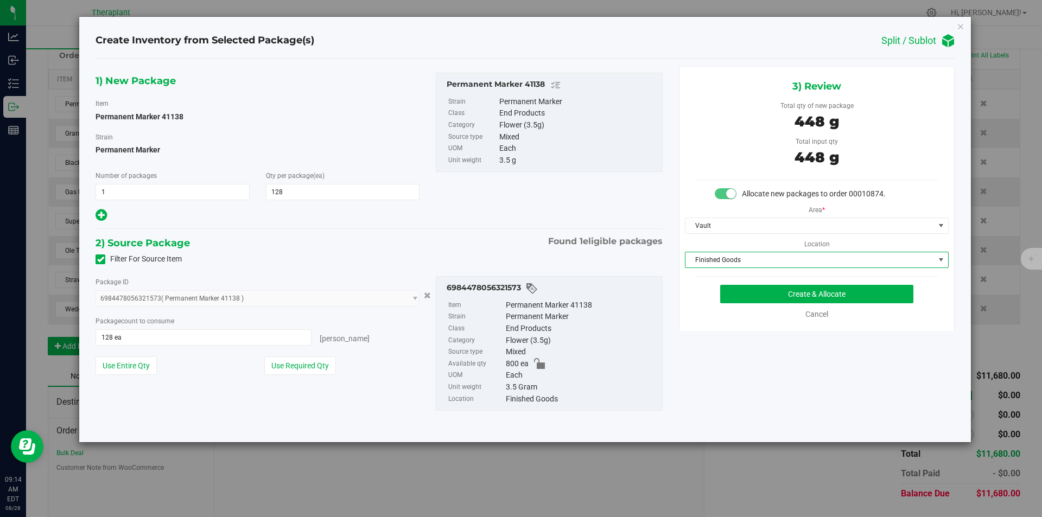
click at [713, 256] on span "Finished Goods" at bounding box center [809, 259] width 249 height 15
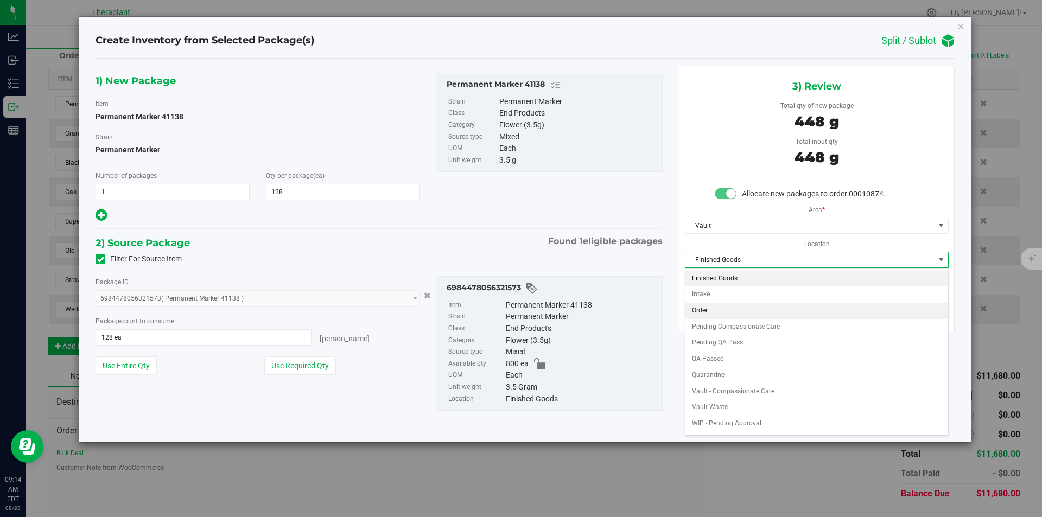
click at [715, 313] on li "Order" at bounding box center [816, 311] width 263 height 16
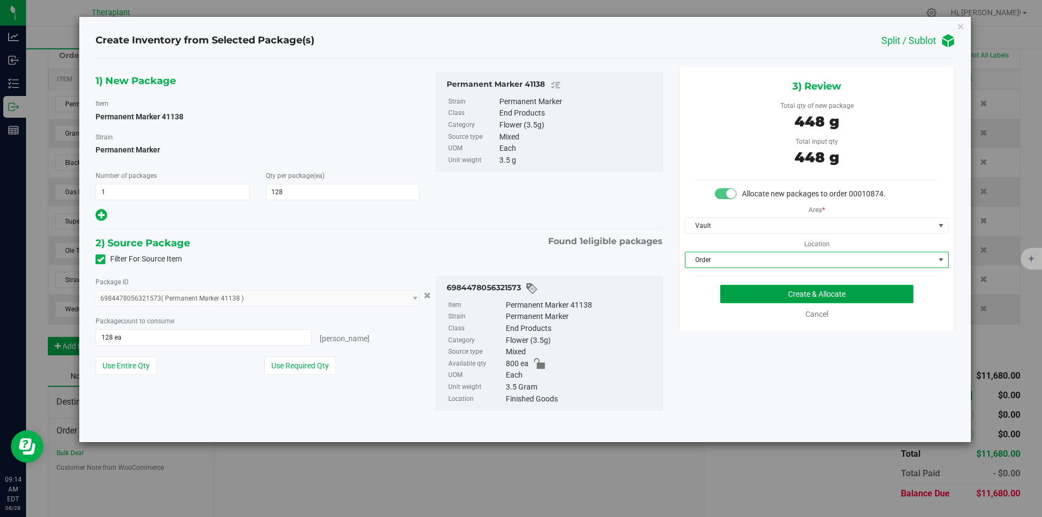
click at [754, 292] on button "Create & Allocate" at bounding box center [816, 294] width 193 height 18
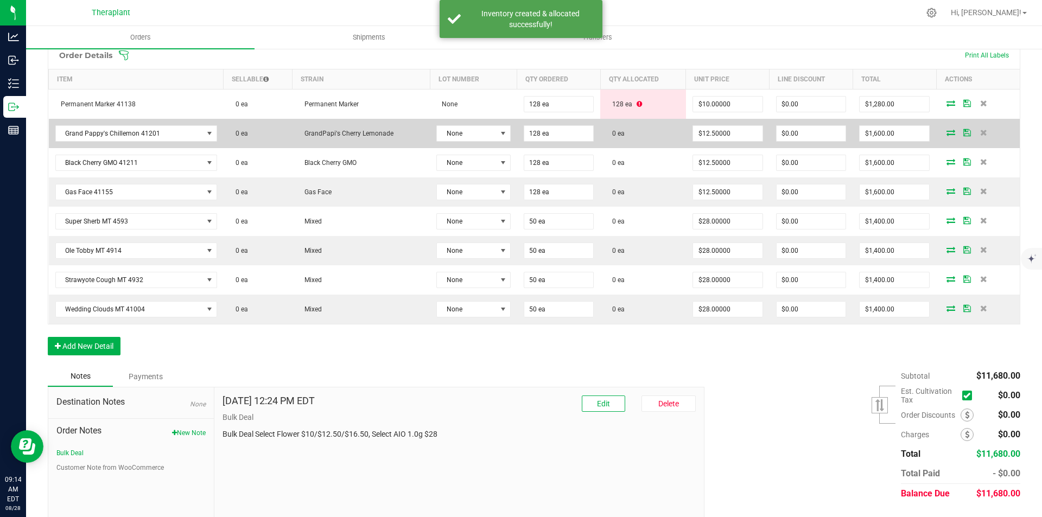
click at [947, 133] on icon at bounding box center [951, 132] width 9 height 7
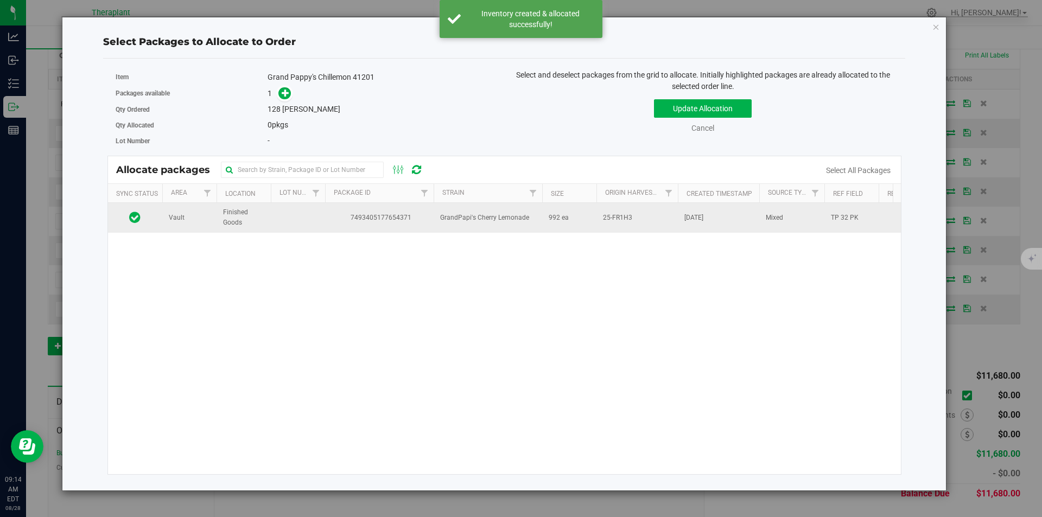
click at [495, 216] on span "GrandPapi's Cherry Lemonade" at bounding box center [484, 218] width 89 height 10
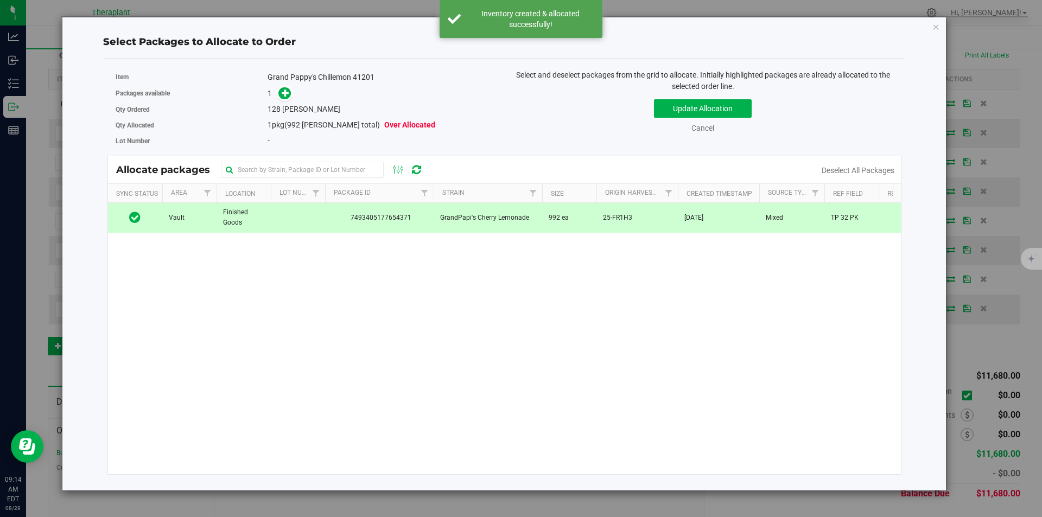
click at [272, 90] on div "1" at bounding box center [382, 93] width 228 height 12
click at [282, 90] on icon at bounding box center [286, 92] width 8 height 8
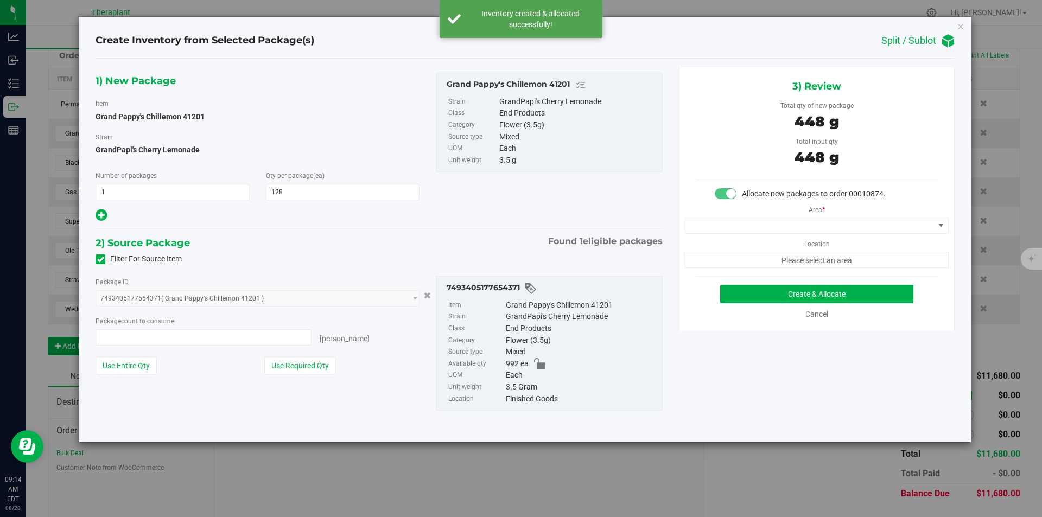
type input "128 ea"
click at [736, 226] on span at bounding box center [809, 225] width 249 height 15
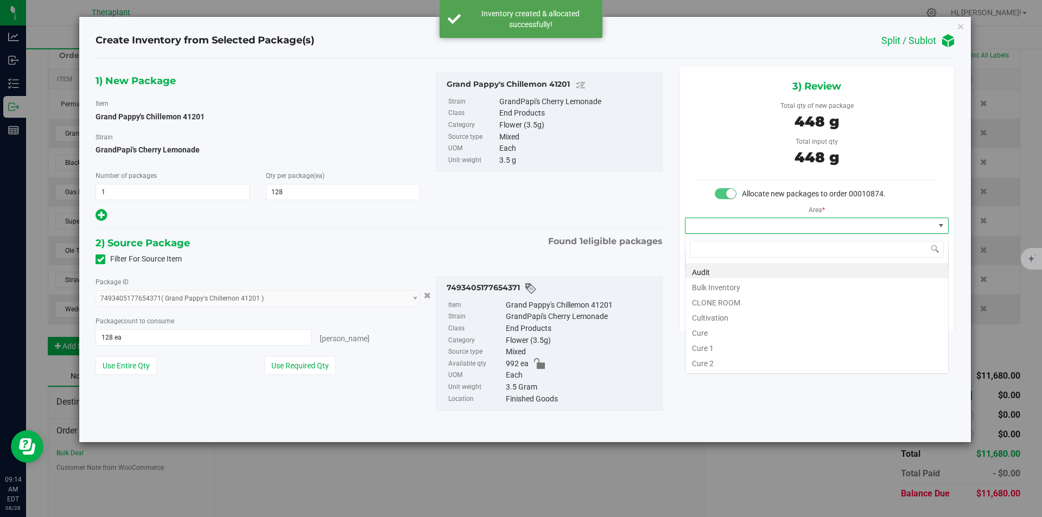
type input "v"
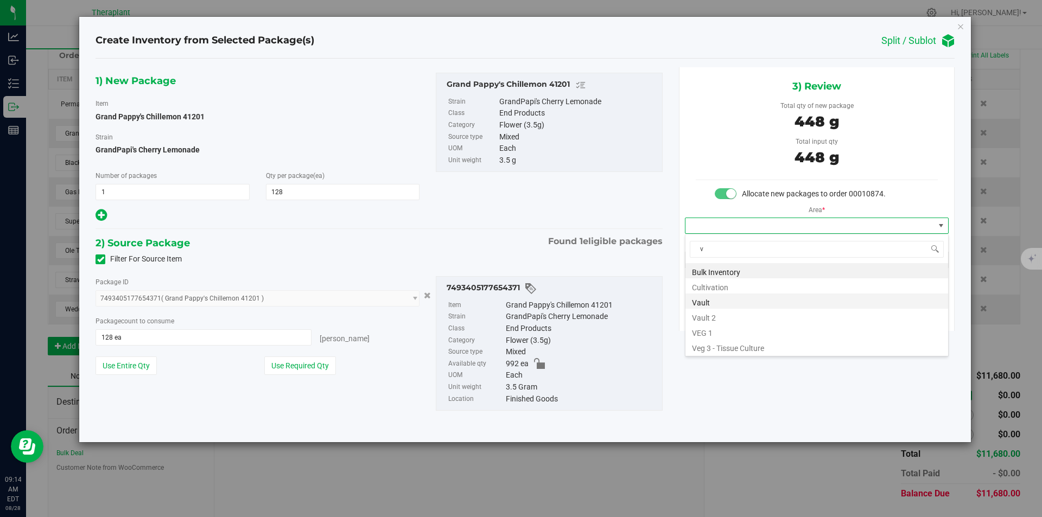
click at [714, 301] on li "Vault" at bounding box center [816, 301] width 263 height 15
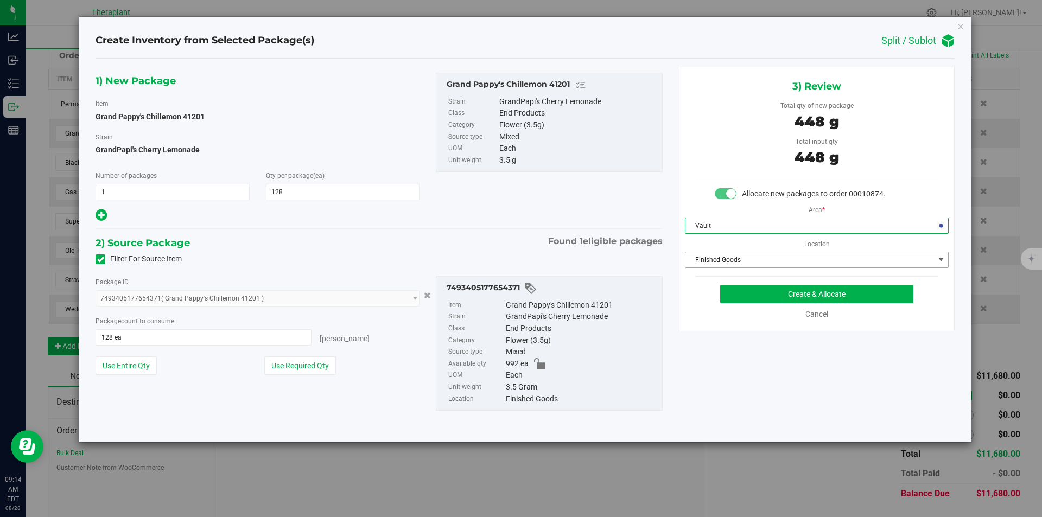
click at [708, 259] on span "Finished Goods" at bounding box center [809, 259] width 249 height 15
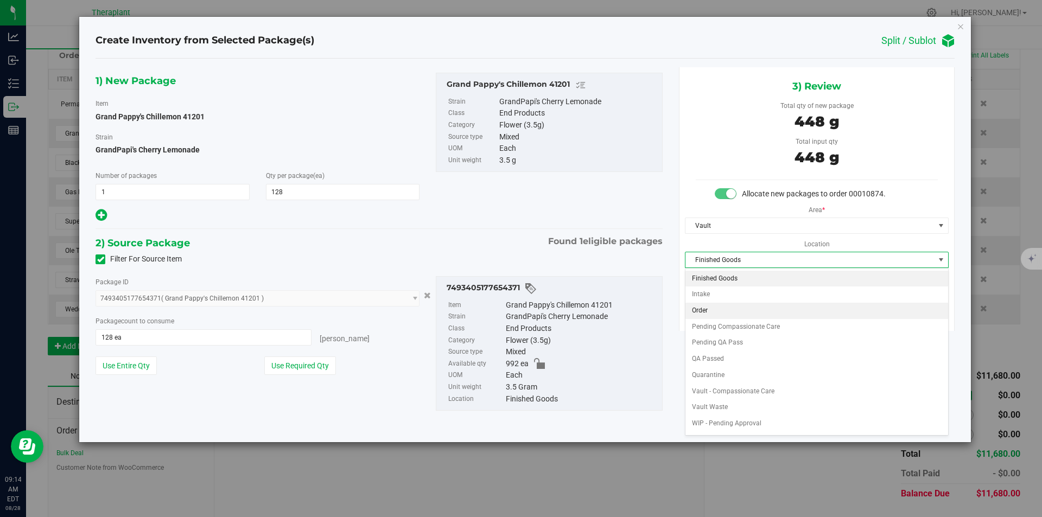
click at [704, 312] on li "Order" at bounding box center [816, 311] width 263 height 16
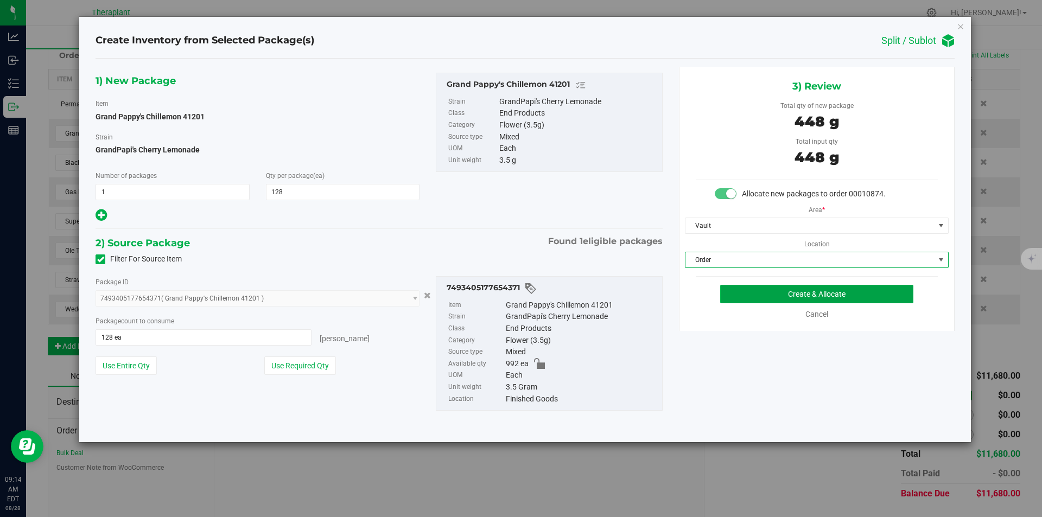
click at [741, 291] on button "Create & Allocate" at bounding box center [816, 294] width 193 height 18
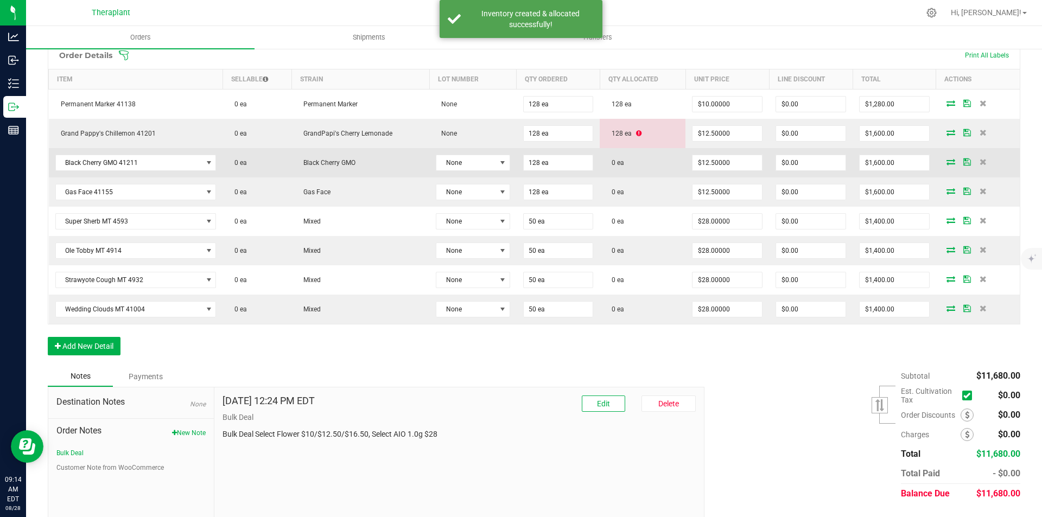
click at [947, 162] on icon at bounding box center [951, 161] width 9 height 7
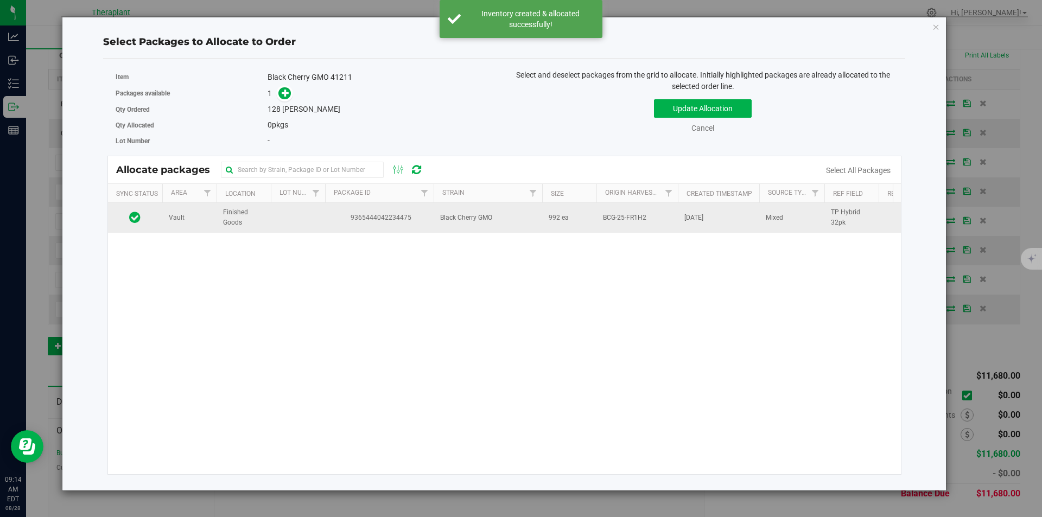
click at [456, 227] on td "Black Cherry GMO" at bounding box center [488, 217] width 109 height 29
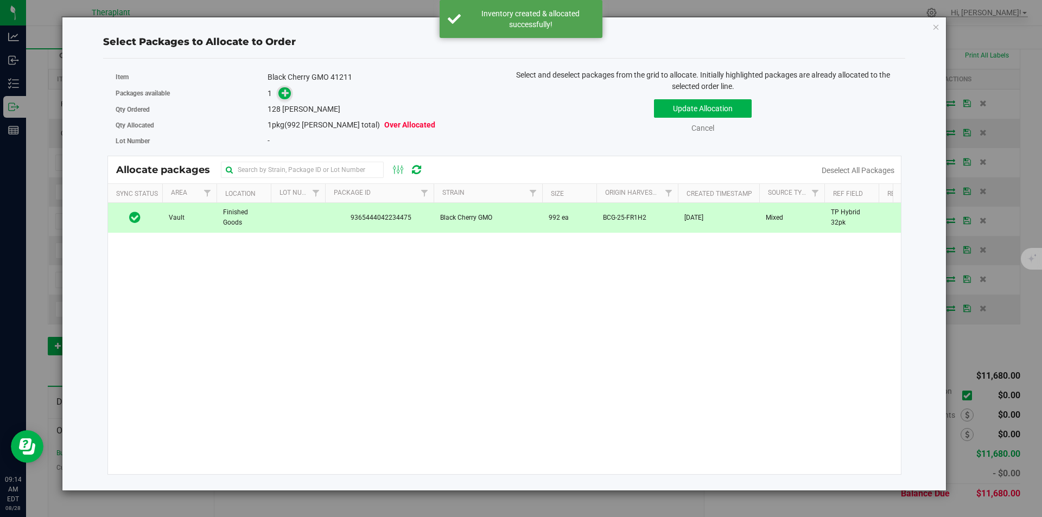
click at [287, 97] on icon at bounding box center [286, 93] width 8 height 8
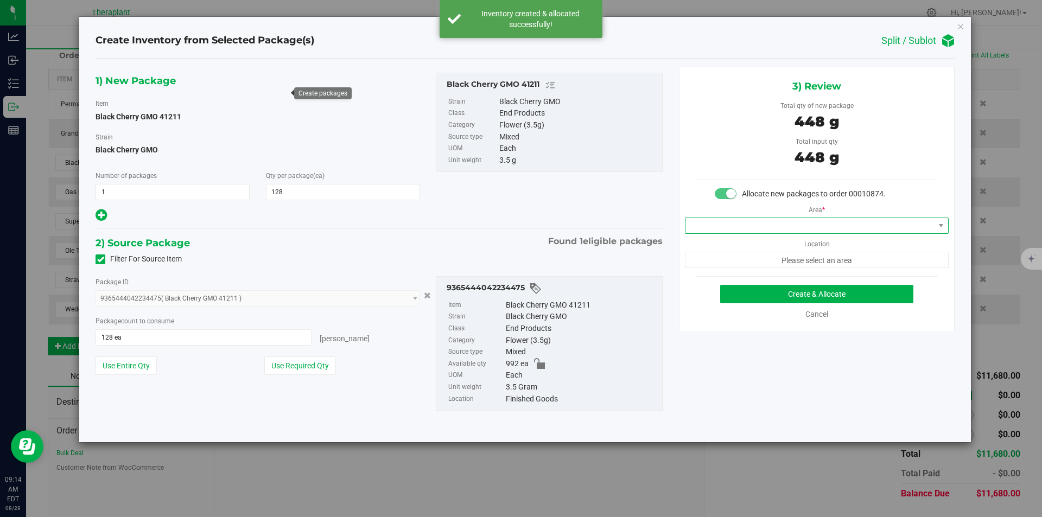
drag, startPoint x: 730, startPoint y: 225, endPoint x: 726, endPoint y: 219, distance: 7.4
click at [730, 225] on span at bounding box center [809, 225] width 249 height 15
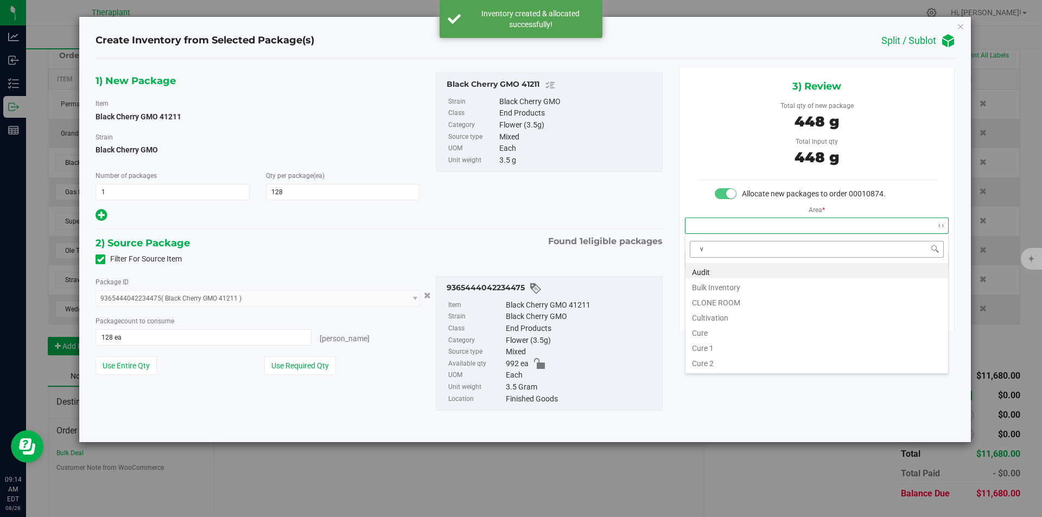
scroll to position [16, 263]
click at [704, 303] on li "Vault" at bounding box center [816, 301] width 263 height 15
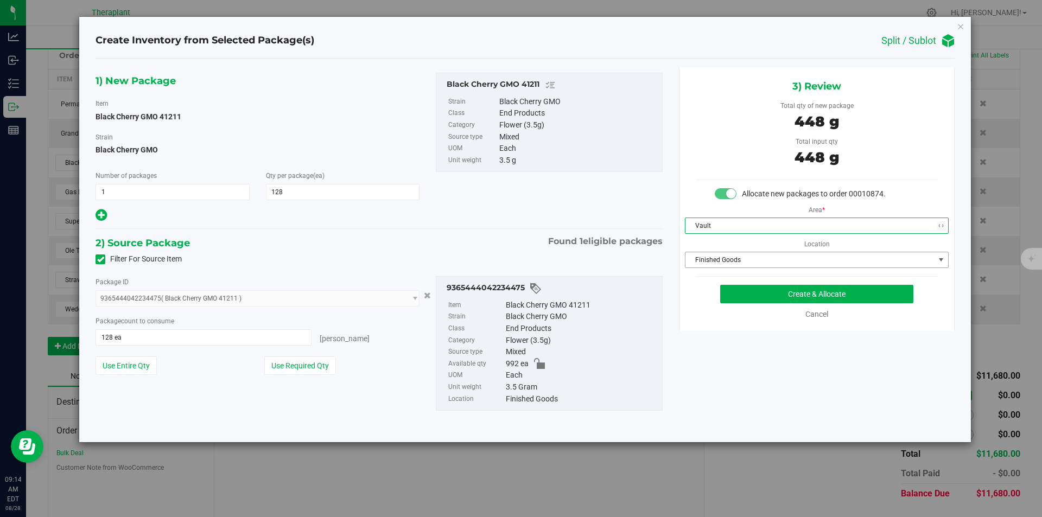
drag, startPoint x: 710, startPoint y: 271, endPoint x: 710, endPoint y: 243, distance: 27.7
click at [711, 265] on span "Finished Goods" at bounding box center [809, 259] width 249 height 15
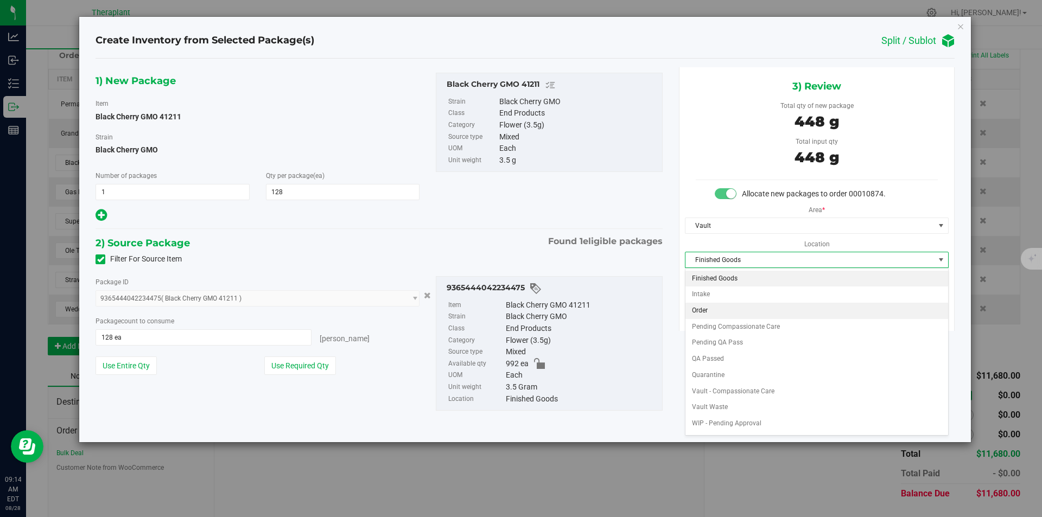
click at [710, 310] on li "Order" at bounding box center [816, 311] width 263 height 16
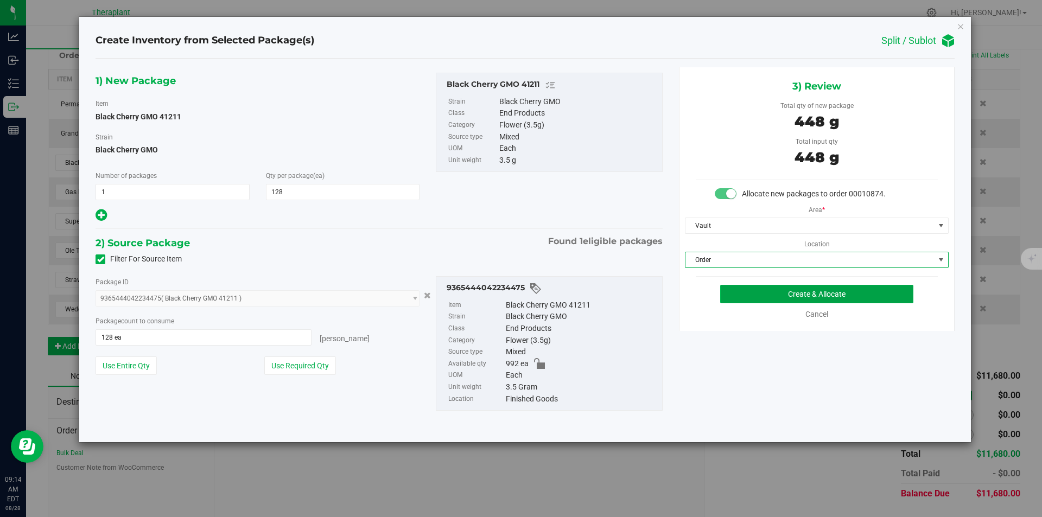
click at [741, 293] on button "Create & Allocate" at bounding box center [816, 294] width 193 height 18
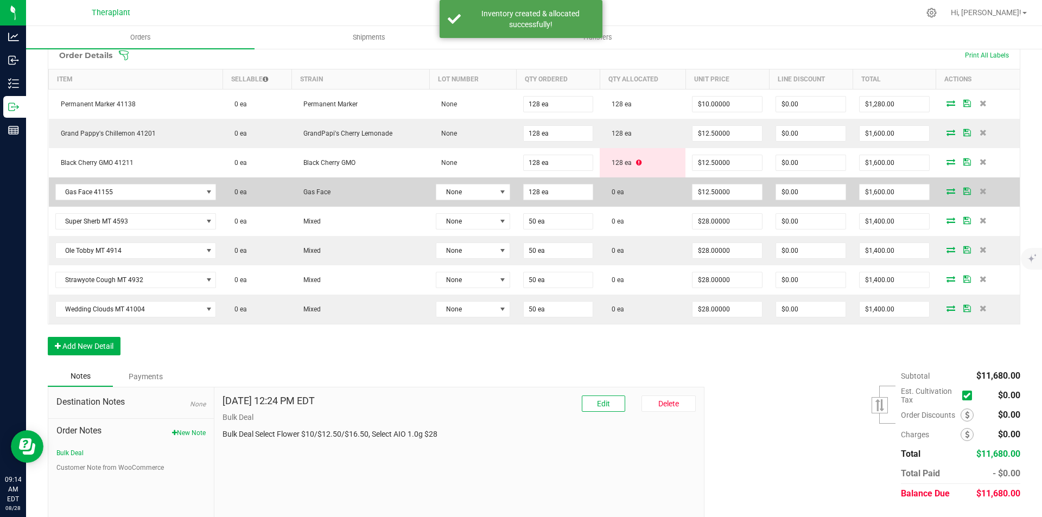
click at [947, 192] on icon at bounding box center [951, 191] width 9 height 7
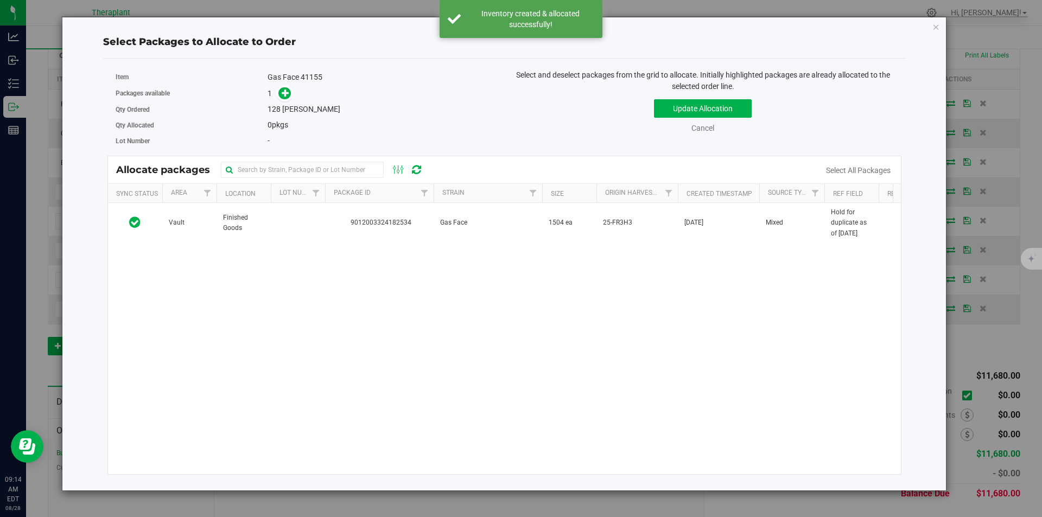
drag, startPoint x: 428, startPoint y: 221, endPoint x: 397, endPoint y: 202, distance: 36.3
click at [427, 221] on td "9012003324182534" at bounding box center [379, 223] width 109 height 40
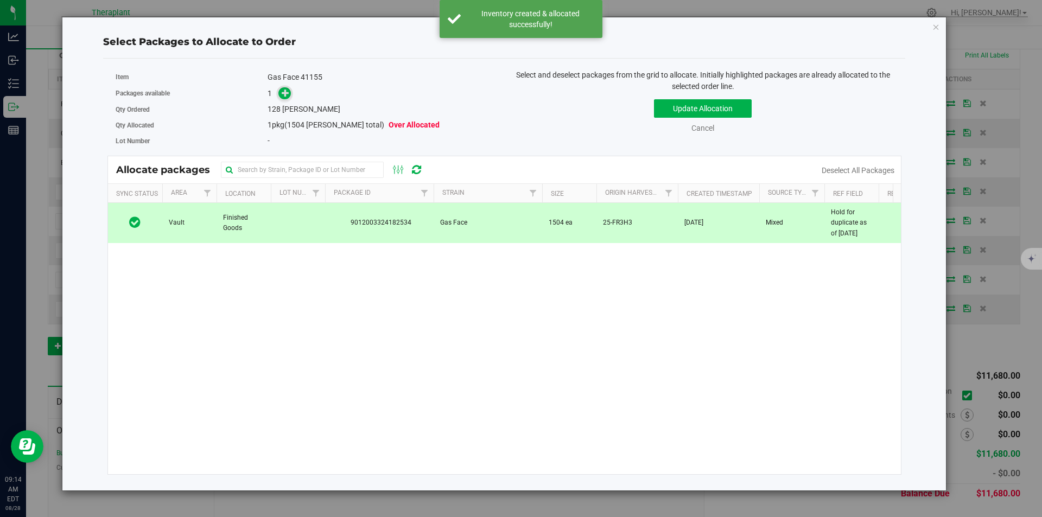
click at [284, 92] on icon at bounding box center [286, 92] width 8 height 8
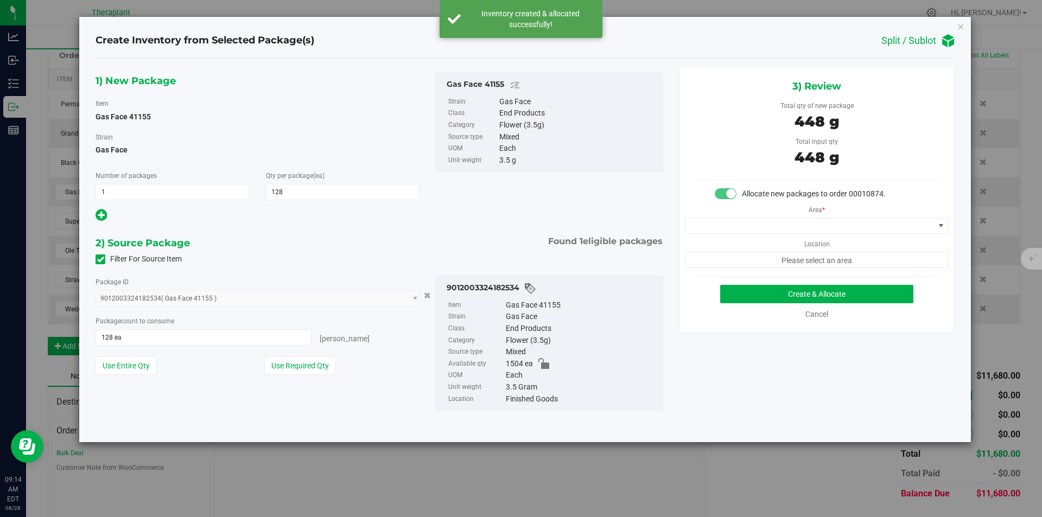
click at [726, 237] on div "Area * Location Please select an area" at bounding box center [816, 234] width 275 height 68
click at [717, 218] on span at bounding box center [809, 225] width 249 height 15
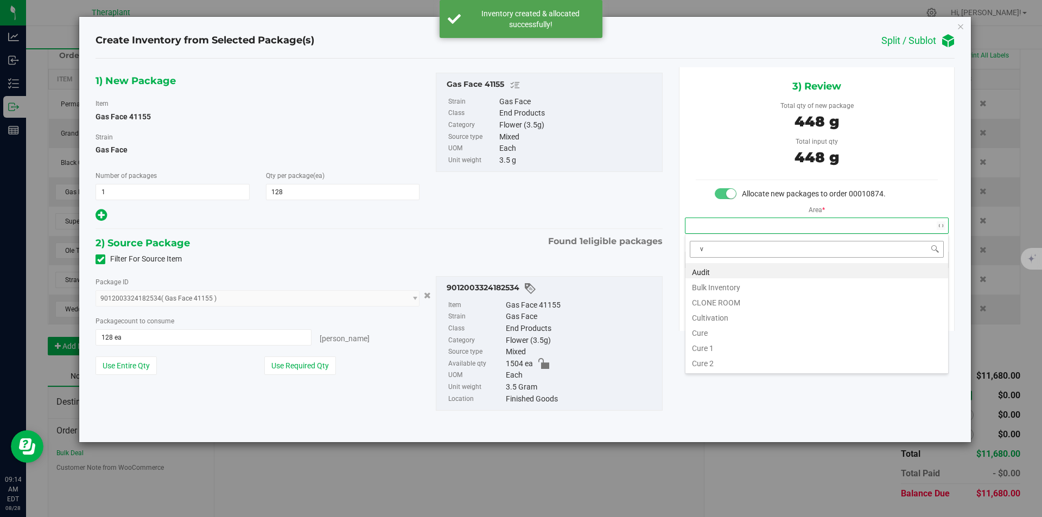
scroll to position [16, 263]
click at [715, 301] on li "Vault" at bounding box center [816, 301] width 263 height 15
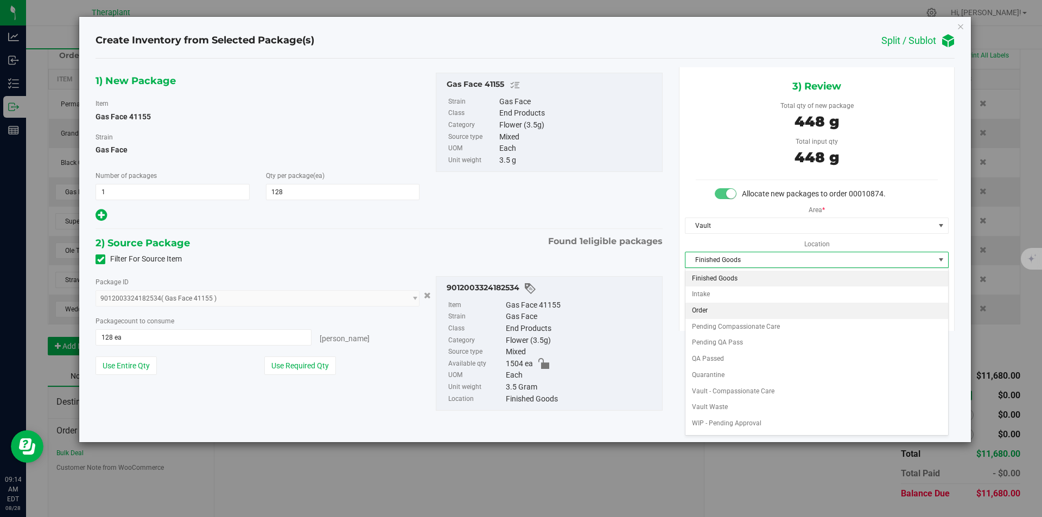
click at [719, 310] on li "Order" at bounding box center [816, 311] width 263 height 16
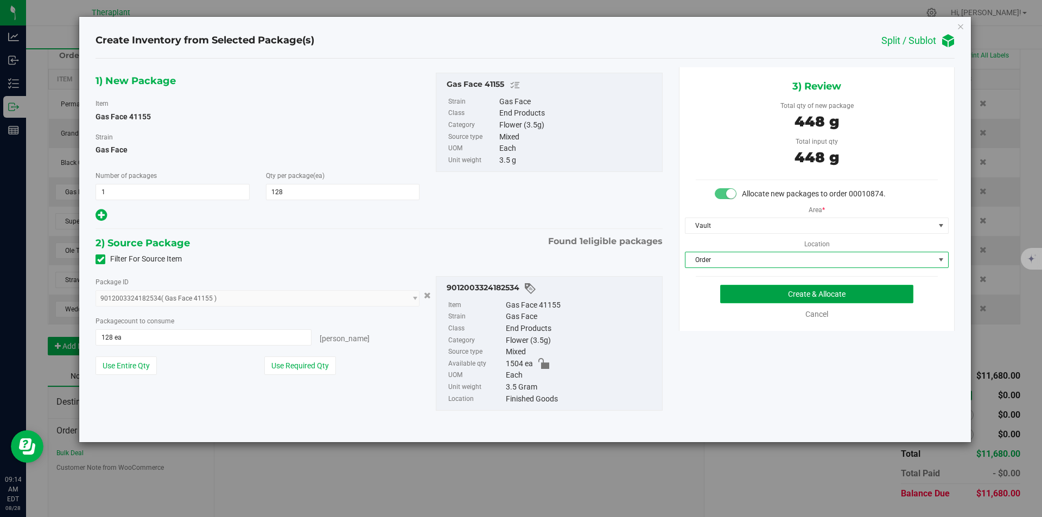
click at [739, 296] on button "Create & Allocate" at bounding box center [816, 294] width 193 height 18
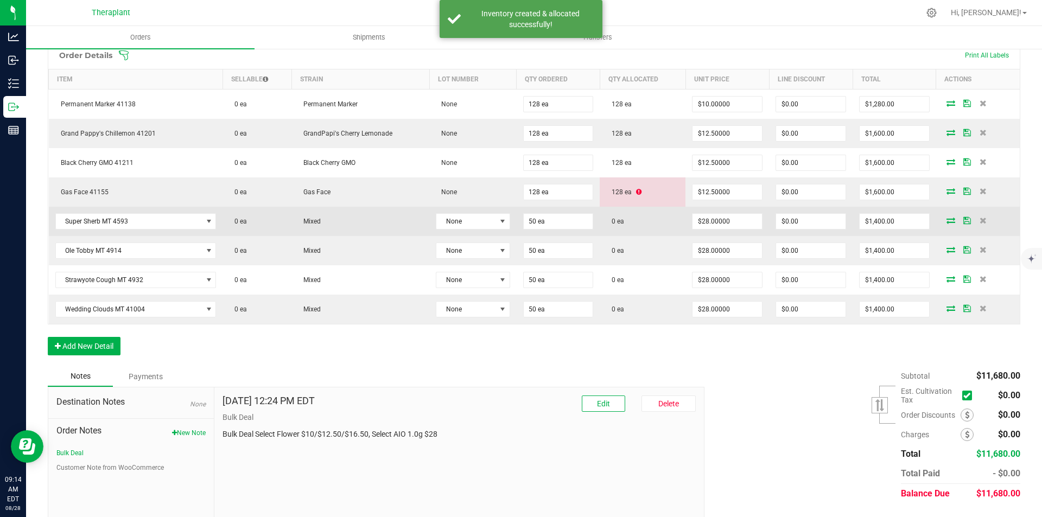
click at [947, 222] on icon at bounding box center [951, 220] width 9 height 7
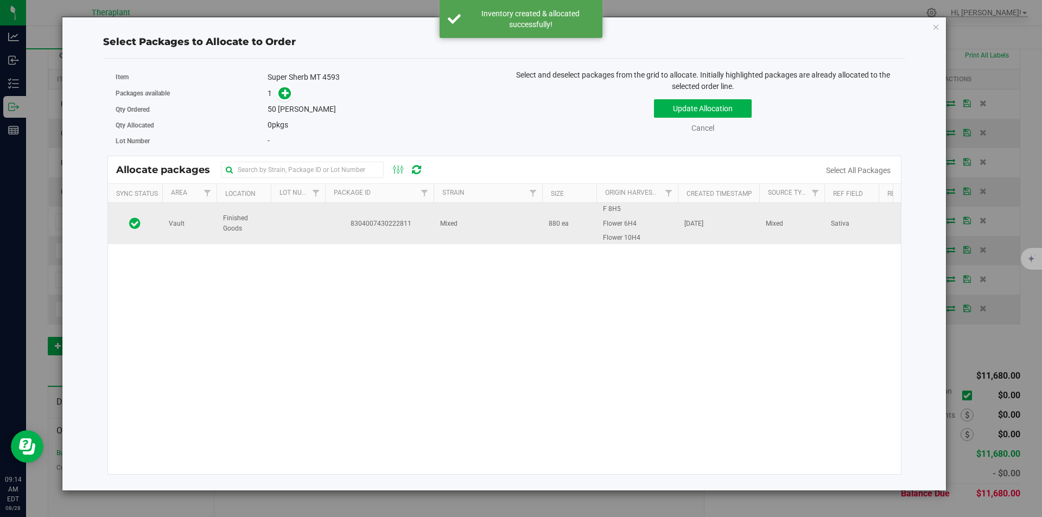
click at [337, 232] on td "8304007430222811" at bounding box center [379, 223] width 109 height 41
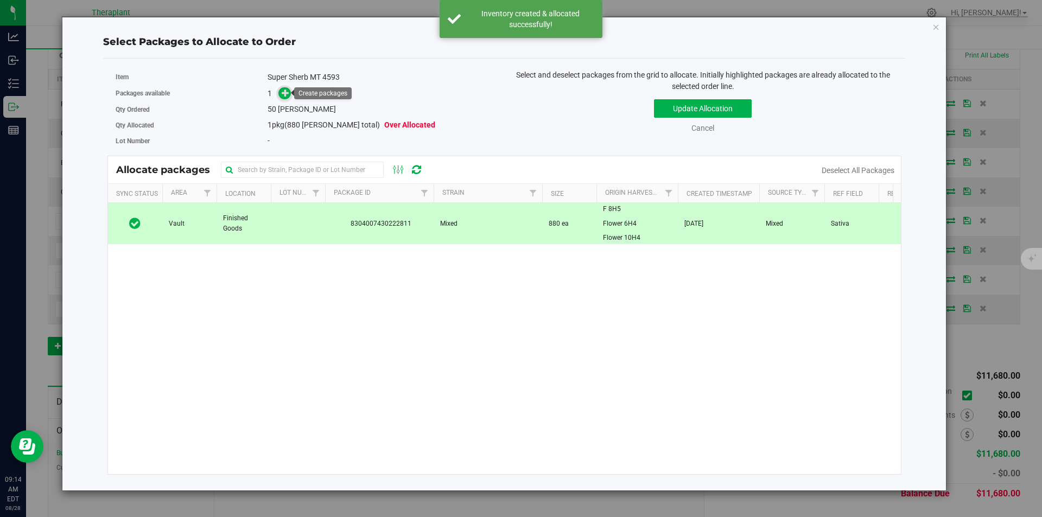
click at [289, 89] on icon at bounding box center [286, 93] width 8 height 8
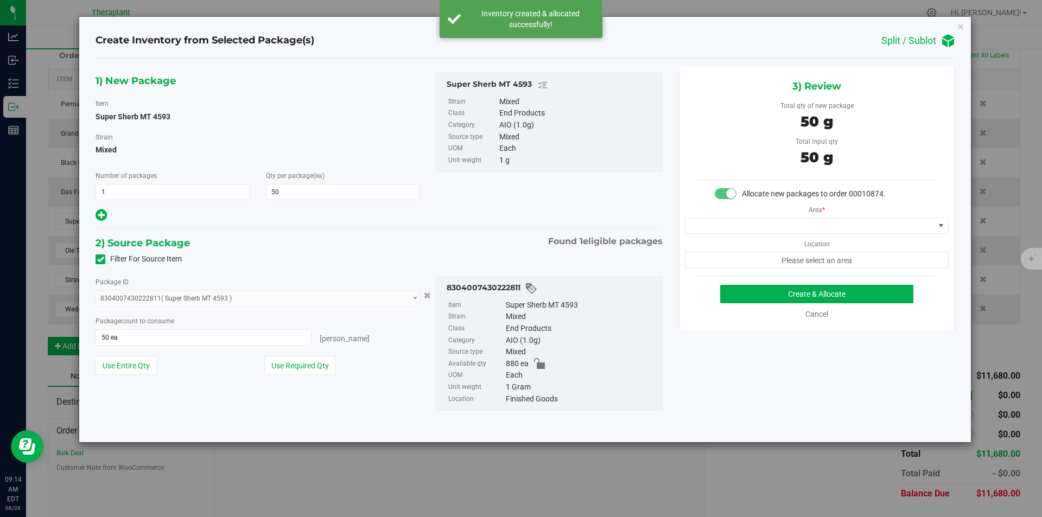
click at [766, 217] on div "Area * Location Please select an area" at bounding box center [816, 234] width 275 height 68
click at [763, 224] on span at bounding box center [809, 225] width 249 height 15
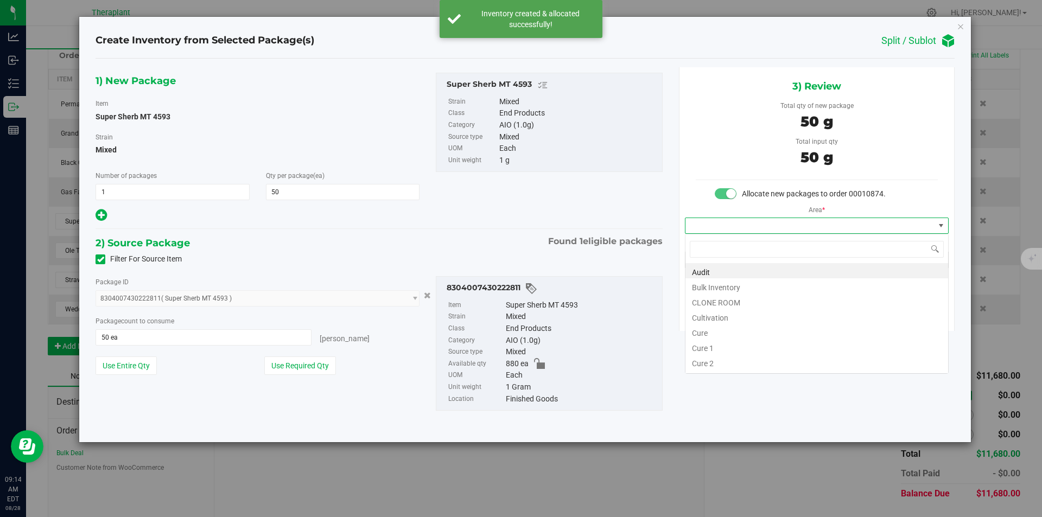
type input "v"
click at [709, 301] on li "Vault" at bounding box center [816, 301] width 263 height 15
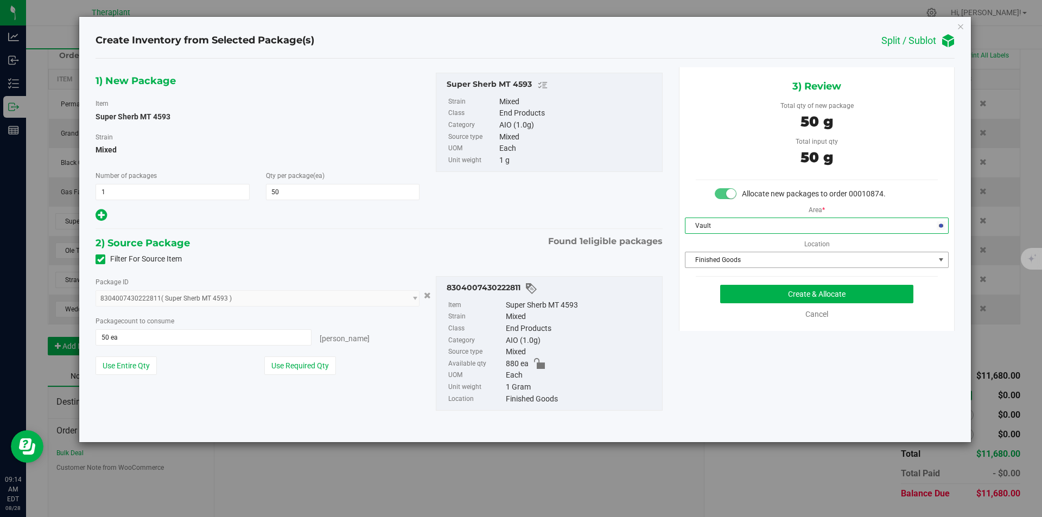
click at [713, 258] on span "Finished Goods" at bounding box center [809, 259] width 249 height 15
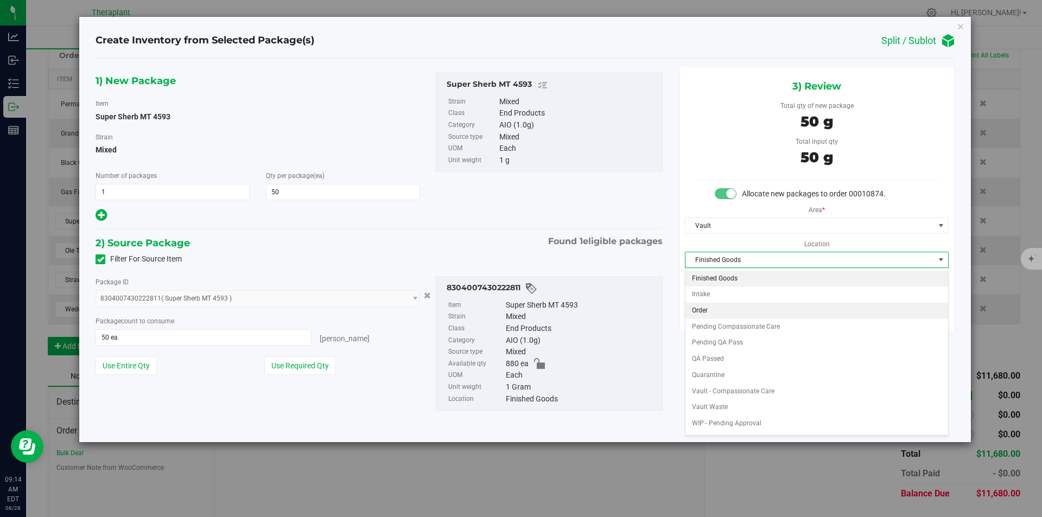
click at [713, 311] on li "Order" at bounding box center [816, 311] width 263 height 16
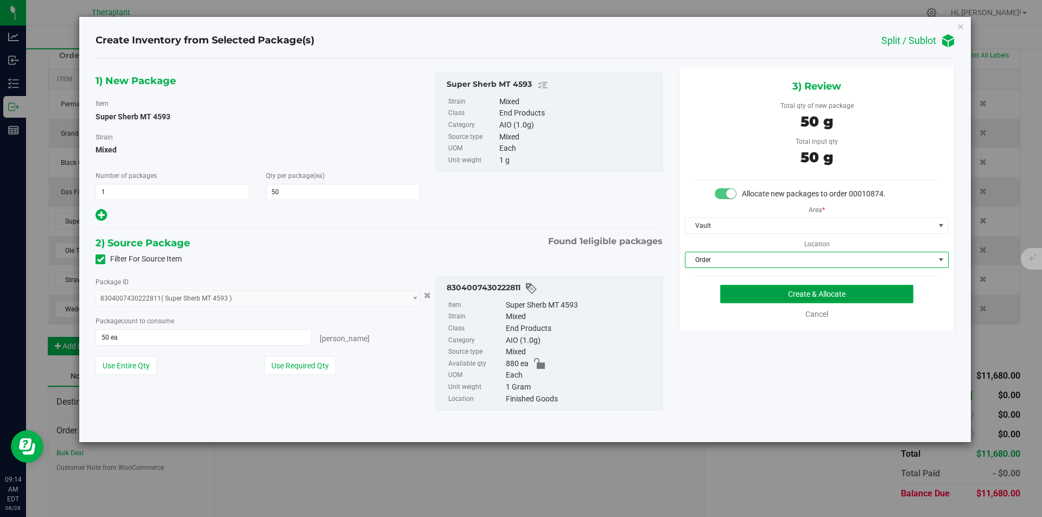
click at [744, 287] on button "Create & Allocate" at bounding box center [816, 294] width 193 height 18
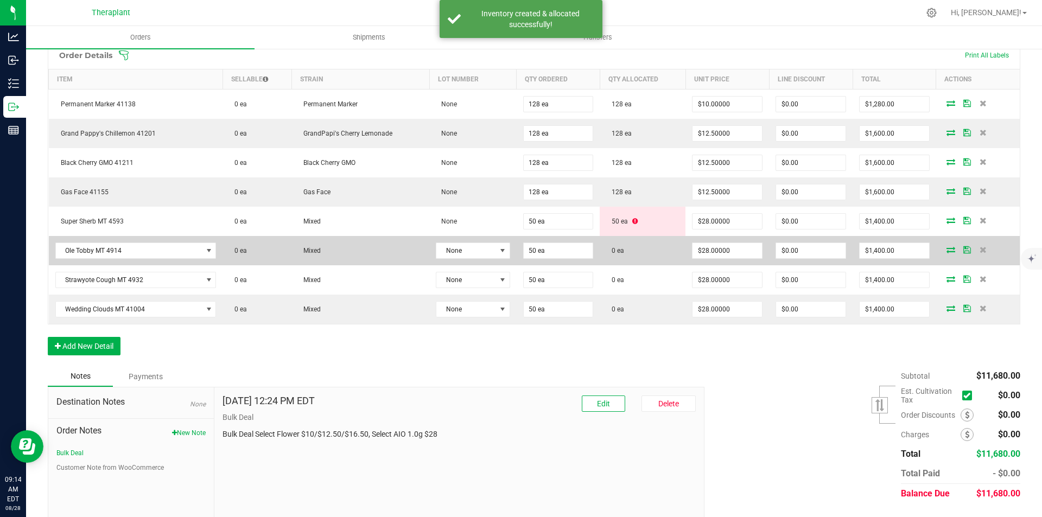
click at [947, 250] on icon at bounding box center [951, 249] width 9 height 7
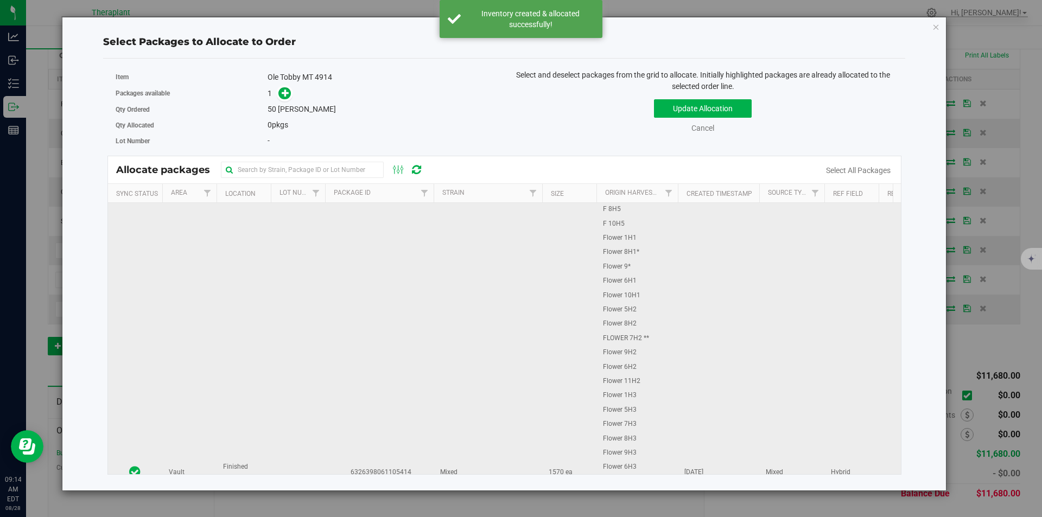
click at [392, 239] on td "6326398061105414" at bounding box center [379, 472] width 109 height 539
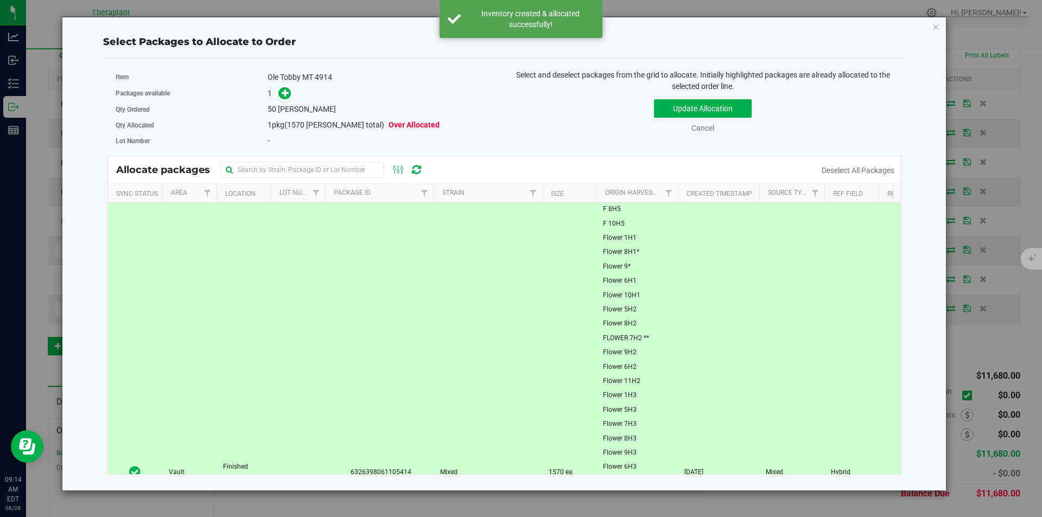
click at [291, 101] on div "Qty Ordered 50 eaches" at bounding box center [306, 109] width 381 height 16
click at [287, 98] on span at bounding box center [284, 93] width 13 height 13
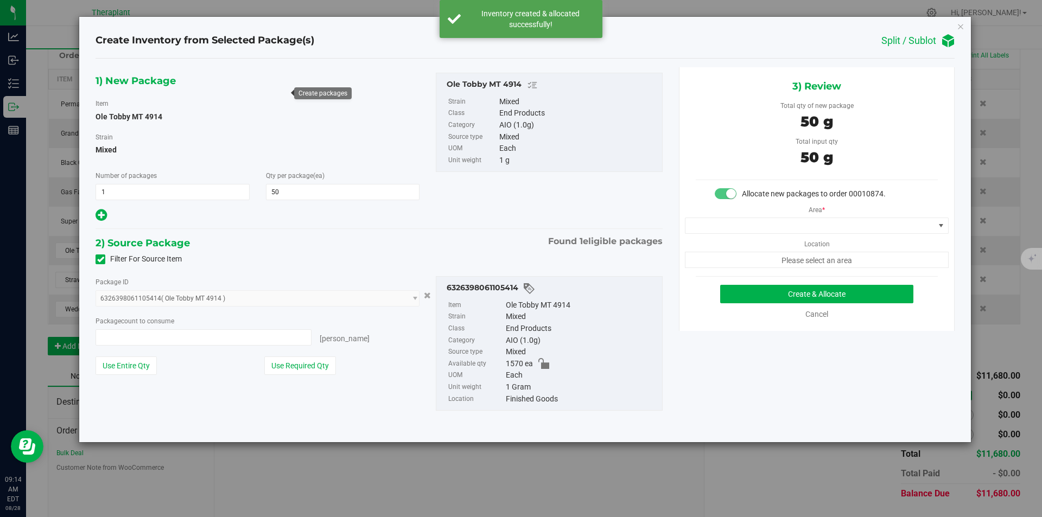
type input "50 ea"
click at [711, 225] on span at bounding box center [809, 225] width 249 height 15
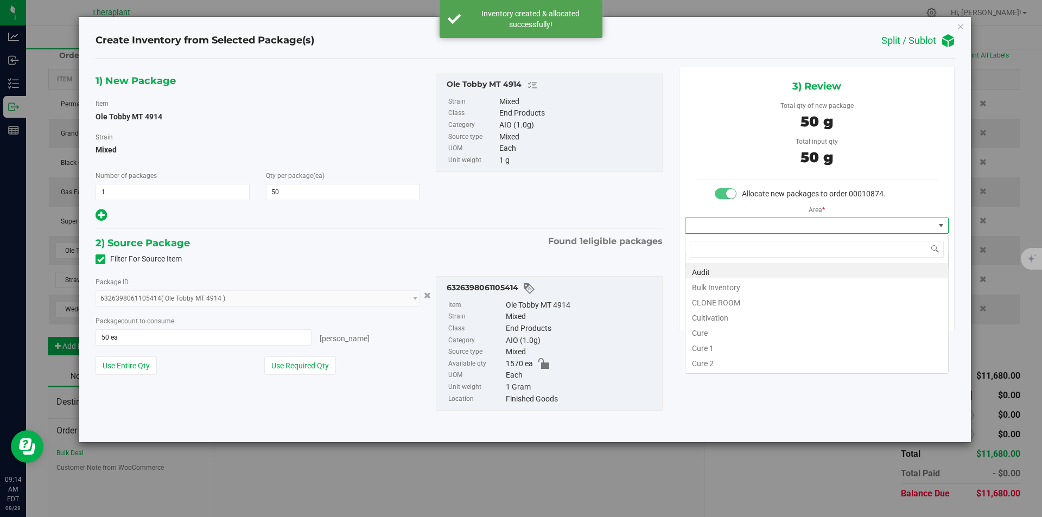
type input "v"
click at [707, 301] on li "Vault" at bounding box center [816, 301] width 263 height 15
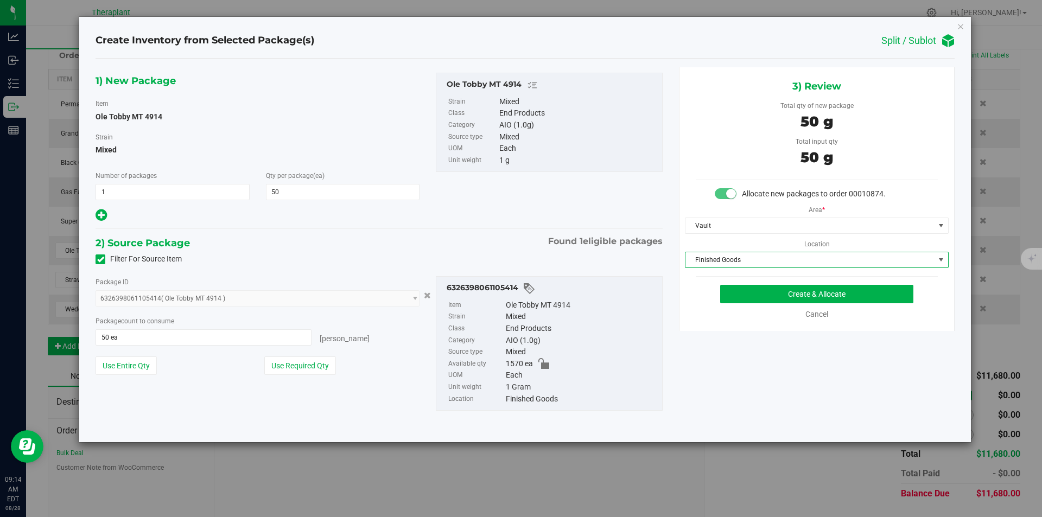
click at [707, 262] on span "Finished Goods" at bounding box center [809, 259] width 249 height 15
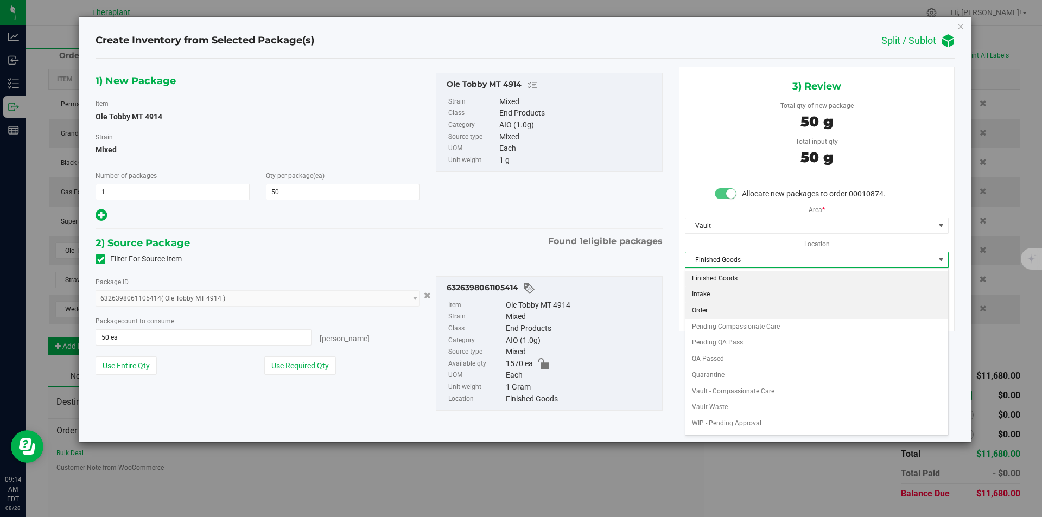
click at [706, 304] on li "Order" at bounding box center [816, 311] width 263 height 16
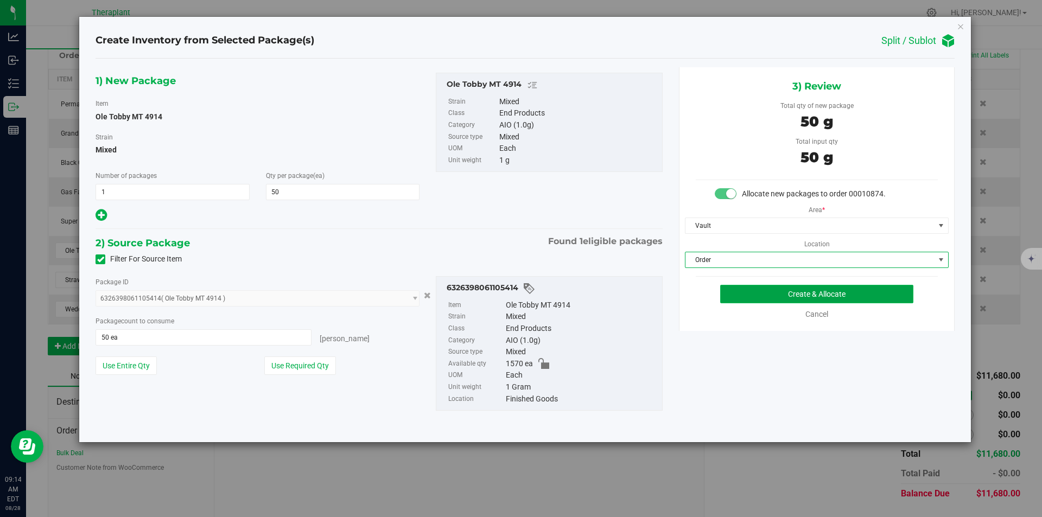
click at [723, 289] on button "Create & Allocate" at bounding box center [816, 294] width 193 height 18
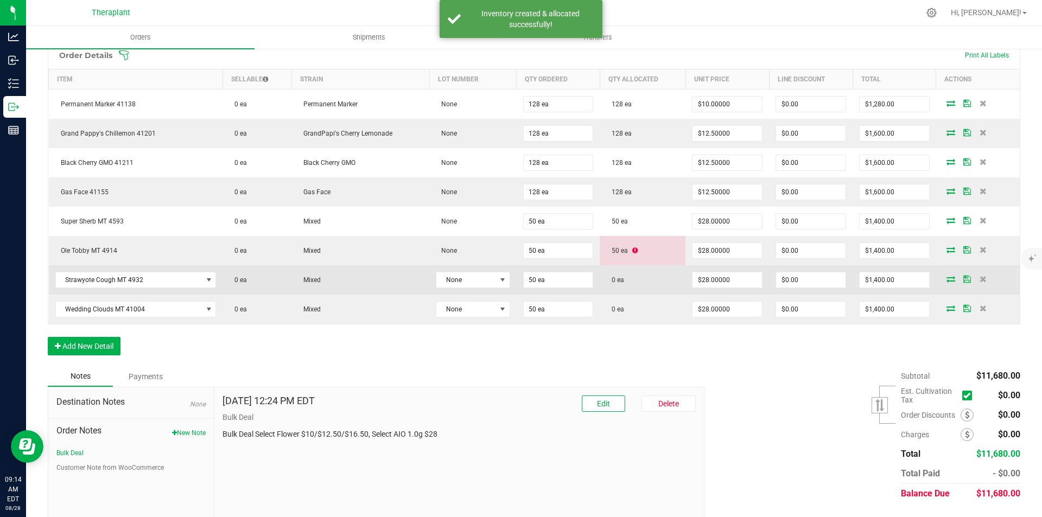
click at [936, 275] on td at bounding box center [978, 279] width 84 height 29
click at [947, 278] on icon at bounding box center [951, 279] width 9 height 7
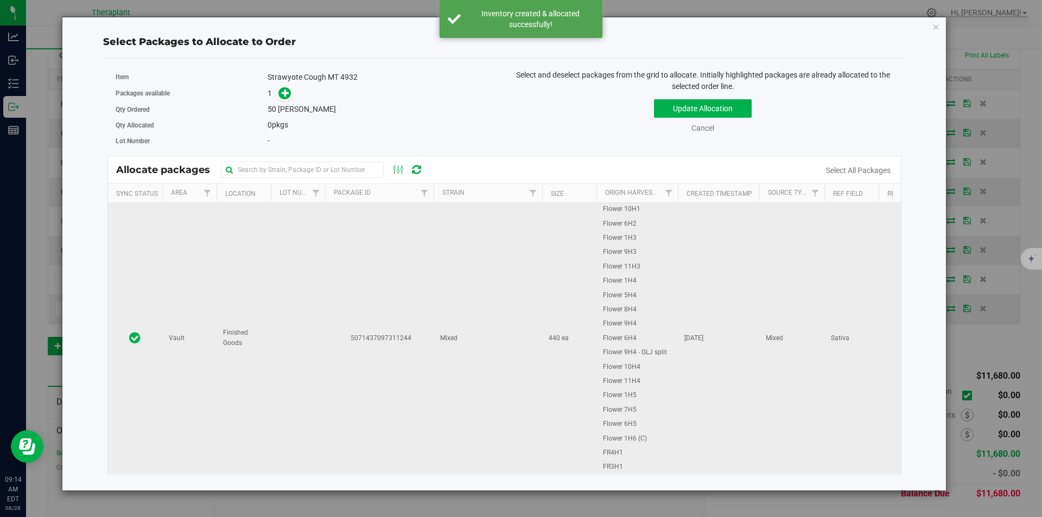
click at [284, 237] on td at bounding box center [298, 338] width 54 height 271
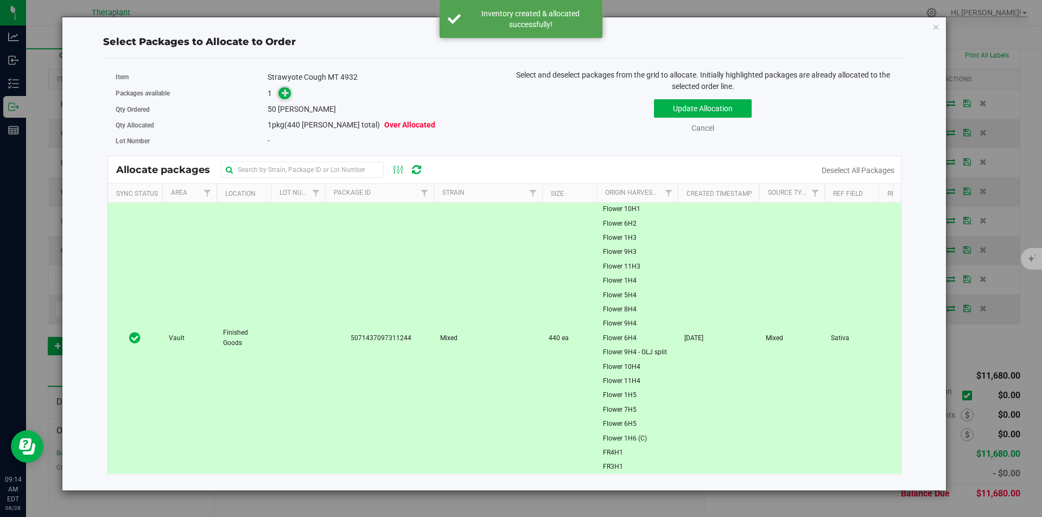
click at [286, 90] on icon at bounding box center [286, 92] width 8 height 8
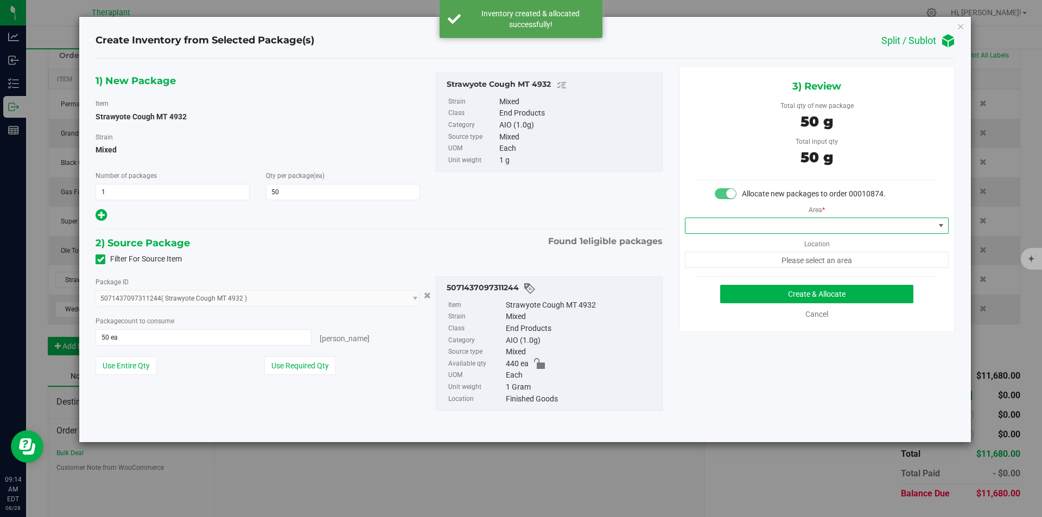
click at [714, 227] on span at bounding box center [809, 225] width 249 height 15
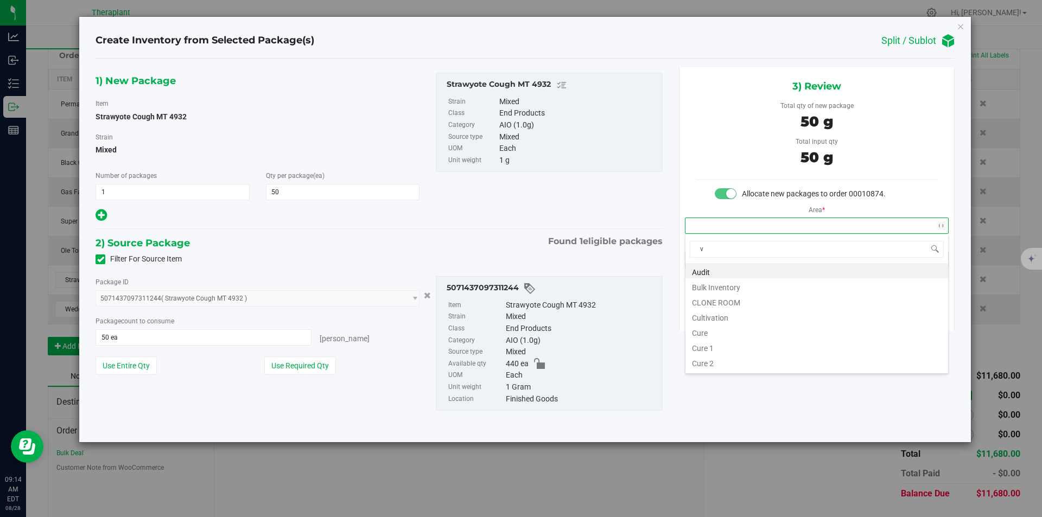
scroll to position [16, 263]
click at [709, 299] on li "Vault" at bounding box center [816, 301] width 263 height 15
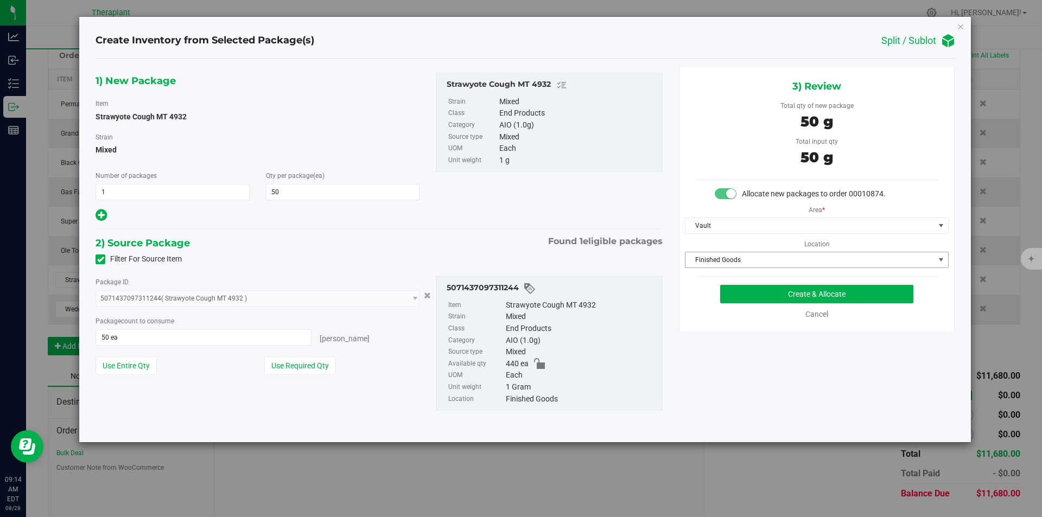
click at [705, 261] on span "Finished Goods" at bounding box center [809, 259] width 249 height 15
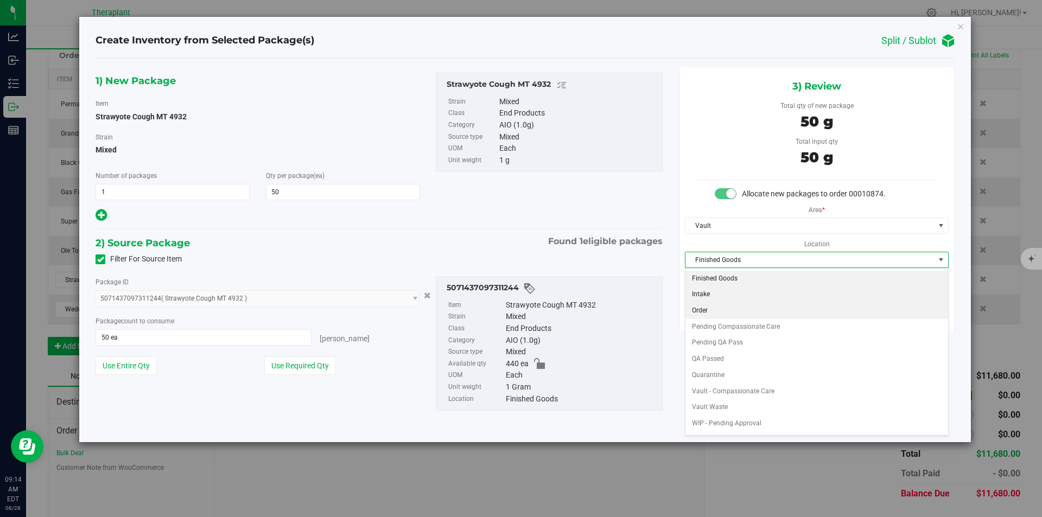
drag, startPoint x: 714, startPoint y: 307, endPoint x: 723, endPoint y: 295, distance: 14.8
click at [714, 308] on li "Order" at bounding box center [816, 311] width 263 height 16
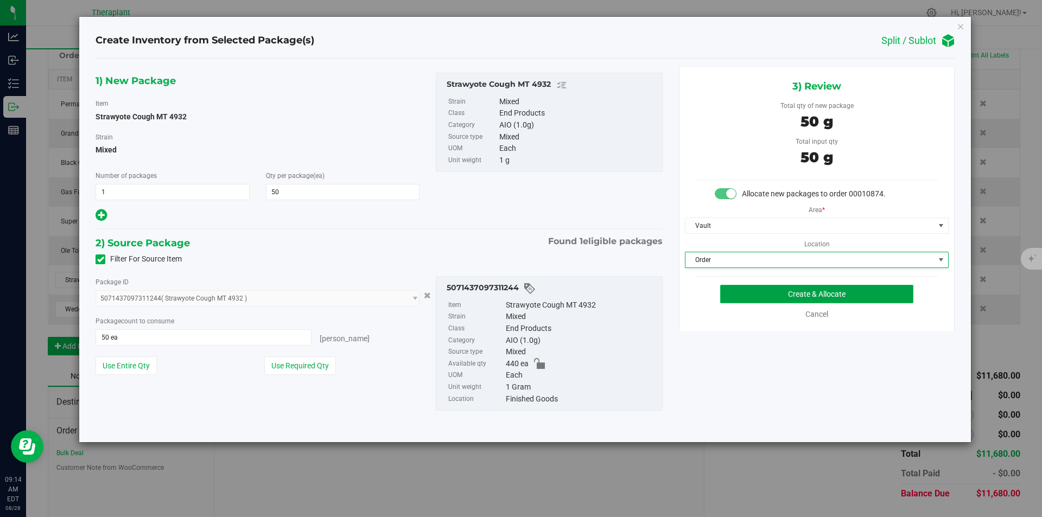
click at [726, 287] on button "Create & Allocate" at bounding box center [816, 294] width 193 height 18
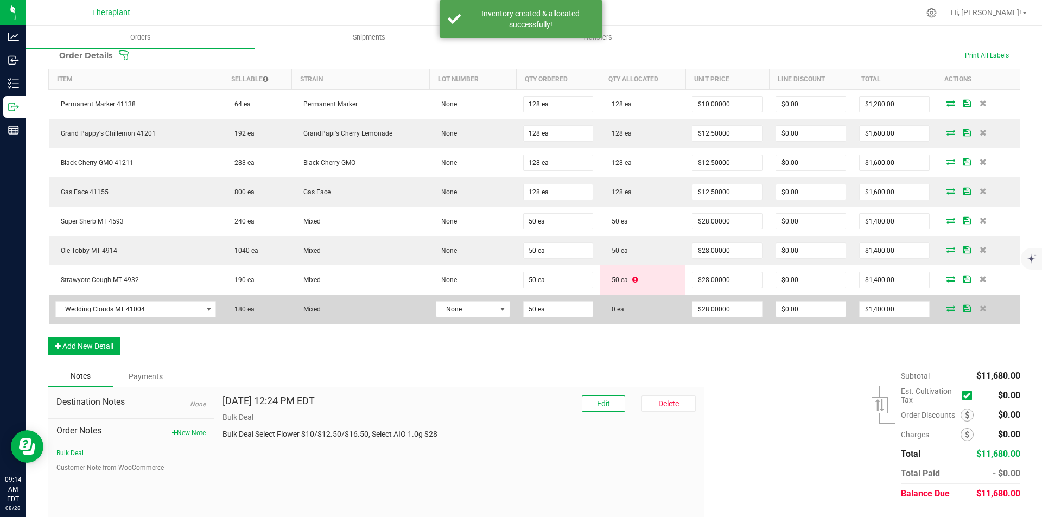
click at [947, 306] on icon at bounding box center [951, 308] width 9 height 7
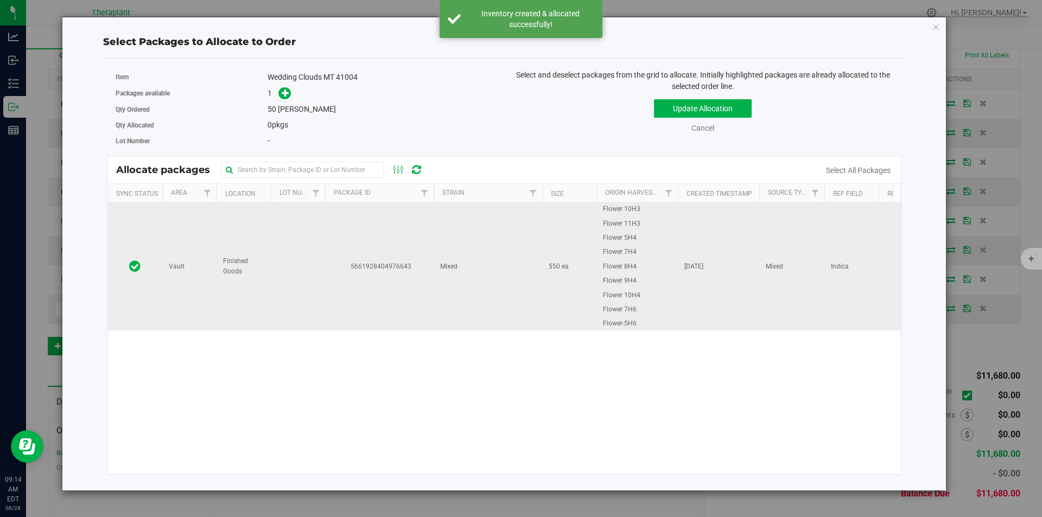
click at [358, 242] on td "5661928404976643" at bounding box center [379, 266] width 109 height 127
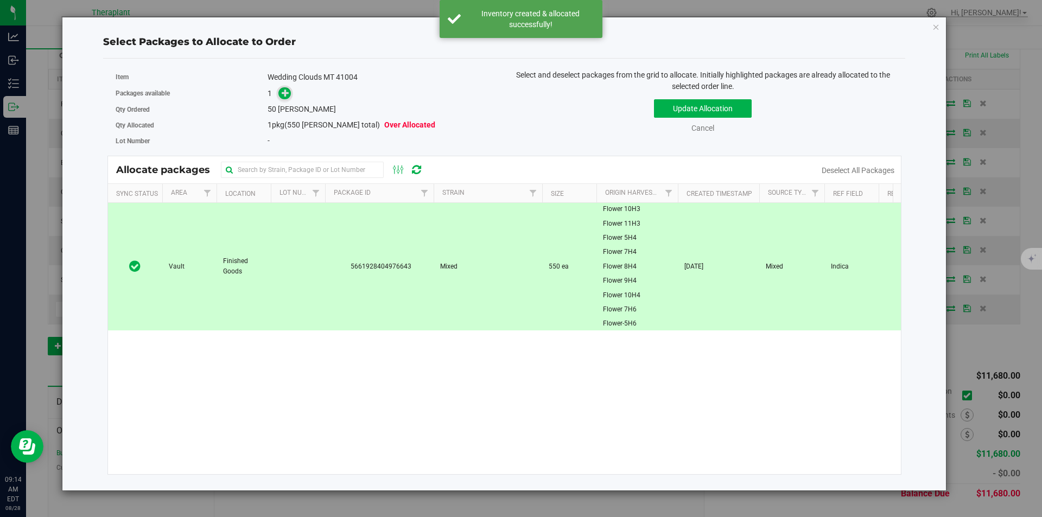
click at [286, 96] on icon at bounding box center [286, 93] width 8 height 8
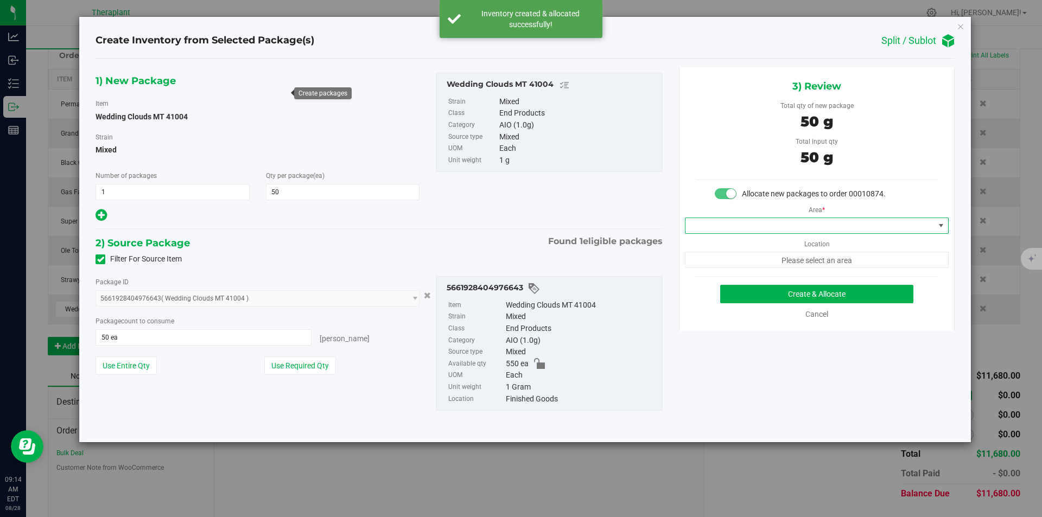
click at [735, 225] on span at bounding box center [809, 225] width 249 height 15
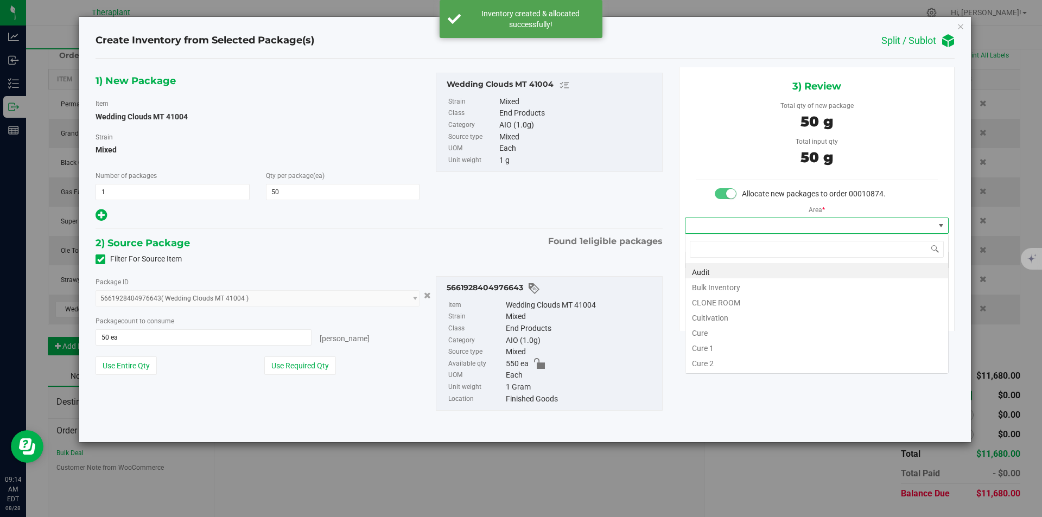
type input "v"
click at [716, 297] on li "Vault" at bounding box center [816, 301] width 263 height 15
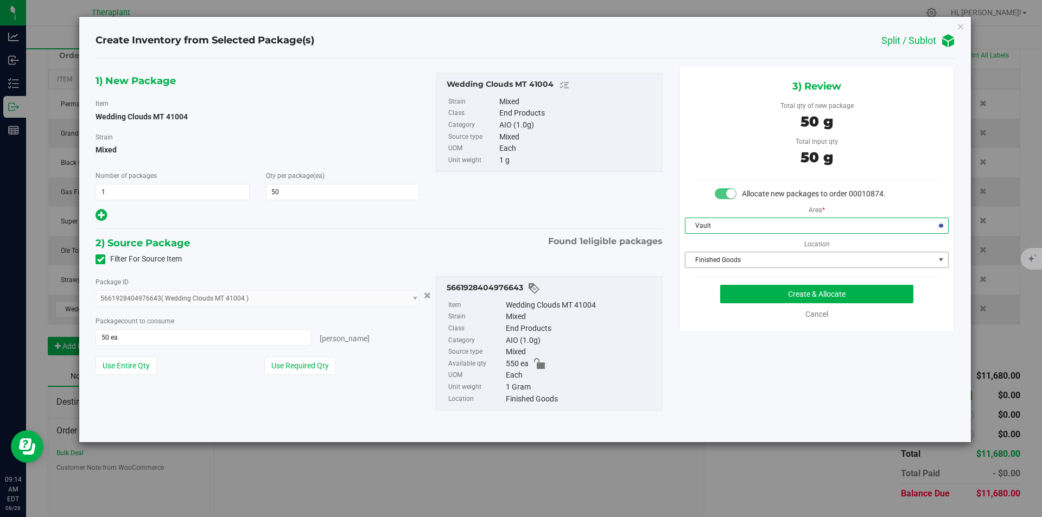
click at [719, 256] on span "Finished Goods" at bounding box center [809, 259] width 249 height 15
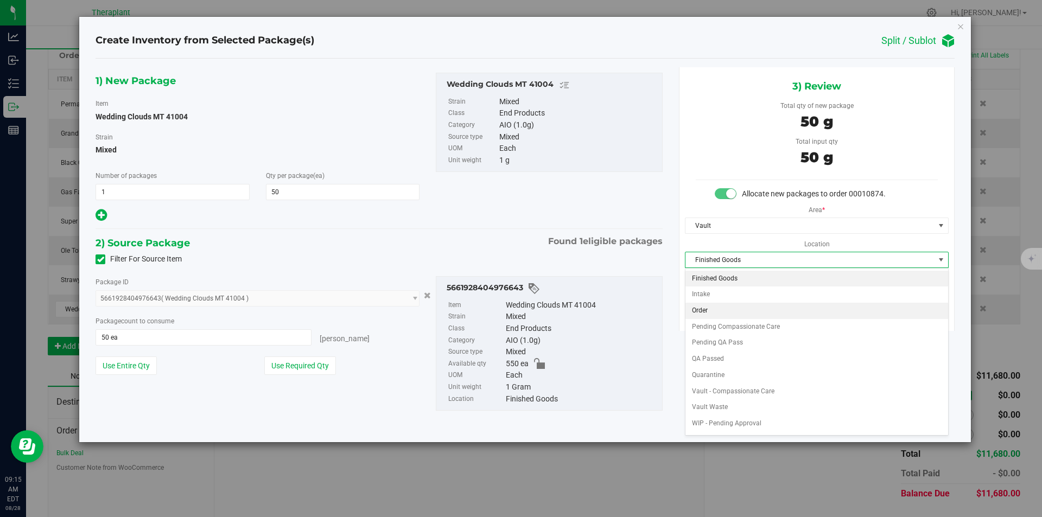
click at [723, 310] on li "Order" at bounding box center [816, 311] width 263 height 16
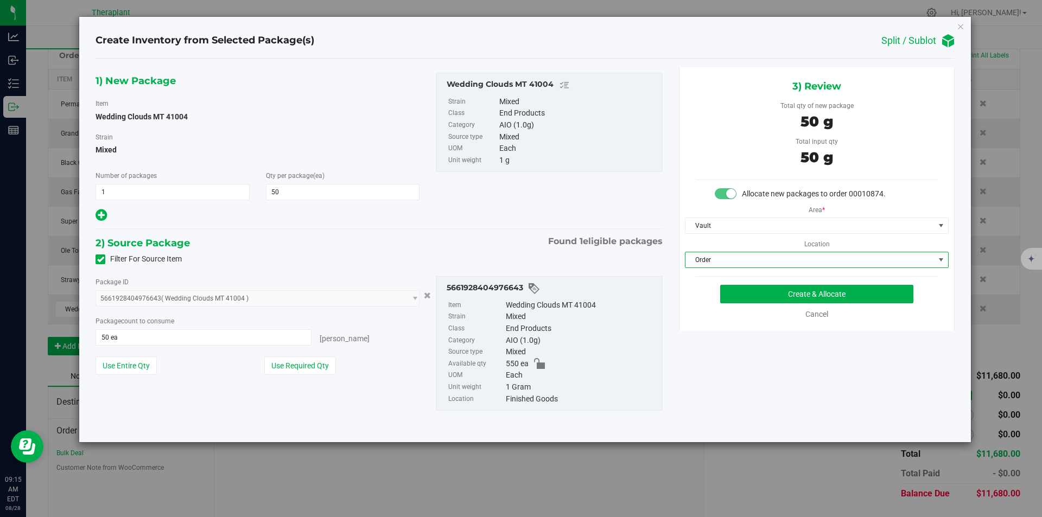
click at [750, 278] on div "3) Review Total qty of new package 50 g Total input qty 50 g Allocate new packa…" at bounding box center [817, 199] width 276 height 264
click at [750, 287] on button "Create & Allocate" at bounding box center [816, 294] width 193 height 18
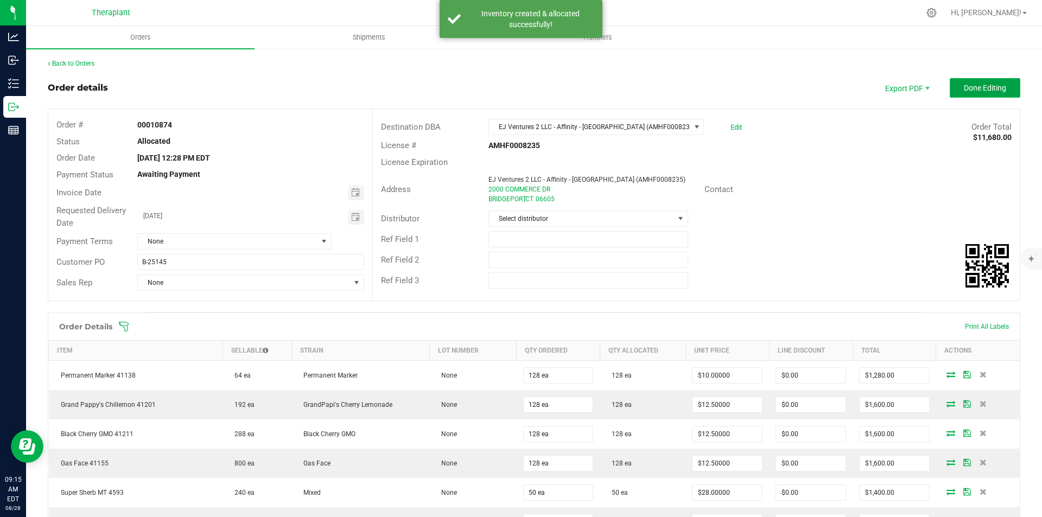
click at [979, 85] on span "Done Editing" at bounding box center [985, 88] width 42 height 9
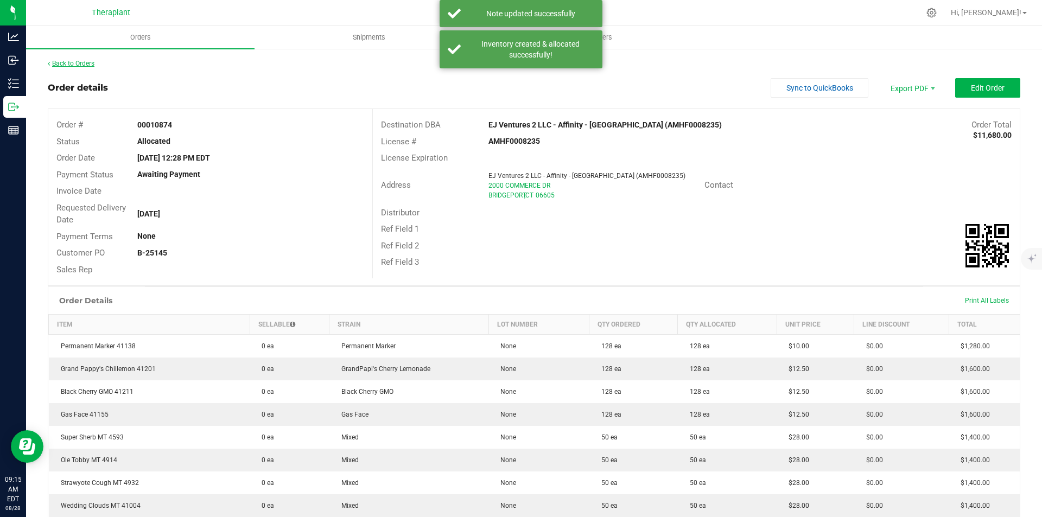
click at [69, 66] on link "Back to Orders" at bounding box center [71, 64] width 47 height 8
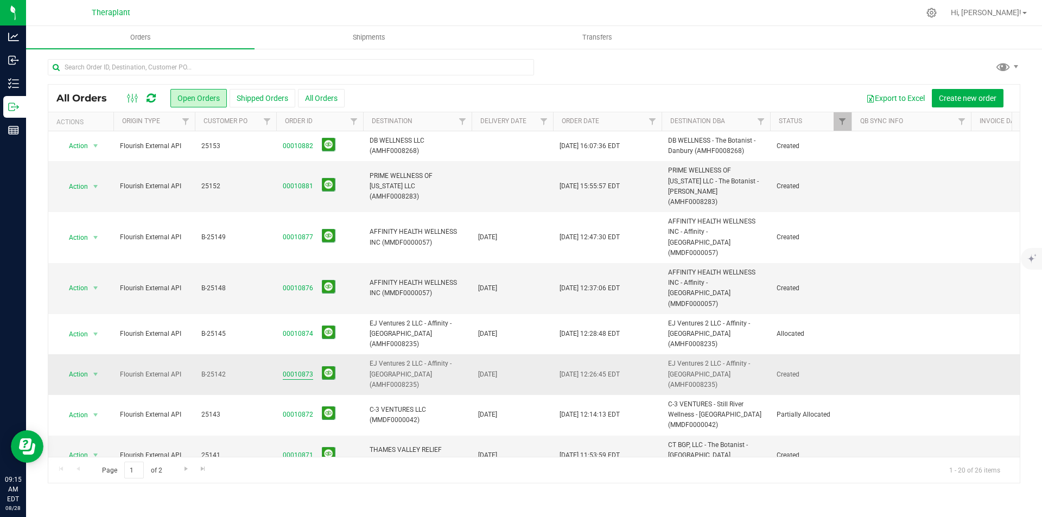
click at [293, 370] on link "00010873" at bounding box center [298, 375] width 30 height 10
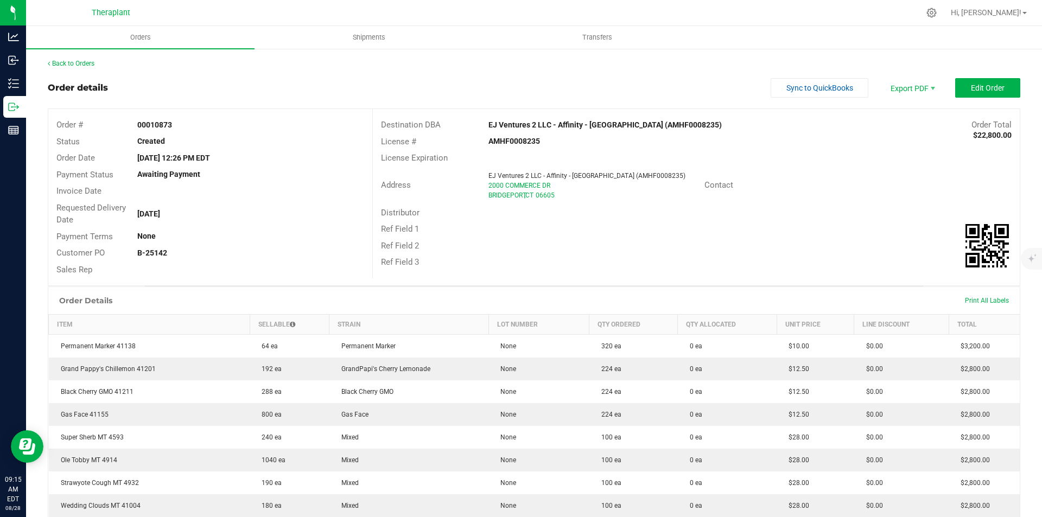
click at [938, 88] on div "Sync to QuickBooks Export PDF Edit Order" at bounding box center [896, 88] width 250 height 20
click at [944, 88] on div "Sync to QuickBooks Export PDF Edit Order" at bounding box center [896, 88] width 250 height 20
click at [981, 86] on span "Edit Order" at bounding box center [988, 88] width 34 height 9
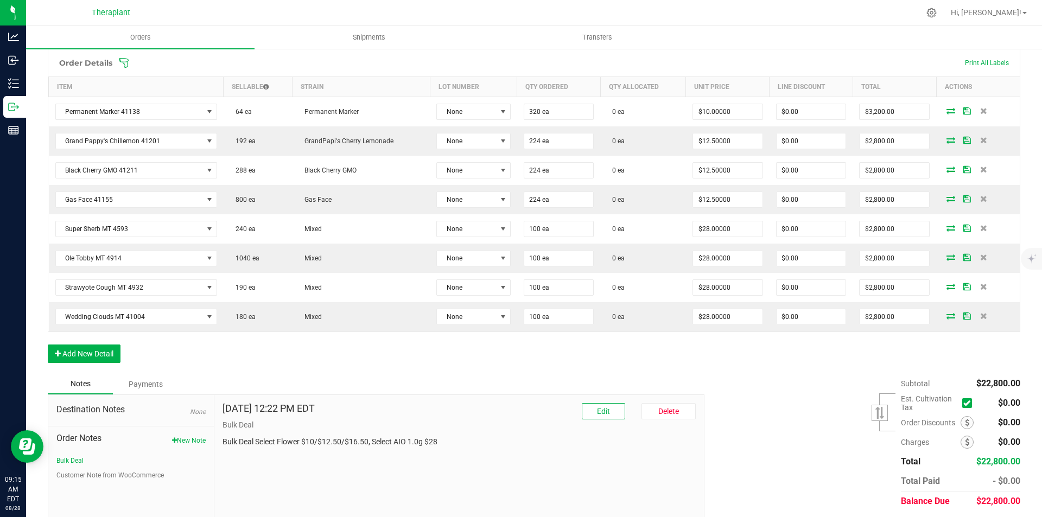
scroll to position [271, 0]
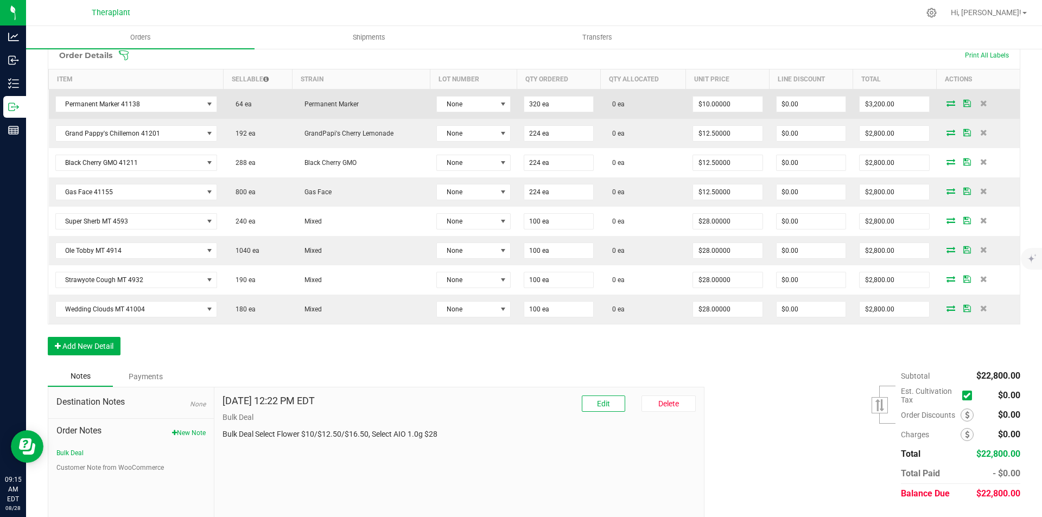
click at [947, 105] on icon at bounding box center [951, 103] width 9 height 7
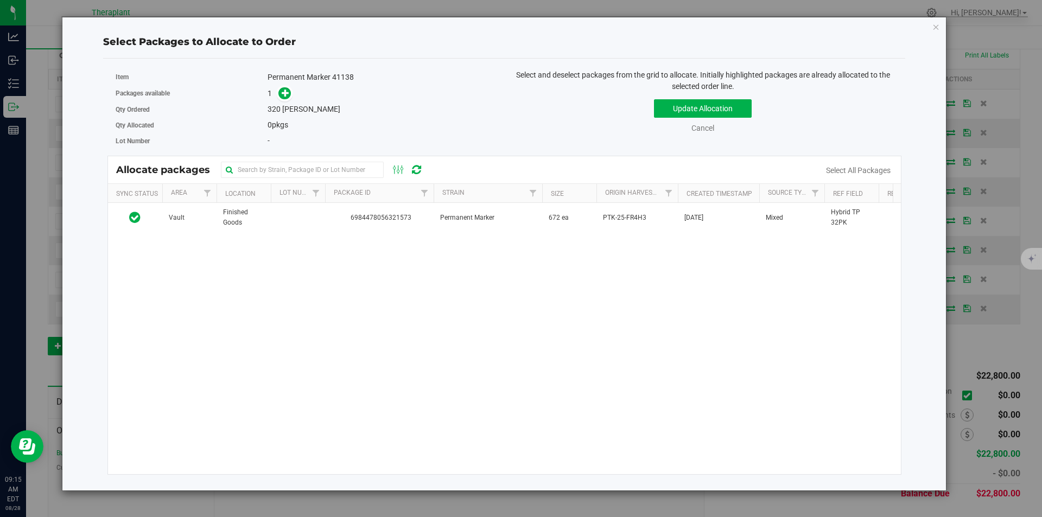
click at [377, 234] on div "Vault Finished Goods 6984478056321573 Permanent Marker 672 ea PTK-25-FR4H3 Jul …" at bounding box center [504, 338] width 793 height 271
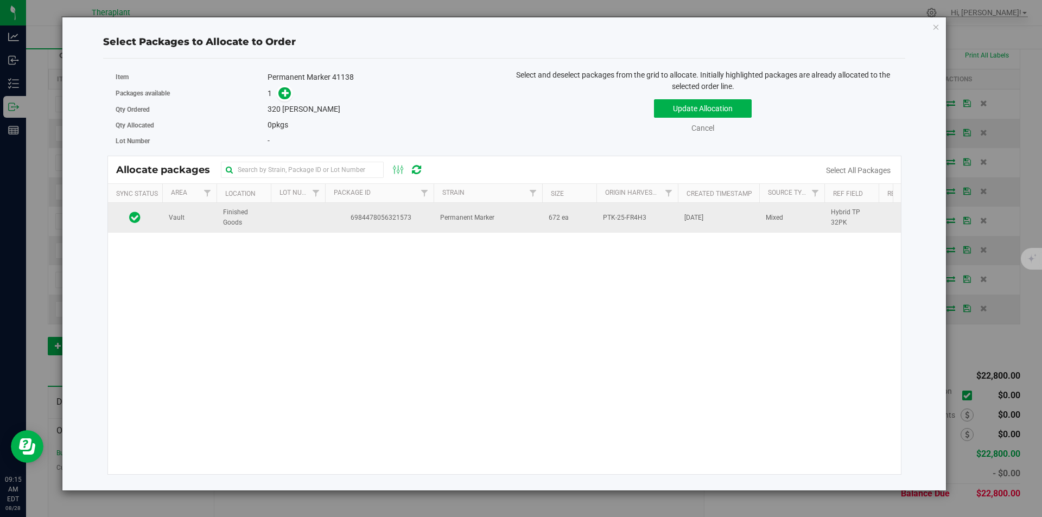
click at [377, 227] on td "6984478056321573" at bounding box center [379, 217] width 109 height 29
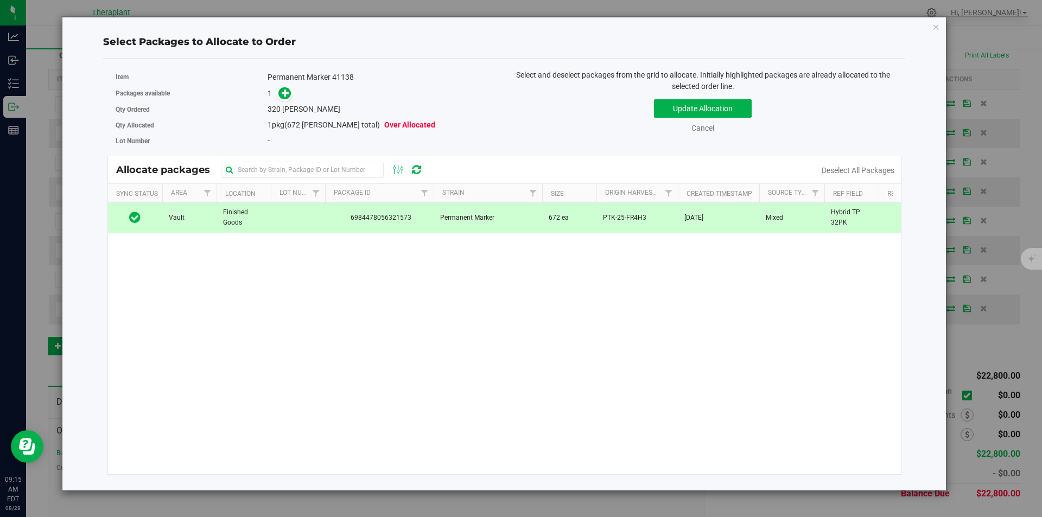
click at [275, 86] on div "Packages available 1" at bounding box center [306, 93] width 381 height 17
click at [284, 91] on icon at bounding box center [286, 92] width 8 height 8
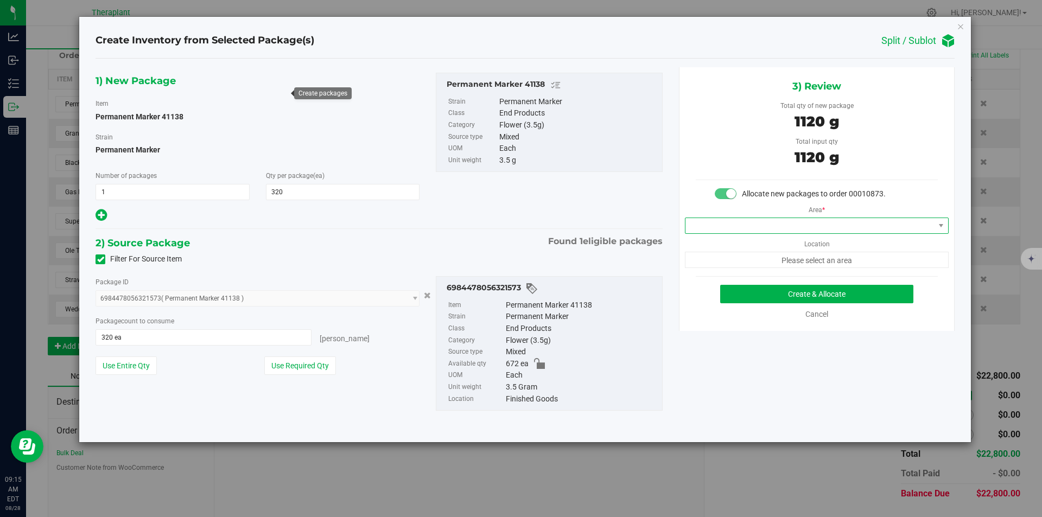
click at [730, 220] on span at bounding box center [809, 225] width 249 height 15
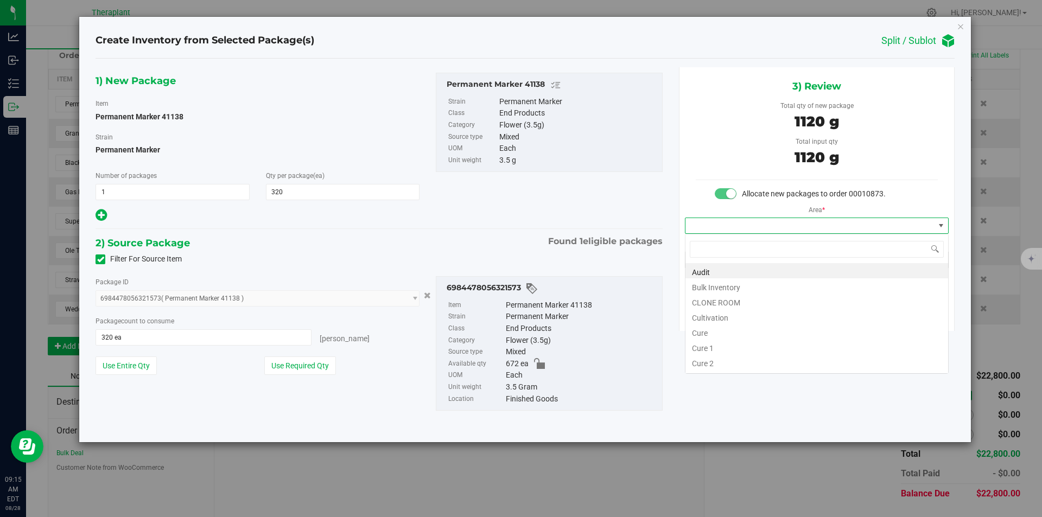
type input "v"
click at [709, 308] on li "Vault" at bounding box center [816, 301] width 263 height 15
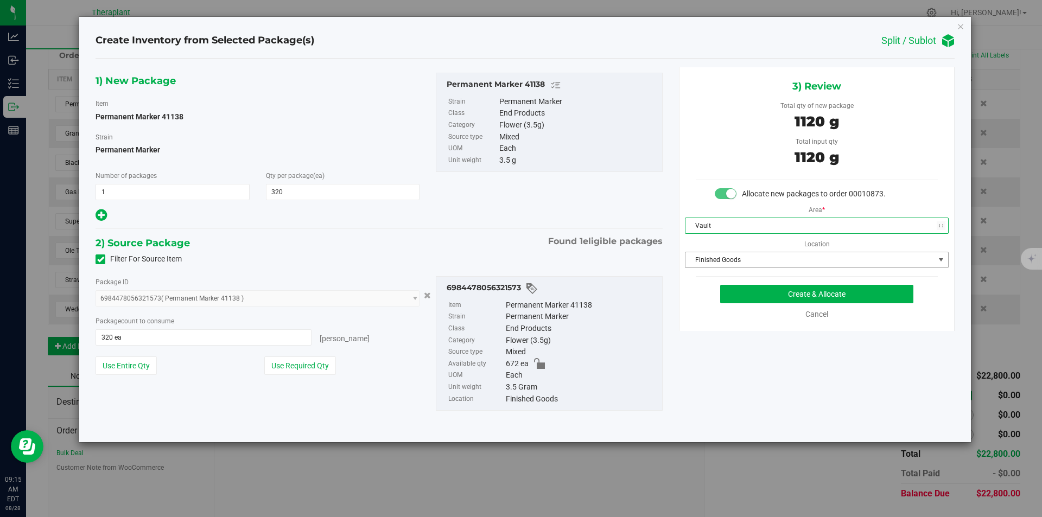
click at [705, 261] on span "Finished Goods" at bounding box center [809, 259] width 249 height 15
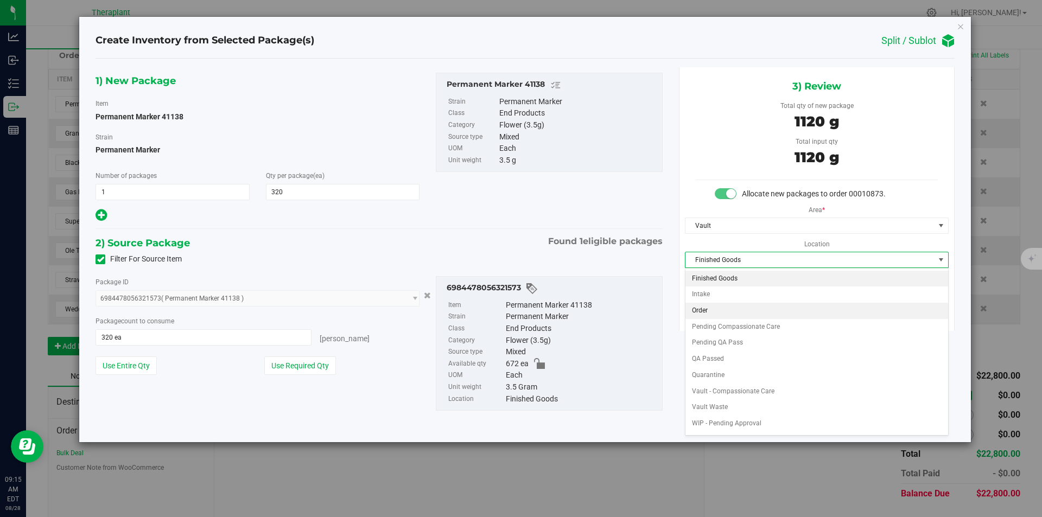
click at [715, 308] on li "Order" at bounding box center [816, 311] width 263 height 16
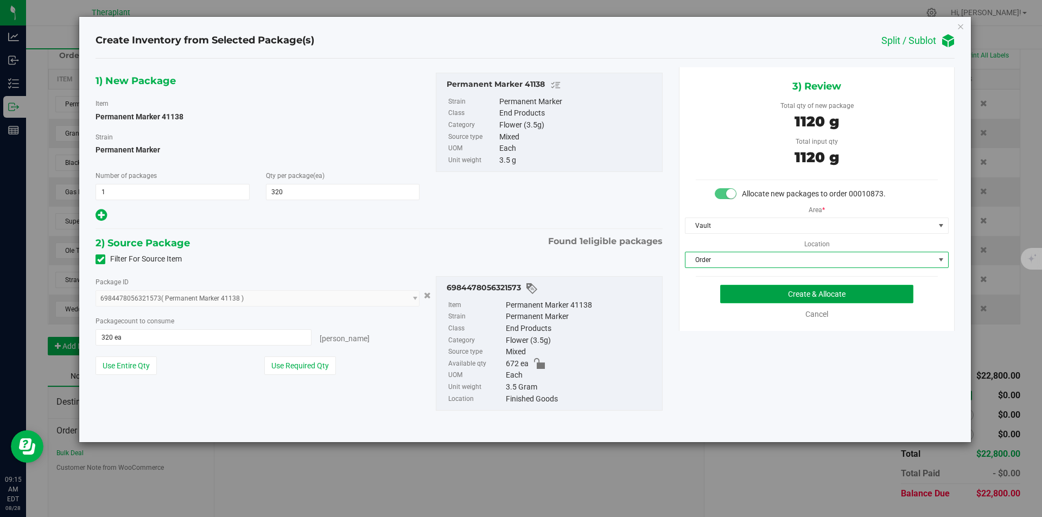
click at [741, 294] on button "Create & Allocate" at bounding box center [816, 294] width 193 height 18
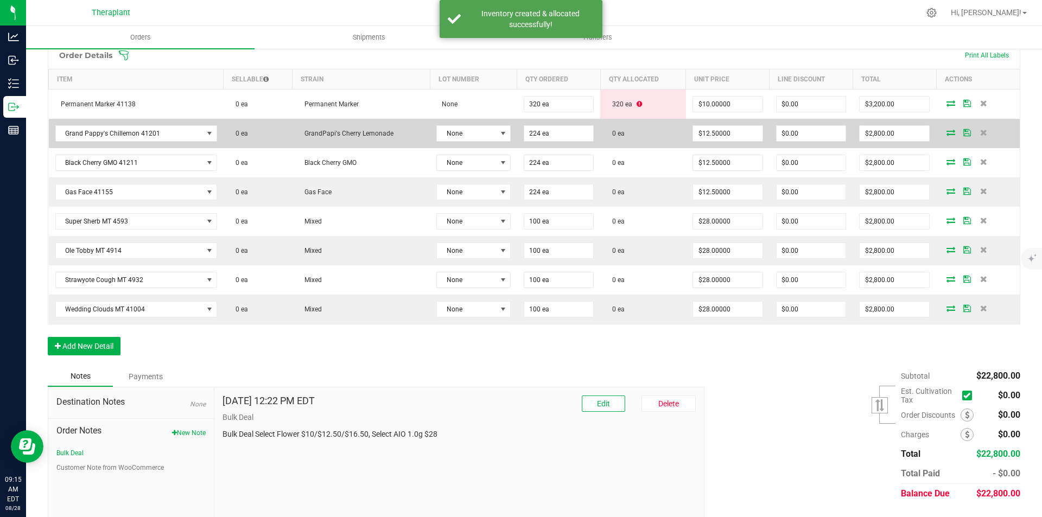
click at [947, 130] on icon at bounding box center [951, 132] width 9 height 7
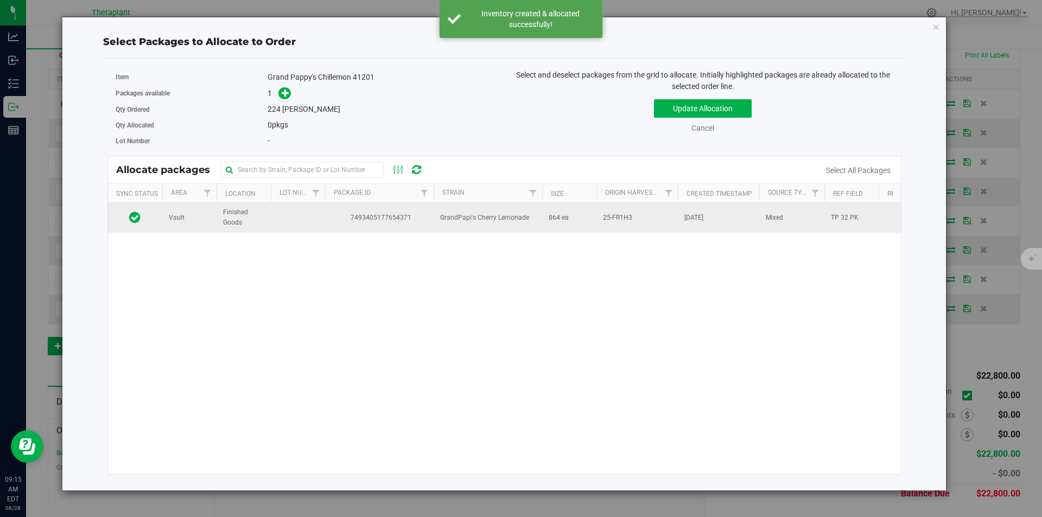
click at [418, 211] on td "7493405177654371" at bounding box center [379, 217] width 109 height 29
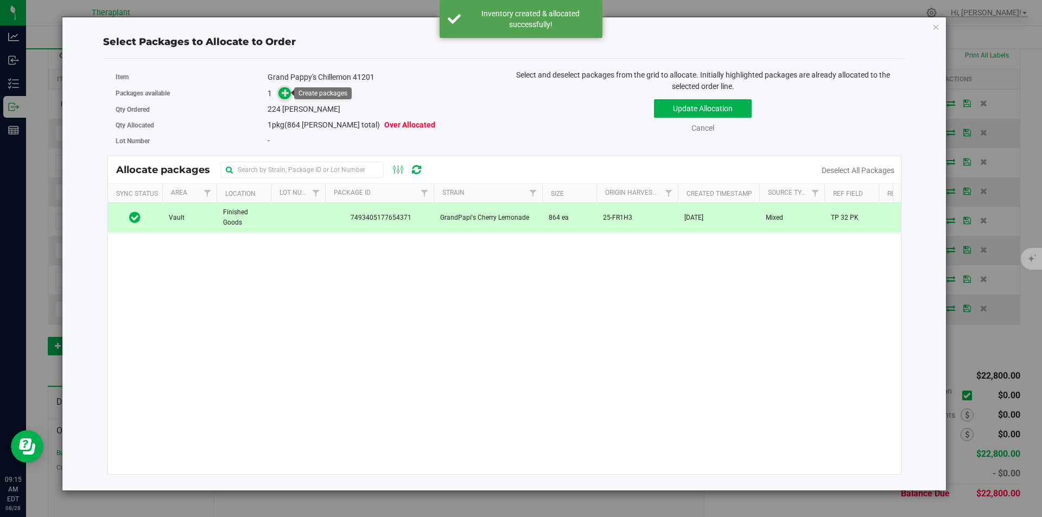
click at [289, 99] on span at bounding box center [284, 93] width 12 height 12
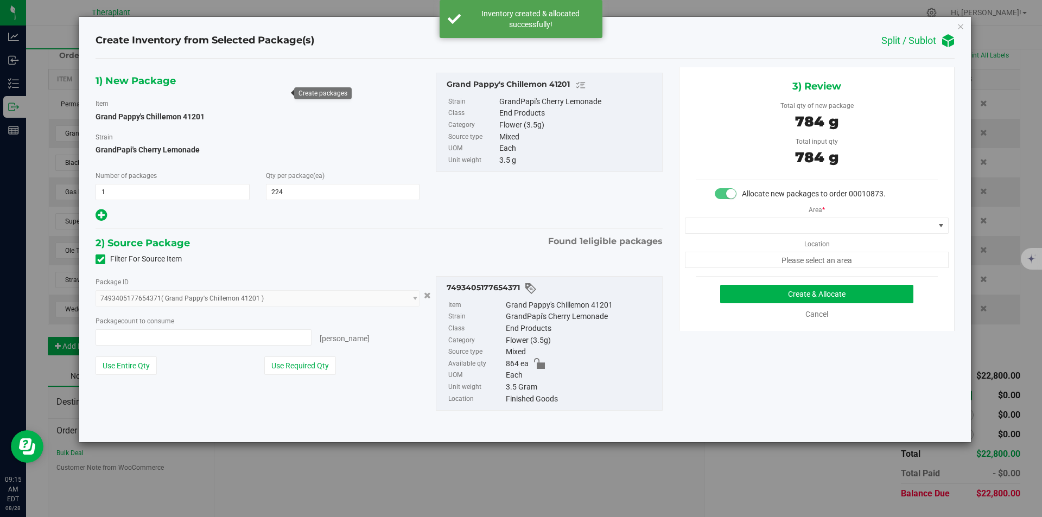
type input "224 ea"
click at [755, 226] on span at bounding box center [809, 225] width 249 height 15
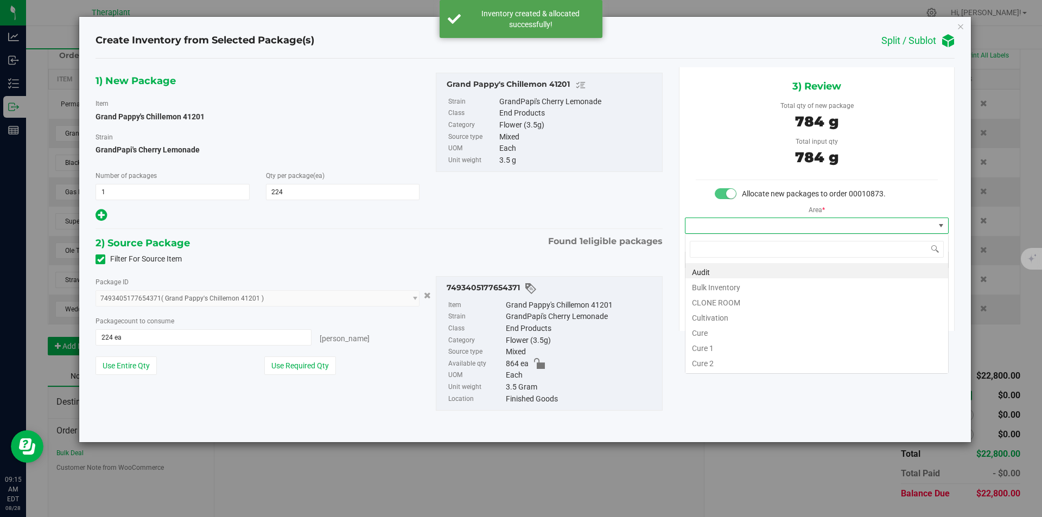
type input "v"
click at [723, 293] on li "Cultivation" at bounding box center [816, 285] width 263 height 15
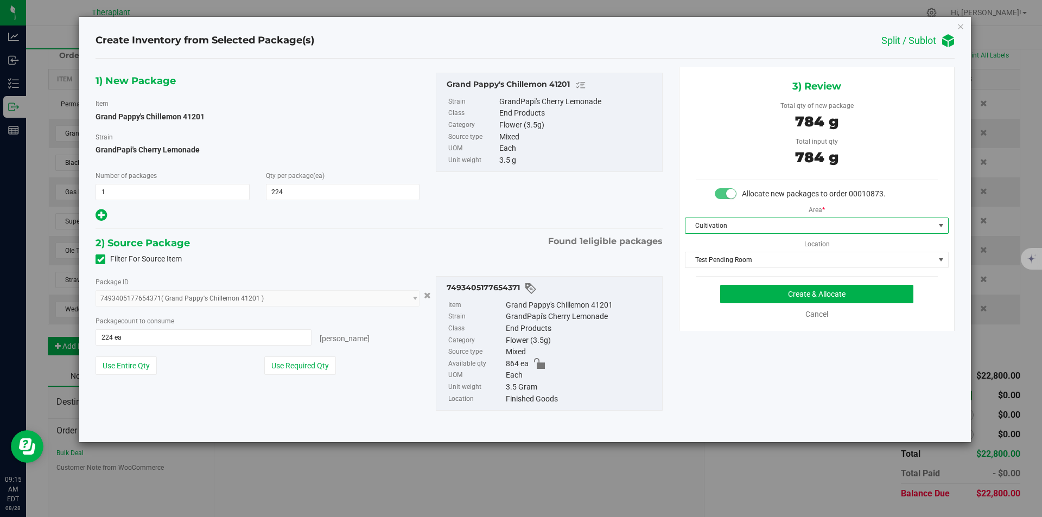
click at [728, 226] on span "Cultivation" at bounding box center [809, 225] width 249 height 15
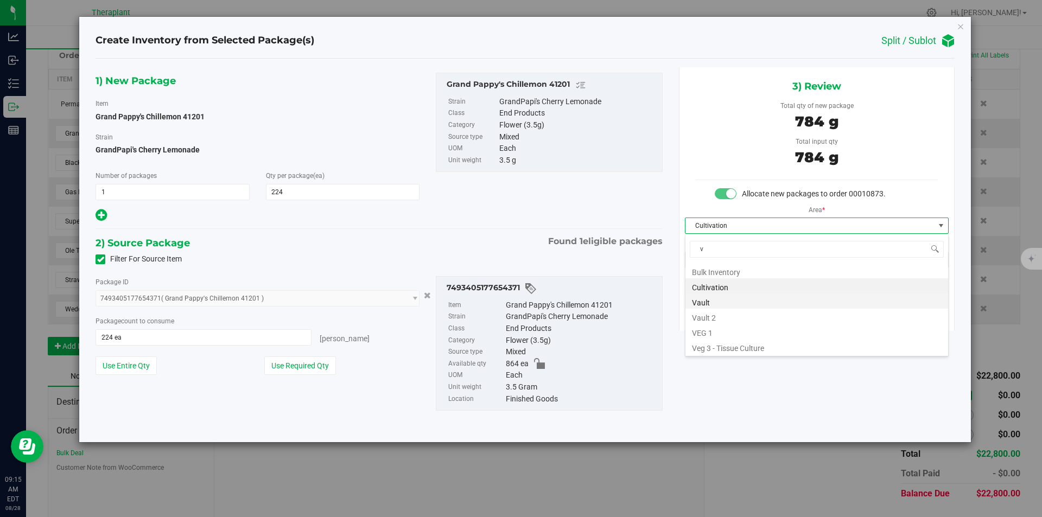
click at [711, 299] on li "Vault" at bounding box center [816, 301] width 263 height 15
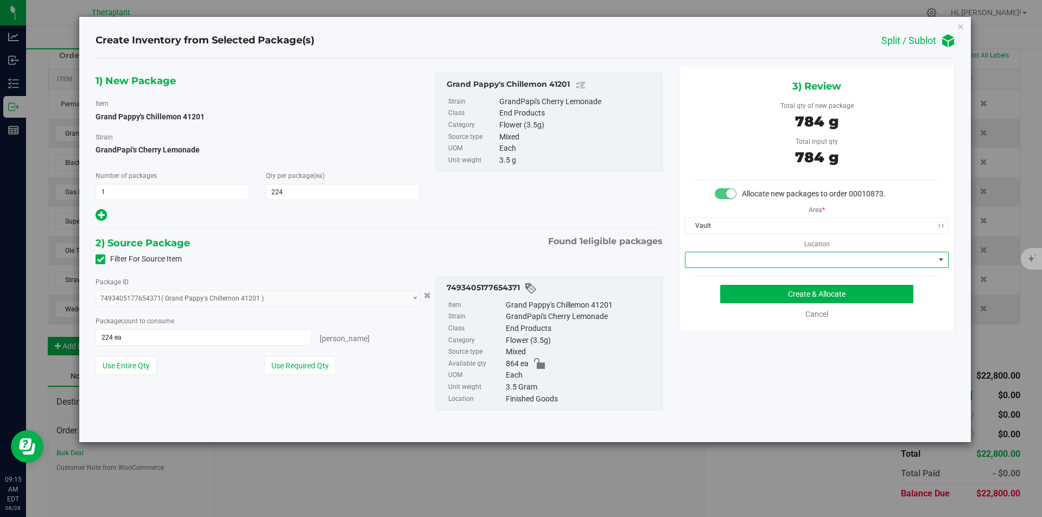
click at [719, 264] on span at bounding box center [809, 259] width 249 height 15
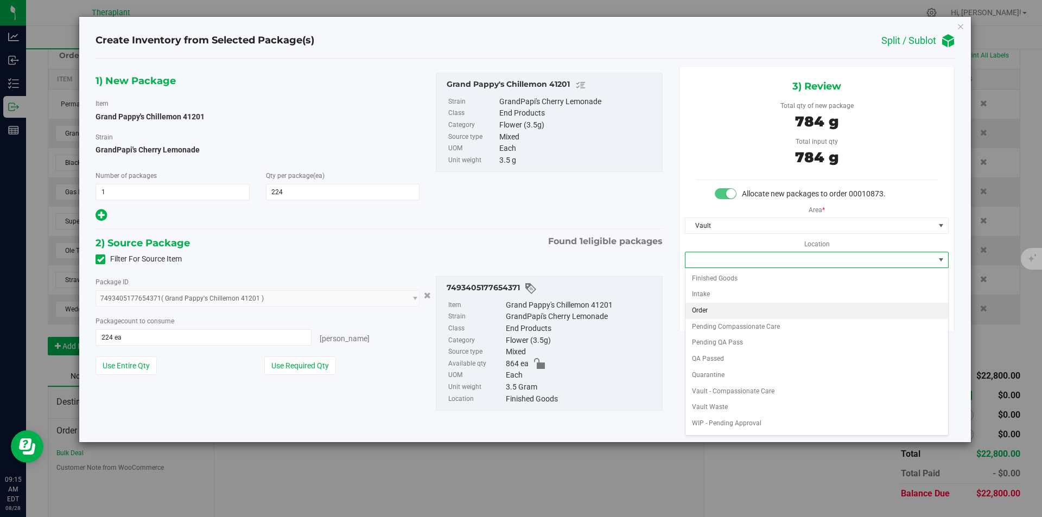
click at [706, 314] on li "Order" at bounding box center [816, 311] width 263 height 16
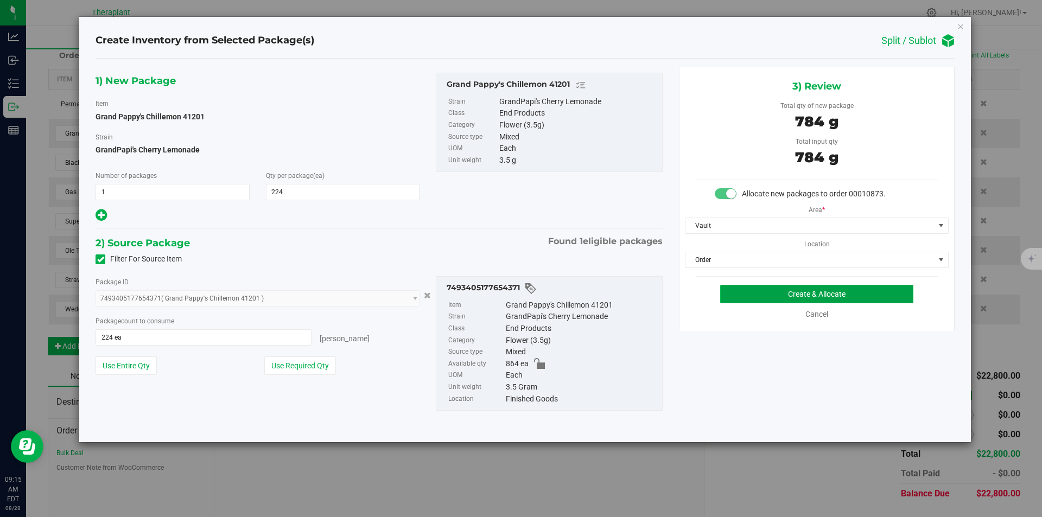
click at [739, 291] on button "Create & Allocate" at bounding box center [816, 294] width 193 height 18
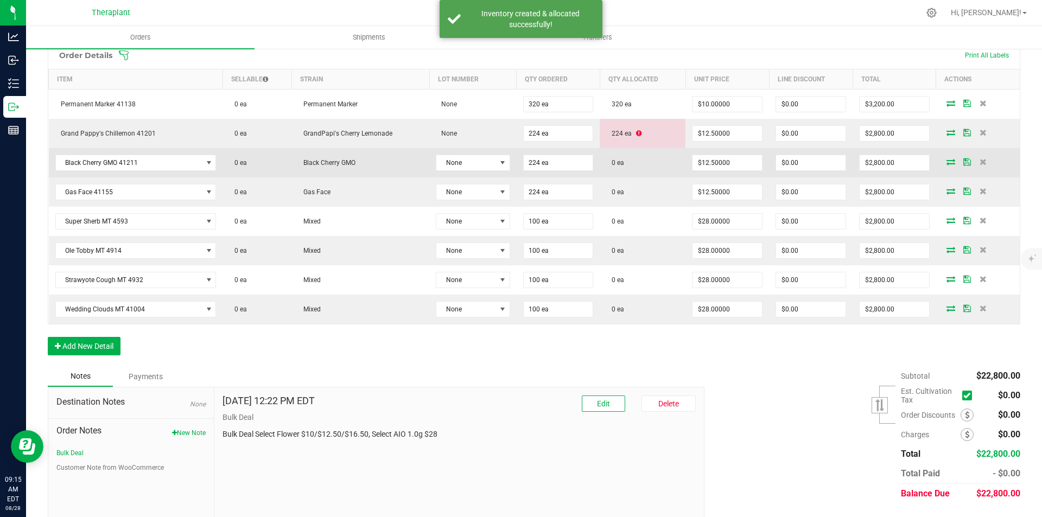
click at [947, 161] on icon at bounding box center [951, 161] width 9 height 7
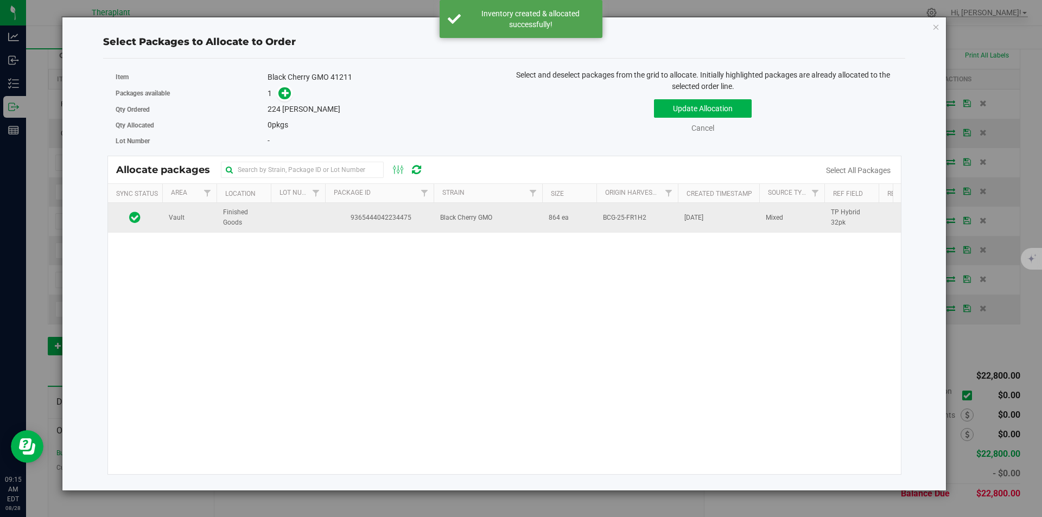
click at [482, 223] on span "Black Cherry GMO" at bounding box center [466, 218] width 52 height 10
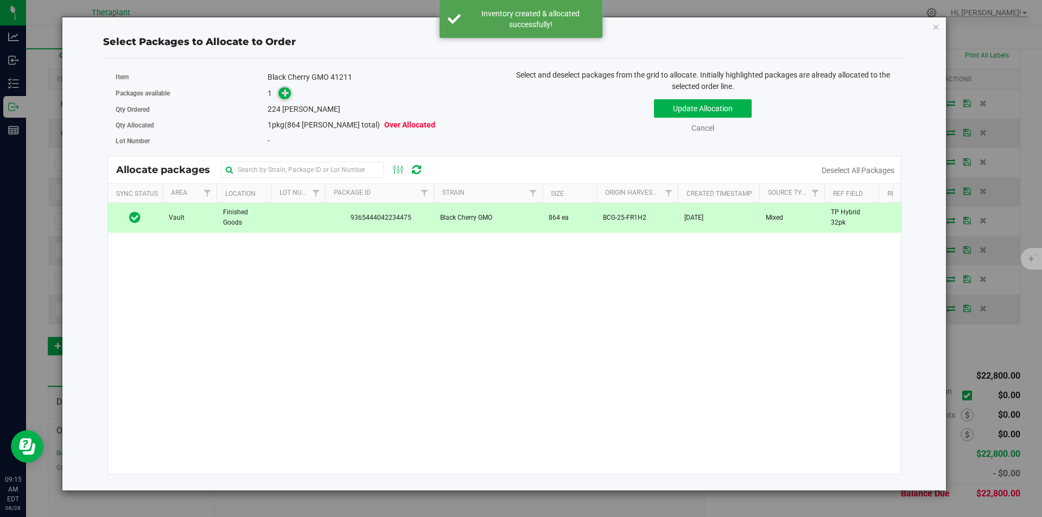
click at [291, 99] on span at bounding box center [282, 93] width 17 height 12
click at [285, 96] on icon at bounding box center [286, 92] width 8 height 8
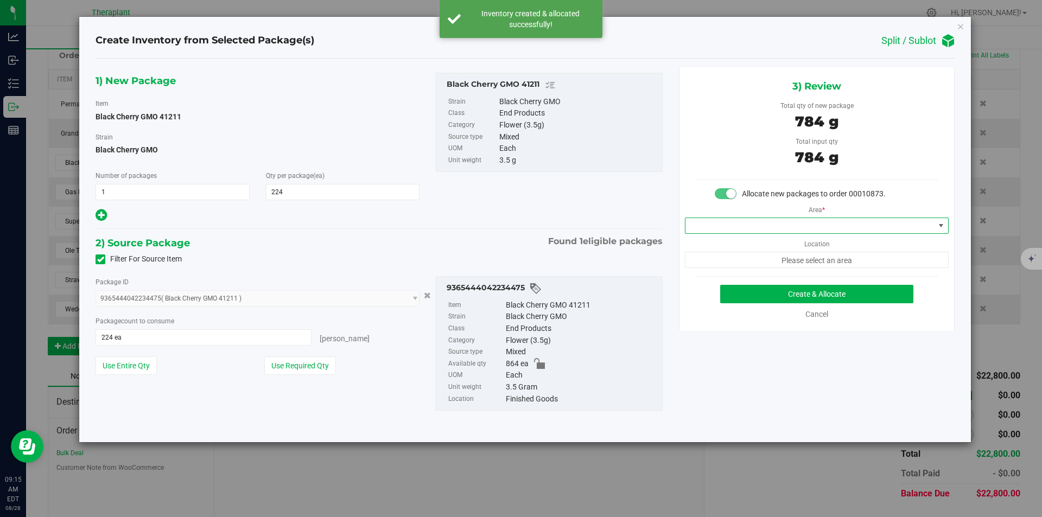
click at [709, 227] on span at bounding box center [809, 225] width 249 height 15
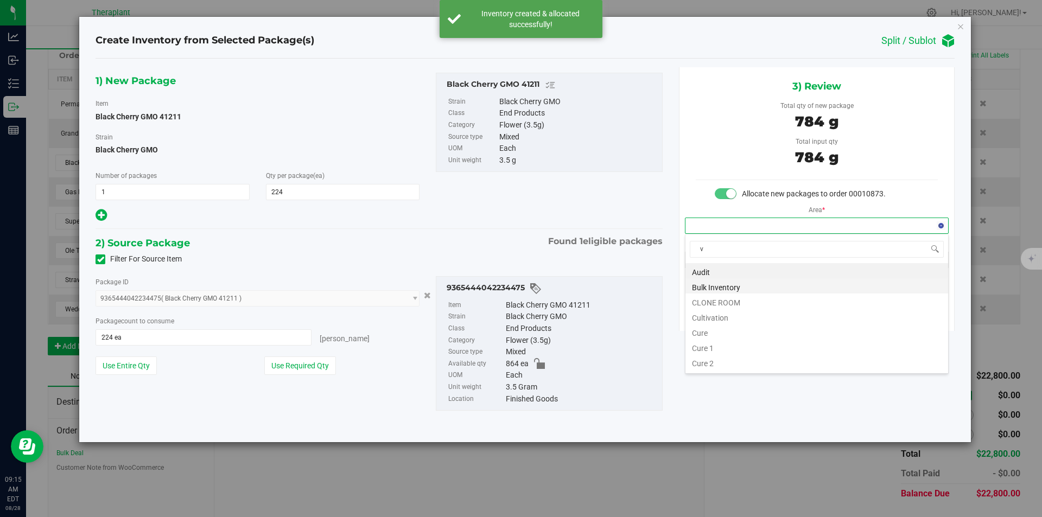
scroll to position [16, 263]
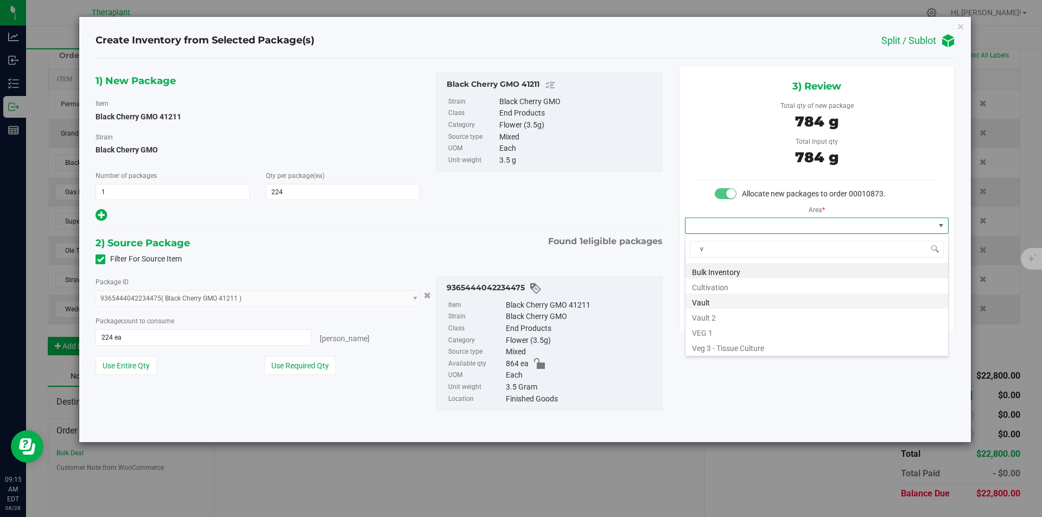
click at [708, 304] on li "Vault" at bounding box center [816, 301] width 263 height 15
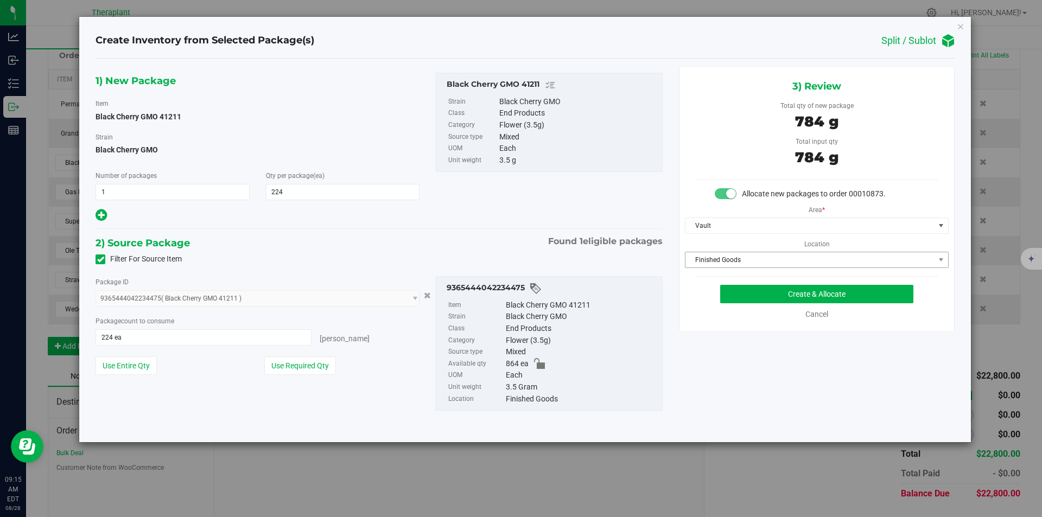
click at [702, 259] on span "Finished Goods" at bounding box center [809, 259] width 249 height 15
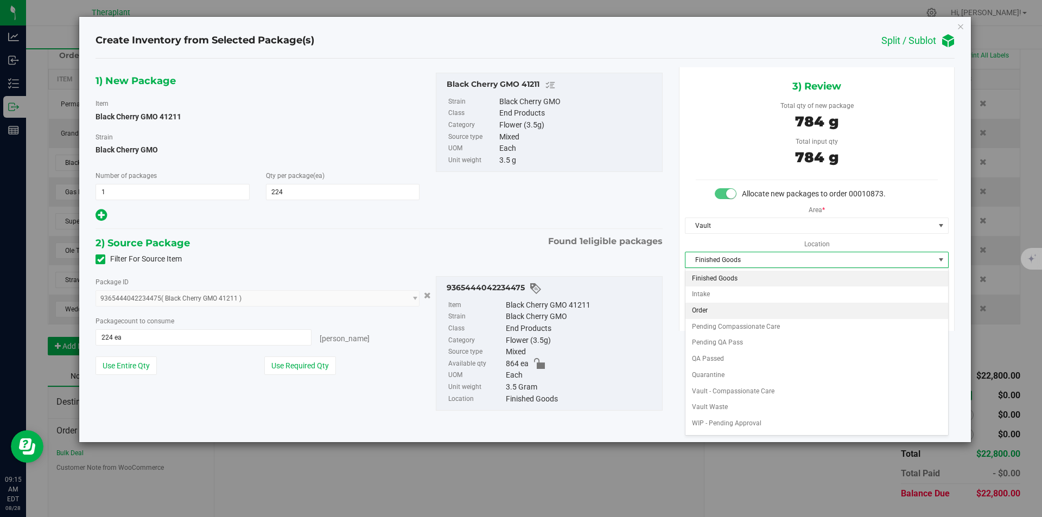
click at [704, 312] on li "Order" at bounding box center [816, 311] width 263 height 16
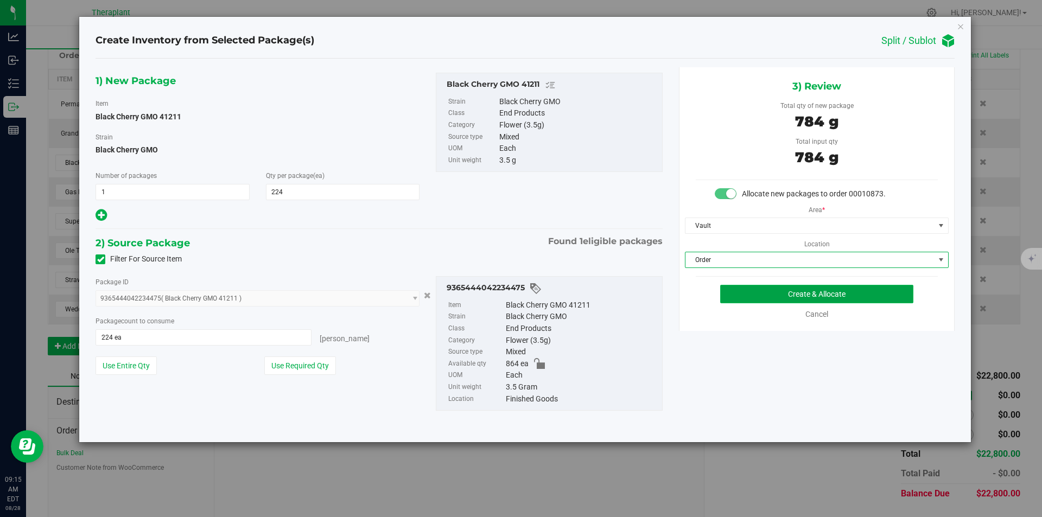
click at [739, 293] on button "Create & Allocate" at bounding box center [816, 294] width 193 height 18
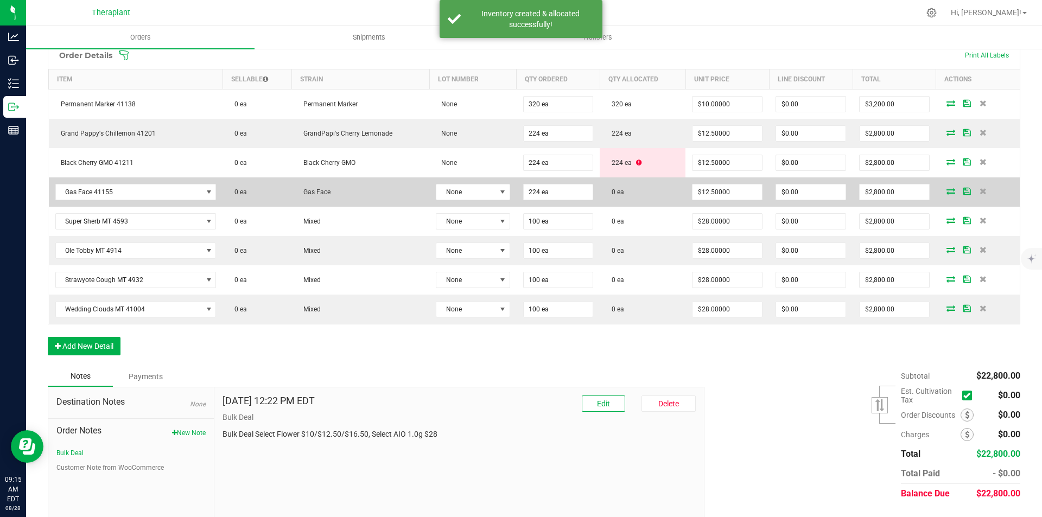
click at [947, 191] on icon at bounding box center [951, 191] width 9 height 7
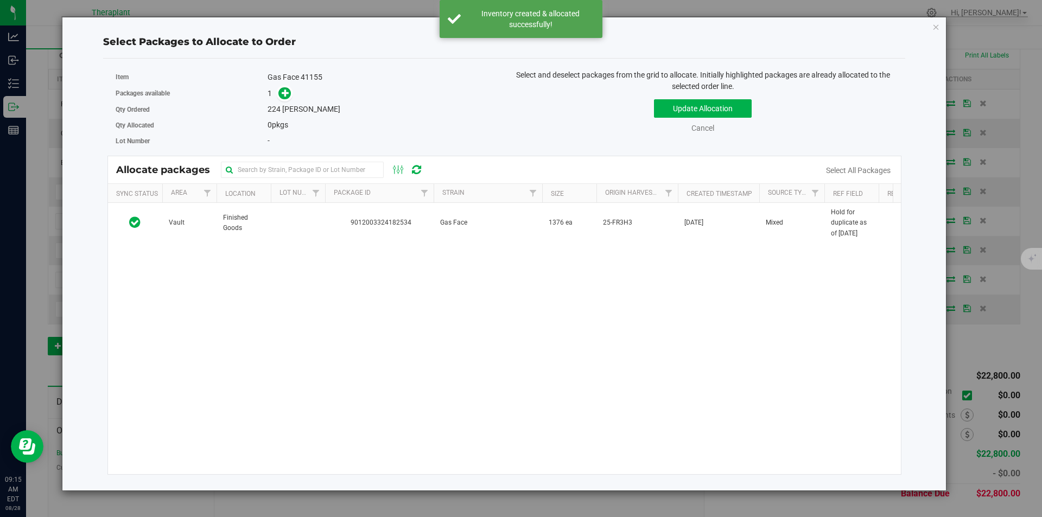
drag, startPoint x: 459, startPoint y: 222, endPoint x: 326, endPoint y: 148, distance: 152.8
click at [457, 221] on span "Gas Face" at bounding box center [453, 223] width 27 height 10
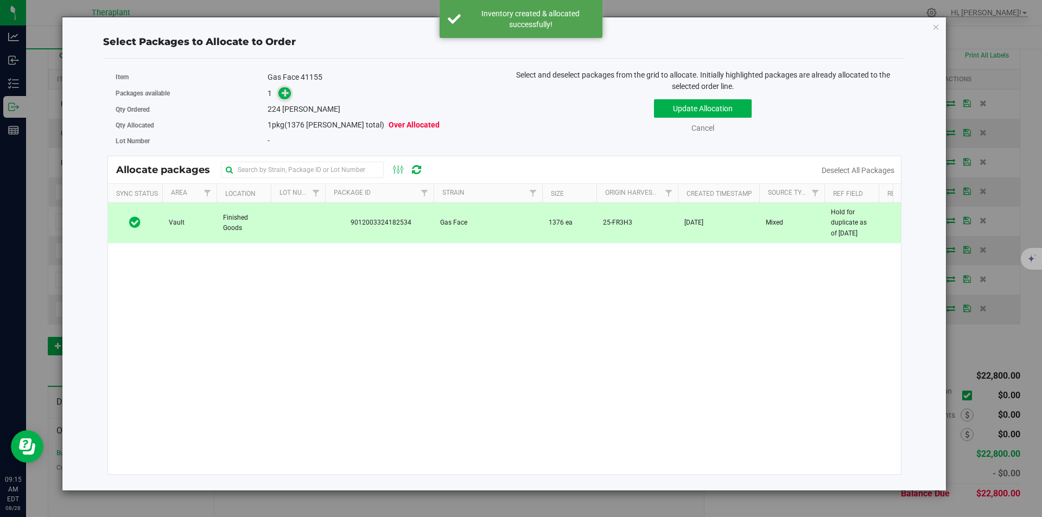
click at [281, 91] on span at bounding box center [284, 93] width 12 height 12
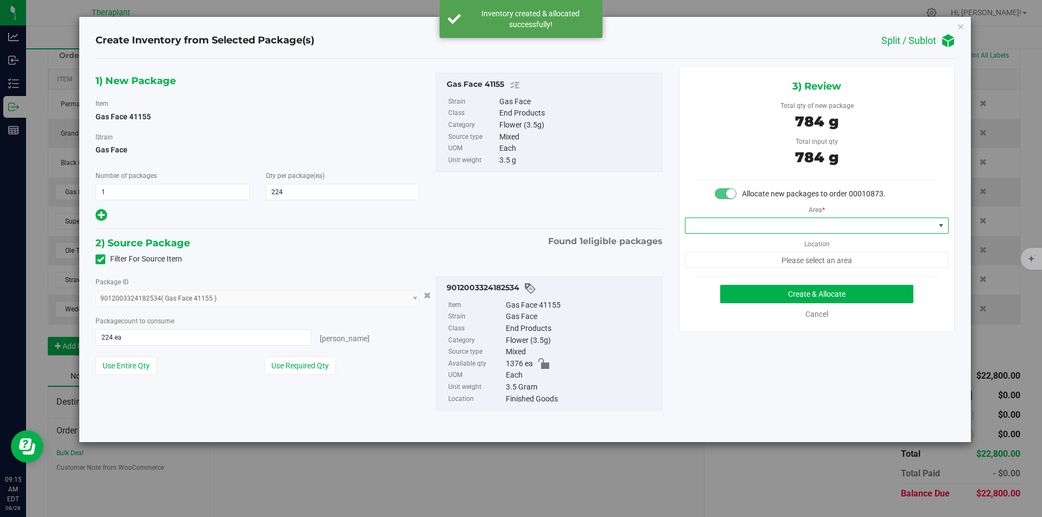
click at [747, 226] on span at bounding box center [809, 225] width 249 height 15
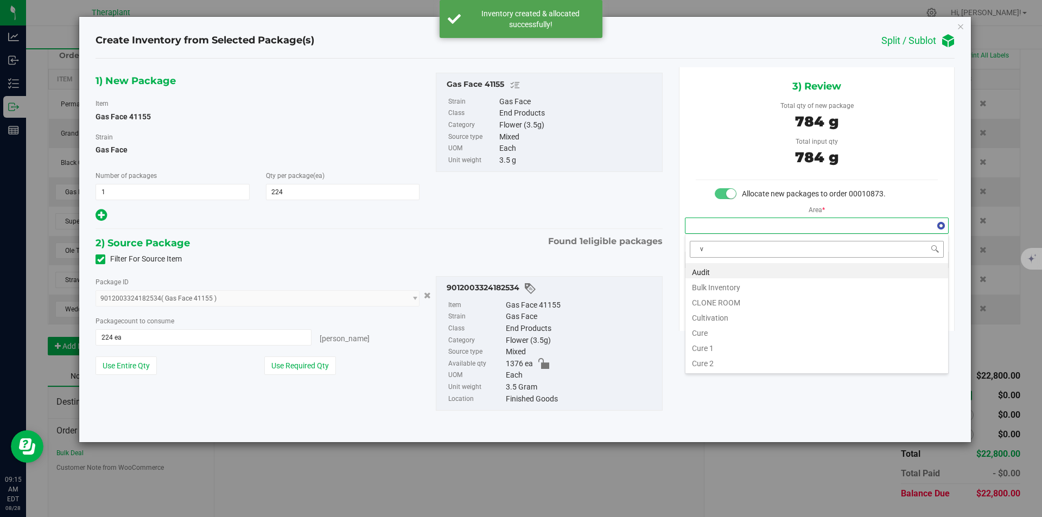
scroll to position [16, 263]
click at [715, 297] on li "Vault" at bounding box center [816, 301] width 263 height 15
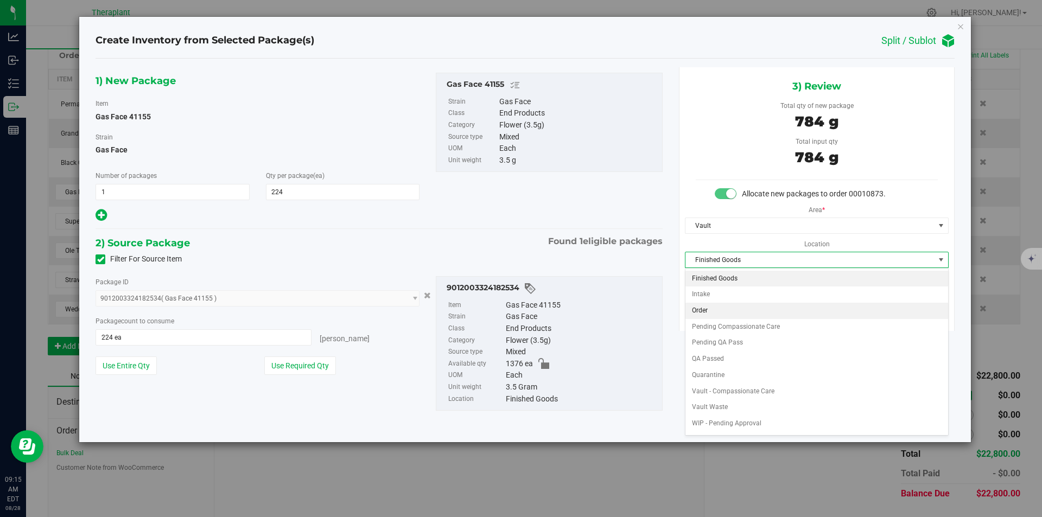
click at [706, 307] on li "Order" at bounding box center [816, 311] width 263 height 16
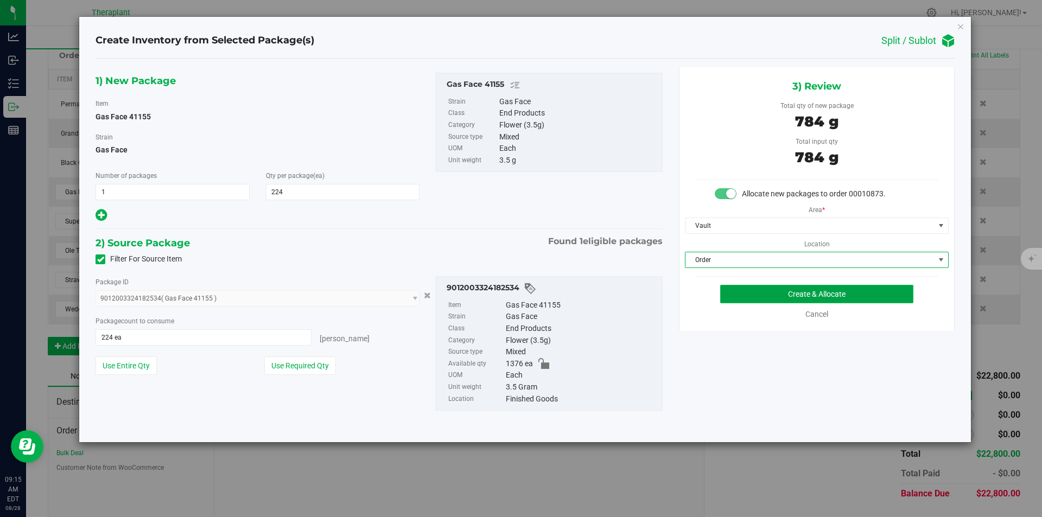
click at [734, 288] on button "Create & Allocate" at bounding box center [816, 294] width 193 height 18
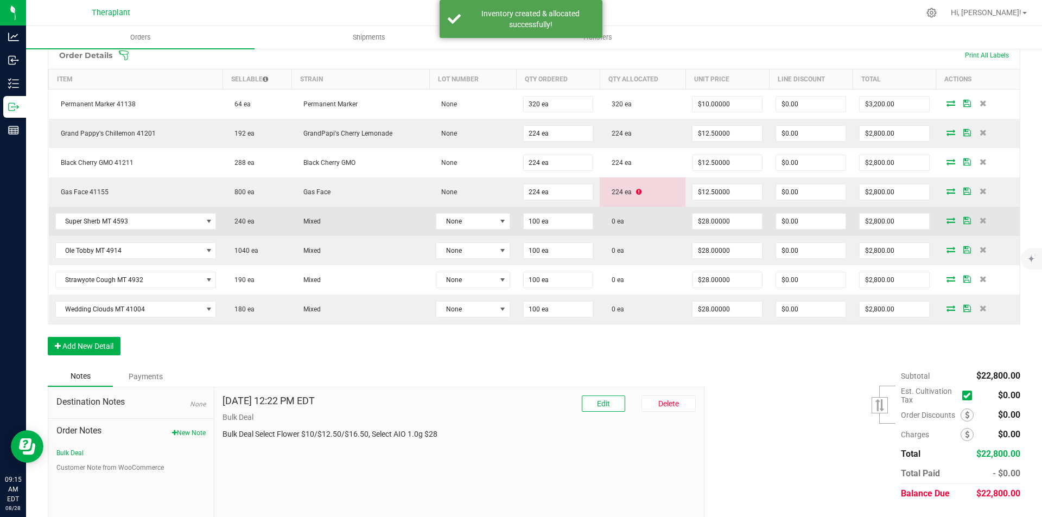
click at [947, 221] on icon at bounding box center [951, 220] width 9 height 7
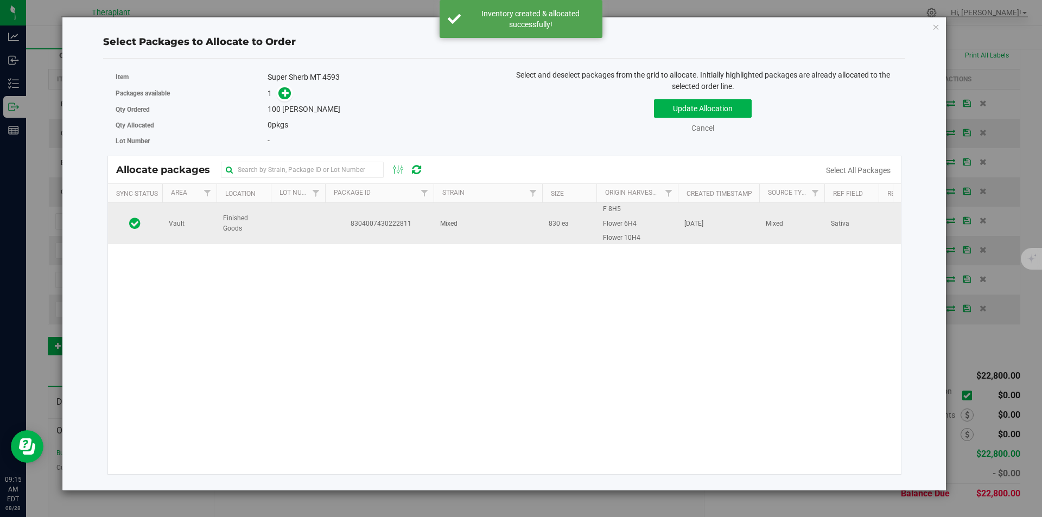
click at [387, 237] on td "8304007430222811" at bounding box center [379, 223] width 109 height 41
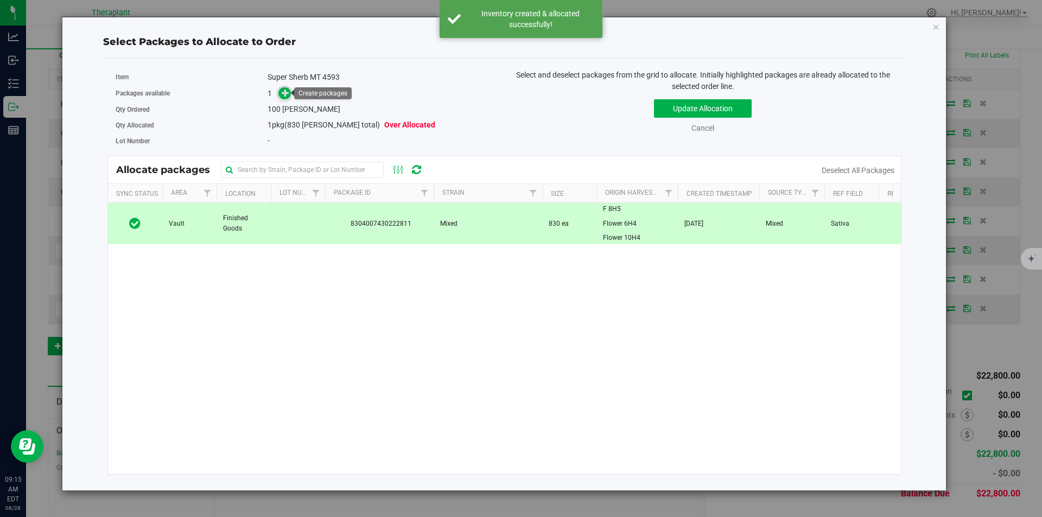
click at [289, 90] on icon at bounding box center [286, 93] width 8 height 8
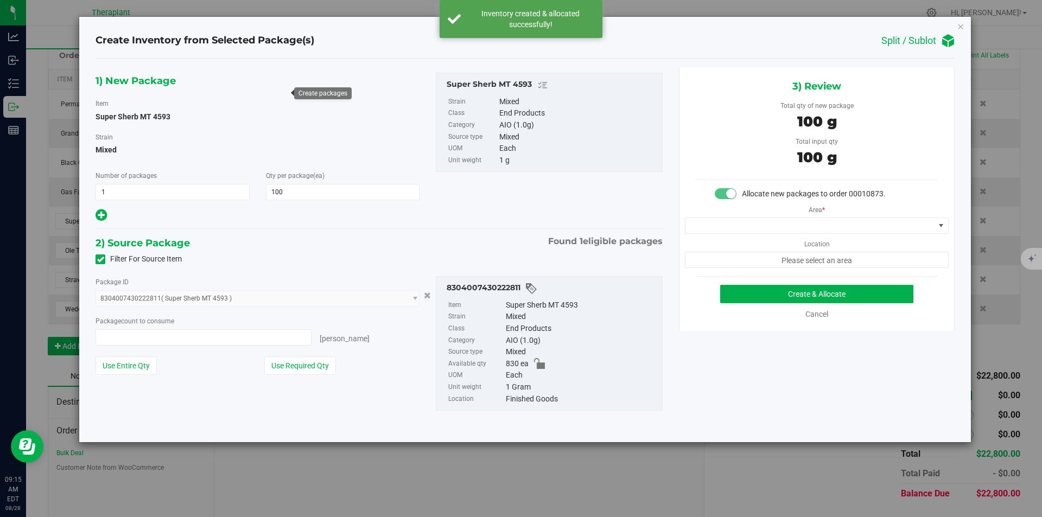
type input "100 ea"
click at [791, 227] on span at bounding box center [809, 225] width 249 height 15
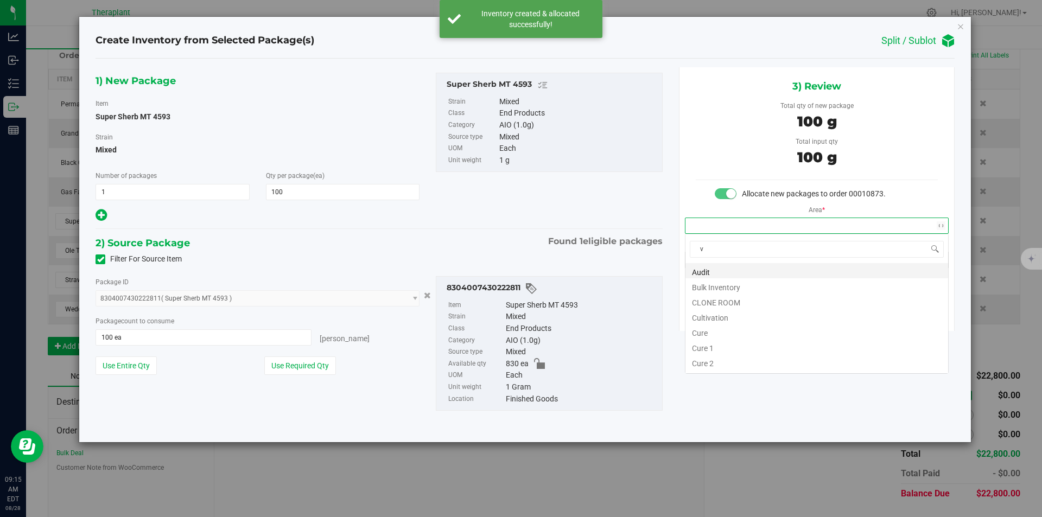
scroll to position [16, 263]
click at [714, 304] on li "Vault" at bounding box center [816, 301] width 263 height 15
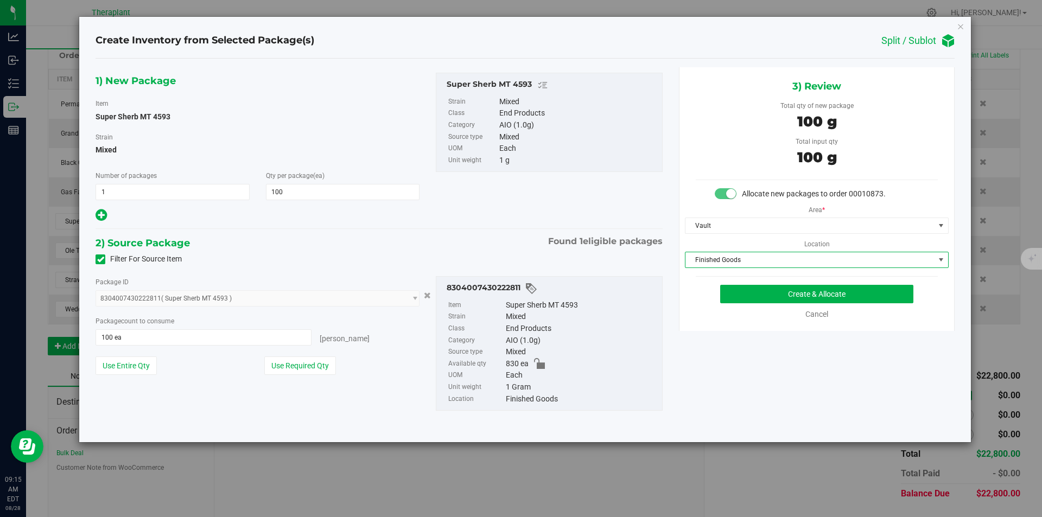
click at [717, 259] on span "Finished Goods" at bounding box center [809, 259] width 249 height 15
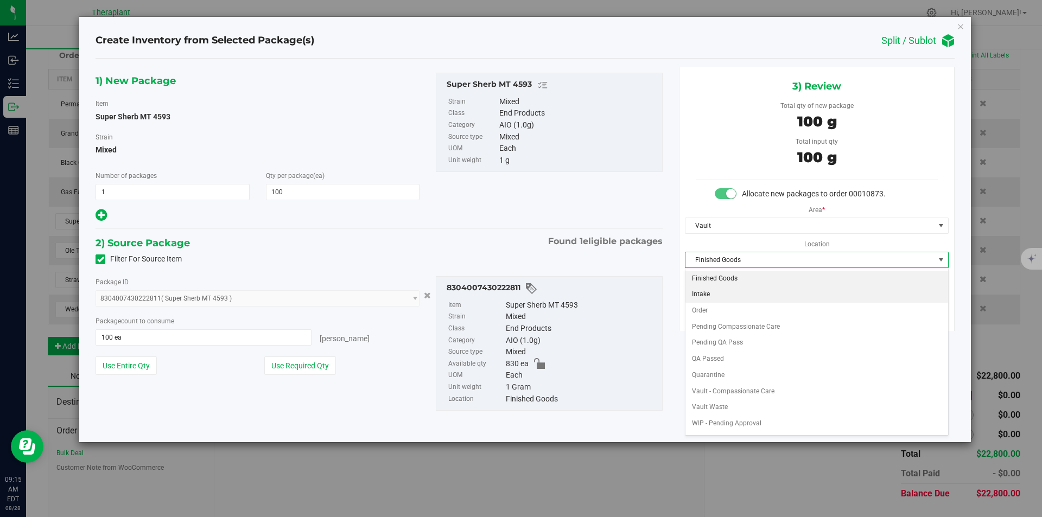
click at [705, 309] on li "Order" at bounding box center [816, 311] width 263 height 16
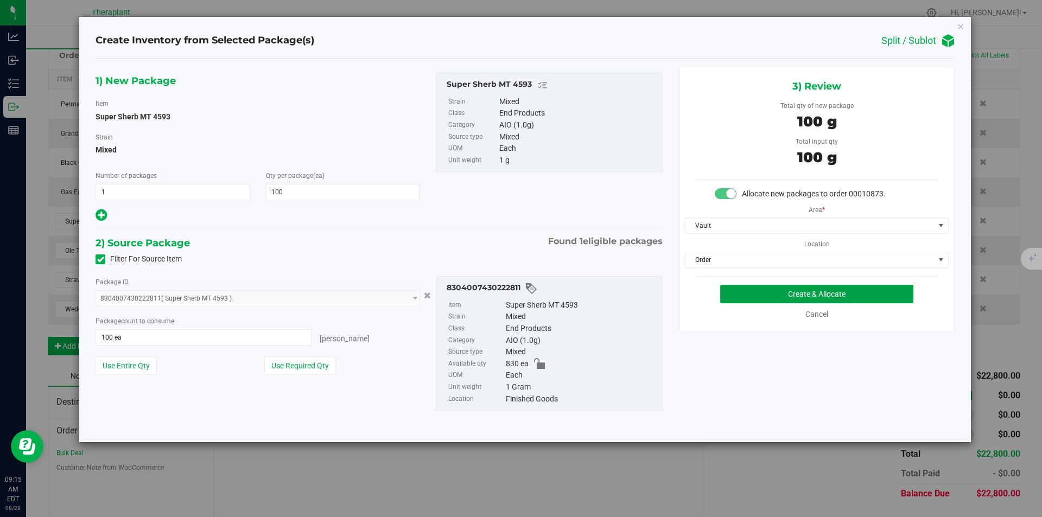
click at [733, 285] on button "Create & Allocate" at bounding box center [816, 294] width 193 height 18
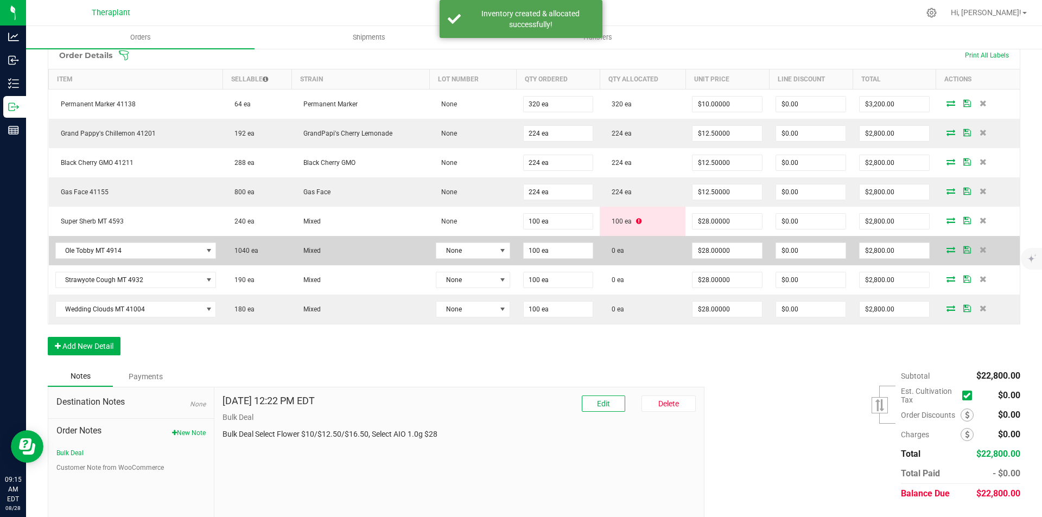
click at [947, 250] on icon at bounding box center [951, 249] width 9 height 7
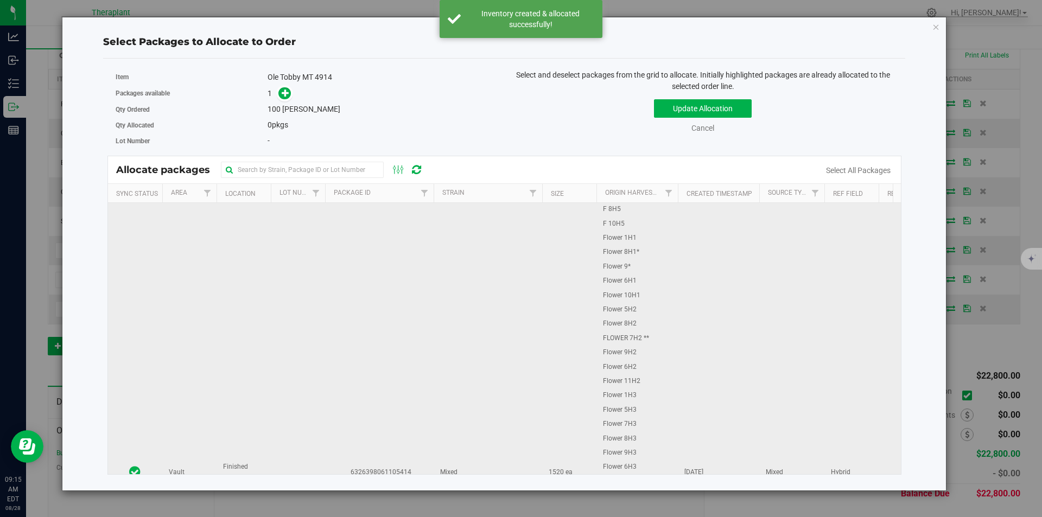
click at [374, 219] on td "6326398061105414" at bounding box center [379, 472] width 109 height 539
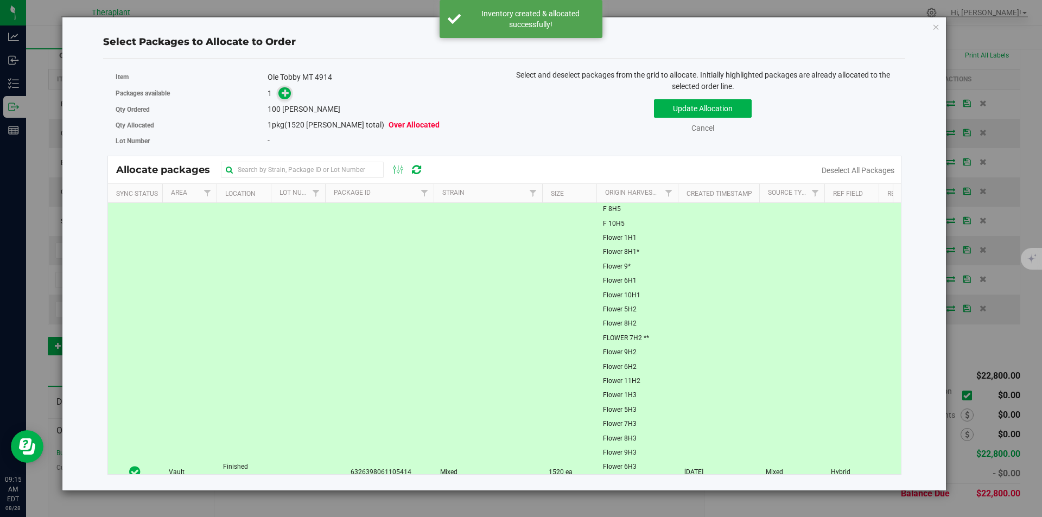
click at [287, 97] on span at bounding box center [284, 93] width 12 height 12
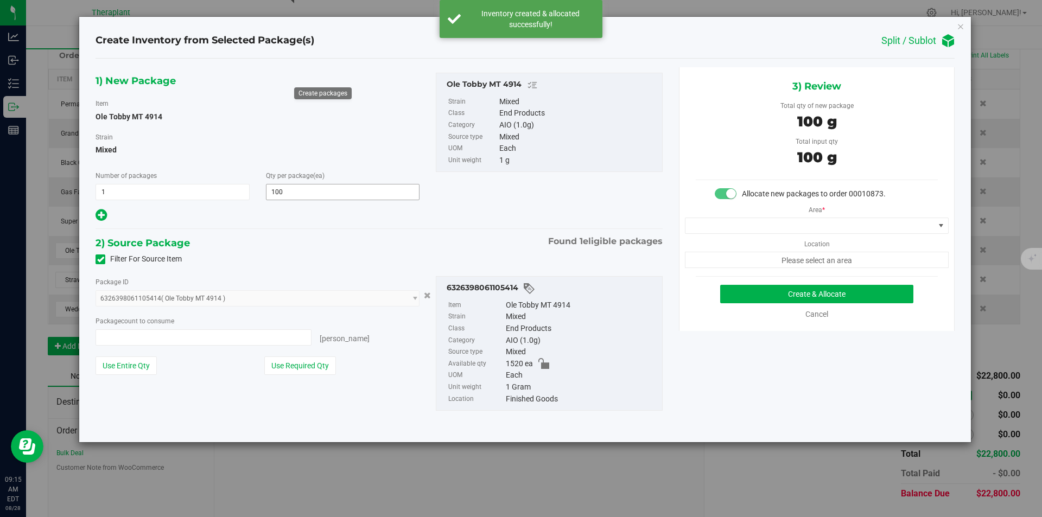
type input "100 ea"
click at [730, 222] on span at bounding box center [809, 225] width 249 height 15
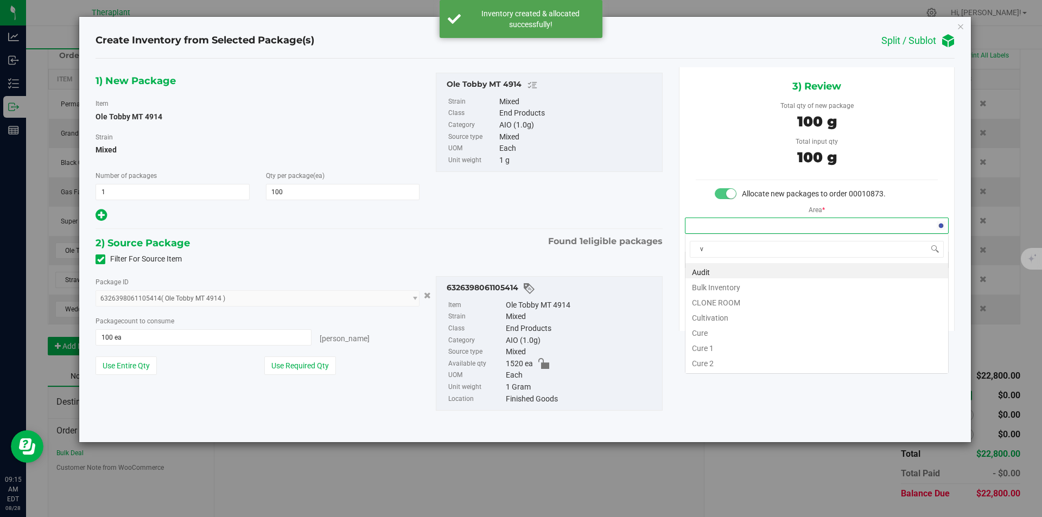
scroll to position [16, 263]
click at [707, 304] on li "Vault" at bounding box center [816, 301] width 263 height 15
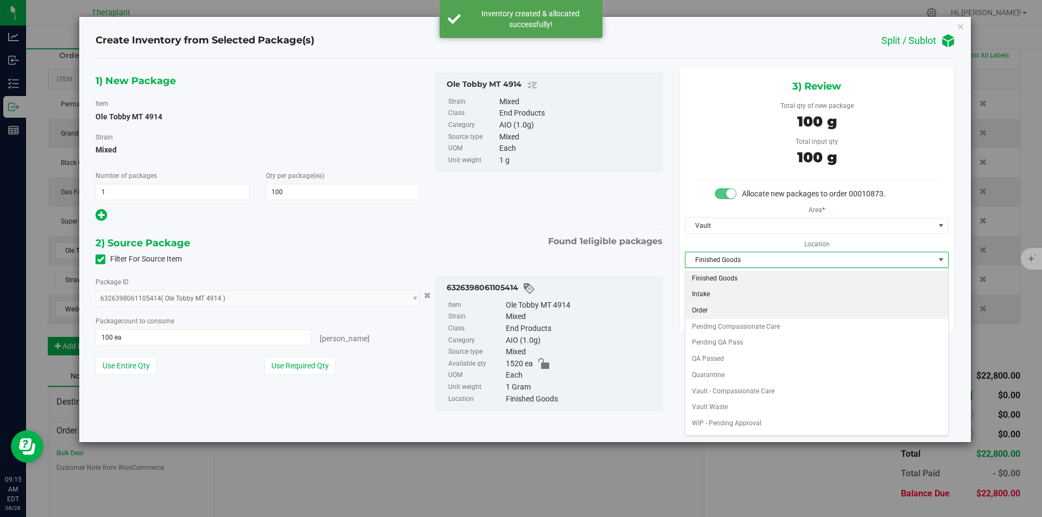
click at [709, 309] on li "Order" at bounding box center [816, 311] width 263 height 16
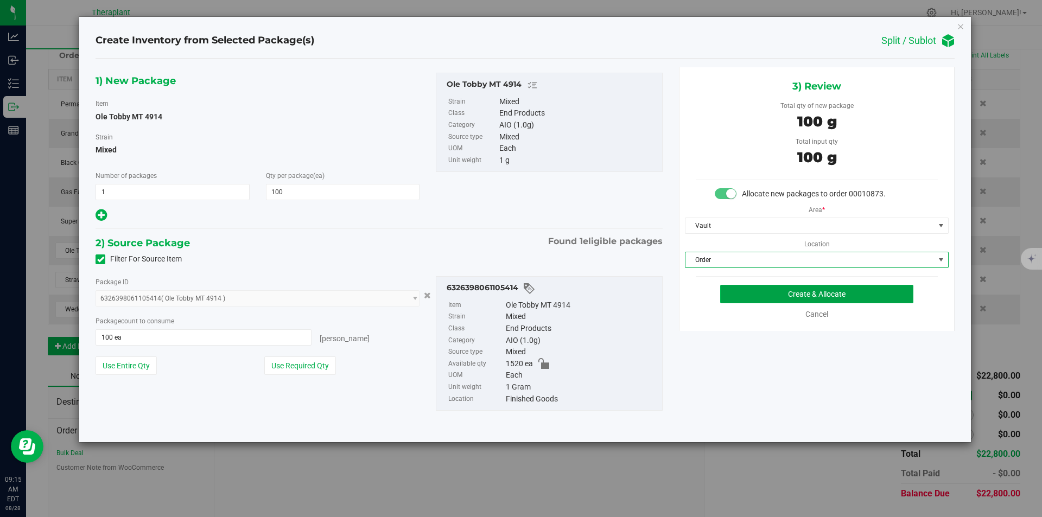
click at [758, 290] on button "Create & Allocate" at bounding box center [816, 294] width 193 height 18
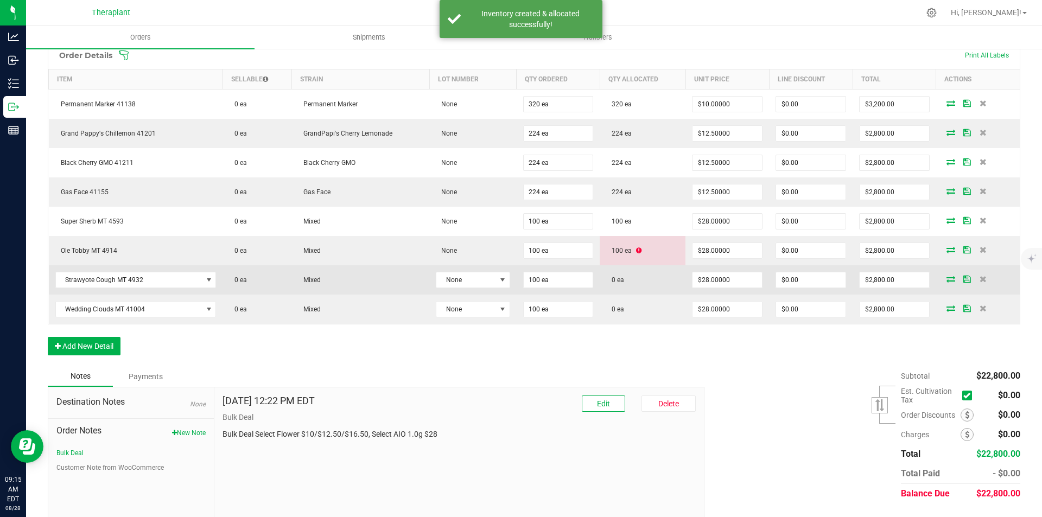
click at [947, 278] on icon at bounding box center [951, 279] width 9 height 7
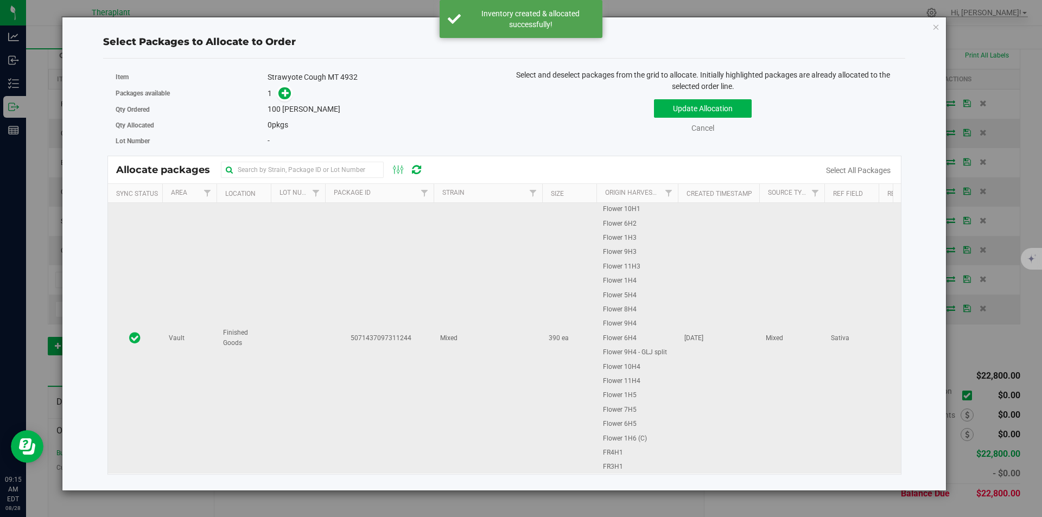
click at [312, 228] on td at bounding box center [298, 338] width 54 height 271
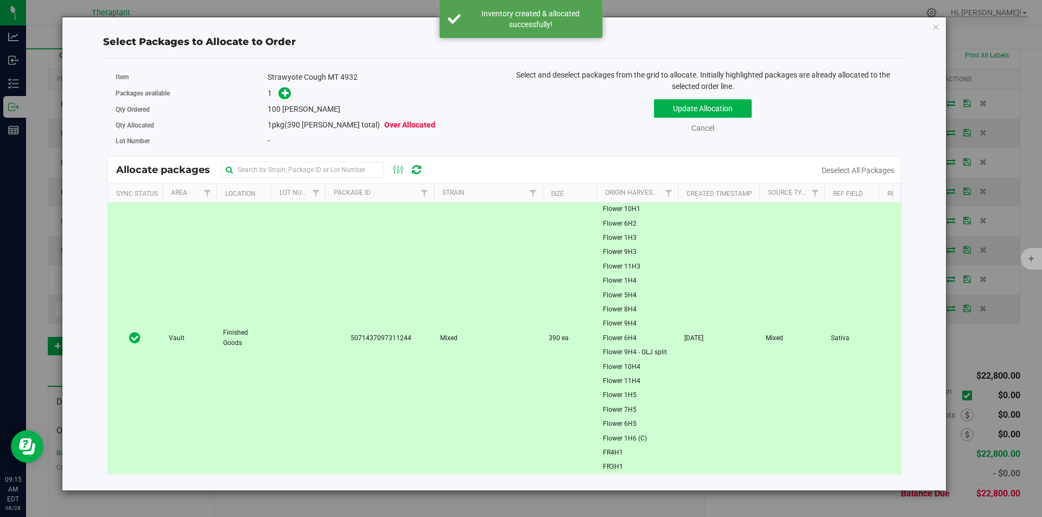
click at [281, 99] on span at bounding box center [282, 93] width 17 height 12
click at [283, 91] on icon at bounding box center [286, 93] width 8 height 8
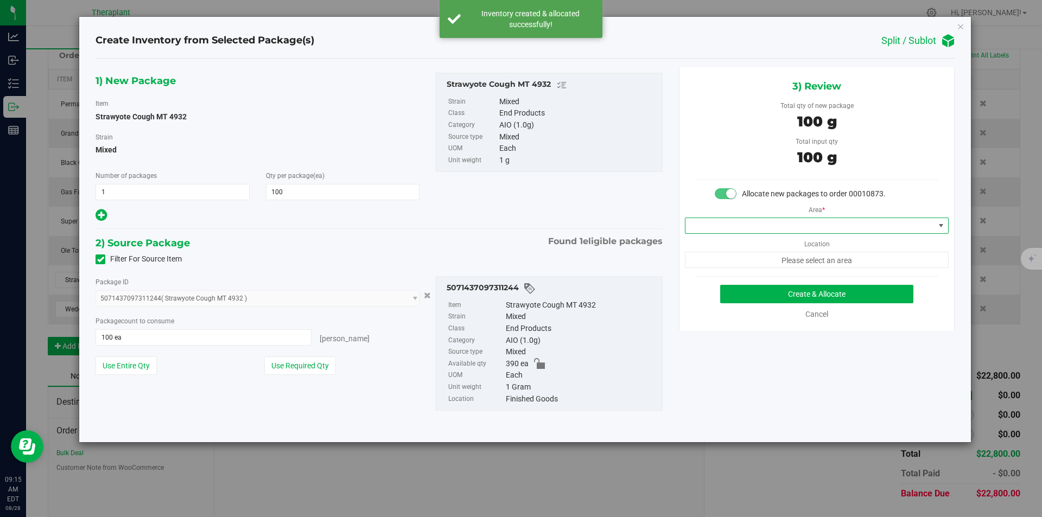
click at [712, 226] on span at bounding box center [809, 225] width 249 height 15
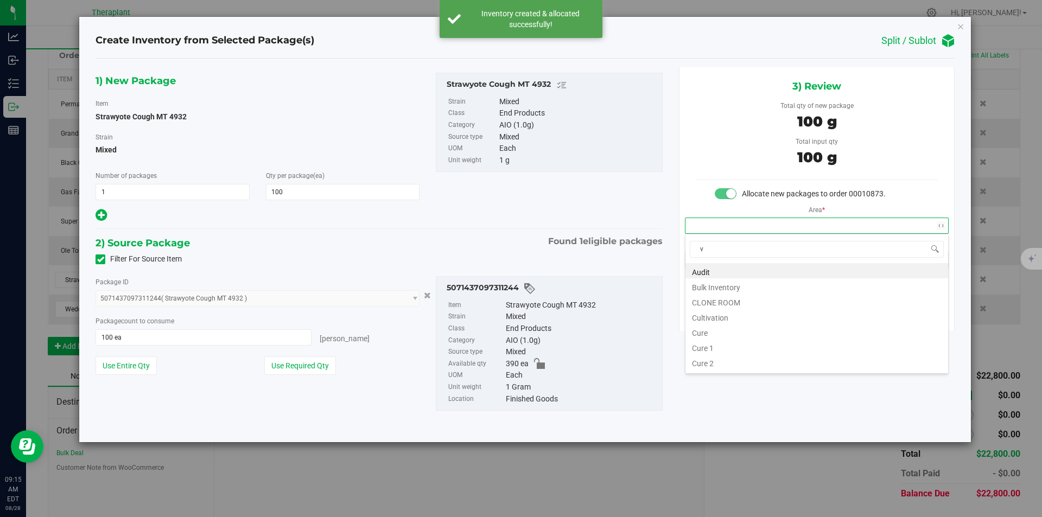
scroll to position [16, 263]
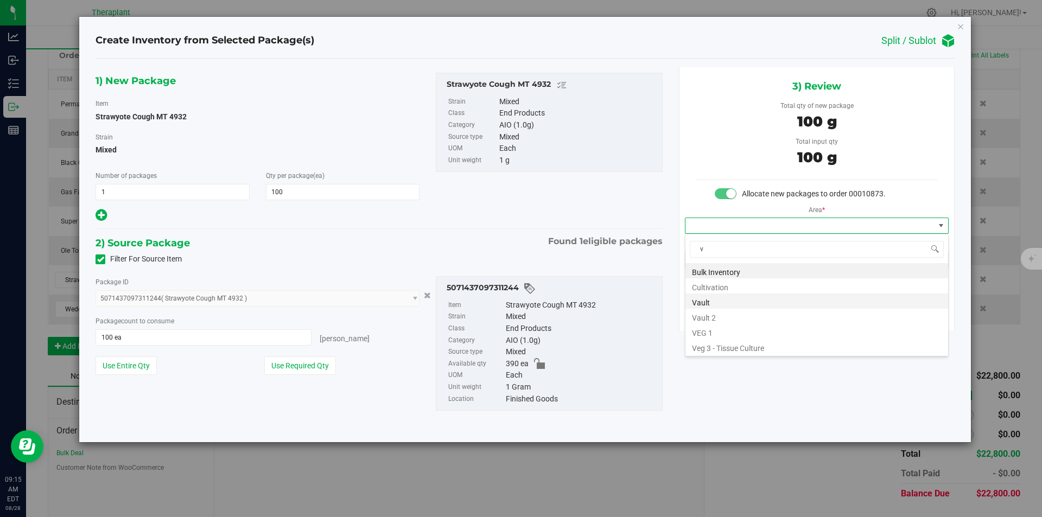
click at [715, 299] on li "Vault" at bounding box center [816, 301] width 263 height 15
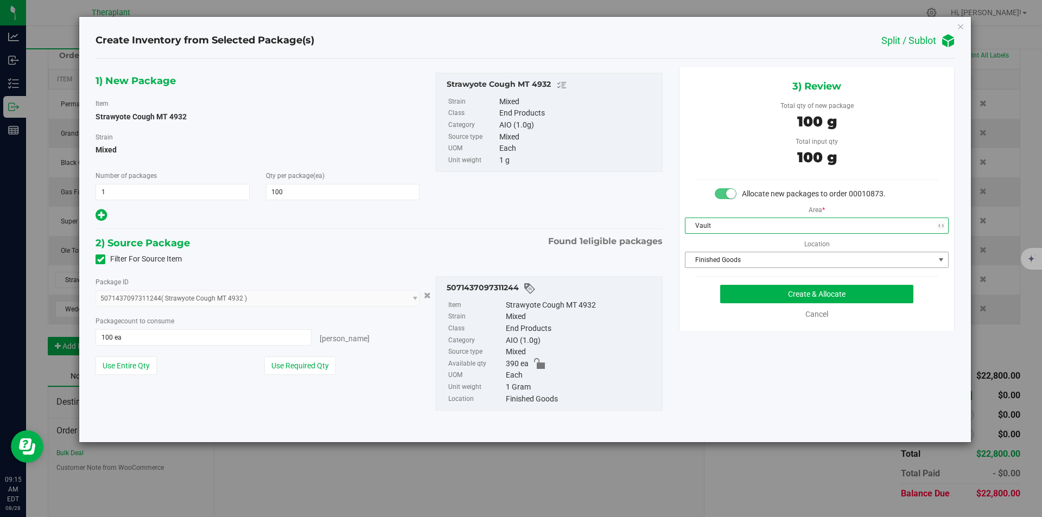
click at [719, 263] on span "Finished Goods" at bounding box center [809, 259] width 249 height 15
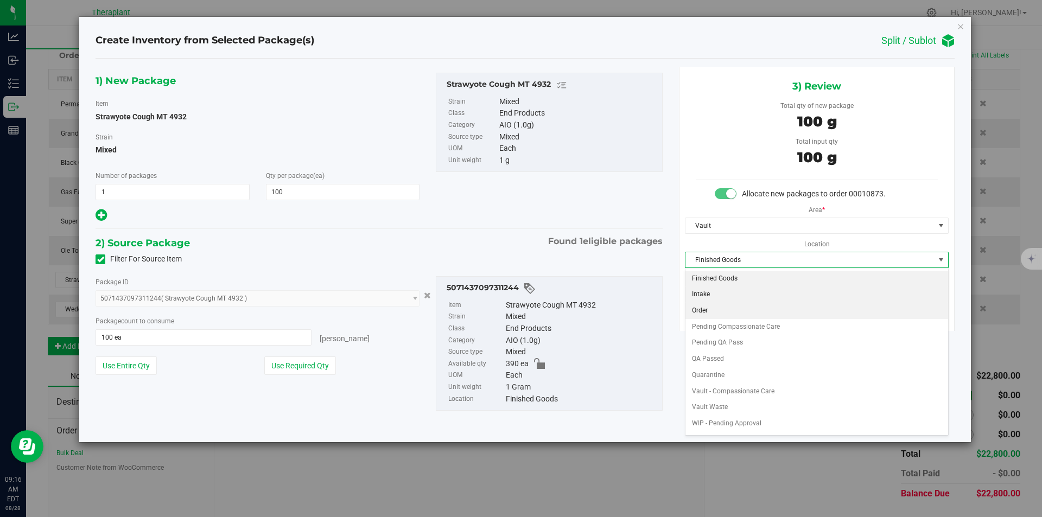
click at [719, 307] on li "Order" at bounding box center [816, 311] width 263 height 16
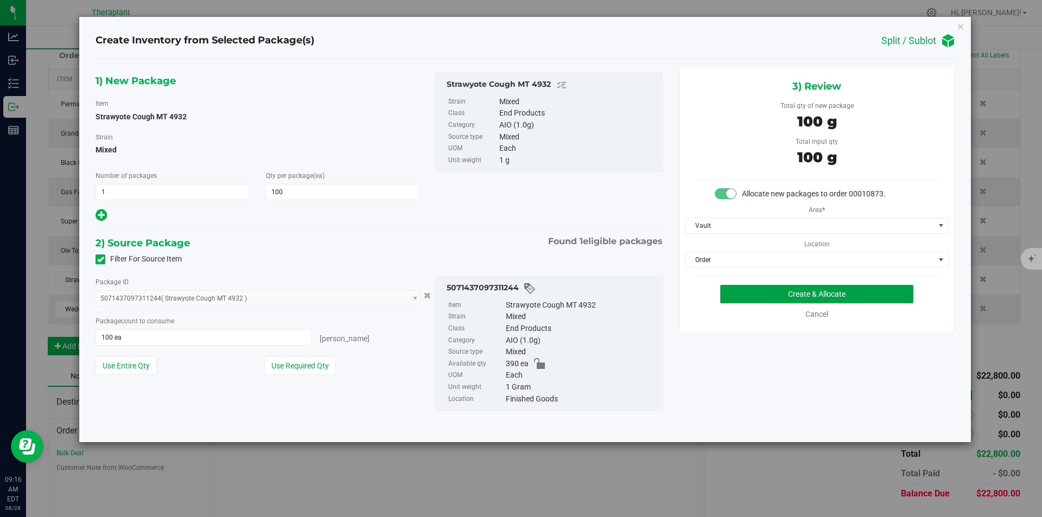
click at [739, 295] on button "Create & Allocate" at bounding box center [816, 294] width 193 height 18
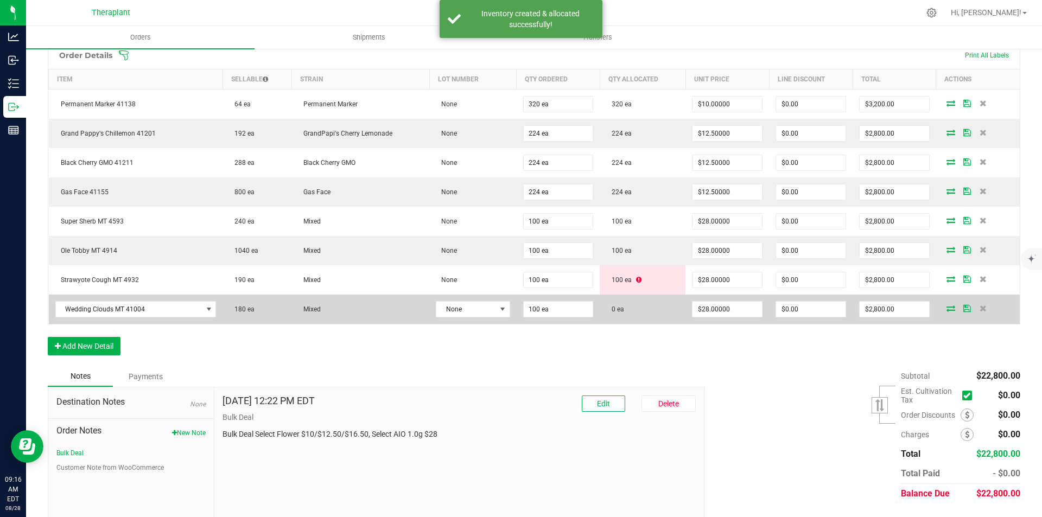
click at [943, 309] on span at bounding box center [951, 308] width 16 height 7
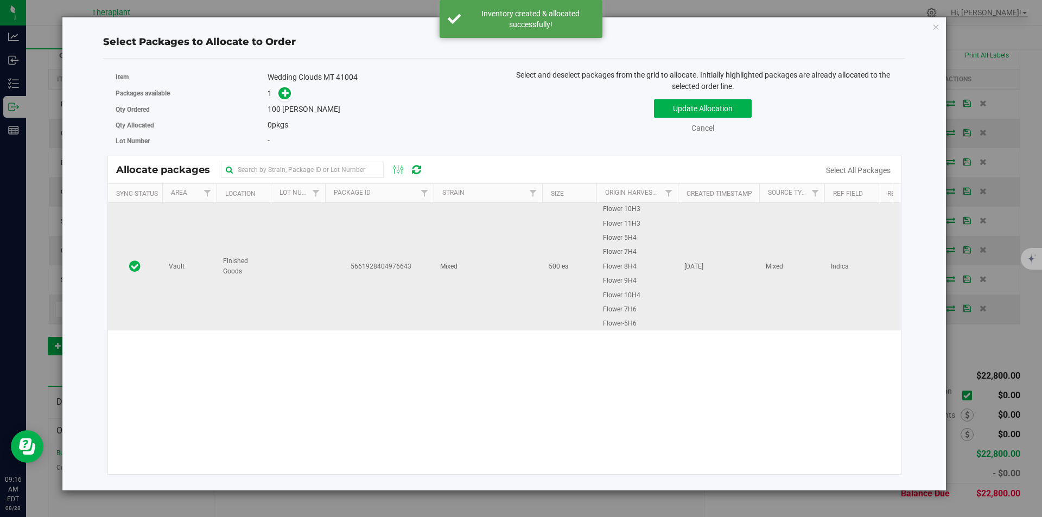
click at [491, 240] on td "Mixed" at bounding box center [488, 266] width 109 height 127
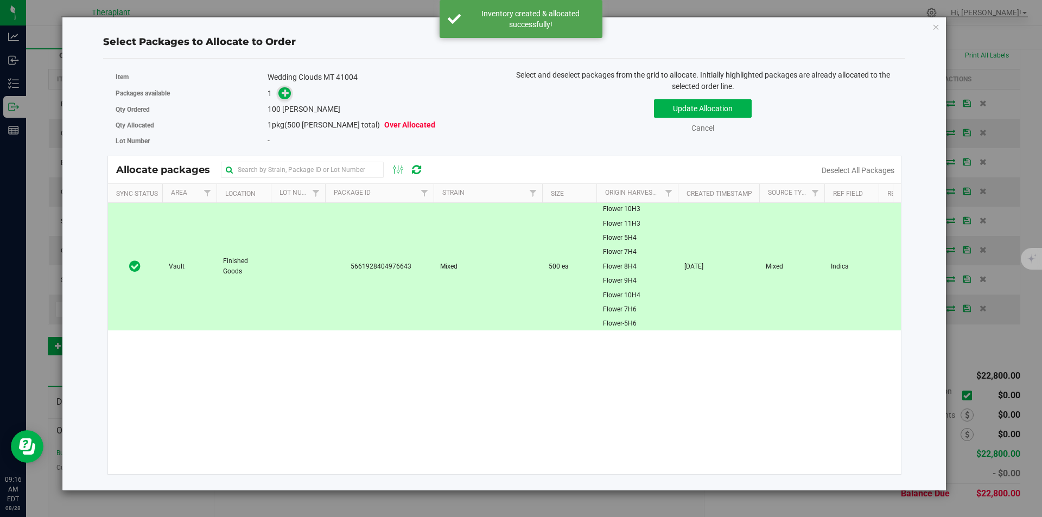
click at [284, 96] on icon at bounding box center [286, 92] width 8 height 8
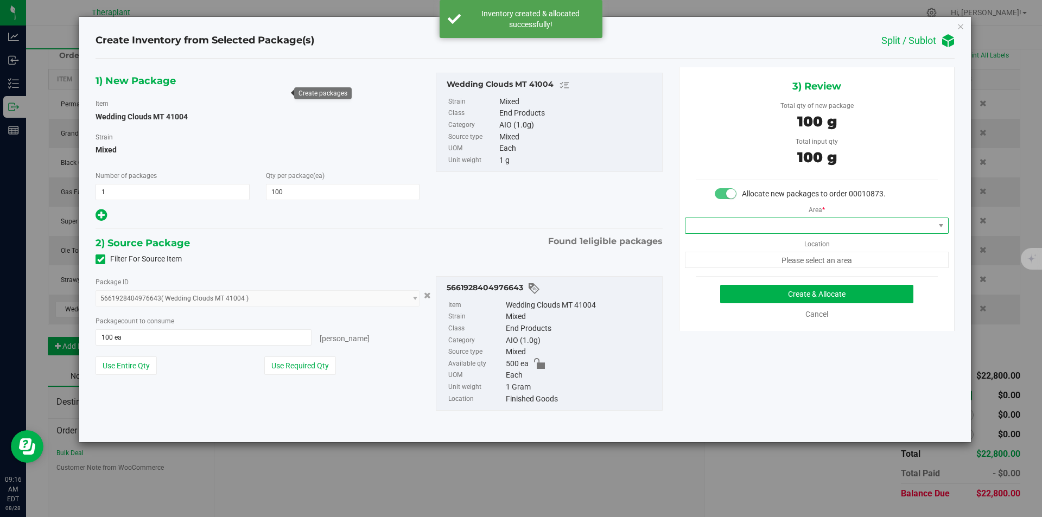
click at [719, 224] on span at bounding box center [809, 225] width 249 height 15
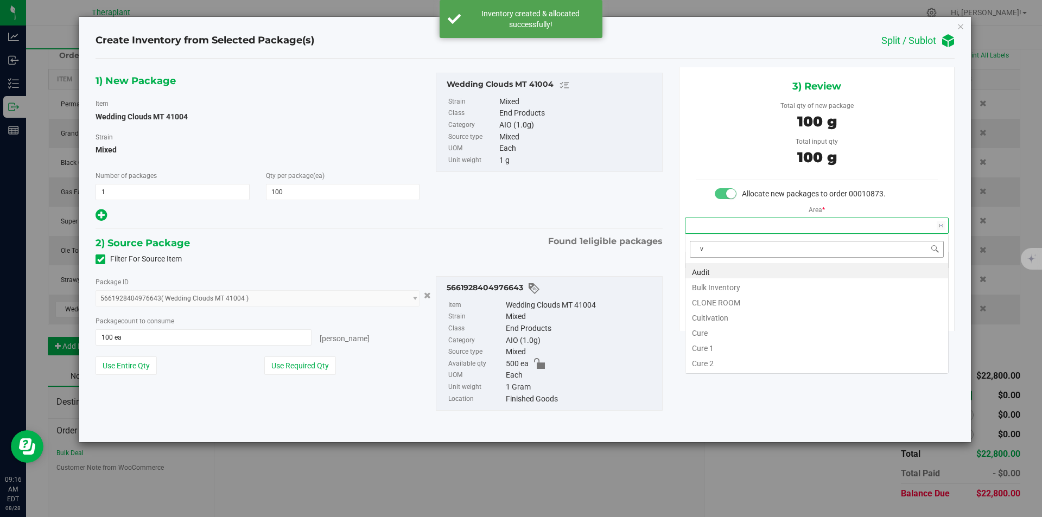
scroll to position [16, 263]
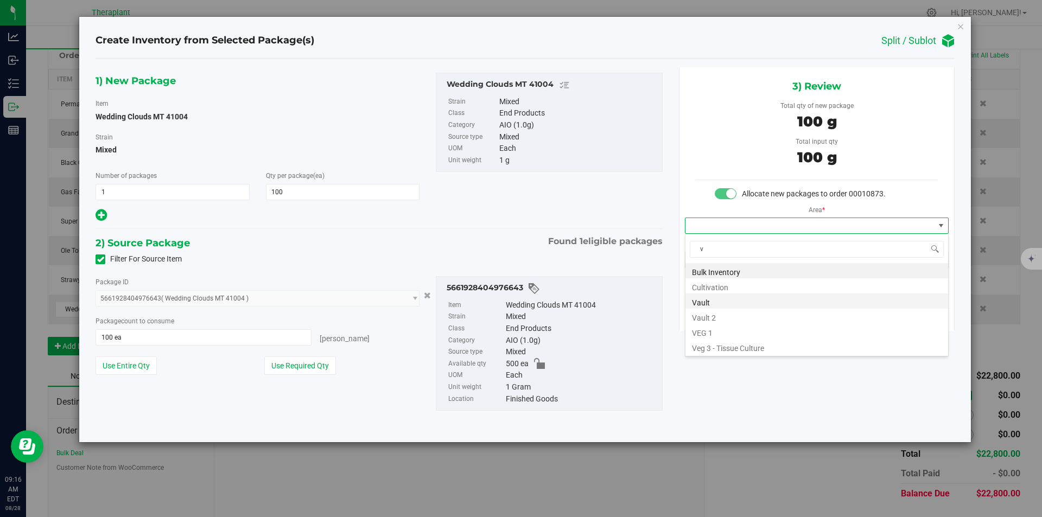
click at [709, 299] on li "Vault" at bounding box center [816, 301] width 263 height 15
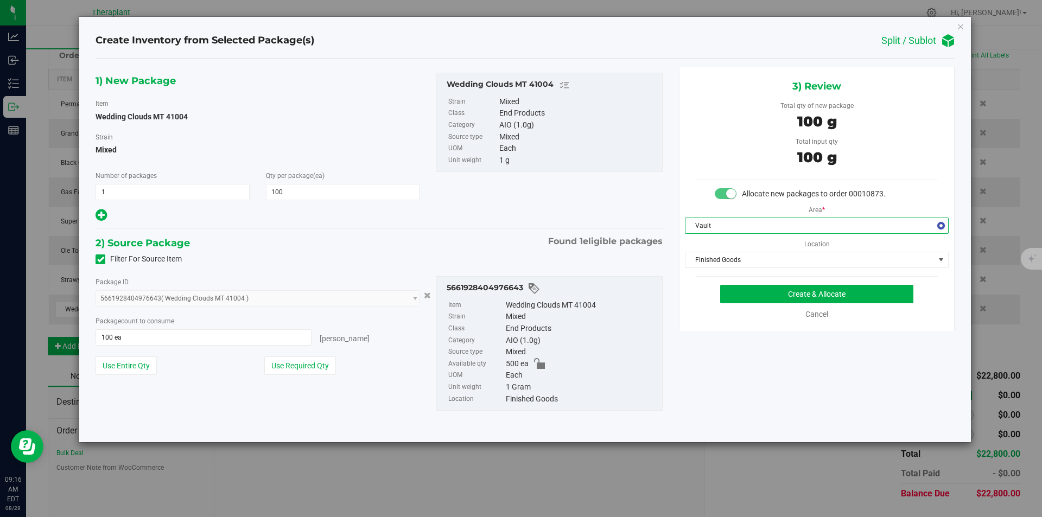
click at [712, 269] on div "3) Review Total qty of new package 100 g Total input qty 100 g Allocate new pac…" at bounding box center [817, 199] width 276 height 264
click at [704, 264] on span "Finished Goods" at bounding box center [809, 259] width 249 height 15
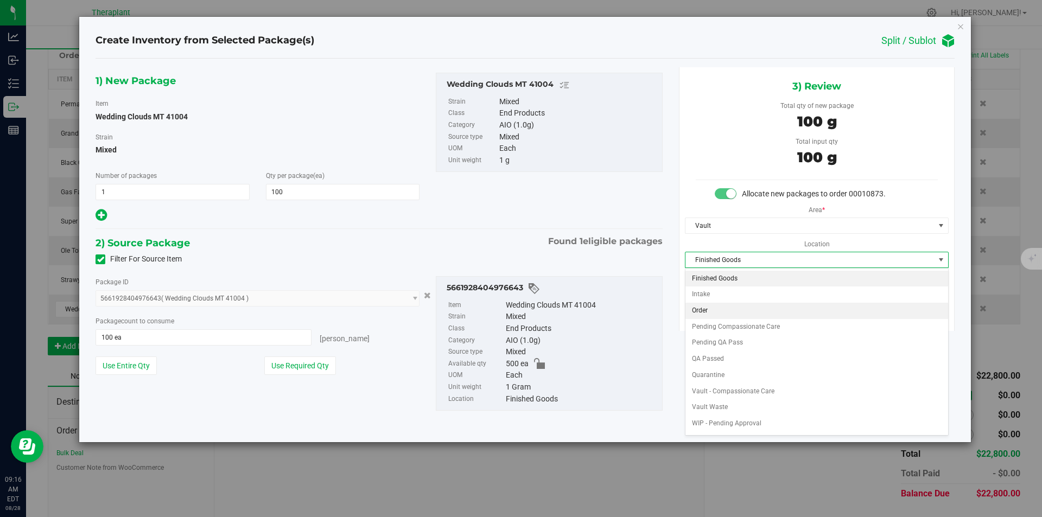
click at [715, 306] on li "Order" at bounding box center [816, 311] width 263 height 16
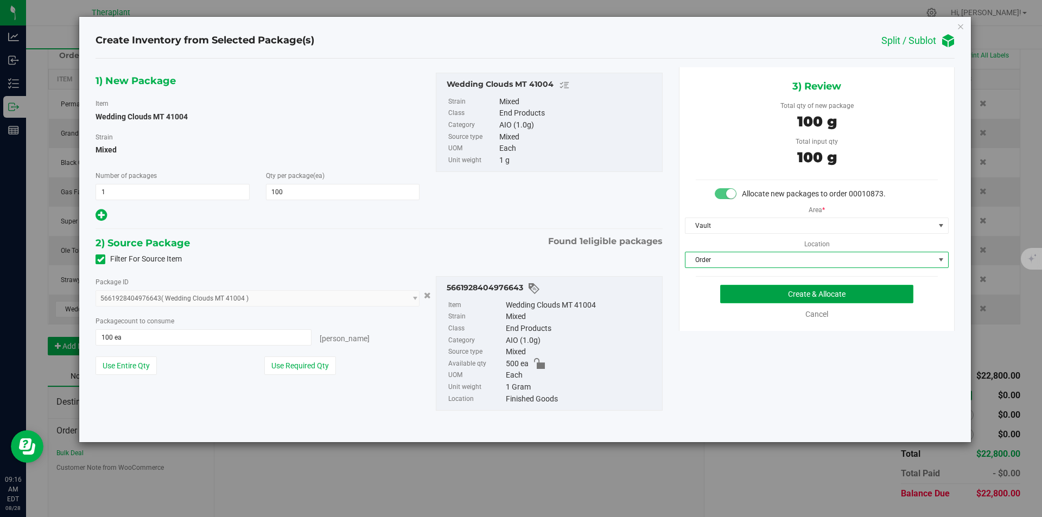
click at [734, 287] on button "Create & Allocate" at bounding box center [816, 294] width 193 height 18
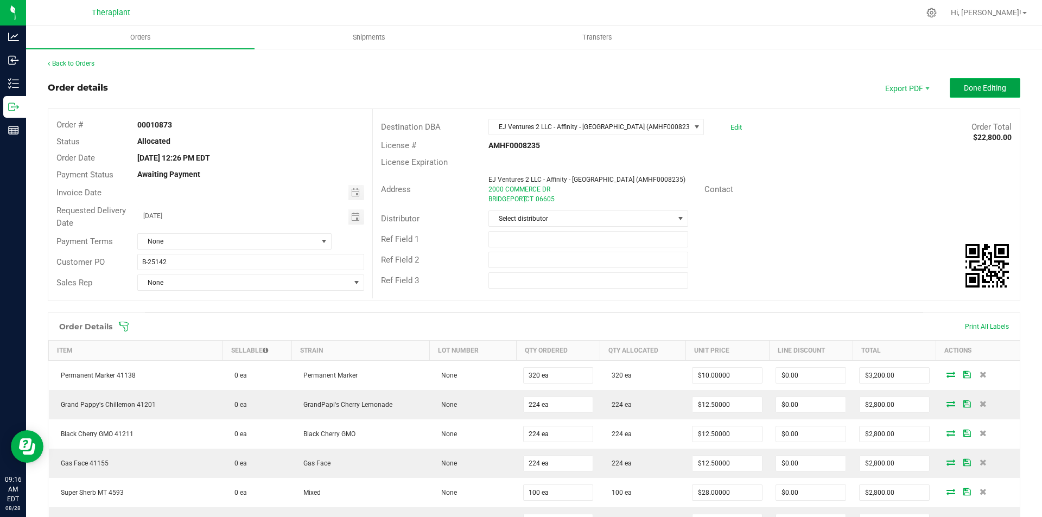
click at [950, 89] on button "Done Editing" at bounding box center [985, 88] width 71 height 20
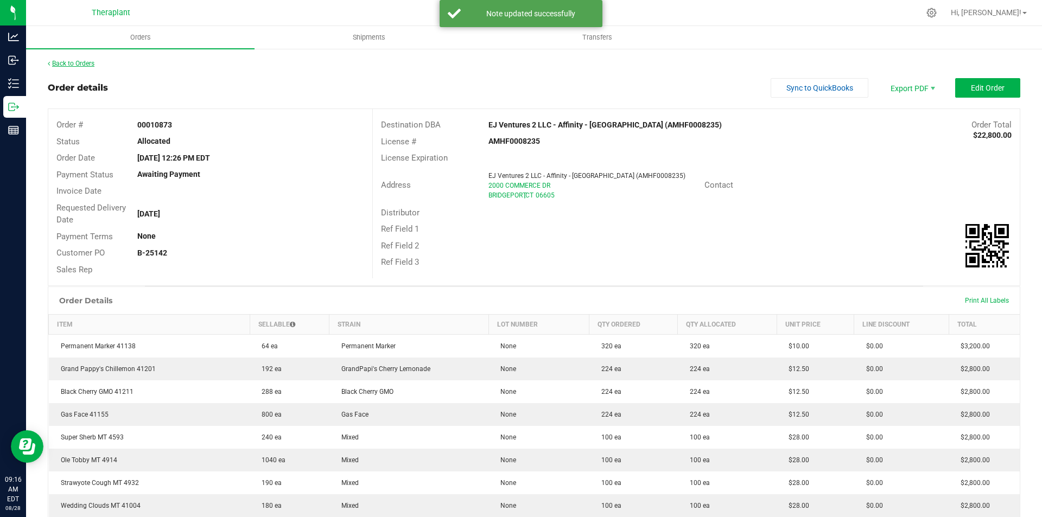
click at [82, 65] on link "Back to Orders" at bounding box center [71, 64] width 47 height 8
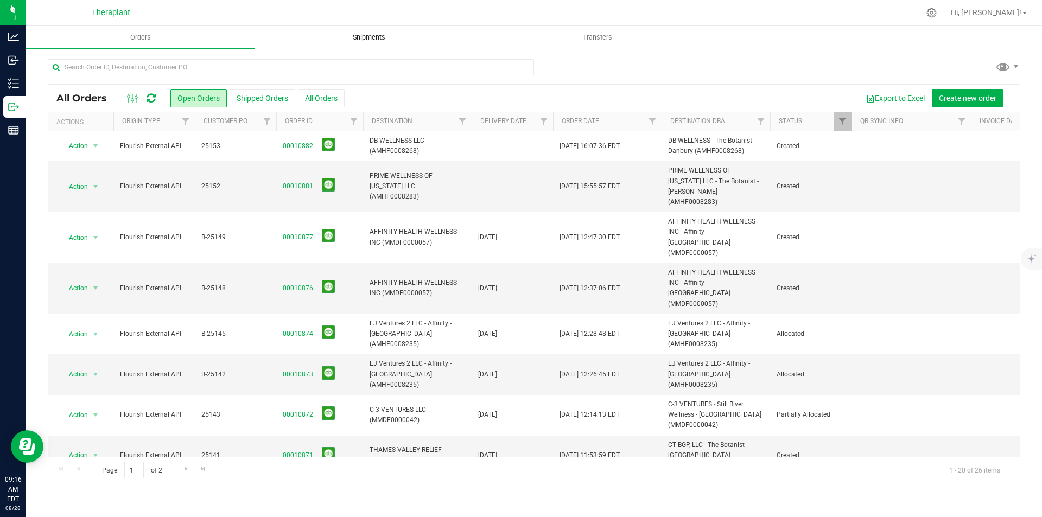
click at [345, 33] on span "Shipments" at bounding box center [369, 38] width 62 height 10
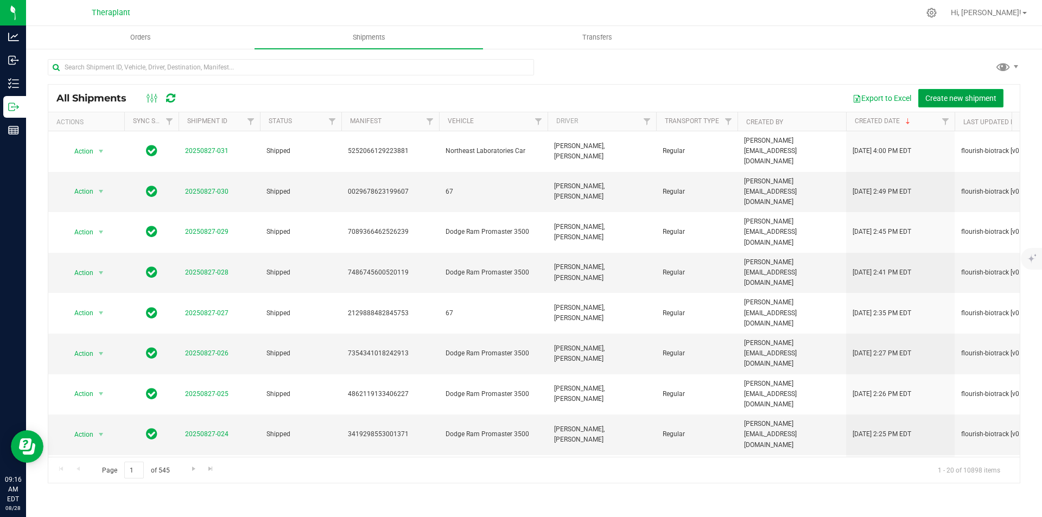
click at [938, 94] on span "Create new shipment" at bounding box center [960, 98] width 71 height 9
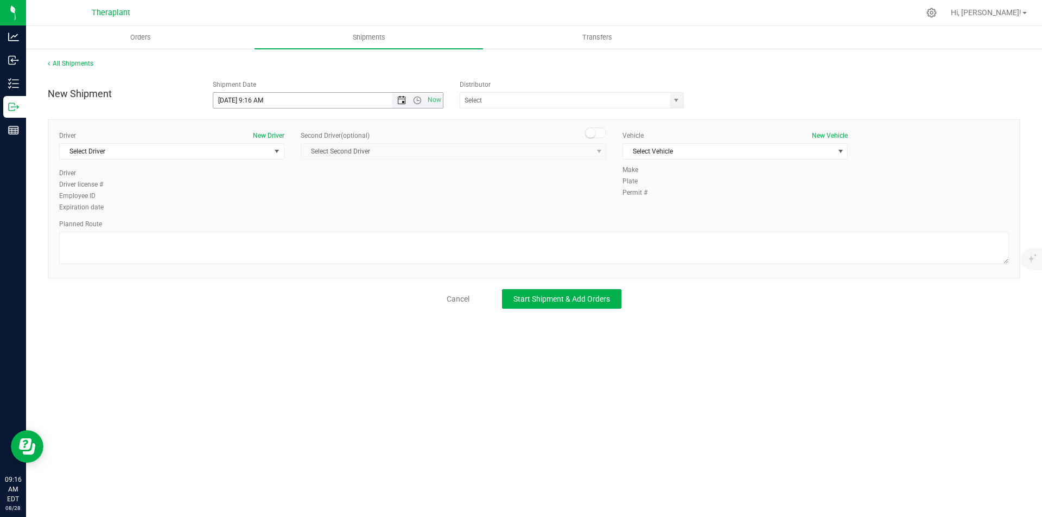
click at [401, 100] on span "Open the date view" at bounding box center [401, 100] width 9 height 9
click at [484, 196] on div "Driver New Driver Select Driver Select Driver [PERSON_NAME] [PERSON_NAME] Not A…" at bounding box center [534, 172] width 966 height 83
click at [416, 99] on span "Open the time view" at bounding box center [417, 100] width 9 height 9
click at [262, 181] on li "5:30 PM" at bounding box center [327, 178] width 229 height 14
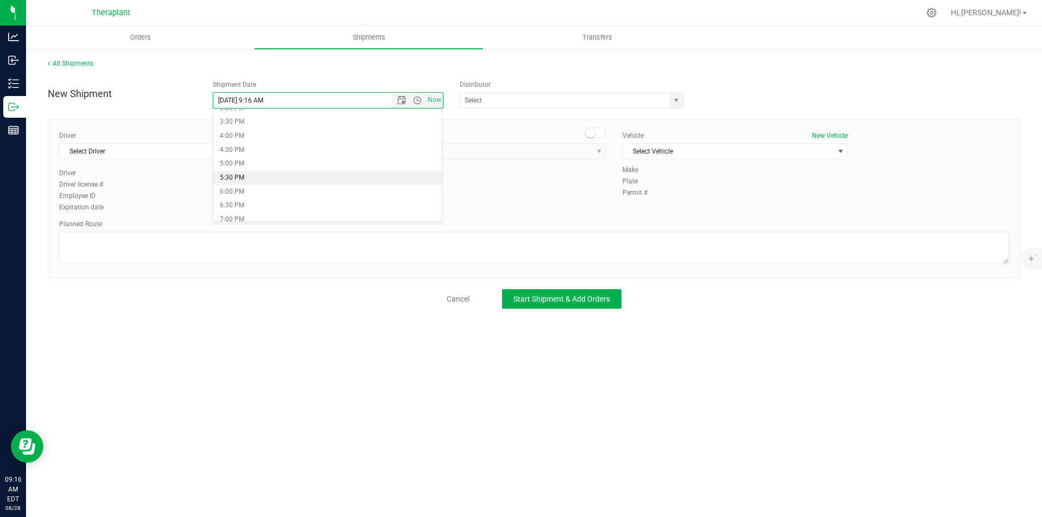
type input "[DATE] 5:30 PM"
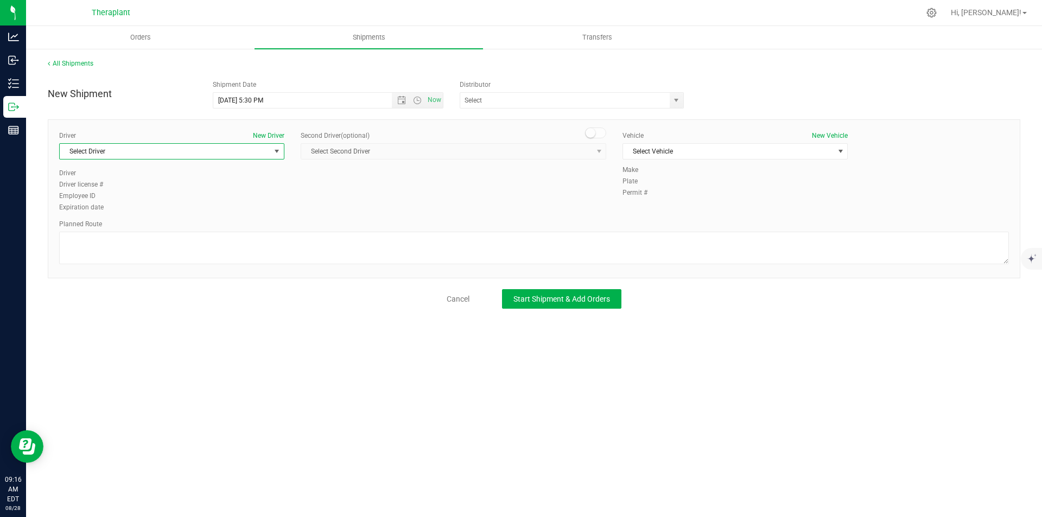
click at [185, 154] on span "Select Driver" at bounding box center [165, 151] width 211 height 15
click at [193, 190] on li "[PERSON_NAME]" at bounding box center [172, 197] width 224 height 16
type input "rob"
drag, startPoint x: 601, startPoint y: 135, endPoint x: 589, endPoint y: 140, distance: 12.6
click at [600, 135] on span at bounding box center [596, 133] width 22 height 11
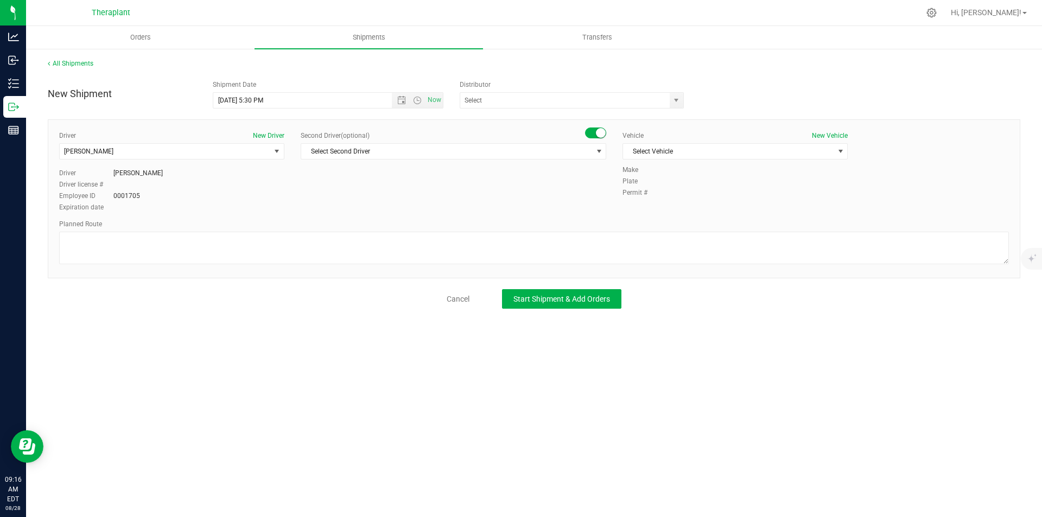
click at [589, 143] on div "Second Driver (optional) Select Second Driver Select Second Driver [PERSON_NAME…" at bounding box center [454, 149] width 306 height 37
click at [589, 150] on span "Select Second Driver" at bounding box center [446, 151] width 291 height 15
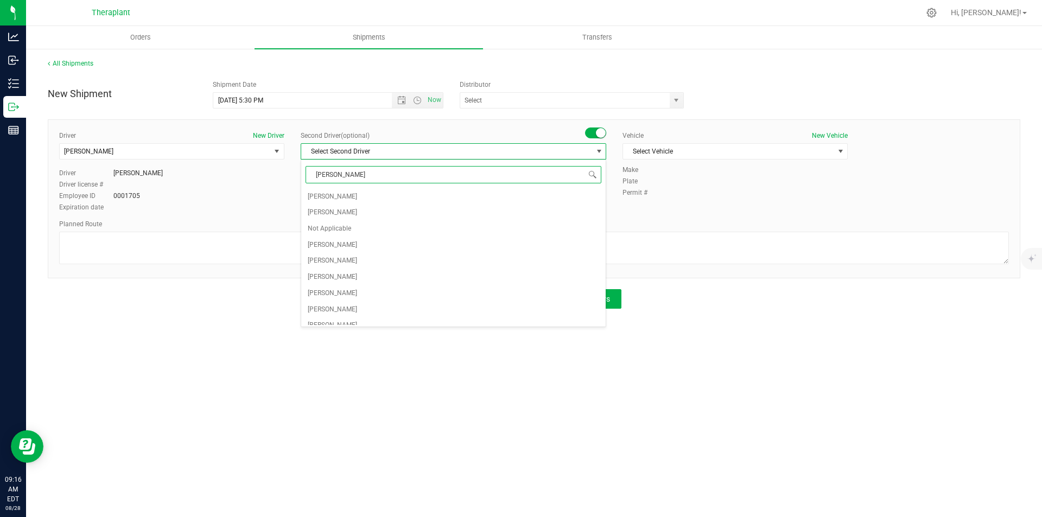
type input "[PERSON_NAME]"
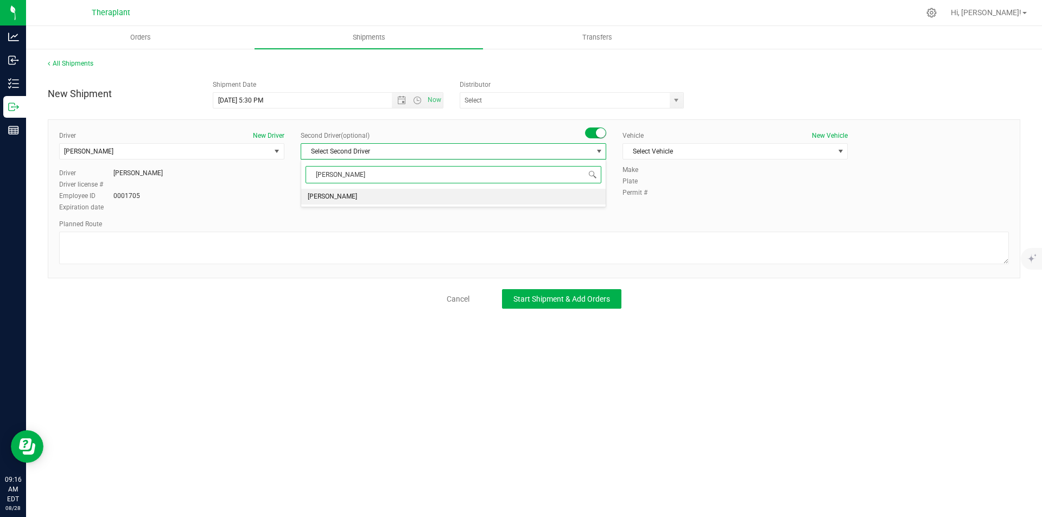
click at [377, 188] on div "[PERSON_NAME] Select Second Driver [PERSON_NAME] No data found." at bounding box center [454, 184] width 306 height 48
click at [384, 191] on li "[PERSON_NAME]" at bounding box center [453, 197] width 304 height 16
click at [765, 144] on span "Select Vehicle" at bounding box center [728, 151] width 211 height 15
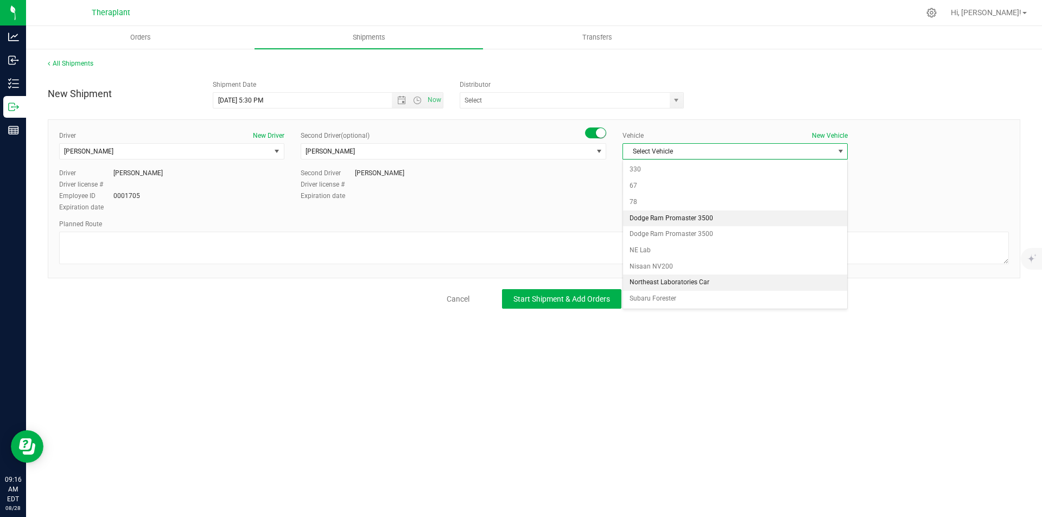
drag, startPoint x: 697, startPoint y: 220, endPoint x: 681, endPoint y: 213, distance: 18.0
click at [697, 219] on li "Dodge Ram Promaster 3500" at bounding box center [735, 219] width 224 height 16
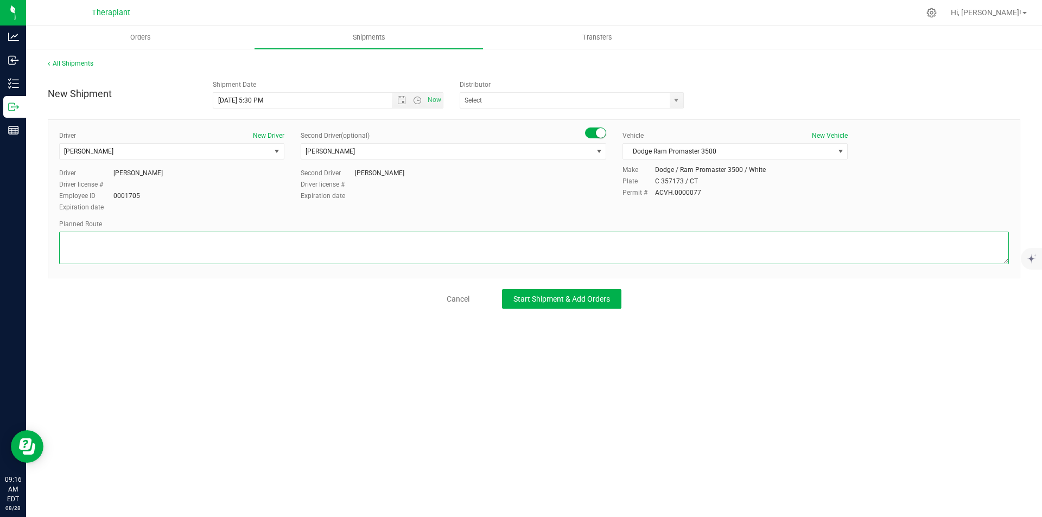
click at [173, 238] on textarea at bounding box center [534, 248] width 950 height 33
paste textarea "Get on CT-8 S from CT-262, Follow CT-8 S to CT-[GEOGRAPHIC_DATA] in [GEOGRAPHIC…"
type textarea "Get on CT-8 S from CT-262, Follow CT-8 S to CT-[GEOGRAPHIC_DATA] in [GEOGRAPHIC…"
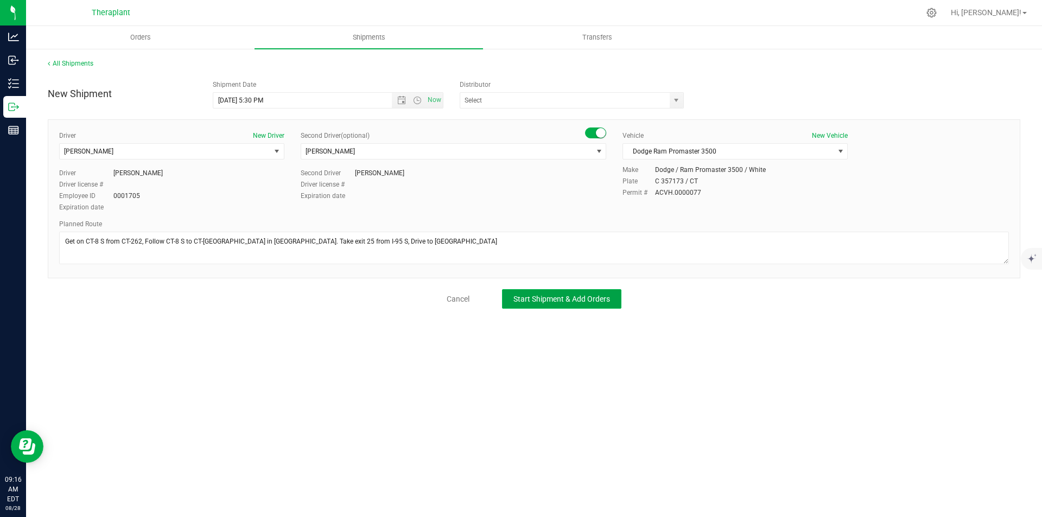
click at [561, 303] on span "Start Shipment & Add Orders" at bounding box center [561, 299] width 97 height 9
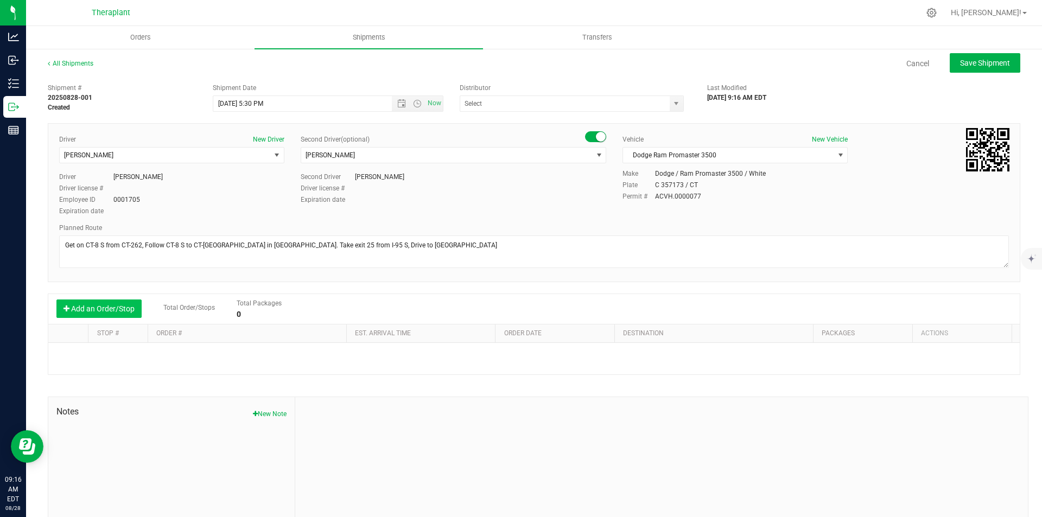
click at [99, 316] on button "Add an Order/Stop" at bounding box center [98, 309] width 85 height 18
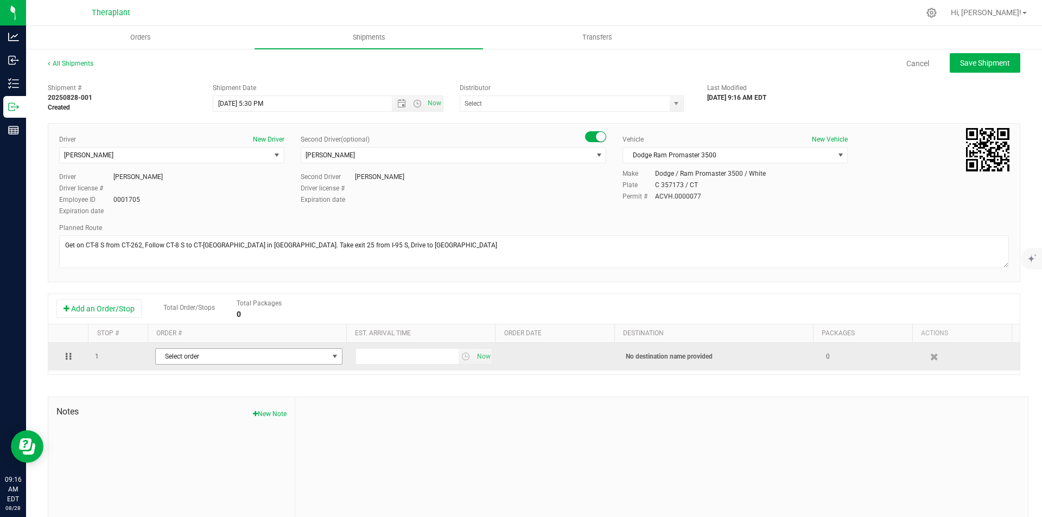
click at [178, 355] on span "Select order" at bounding box center [242, 356] width 173 height 15
click at [214, 356] on span "Select order" at bounding box center [242, 356] width 173 height 15
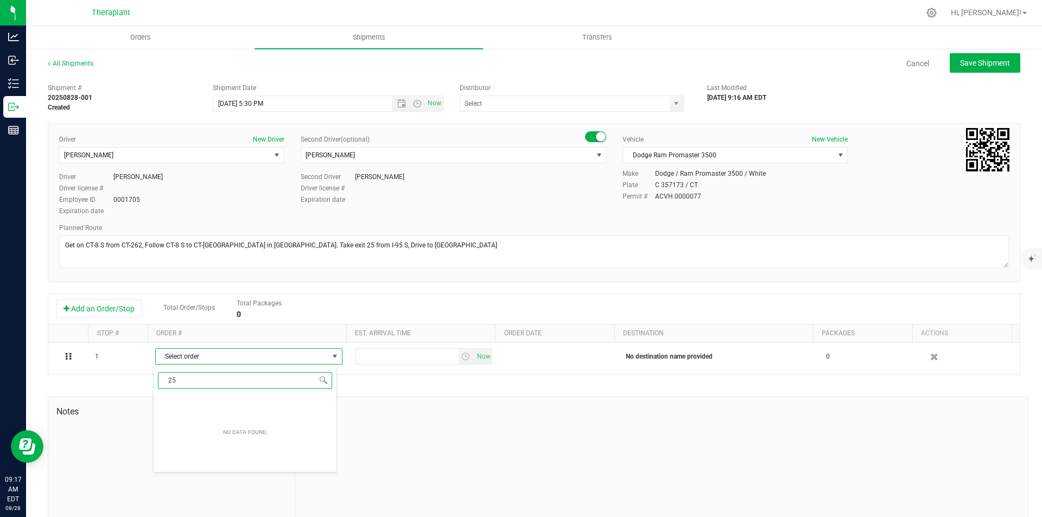
type input "2"
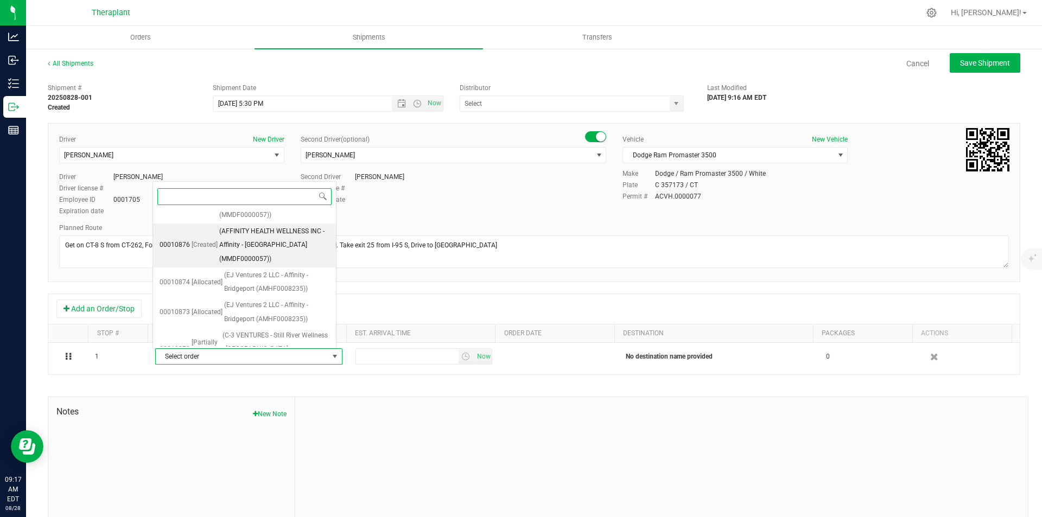
scroll to position [119, 0]
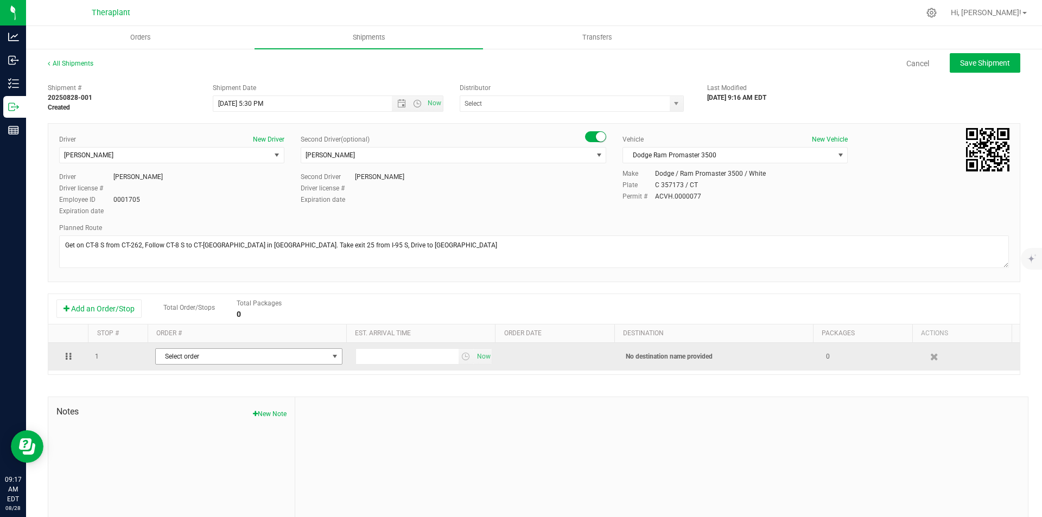
click at [198, 357] on span "Select order" at bounding box center [242, 356] width 173 height 15
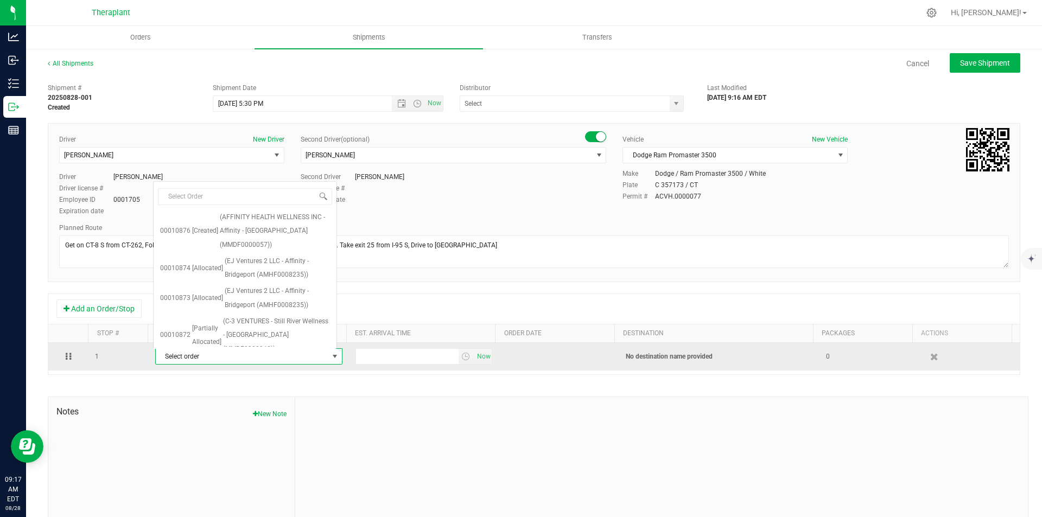
scroll to position [0, 0]
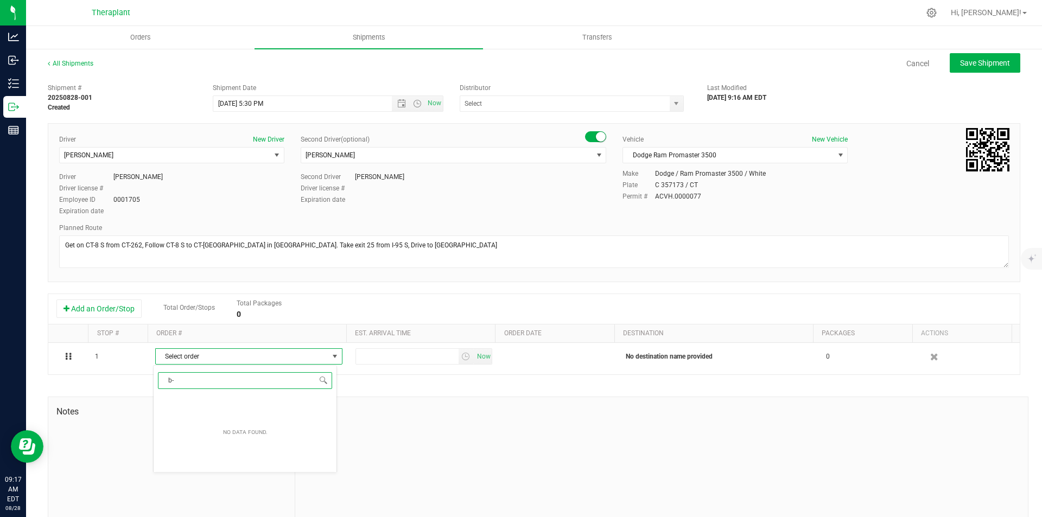
type input "b"
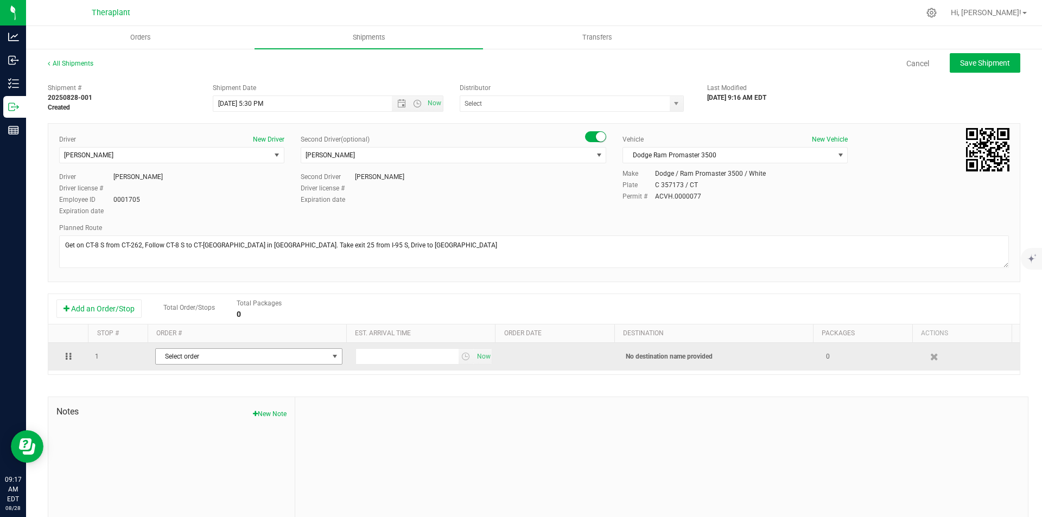
click at [233, 355] on span "Select order" at bounding box center [242, 356] width 173 height 15
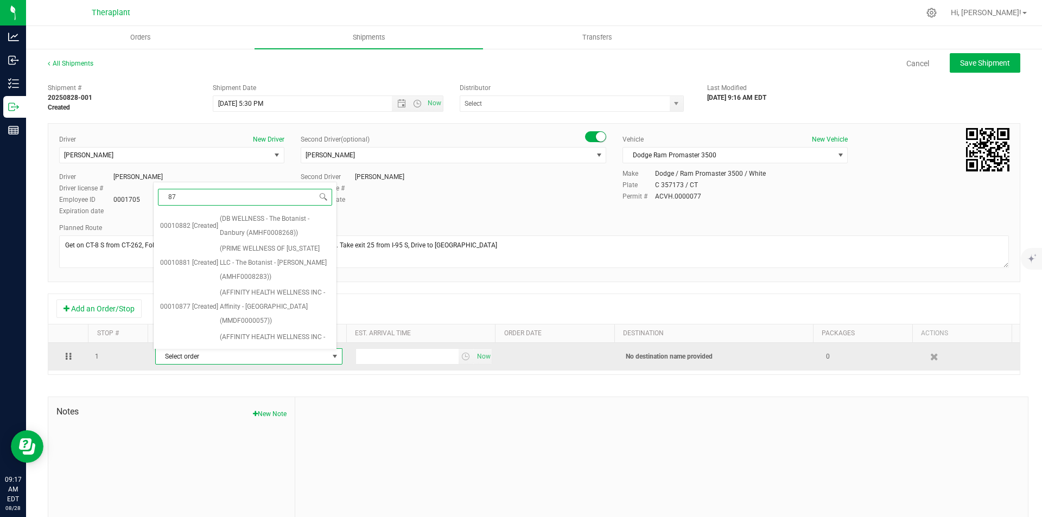
type input "873"
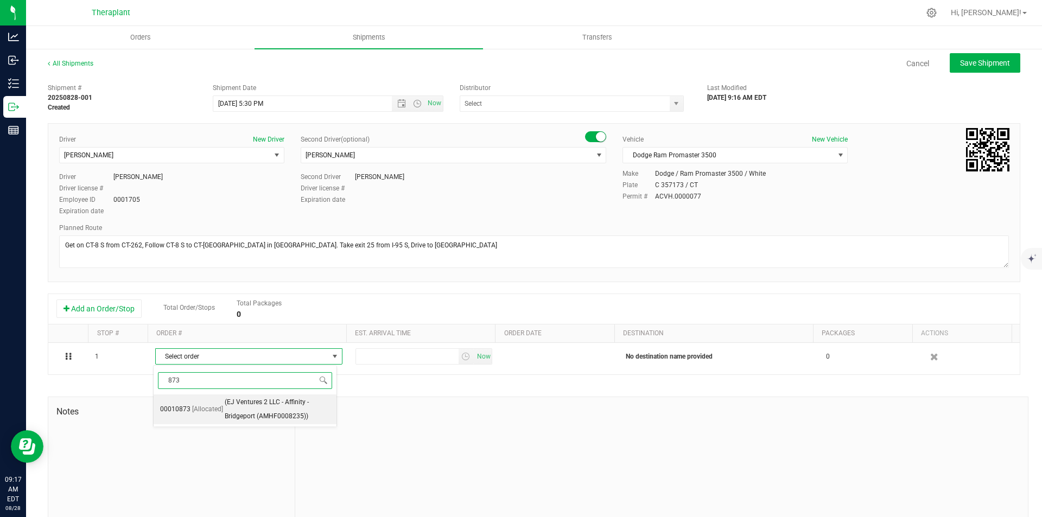
click at [277, 407] on span "(EJ Ventures 2 LLC - Affinity - Bridgeport (AMHF0008235))" at bounding box center [277, 410] width 105 height 28
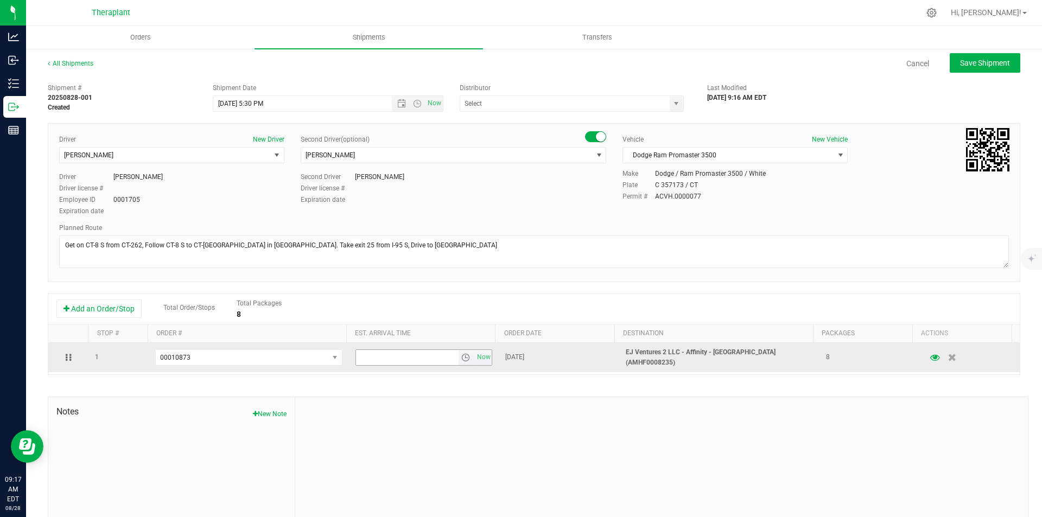
click at [461, 355] on span "select" at bounding box center [465, 357] width 9 height 9
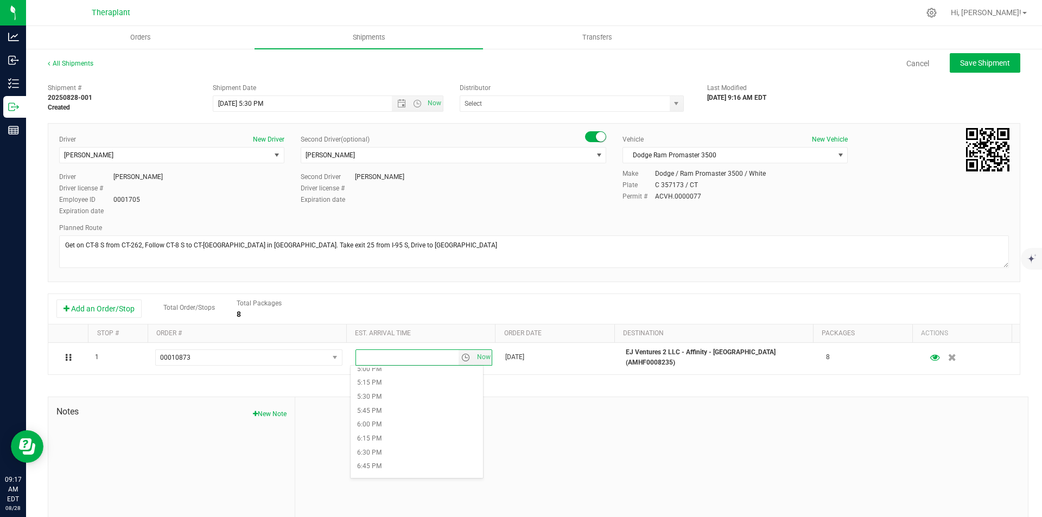
scroll to position [1230, 0]
click at [402, 455] on li "11:30 PM" at bounding box center [417, 456] width 132 height 14
click at [981, 55] on button "Save Shipment" at bounding box center [985, 63] width 71 height 20
type input "[DATE] 9:30 PM"
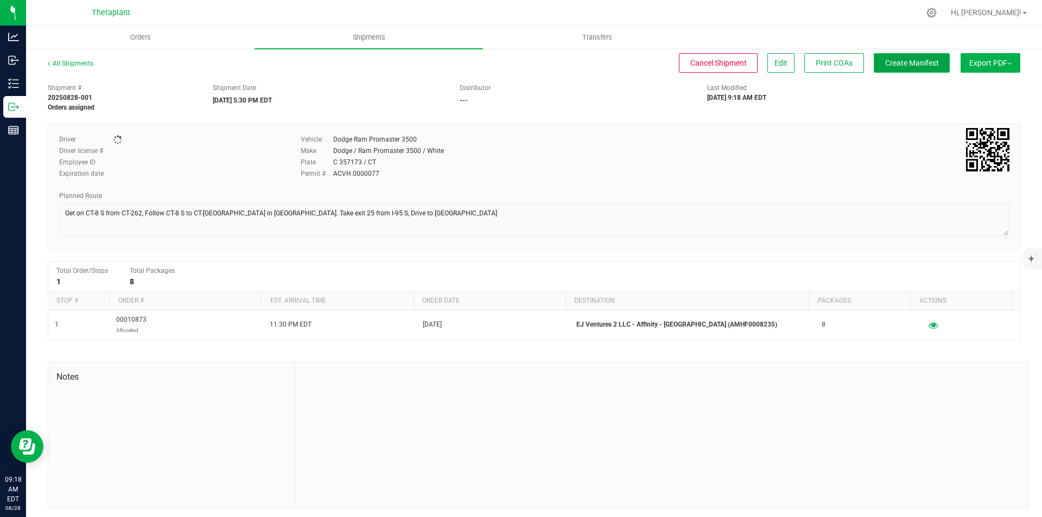
click at [913, 54] on button "Create Manifest" at bounding box center [912, 63] width 76 height 20
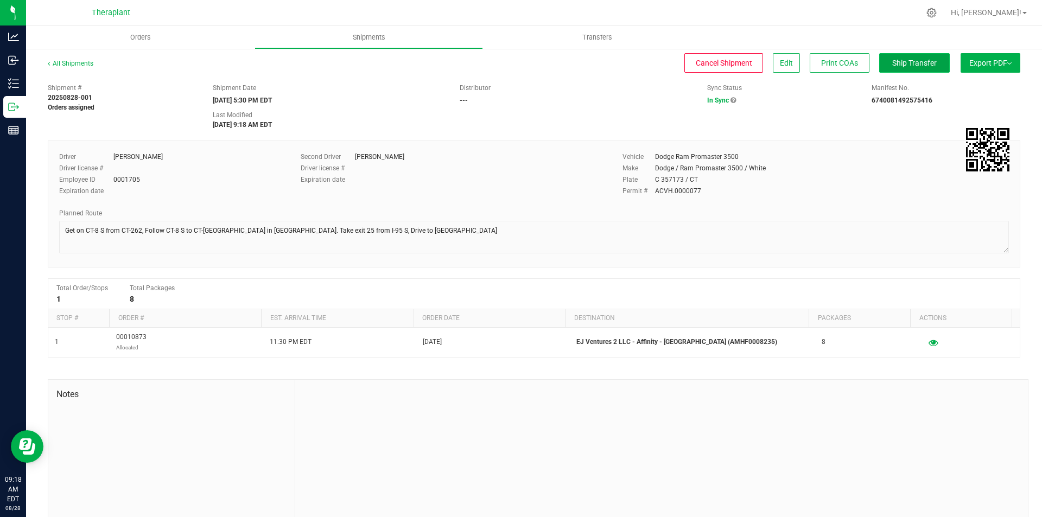
click at [920, 64] on span "Ship Transfer" at bounding box center [914, 63] width 45 height 9
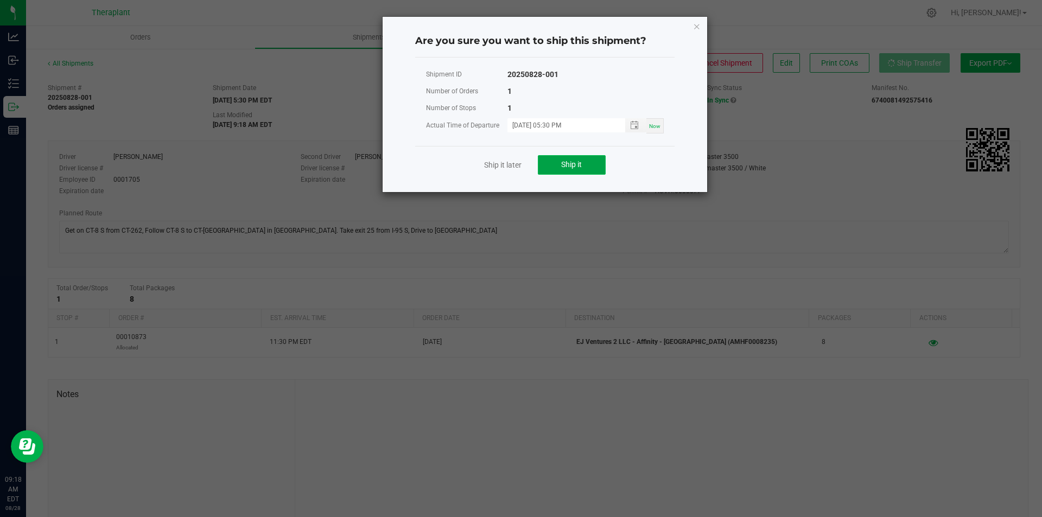
click at [595, 162] on button "Ship it" at bounding box center [572, 165] width 68 height 20
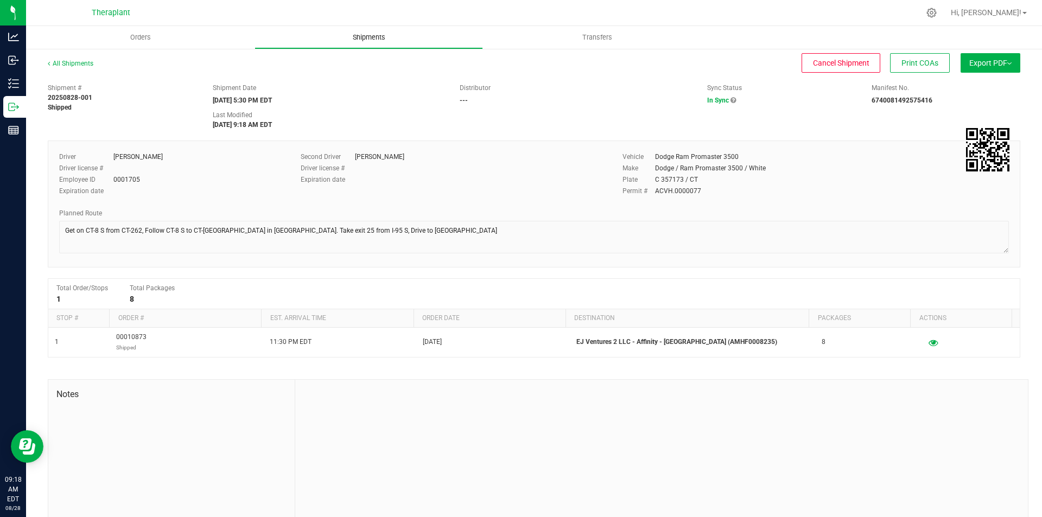
click at [374, 33] on span "Shipments" at bounding box center [369, 38] width 62 height 10
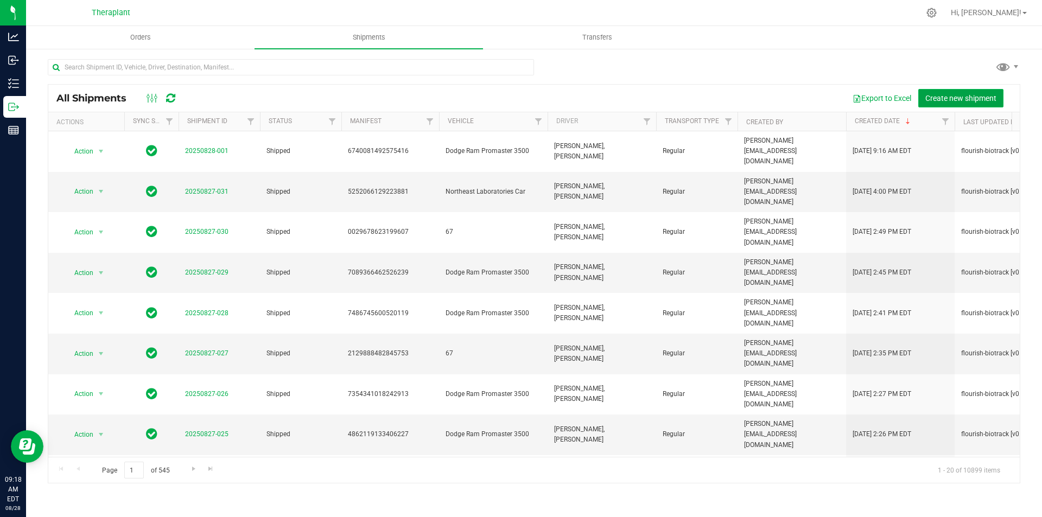
click at [945, 101] on span "Create new shipment" at bounding box center [960, 98] width 71 height 9
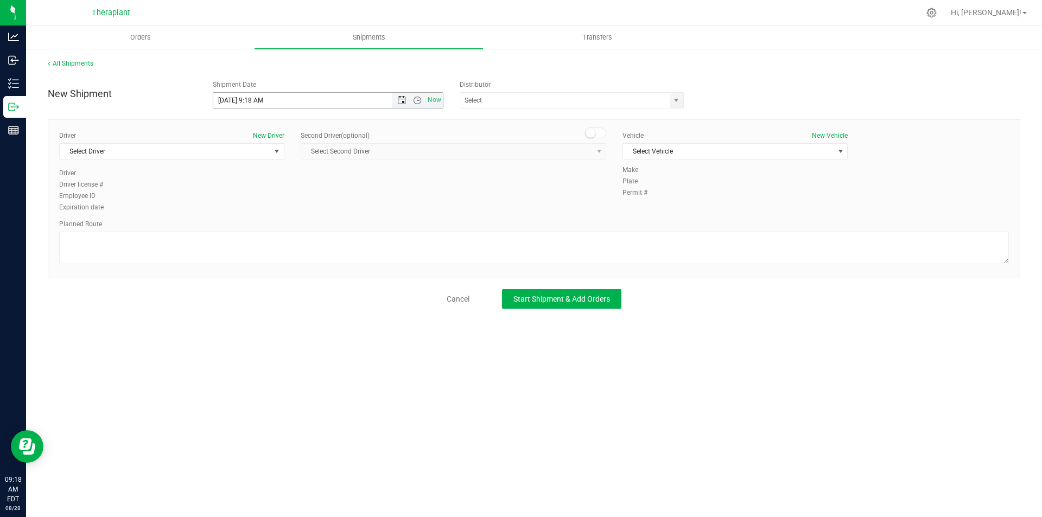
click at [401, 104] on span "Open the date view" at bounding box center [401, 100] width 9 height 9
click at [302, 225] on link "29" at bounding box center [302, 227] width 16 height 17
click at [397, 101] on span "Open the date view" at bounding box center [401, 100] width 18 height 9
click at [291, 226] on link "28" at bounding box center [286, 227] width 16 height 17
click at [417, 96] on span "Now" at bounding box center [417, 100] width 51 height 15
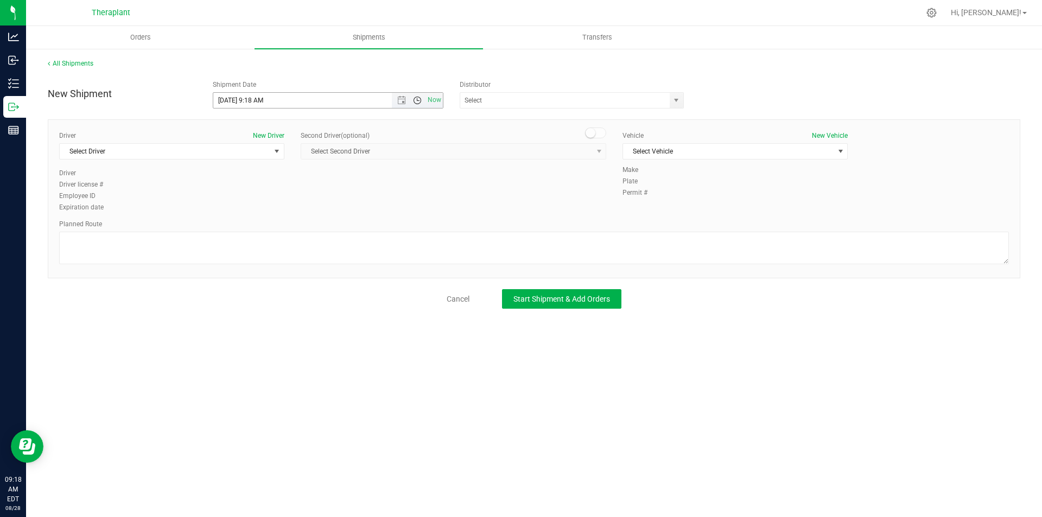
click at [416, 101] on span "Open the time view" at bounding box center [417, 100] width 9 height 9
click at [267, 179] on li "5:30 PM" at bounding box center [327, 178] width 229 height 14
type input "[DATE] 5:30 PM"
click at [263, 151] on span "Select Driver" at bounding box center [165, 151] width 211 height 15
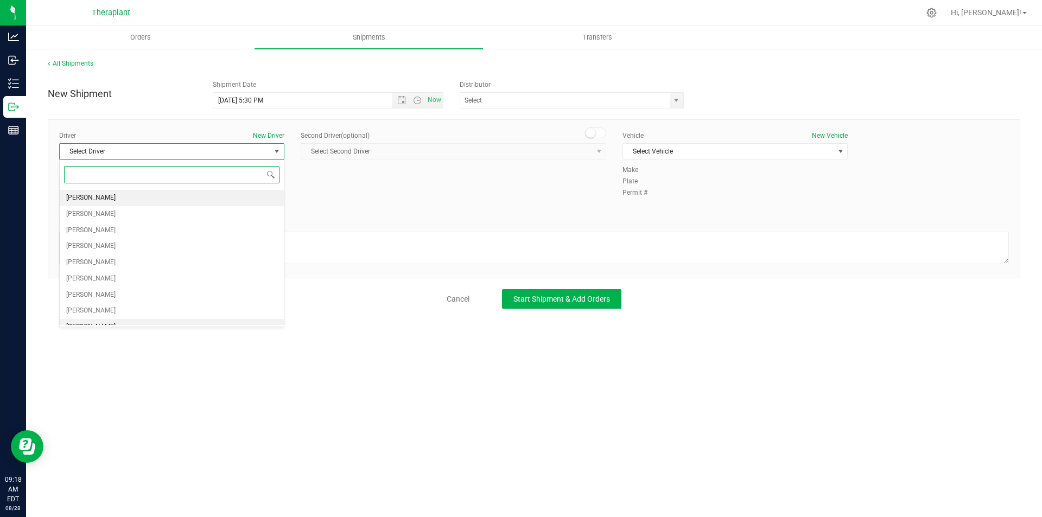
scroll to position [364, 0]
type input "rob"
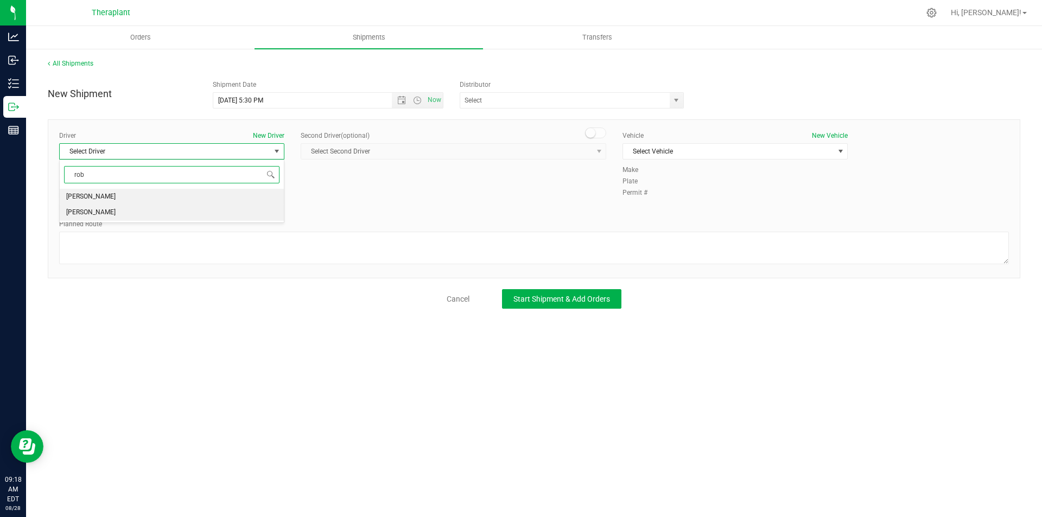
click at [148, 199] on li "[PERSON_NAME]" at bounding box center [172, 197] width 224 height 16
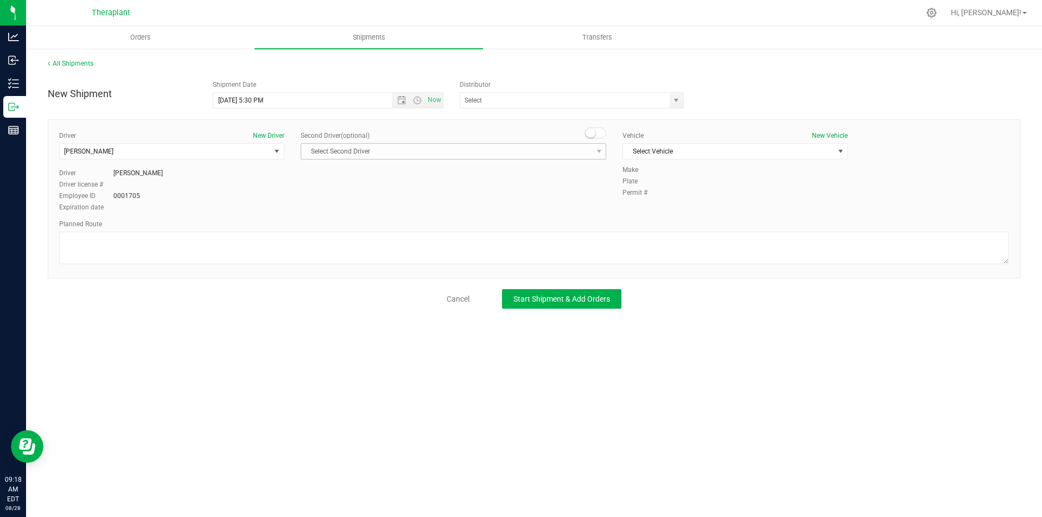
drag, startPoint x: 588, startPoint y: 135, endPoint x: 586, endPoint y: 148, distance: 12.6
click at [588, 135] on small at bounding box center [591, 133] width 10 height 10
click at [585, 149] on span "Select Second Driver" at bounding box center [446, 151] width 291 height 15
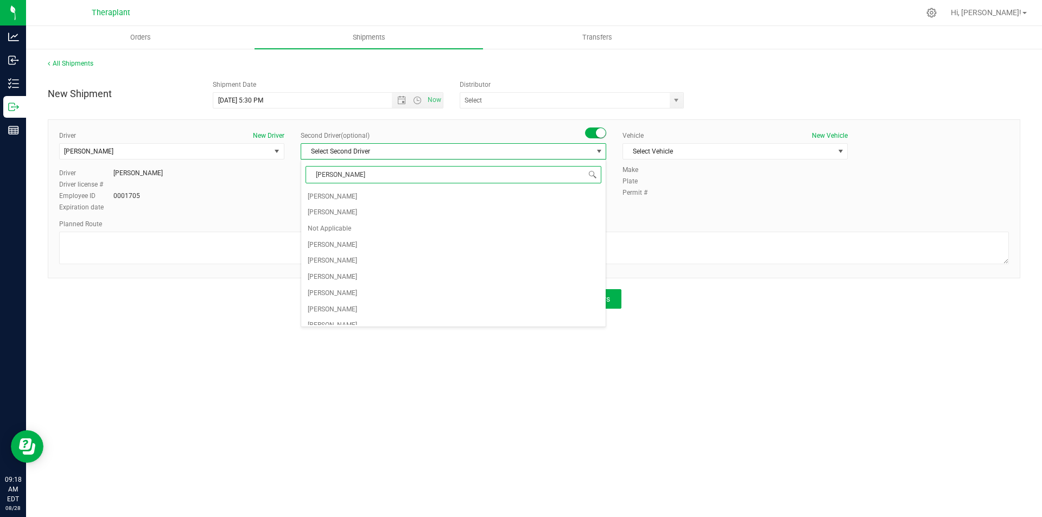
type input "[PERSON_NAME]"
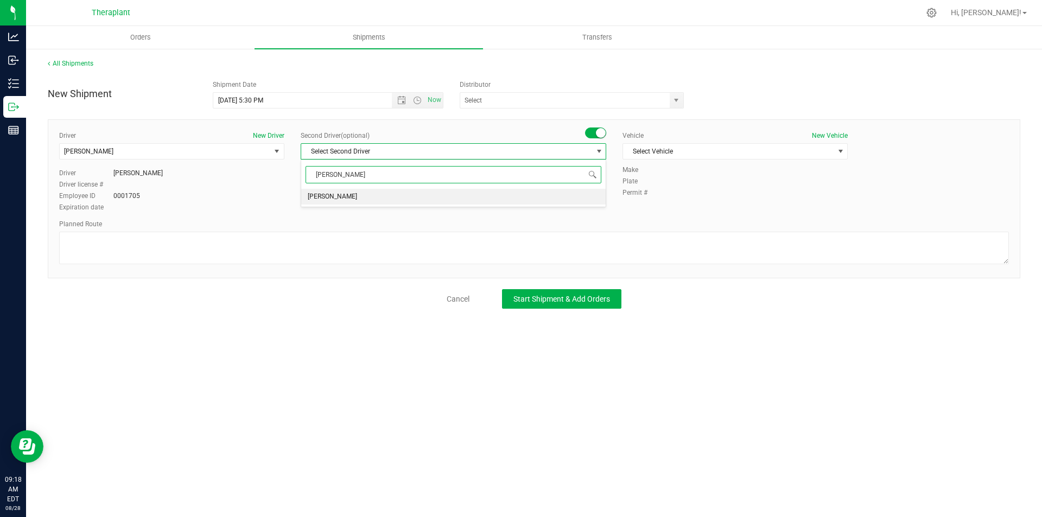
click at [458, 195] on li "[PERSON_NAME]" at bounding box center [453, 197] width 304 height 16
click at [683, 145] on span "Select Vehicle" at bounding box center [728, 151] width 211 height 15
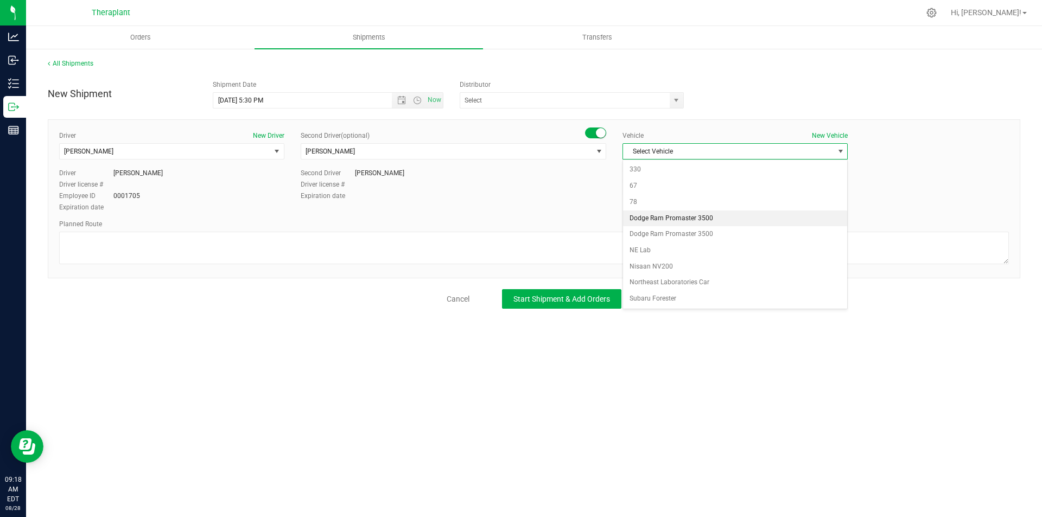
click at [656, 214] on li "Dodge Ram Promaster 3500" at bounding box center [735, 219] width 224 height 16
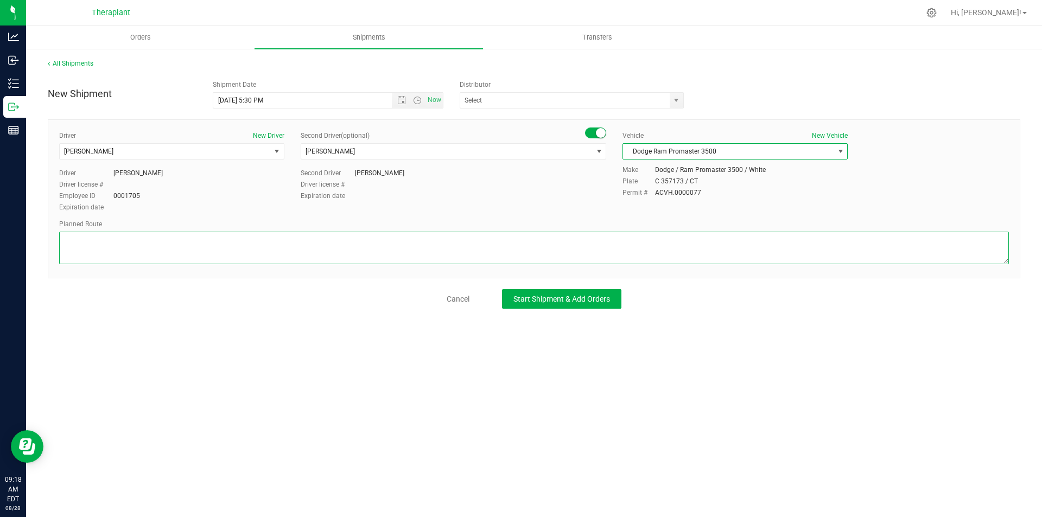
click at [333, 236] on textarea at bounding box center [534, 248] width 950 height 33
paste textarea "Get on CT-8 S from CT-262, Follow CT-8 S to CT-[GEOGRAPHIC_DATA] in [GEOGRAPHIC…"
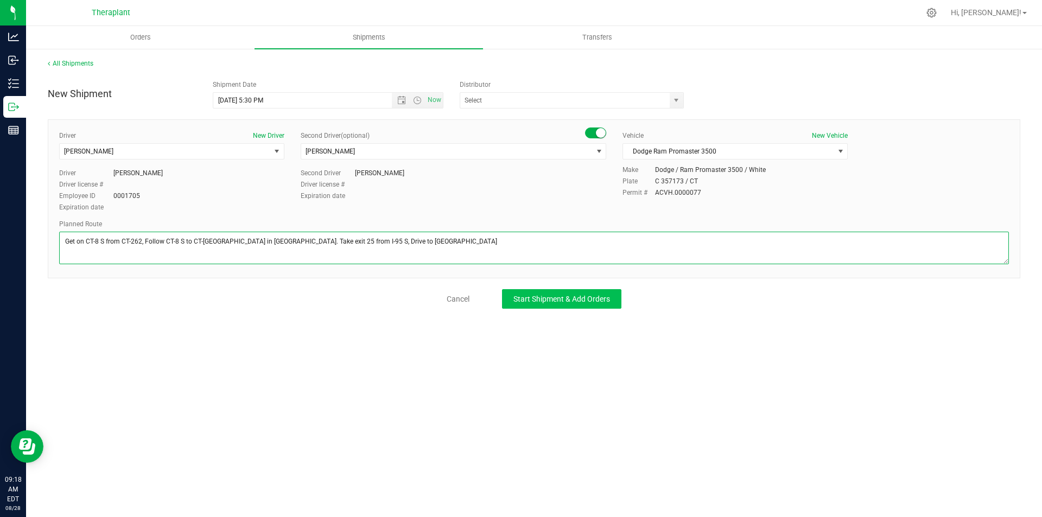
type textarea "Get on CT-8 S from CT-262, Follow CT-8 S to CT-[GEOGRAPHIC_DATA] in [GEOGRAPHIC…"
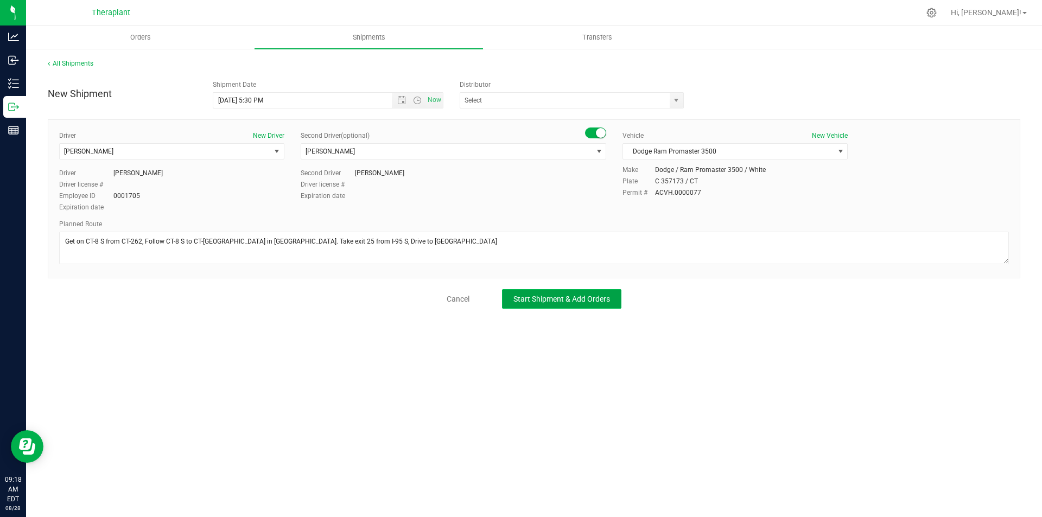
click at [514, 299] on span "Start Shipment & Add Orders" at bounding box center [561, 299] width 97 height 9
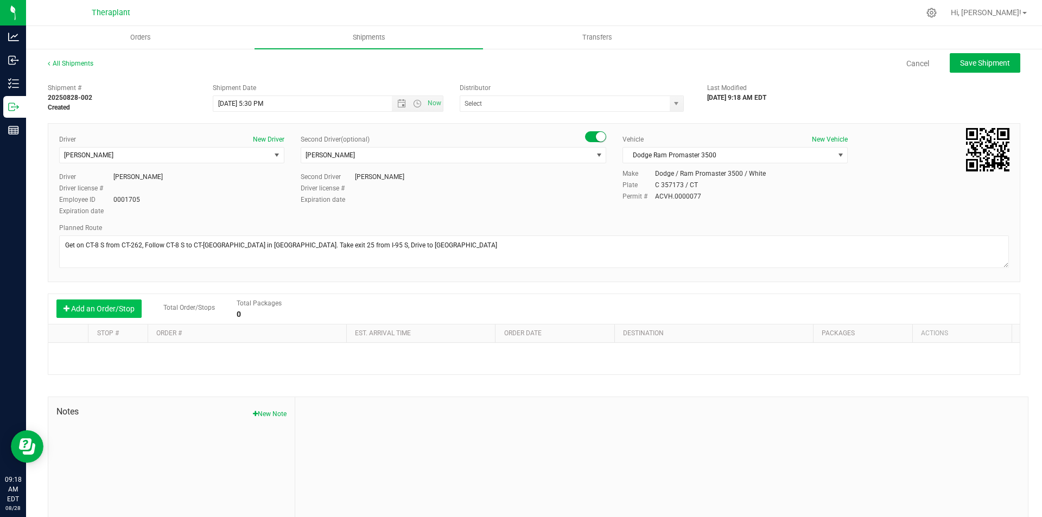
click at [113, 314] on button "Add an Order/Stop" at bounding box center [98, 309] width 85 height 18
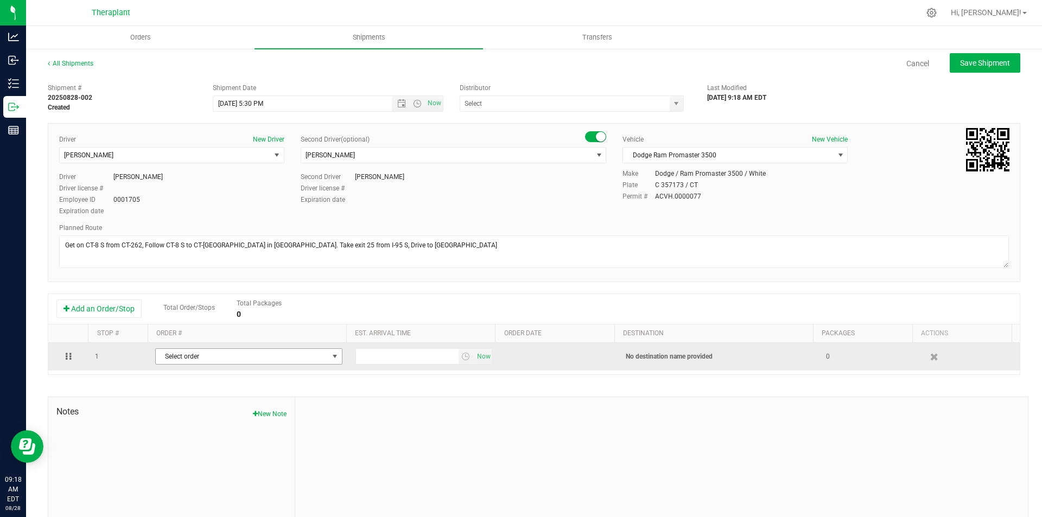
click at [211, 359] on span "Select order" at bounding box center [242, 356] width 173 height 15
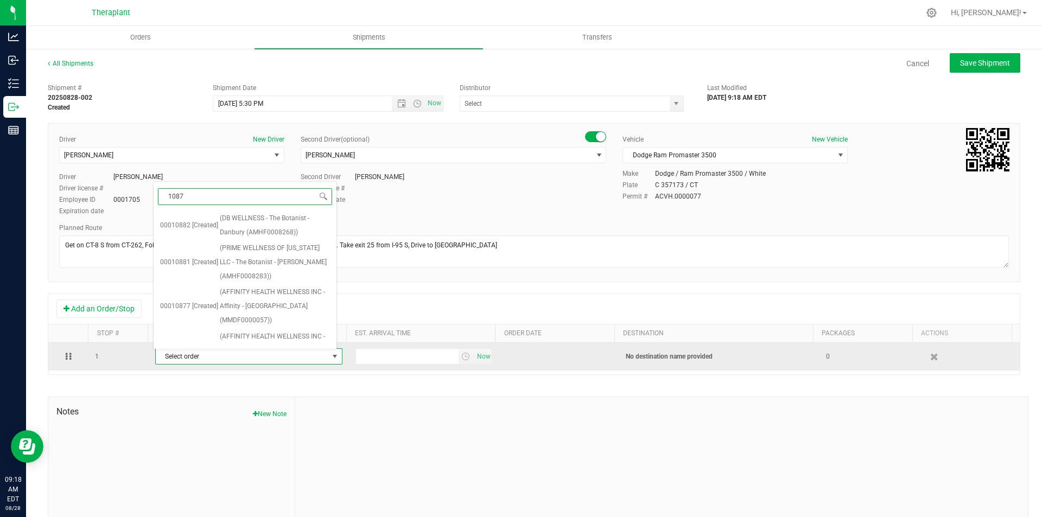
type input "10874"
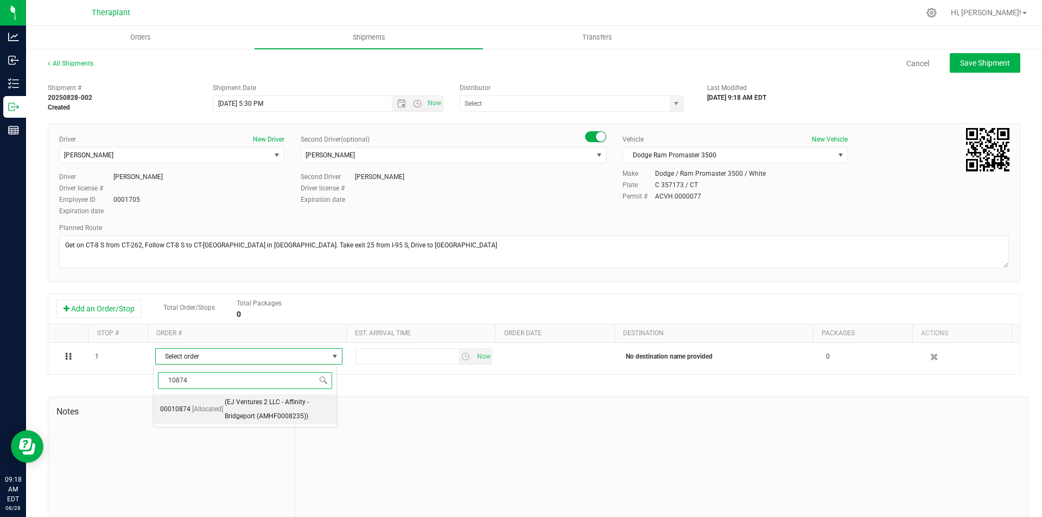
click at [256, 407] on span "(EJ Ventures 2 LLC - Affinity - Bridgeport (AMHF0008235))" at bounding box center [277, 410] width 105 height 28
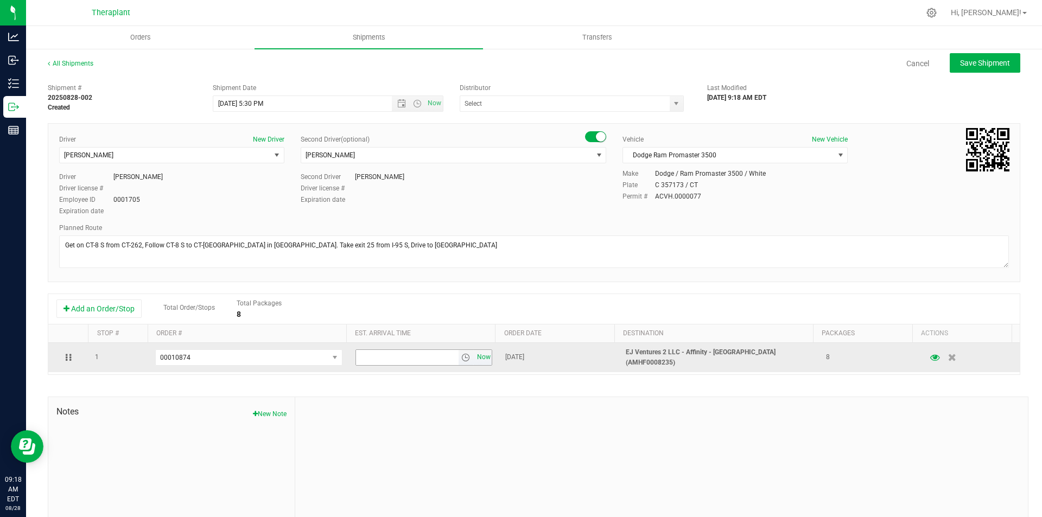
click at [479, 357] on span "Now" at bounding box center [483, 358] width 18 height 16
click at [461, 358] on span "select" at bounding box center [465, 357] width 9 height 9
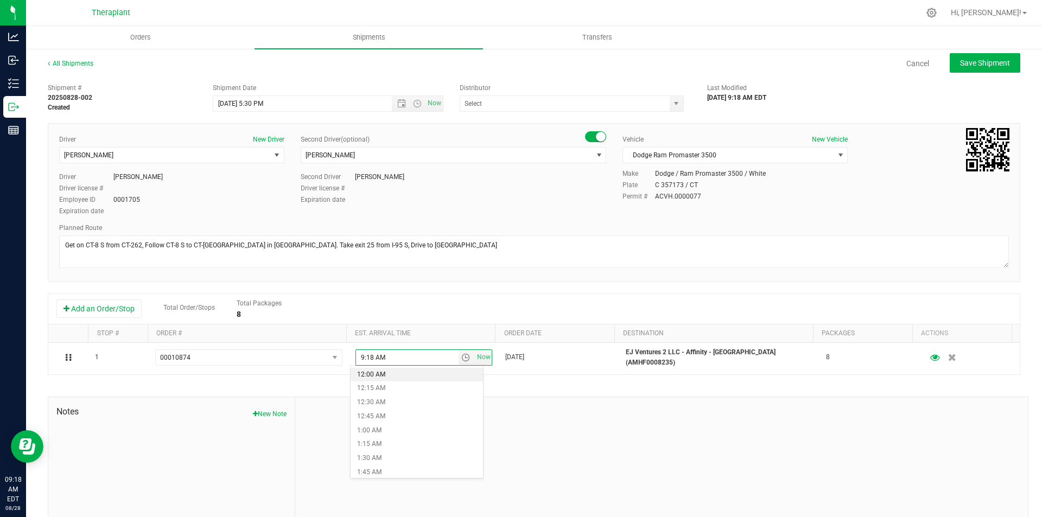
drag, startPoint x: 473, startPoint y: 380, endPoint x: 482, endPoint y: 396, distance: 17.5
click at [482, 398] on ul "12:00 AM 12:15 AM 12:30 AM 12:45 AM 1:00 AM 1:15 AM 1:30 AM 1:45 AM 2:00 AM 2:1…" at bounding box center [417, 422] width 132 height 109
click at [414, 460] on li "11:30 PM" at bounding box center [417, 456] width 132 height 14
click at [983, 71] on button "Save Shipment" at bounding box center [985, 63] width 71 height 20
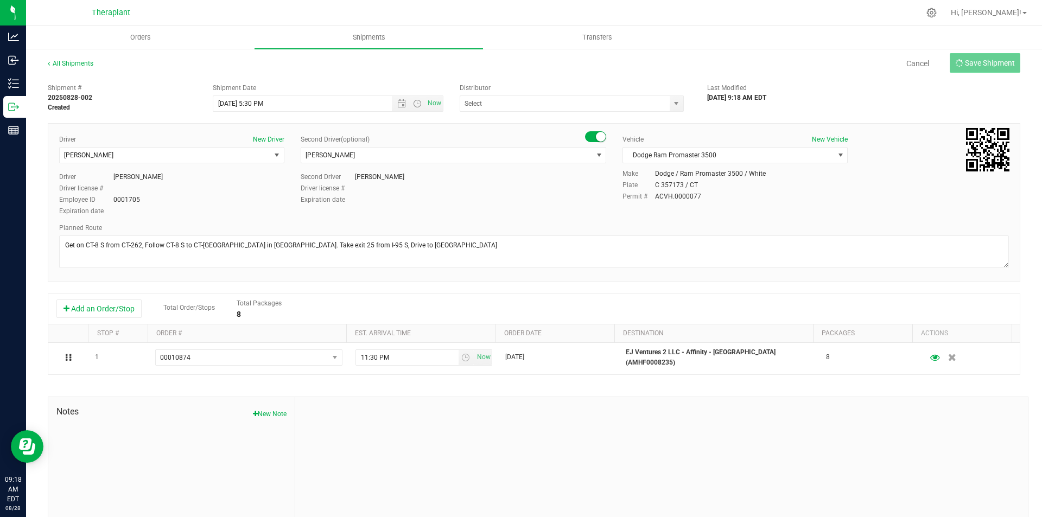
type input "[DATE] 9:30 PM"
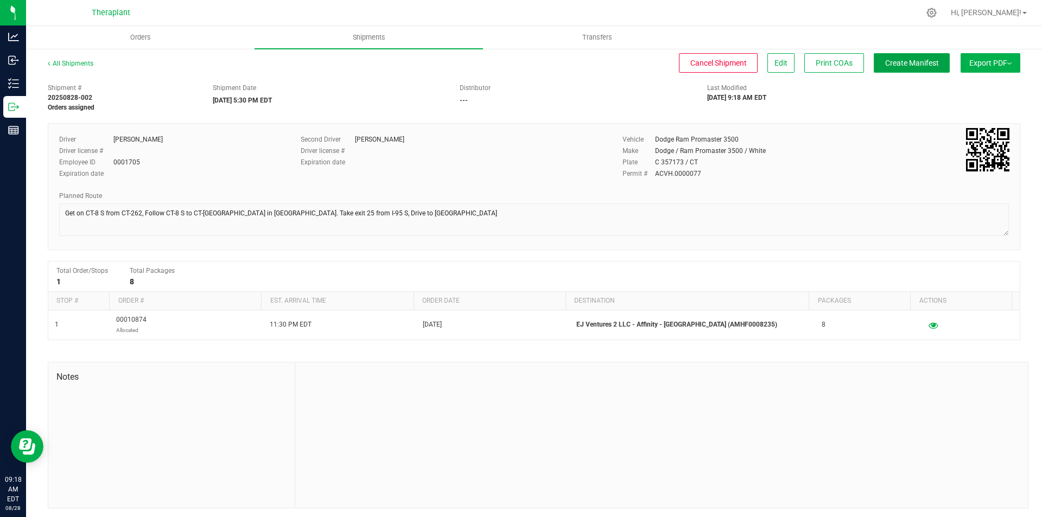
click at [928, 60] on span "Create Manifest" at bounding box center [912, 63] width 54 height 9
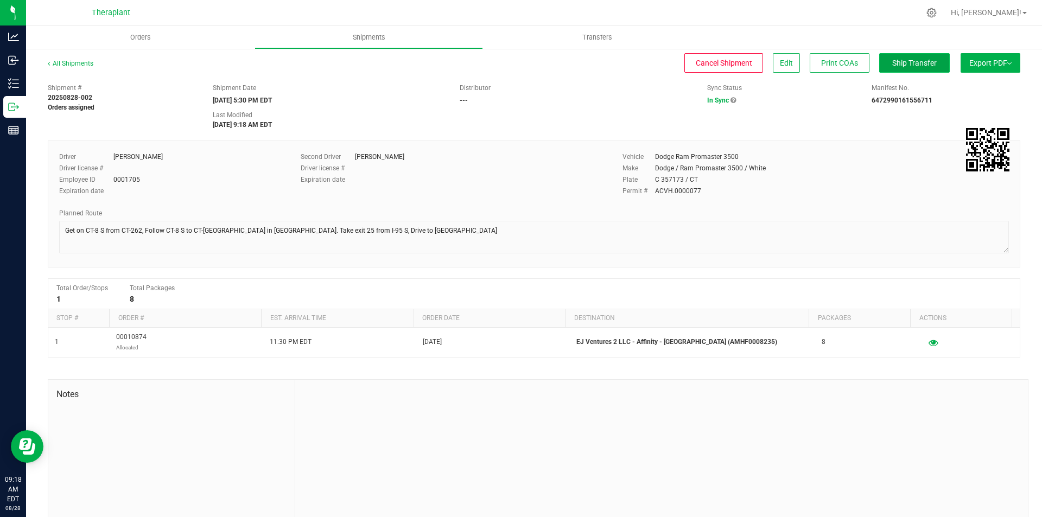
click at [897, 68] on button "Ship Transfer" at bounding box center [914, 63] width 71 height 20
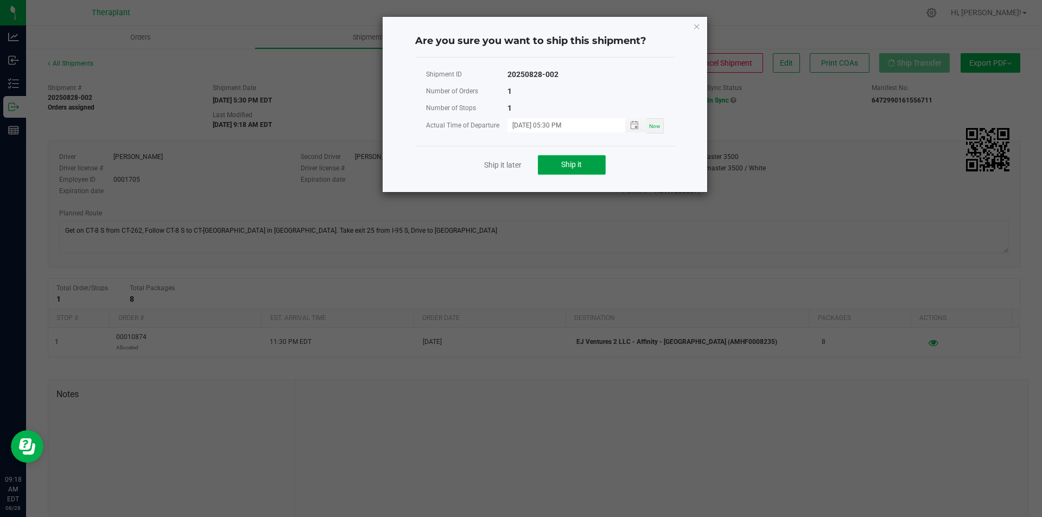
click at [594, 166] on button "Ship it" at bounding box center [572, 165] width 68 height 20
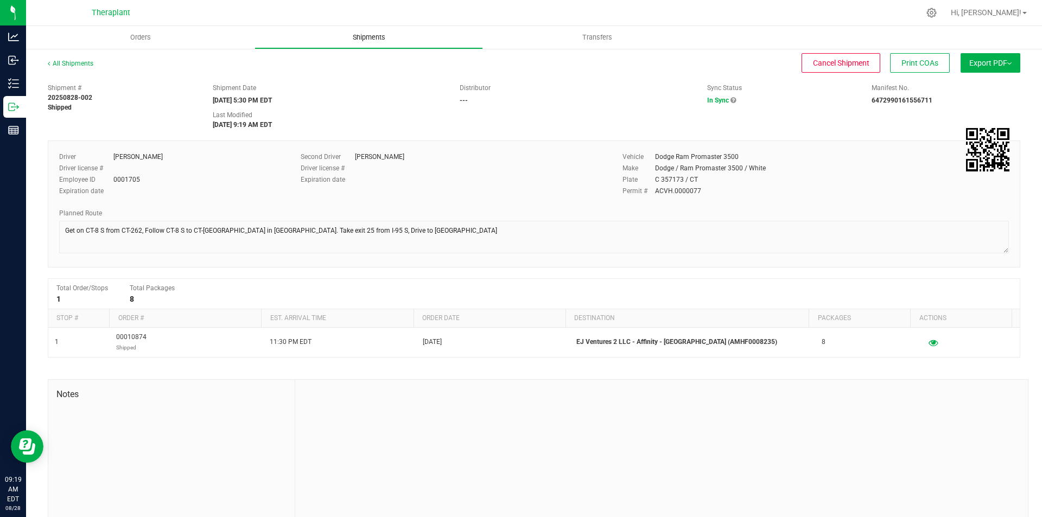
click at [382, 45] on uib-tab-heading "Shipments" at bounding box center [368, 38] width 227 height 22
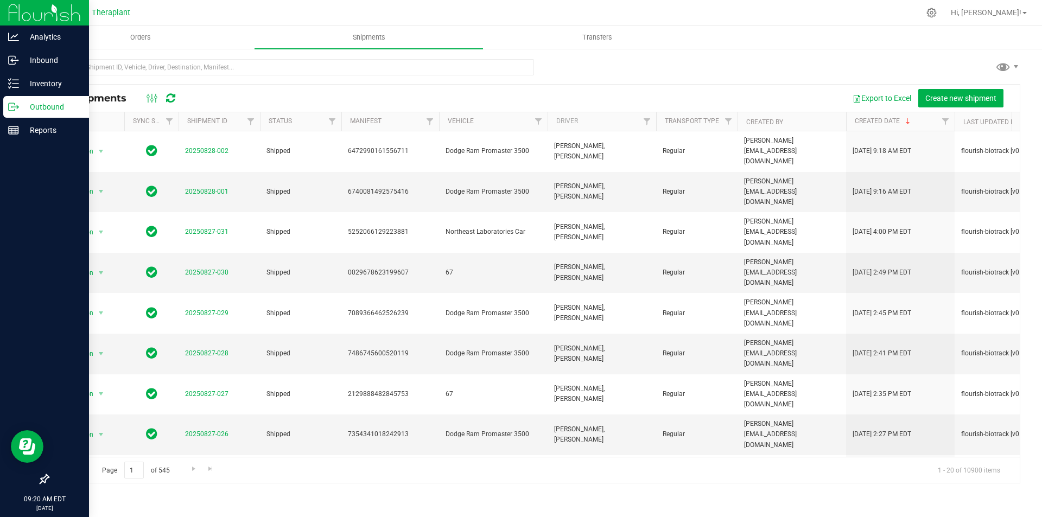
click at [11, 13] on img at bounding box center [44, 13] width 73 height 26
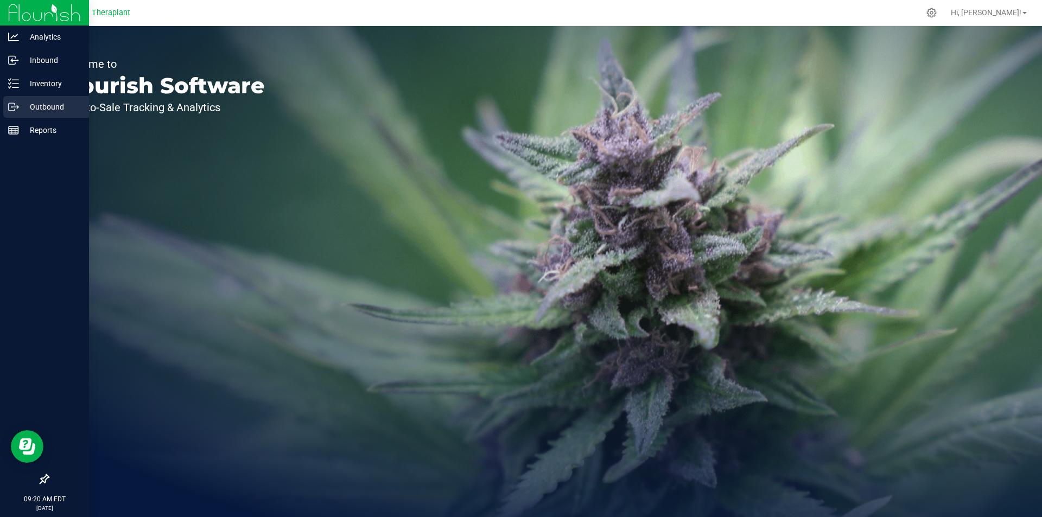
click at [42, 105] on p "Outbound" at bounding box center [51, 106] width 65 height 13
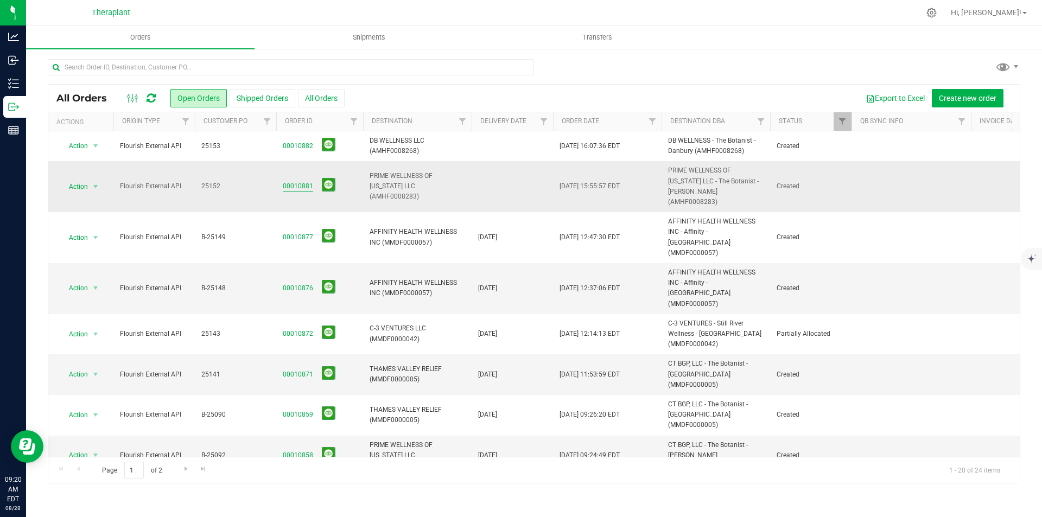
click at [288, 186] on link "00010881" at bounding box center [298, 186] width 30 height 10
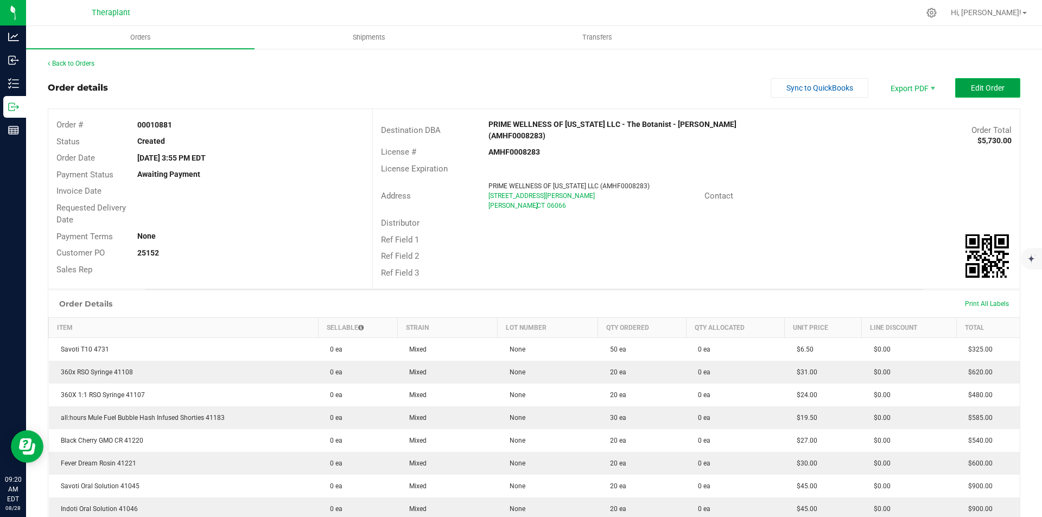
click at [955, 85] on button "Edit Order" at bounding box center [987, 88] width 65 height 20
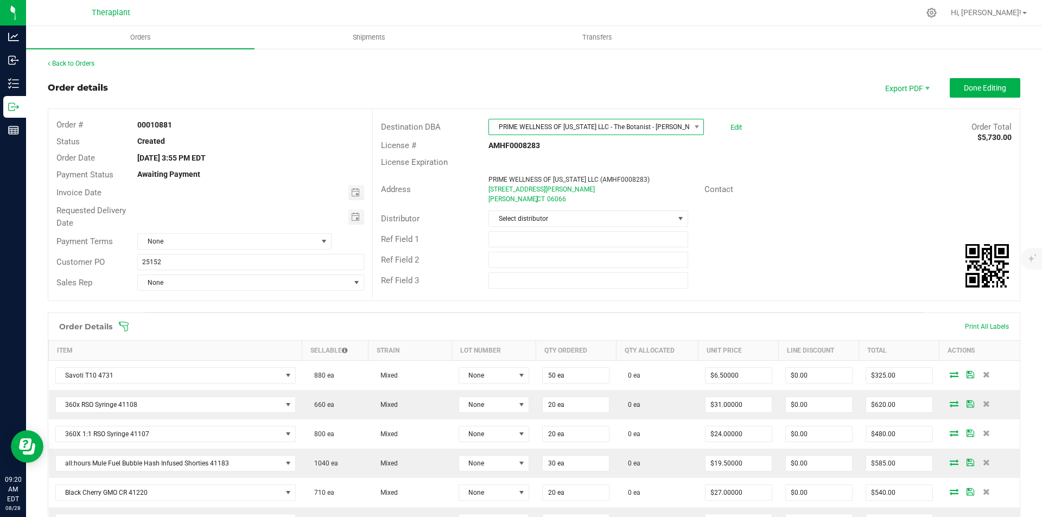
click at [596, 121] on span "PRIME WELLNESS OF [US_STATE] LLC - The Botanist - [PERSON_NAME] (AMHF0008283)" at bounding box center [589, 126] width 201 height 15
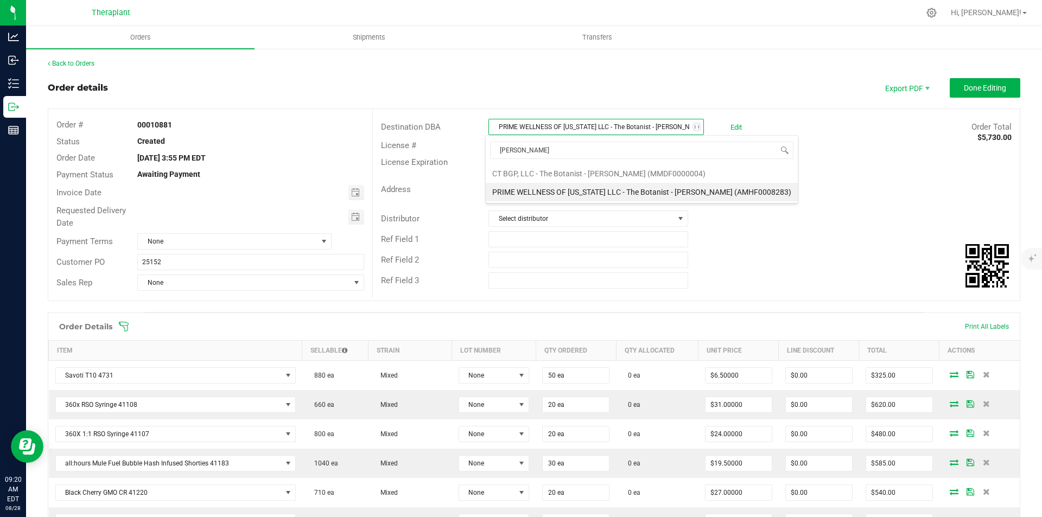
type input "[PERSON_NAME]"
click at [595, 169] on li "CT BGP, LLC - The Botanist - [PERSON_NAME] (MMDF0000004)" at bounding box center [642, 173] width 312 height 18
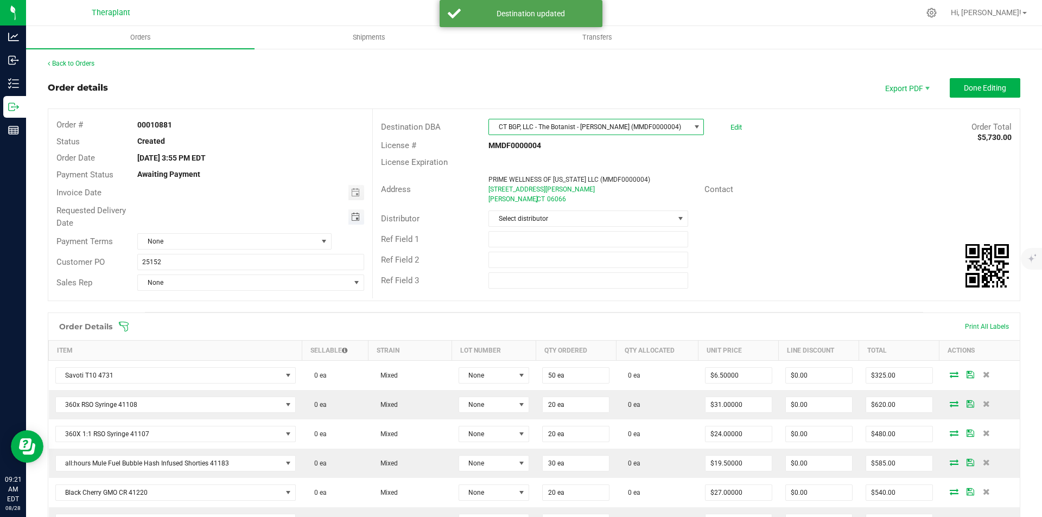
click at [354, 215] on span "Toggle calendar" at bounding box center [355, 217] width 9 height 9
click at [262, 340] on span "29" at bounding box center [266, 341] width 16 height 17
type input "[DATE]"
click at [950, 85] on button "Done Editing" at bounding box center [985, 88] width 71 height 20
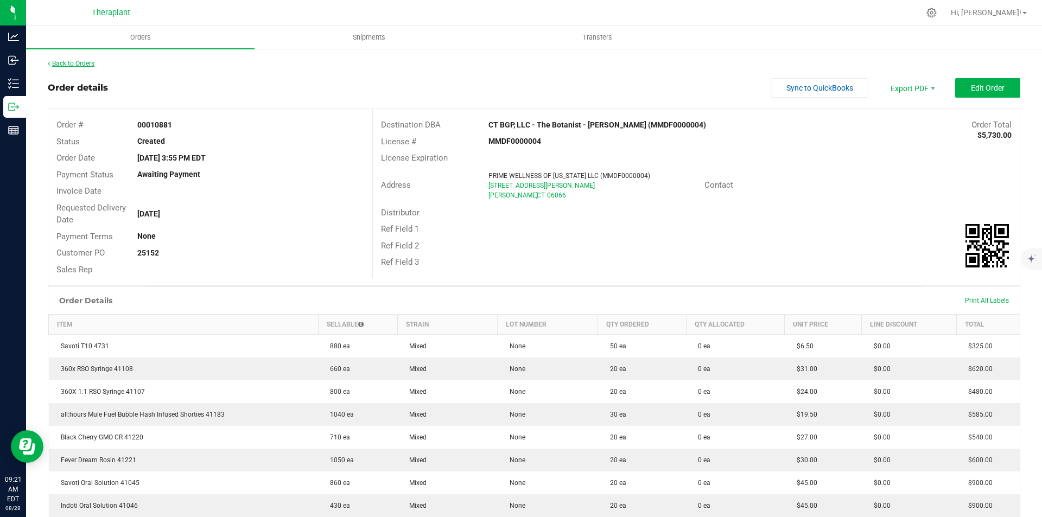
click at [87, 60] on link "Back to Orders" at bounding box center [71, 64] width 47 height 8
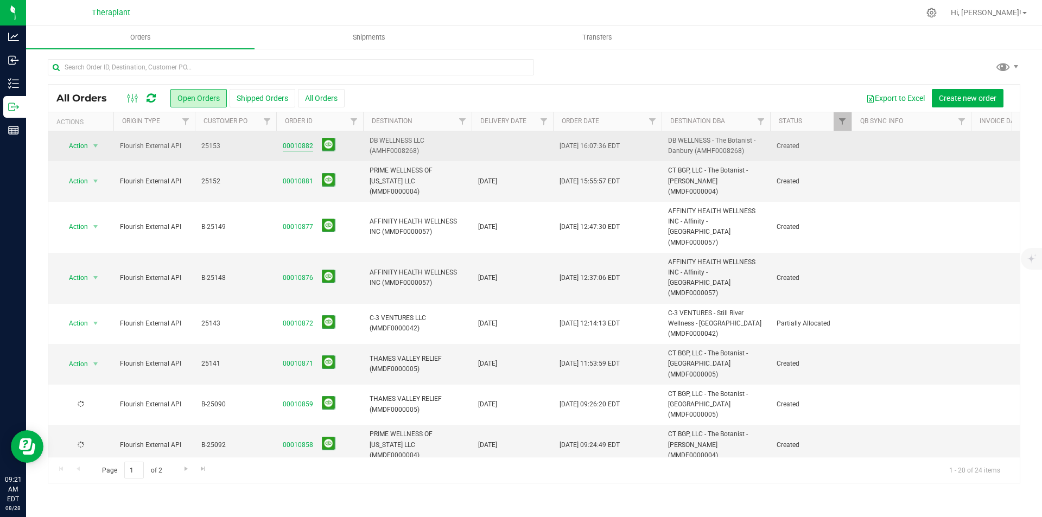
click at [300, 147] on link "00010882" at bounding box center [298, 146] width 30 height 10
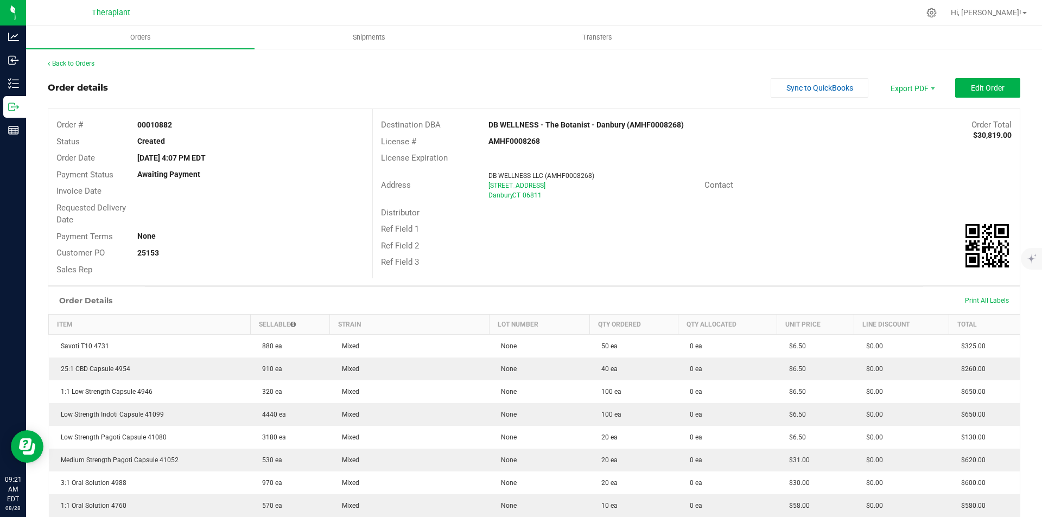
click at [75, 65] on link "Back to Orders" at bounding box center [71, 64] width 47 height 8
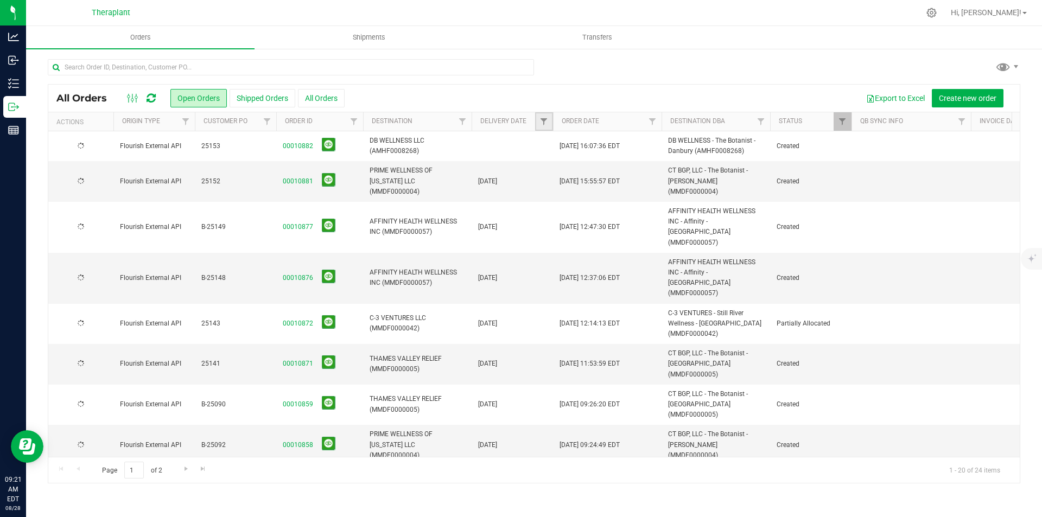
click at [542, 124] on span "Filter" at bounding box center [543, 121] width 9 height 9
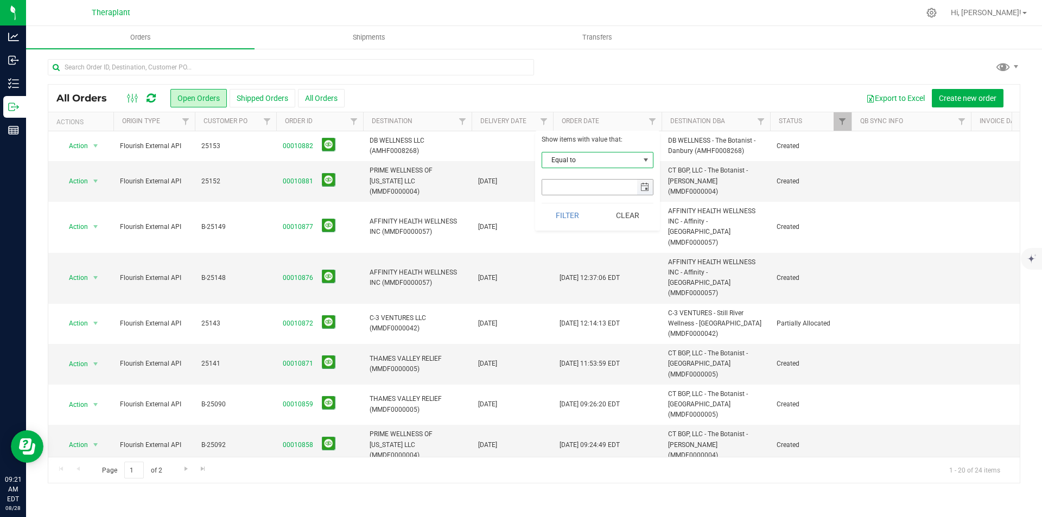
click at [643, 181] on span "select" at bounding box center [645, 187] width 16 height 15
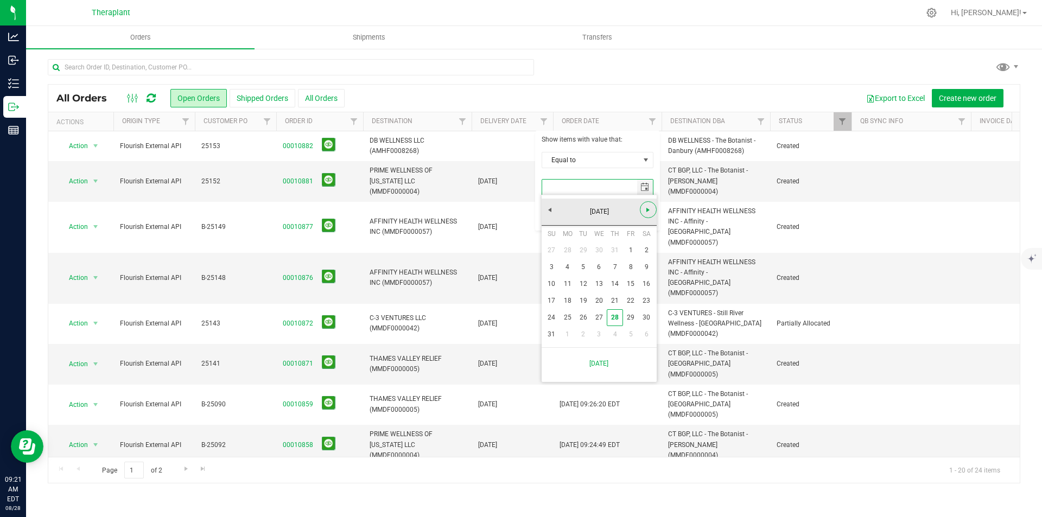
click at [647, 213] on span "Next" at bounding box center [648, 210] width 9 height 9
click at [600, 250] on link "3" at bounding box center [599, 250] width 16 height 17
type input "[DATE]"
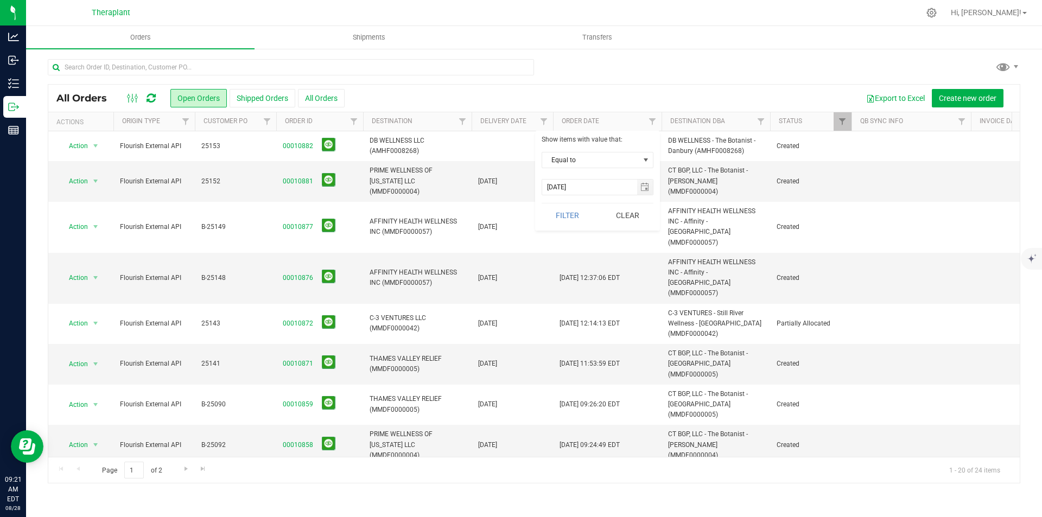
click at [552, 199] on div "Show items with value that: Equal to Equal to Is after Is before [DATE] Filter …" at bounding box center [597, 181] width 125 height 100
click at [557, 213] on button "Filter" at bounding box center [568, 216] width 52 height 24
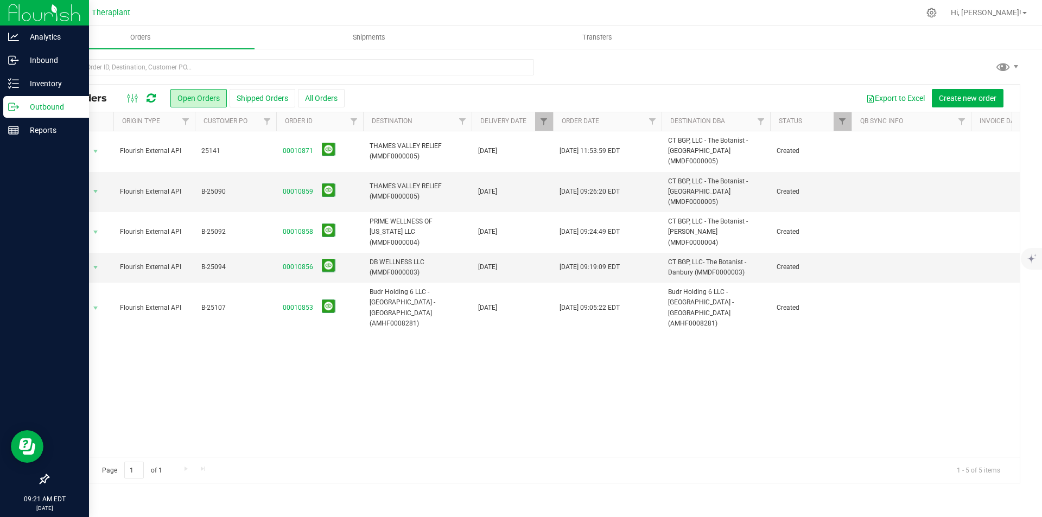
click at [19, 15] on img at bounding box center [44, 13] width 73 height 26
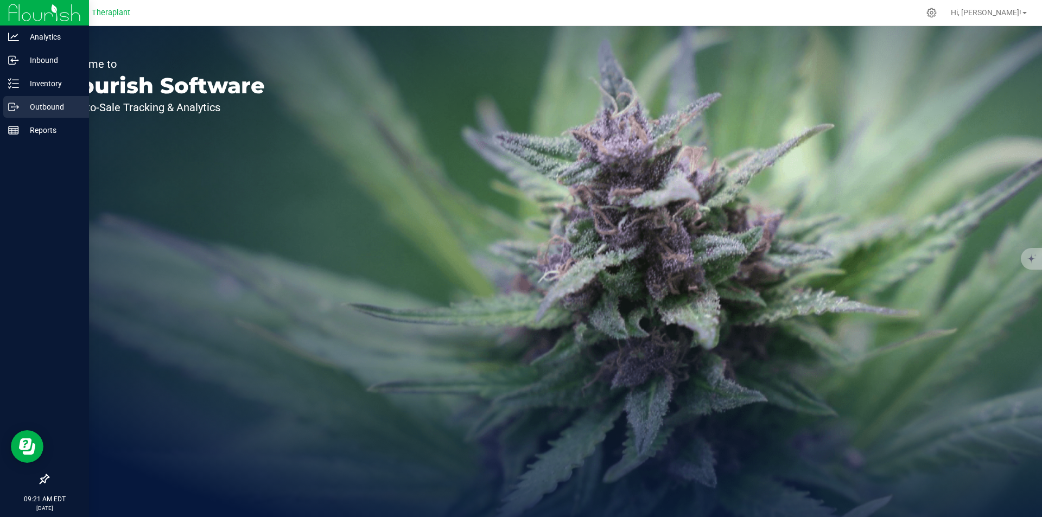
click at [17, 104] on icon at bounding box center [13, 106] width 11 height 11
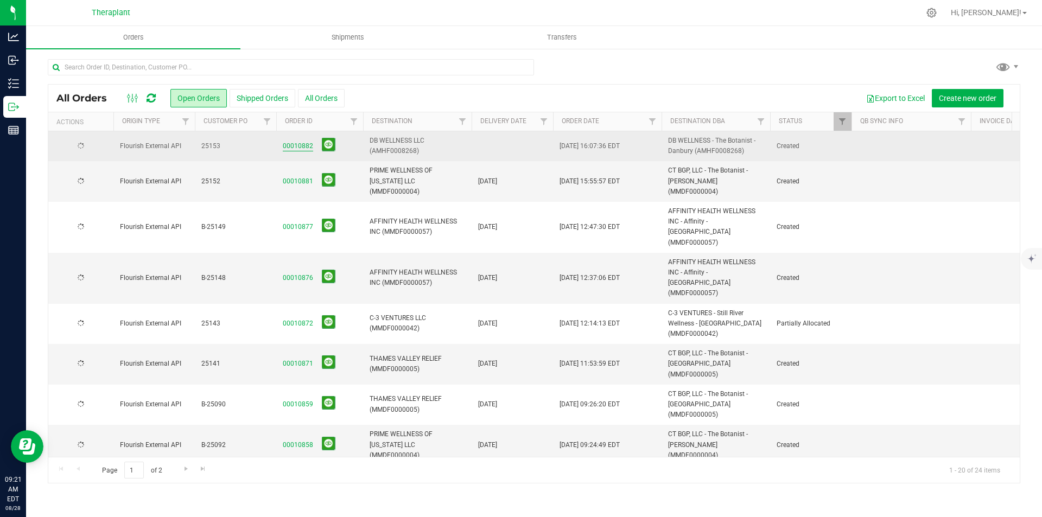
click at [299, 145] on link "00010882" at bounding box center [298, 146] width 30 height 10
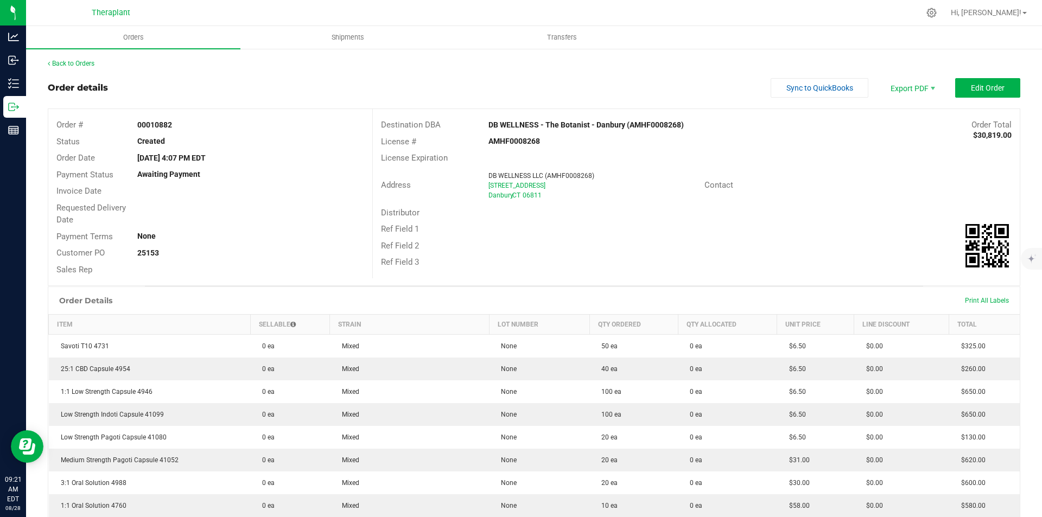
click at [995, 98] on outbound-order-header "Order details Sync to QuickBooks Export PDF Edit Order Order # 00010882 Status …" at bounding box center [534, 182] width 973 height 208
click at [992, 94] on button "Edit Order" at bounding box center [987, 88] width 65 height 20
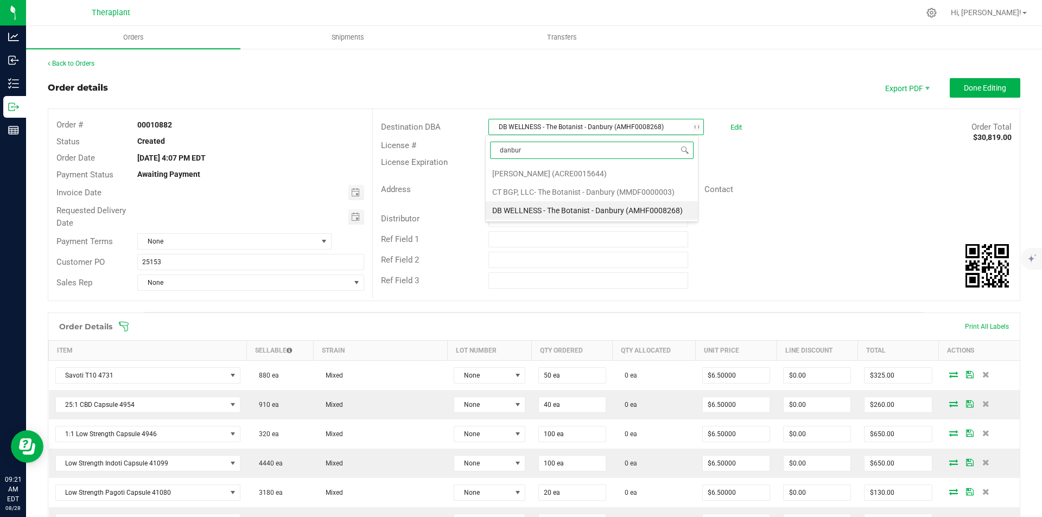
type input "danbury"
click at [559, 187] on li "CT BGP, LLC- The Botanist - Danbury (MMDF0000003)" at bounding box center [592, 192] width 212 height 18
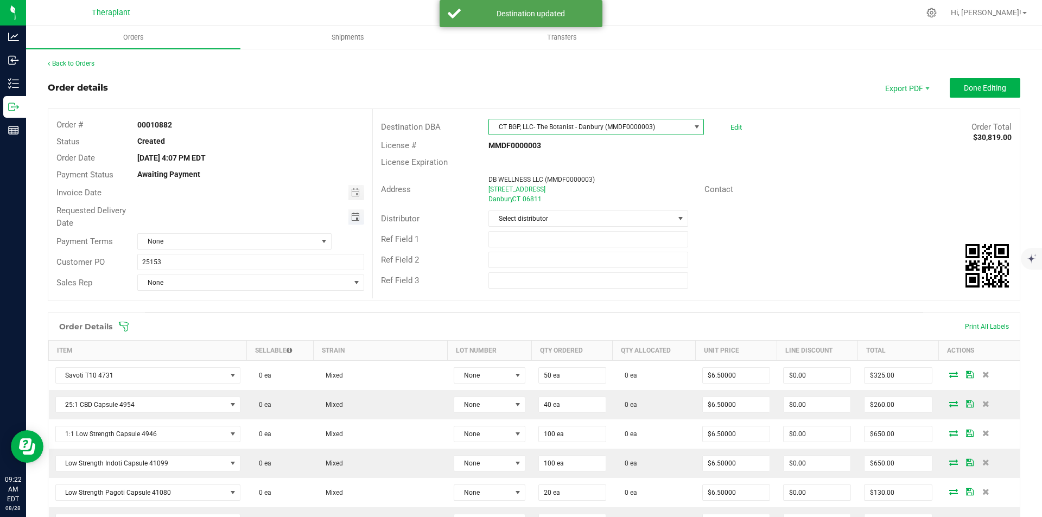
click at [354, 217] on span "Toggle calendar" at bounding box center [355, 217] width 9 height 9
click at [156, 314] on span "Sep" at bounding box center [153, 316] width 11 height 8
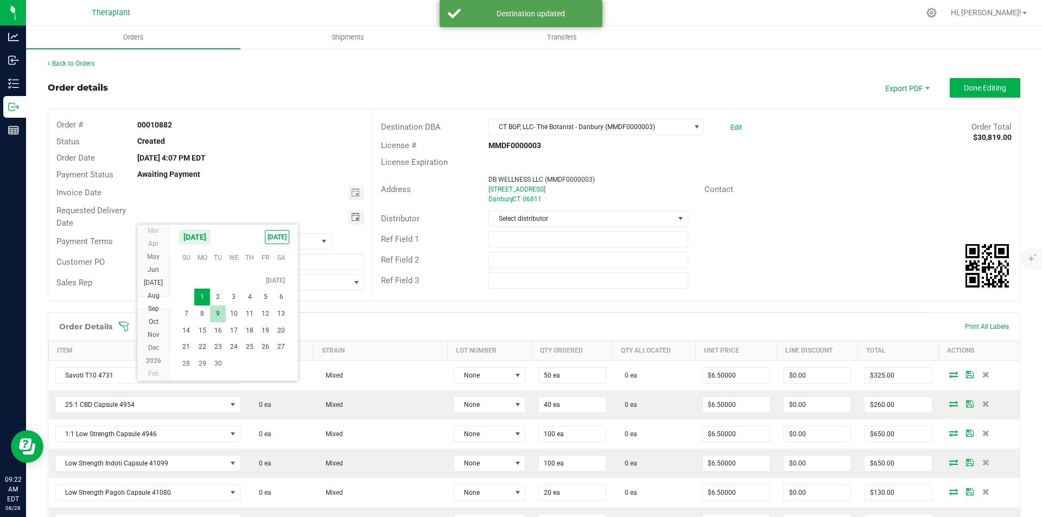
scroll to position [19643, 0]
click at [231, 272] on span "3" at bounding box center [234, 272] width 16 height 17
type input "[DATE]"
click at [943, 104] on outbound-order-header "Order details Export PDF Done Editing Order # 00010882 Status Created Order Dat…" at bounding box center [534, 195] width 973 height 234
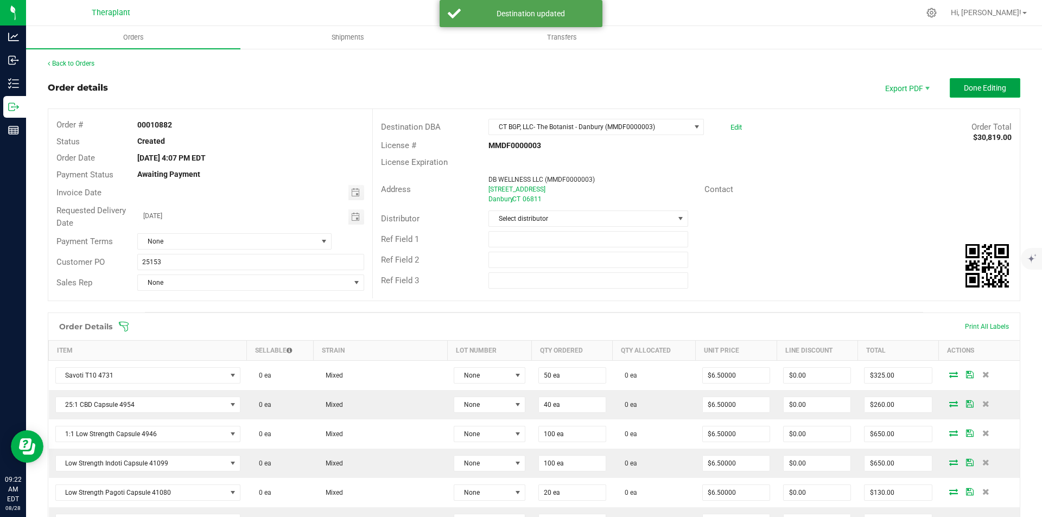
click at [967, 90] on span "Done Editing" at bounding box center [985, 88] width 42 height 9
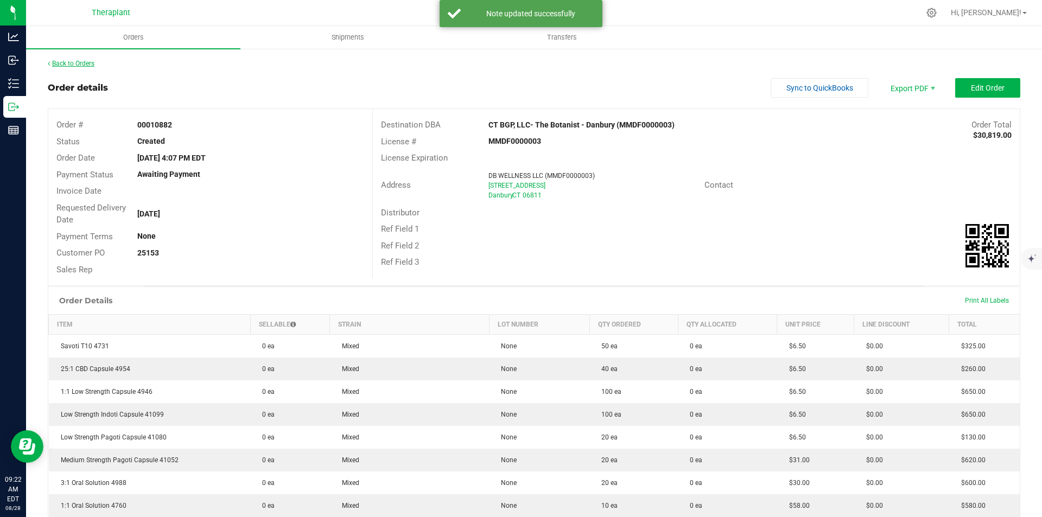
click at [78, 63] on link "Back to Orders" at bounding box center [71, 64] width 47 height 8
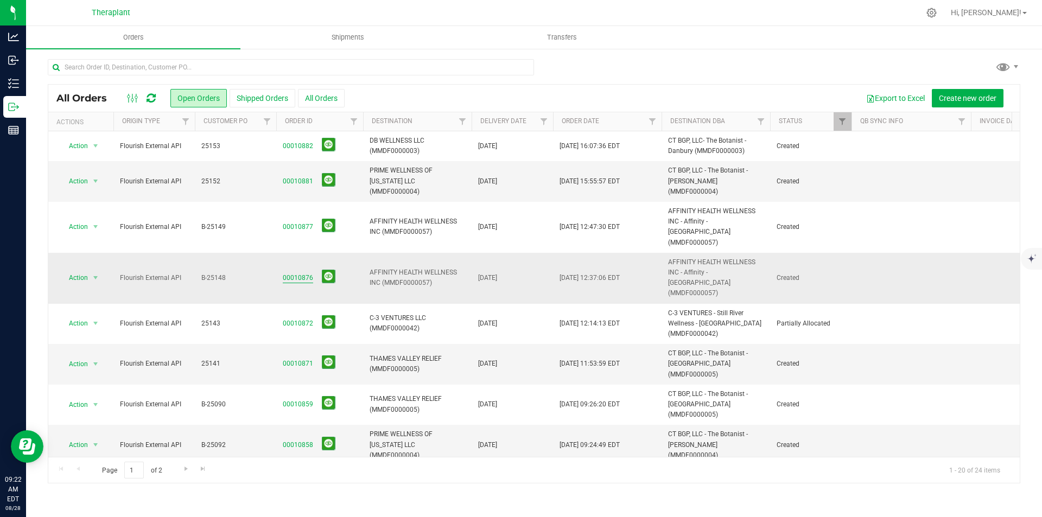
click at [303, 273] on link "00010876" at bounding box center [298, 278] width 30 height 10
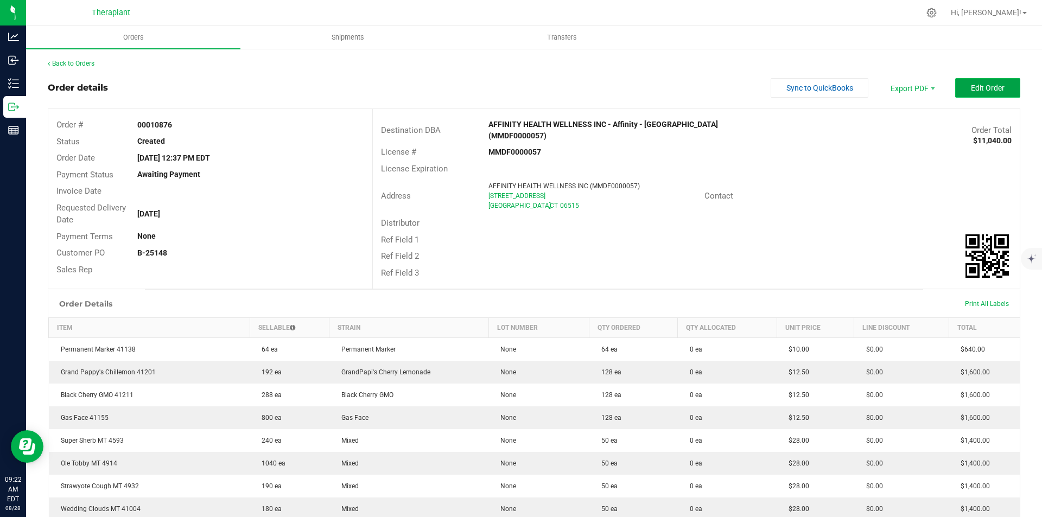
click at [971, 84] on span "Edit Order" at bounding box center [988, 88] width 34 height 9
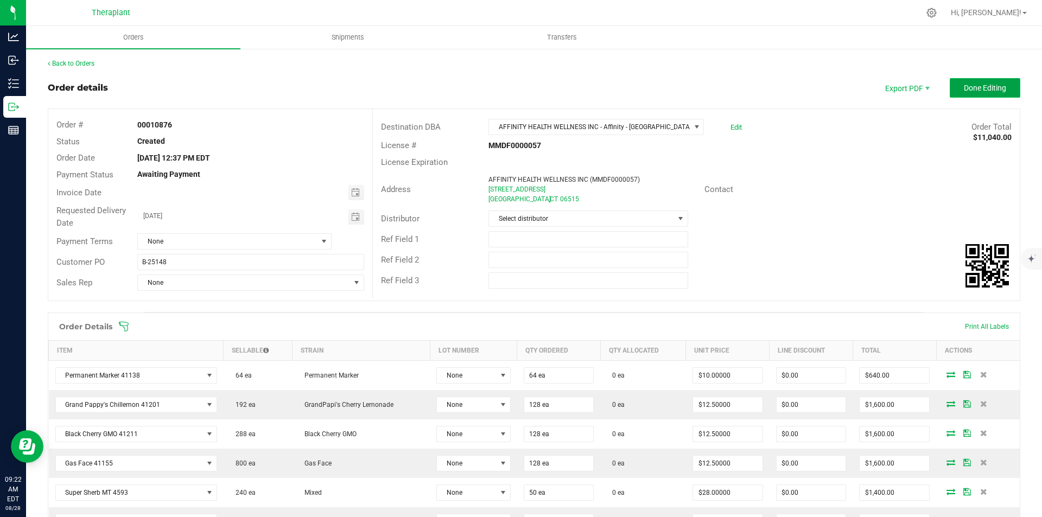
click at [966, 87] on span "Done Editing" at bounding box center [985, 88] width 42 height 9
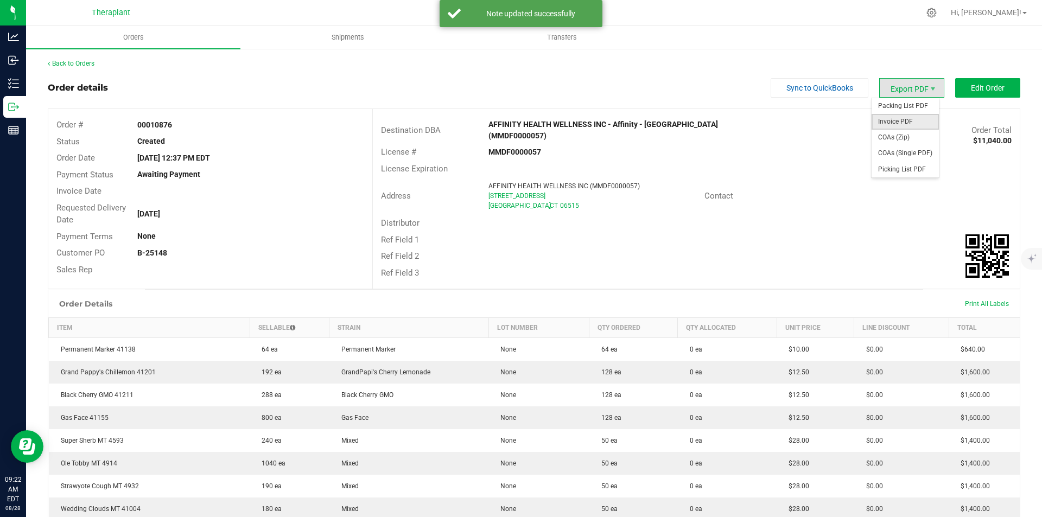
click at [905, 116] on span "Invoice PDF" at bounding box center [905, 122] width 67 height 16
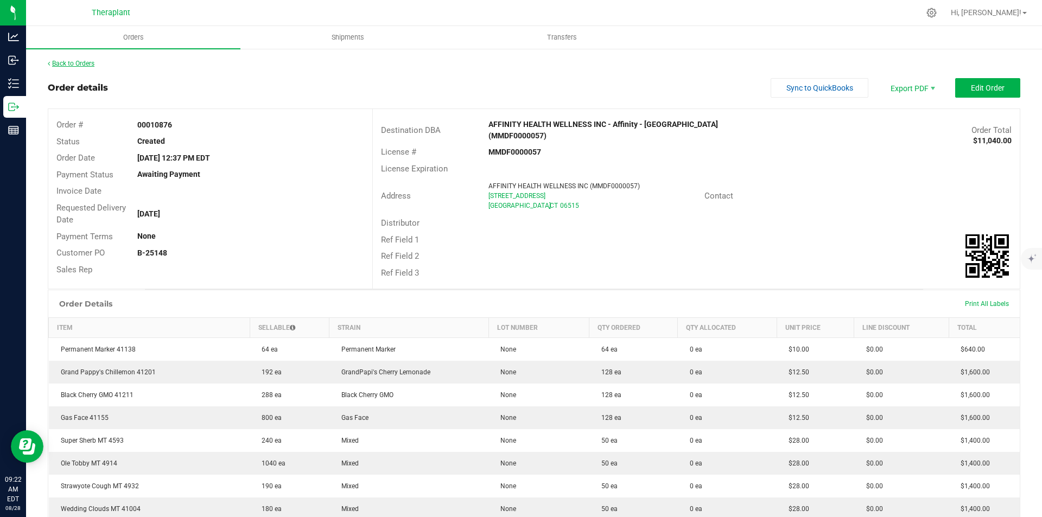
click at [81, 65] on link "Back to Orders" at bounding box center [71, 64] width 47 height 8
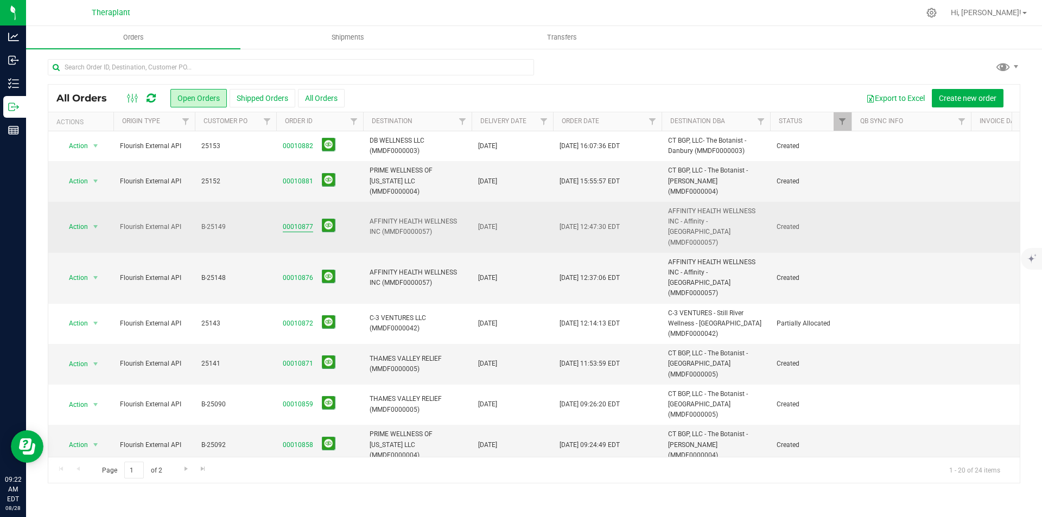
click at [302, 222] on link "00010877" at bounding box center [298, 227] width 30 height 10
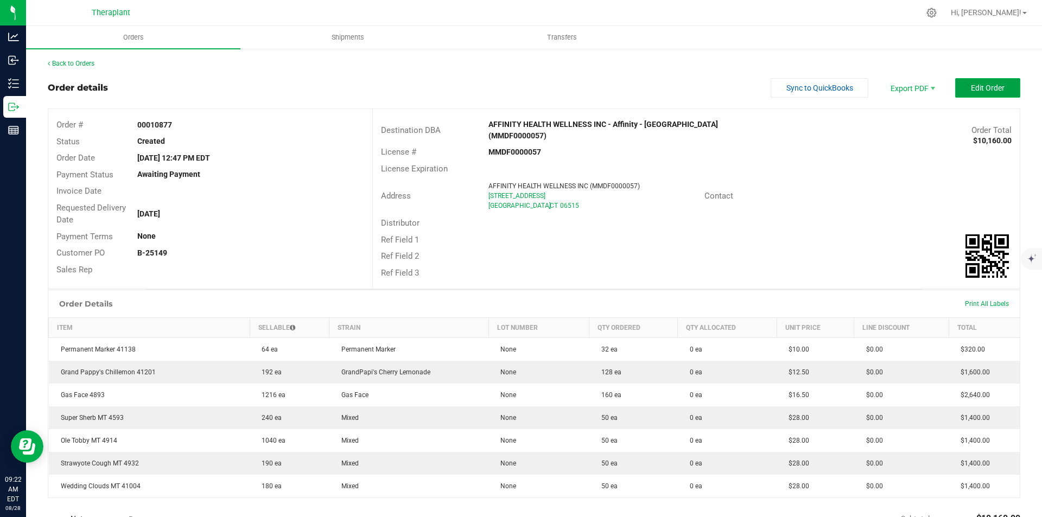
click at [982, 92] on span "Edit Order" at bounding box center [988, 88] width 34 height 9
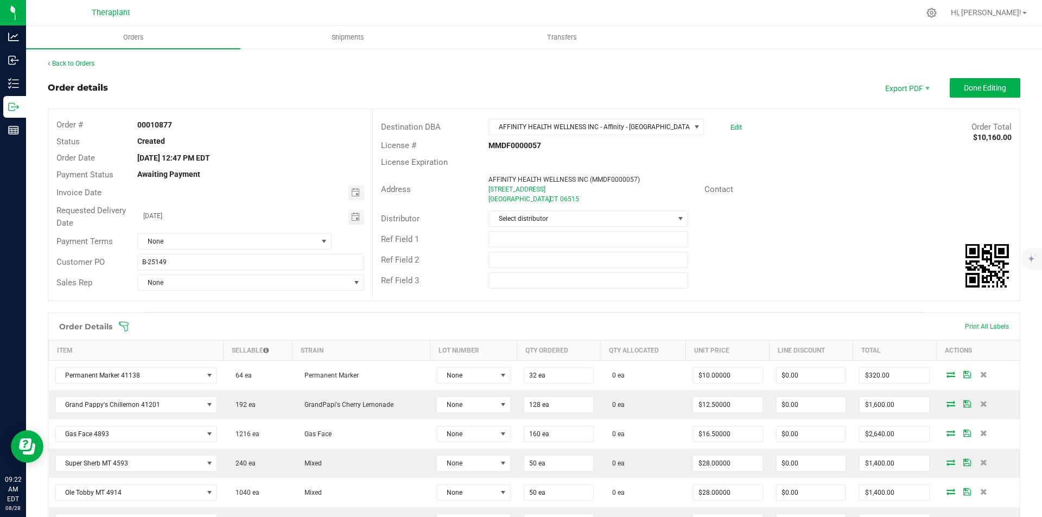
click at [971, 76] on div "Back to Orders Order details Export PDF Done Editing Order # 00010877 Status Cr…" at bounding box center [534, 417] width 973 height 717
click at [967, 84] on span "Done Editing" at bounding box center [985, 88] width 42 height 9
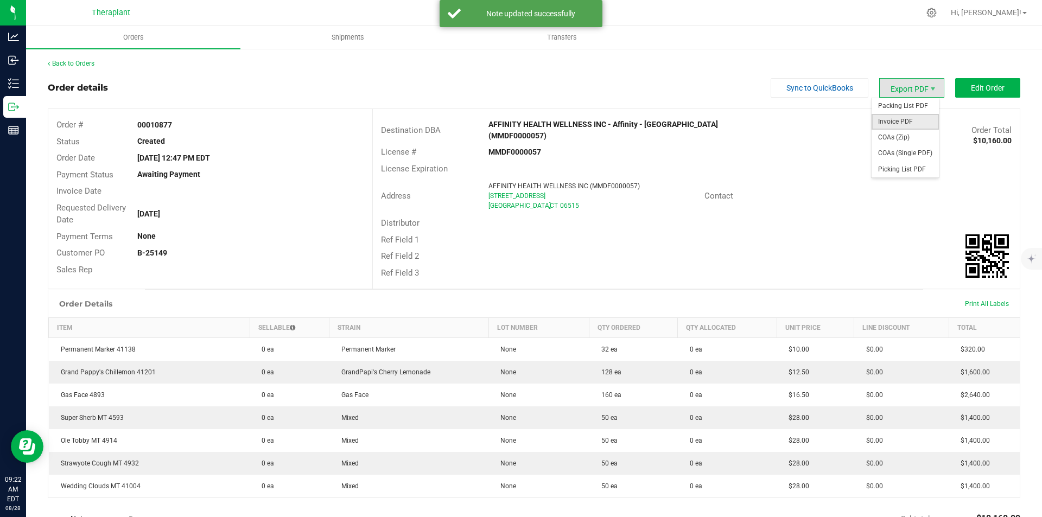
click at [889, 118] on span "Invoice PDF" at bounding box center [905, 122] width 67 height 16
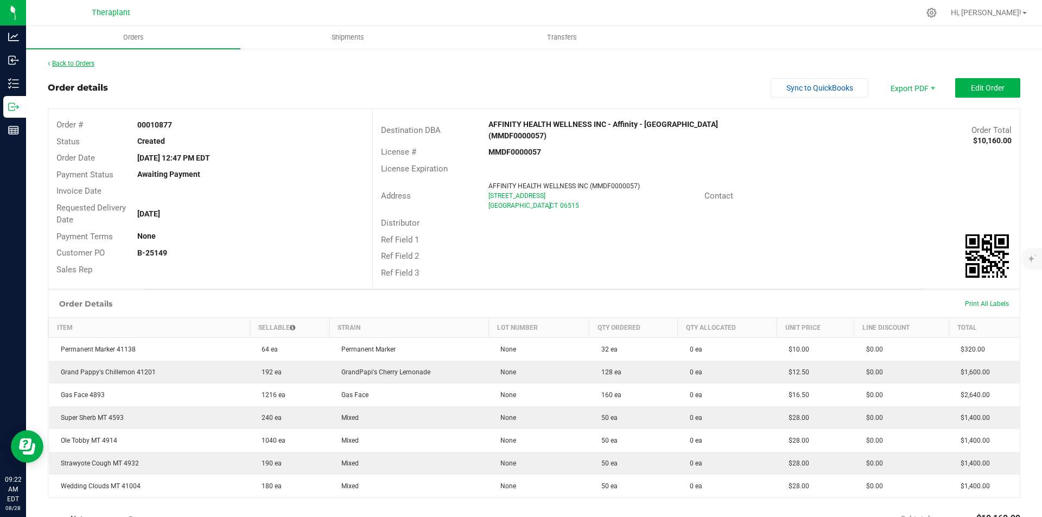
click at [81, 62] on link "Back to Orders" at bounding box center [71, 64] width 47 height 8
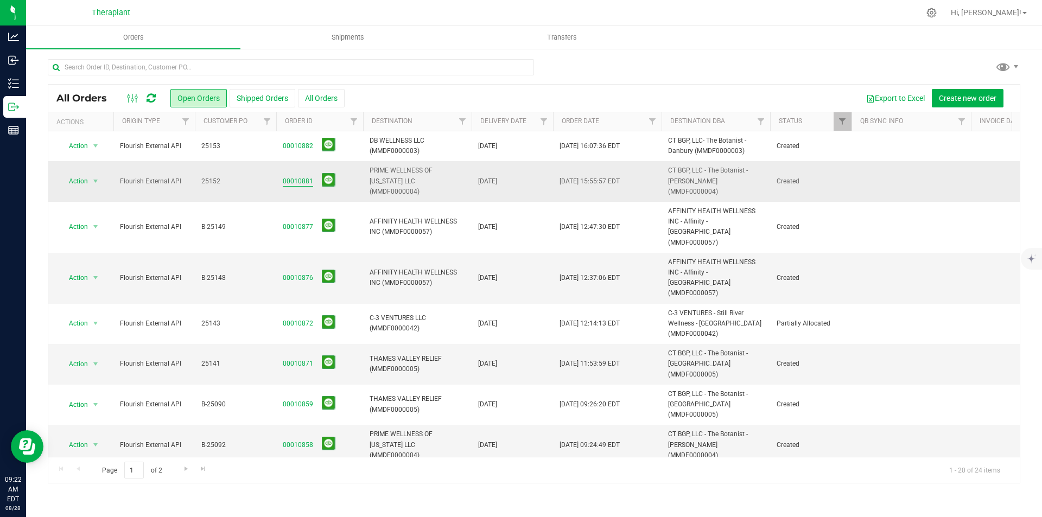
click at [296, 181] on link "00010881" at bounding box center [298, 181] width 30 height 10
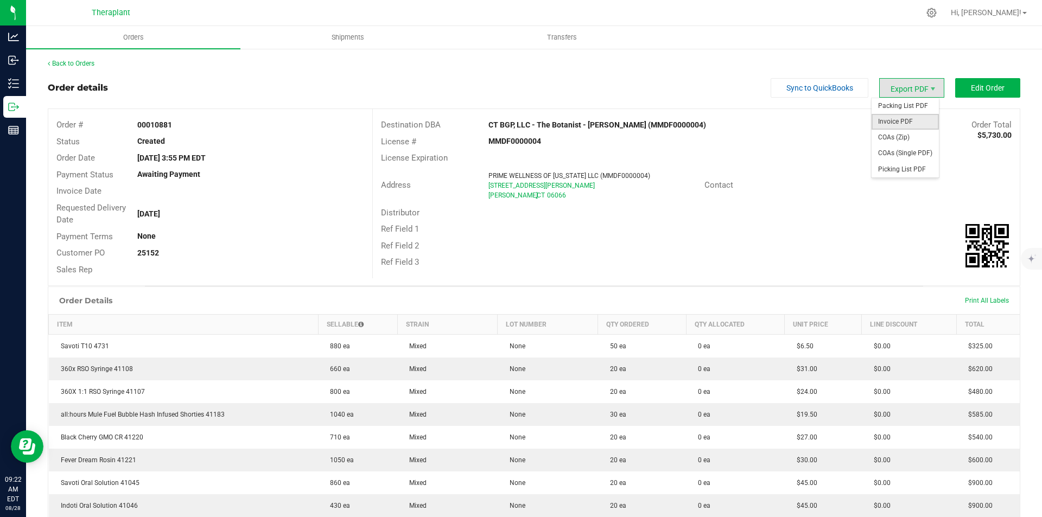
click at [904, 117] on span "Invoice PDF" at bounding box center [905, 122] width 67 height 16
click at [61, 58] on div "Back to Orders Order details Sync to QuickBooks Export PDF Edit Order Order # 0…" at bounding box center [534, 400] width 1016 height 704
click at [60, 62] on link "Back to Orders" at bounding box center [71, 64] width 47 height 8
